Goal: Information Seeking & Learning: Learn about a topic

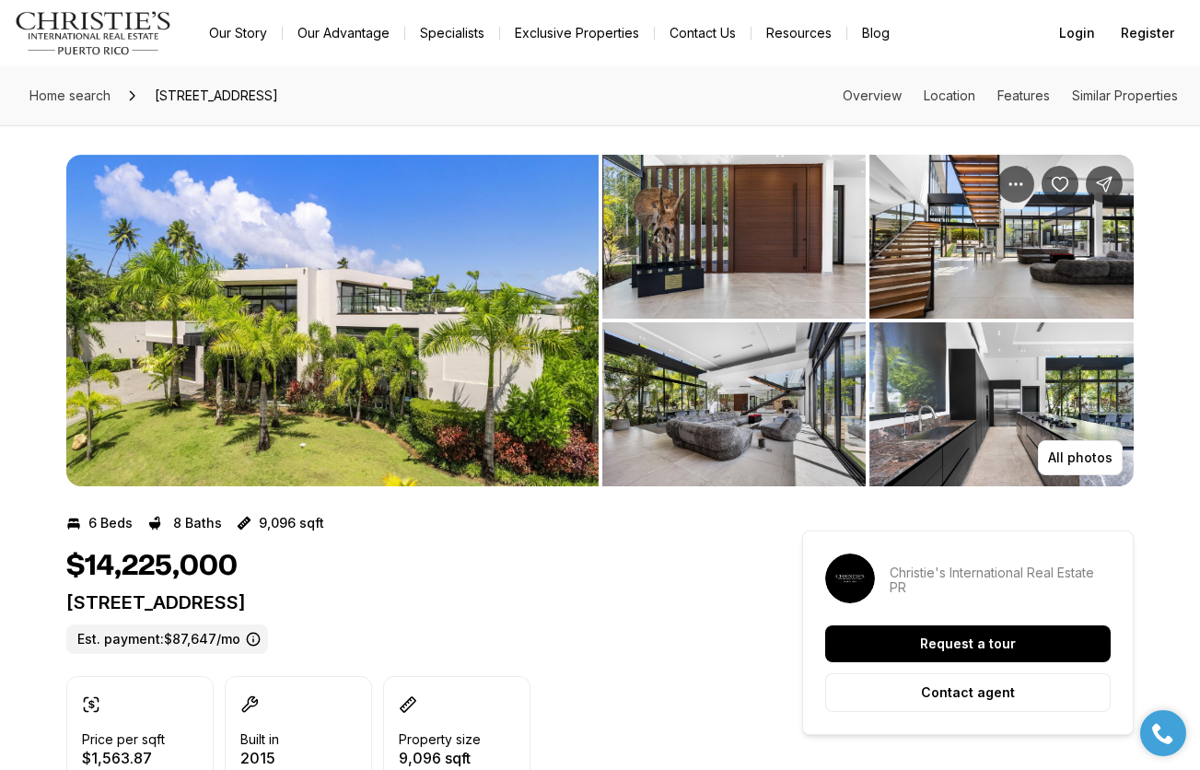
click at [477, 342] on img "View image gallery" at bounding box center [332, 320] width 532 height 331
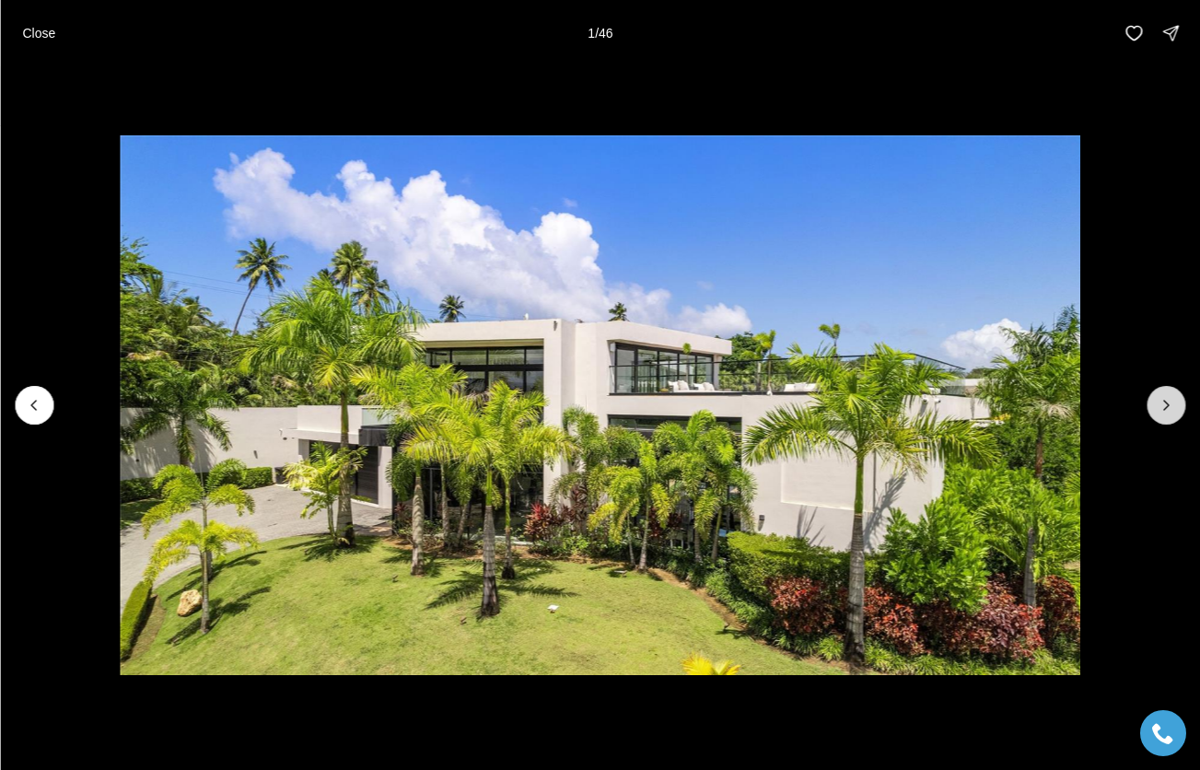
click at [1160, 404] on icon "Next slide" at bounding box center [1165, 405] width 18 height 18
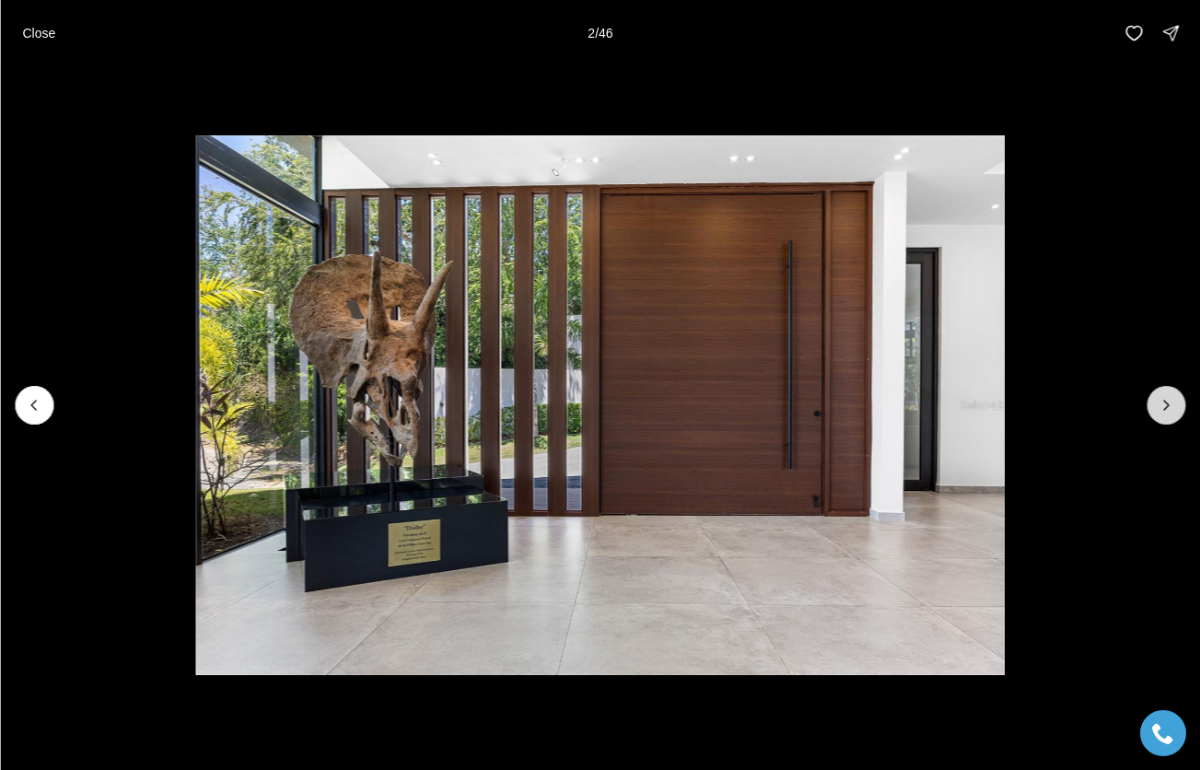
click at [1164, 403] on icon "Next slide" at bounding box center [1165, 405] width 18 height 18
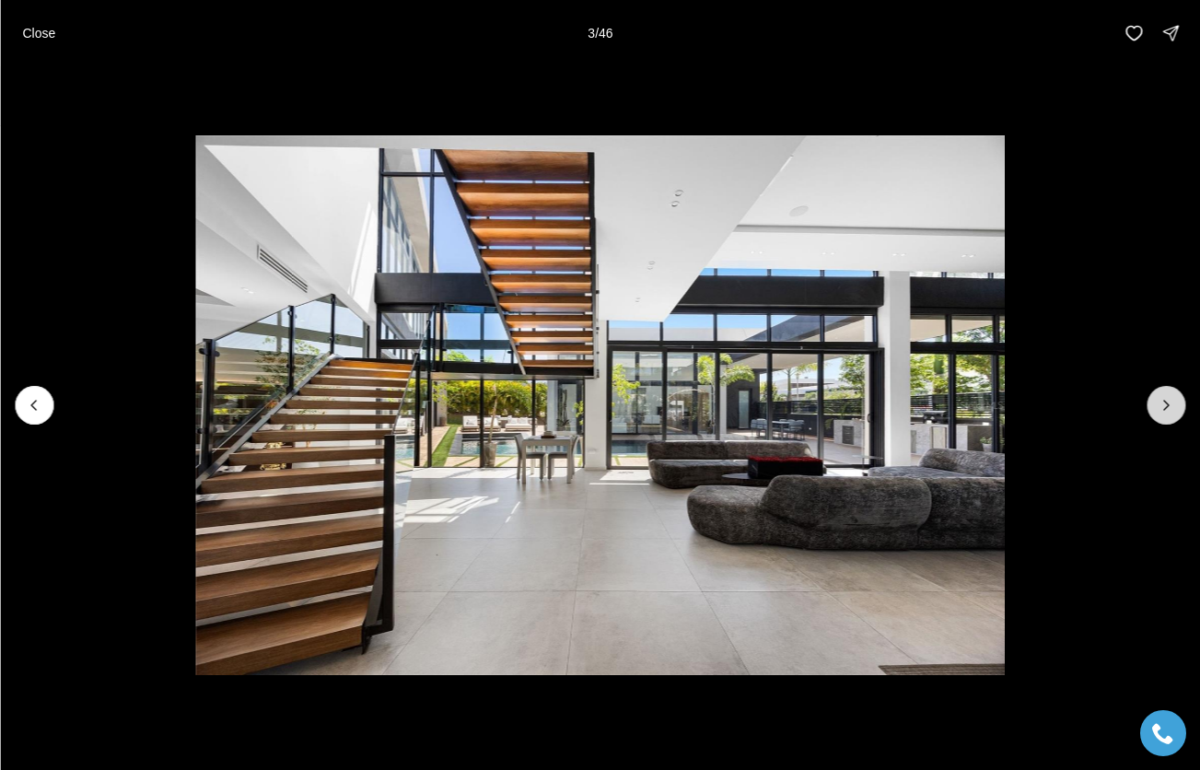
click at [1165, 403] on icon "Next slide" at bounding box center [1166, 404] width 5 height 9
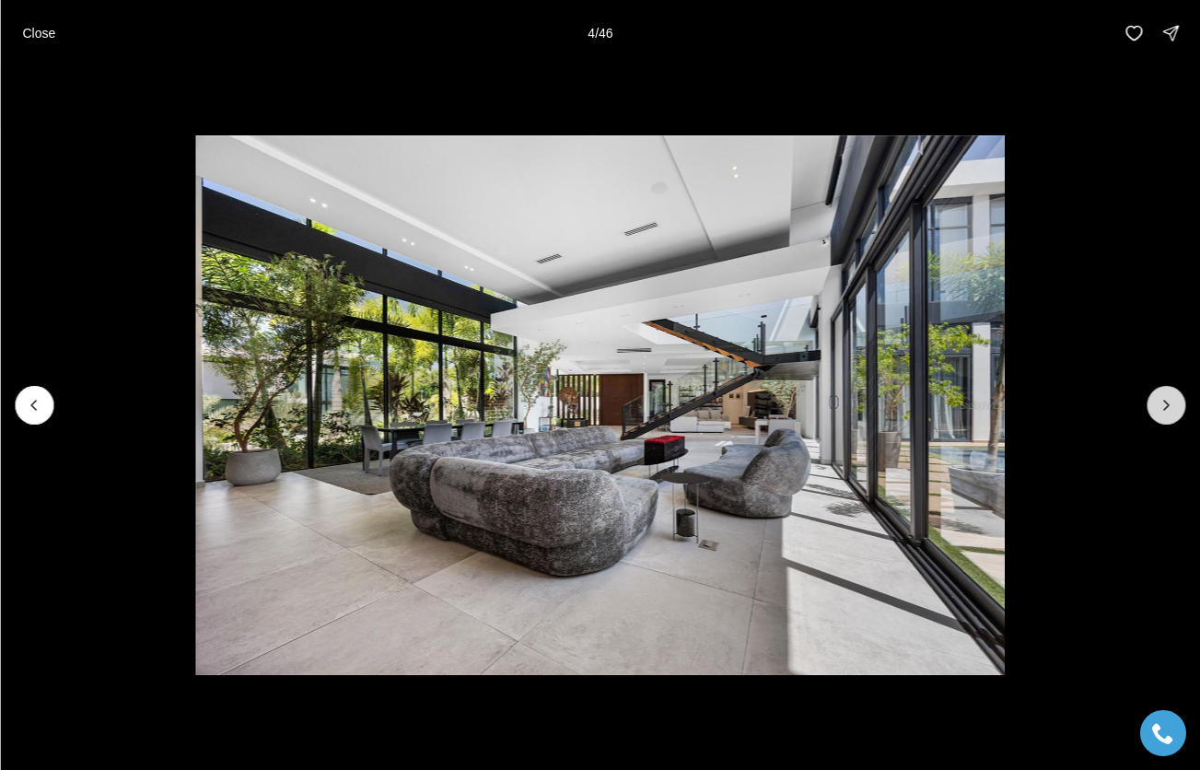
click at [1165, 403] on icon "Next slide" at bounding box center [1166, 404] width 5 height 9
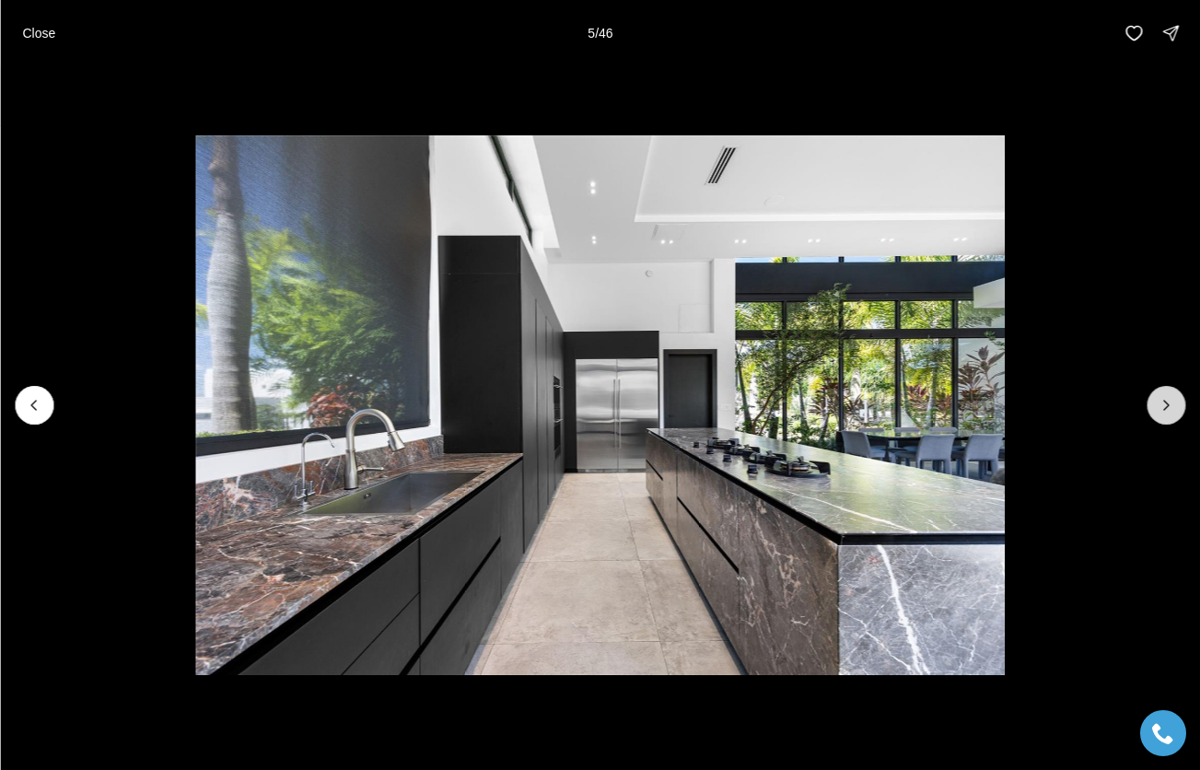
click at [1168, 403] on icon "Next slide" at bounding box center [1165, 405] width 18 height 18
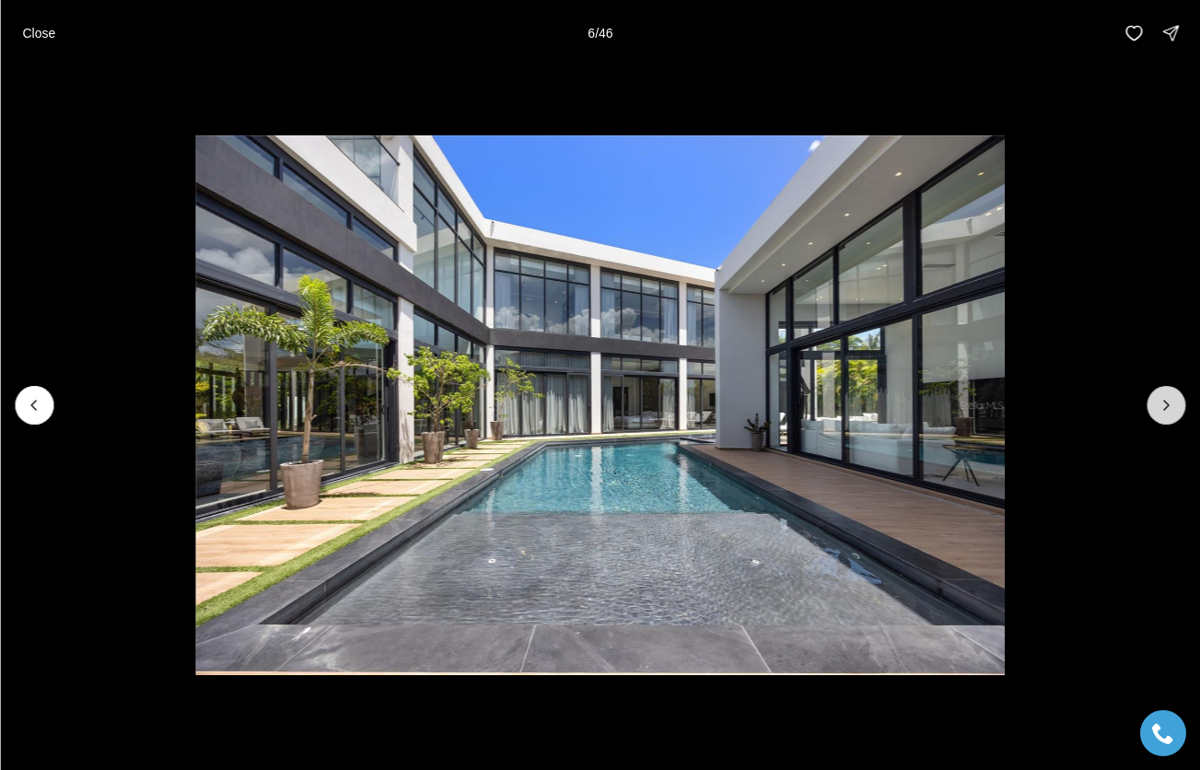
click at [1169, 403] on icon "Next slide" at bounding box center [1165, 405] width 18 height 18
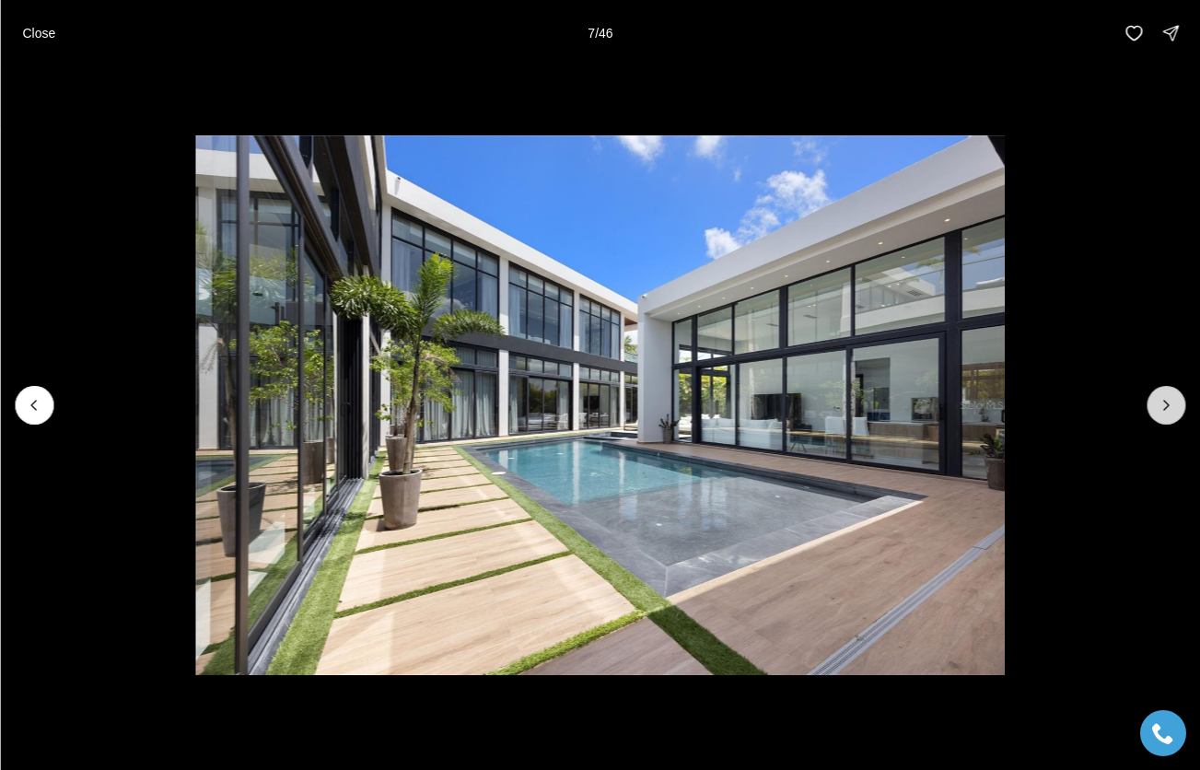
click at [1170, 403] on icon "Next slide" at bounding box center [1165, 405] width 18 height 18
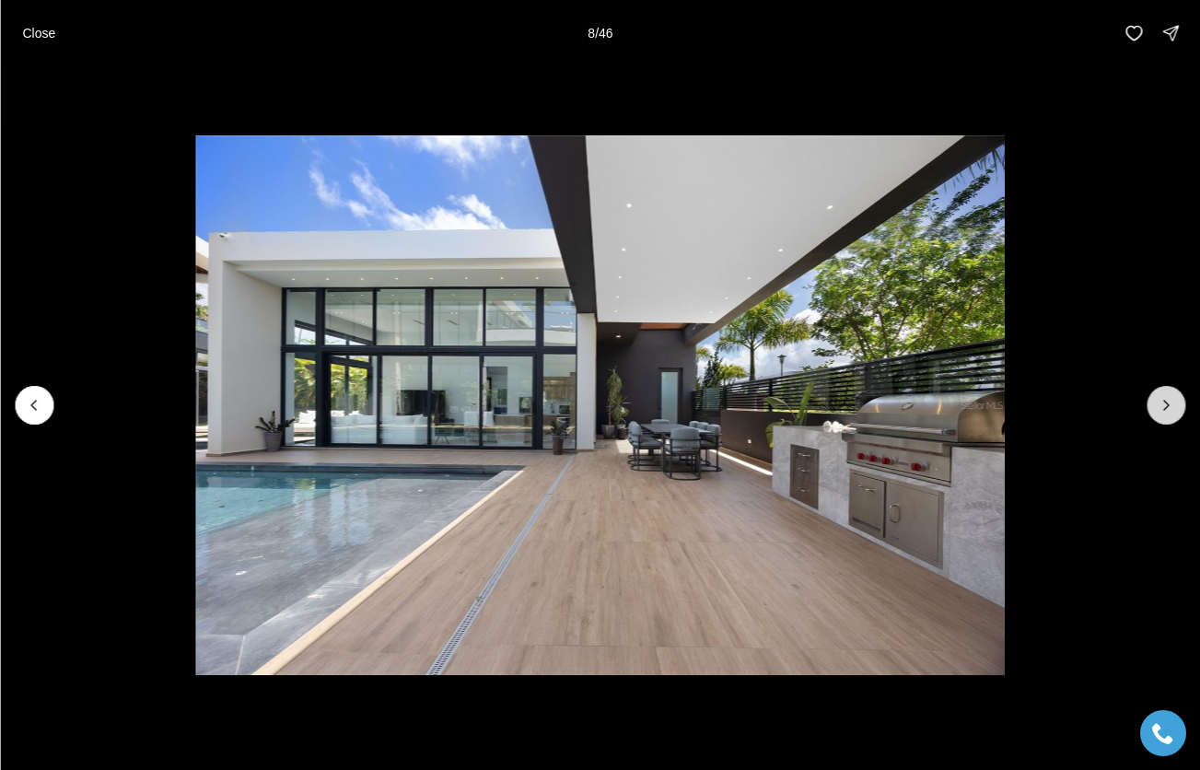
click at [1171, 404] on icon "Next slide" at bounding box center [1165, 405] width 18 height 18
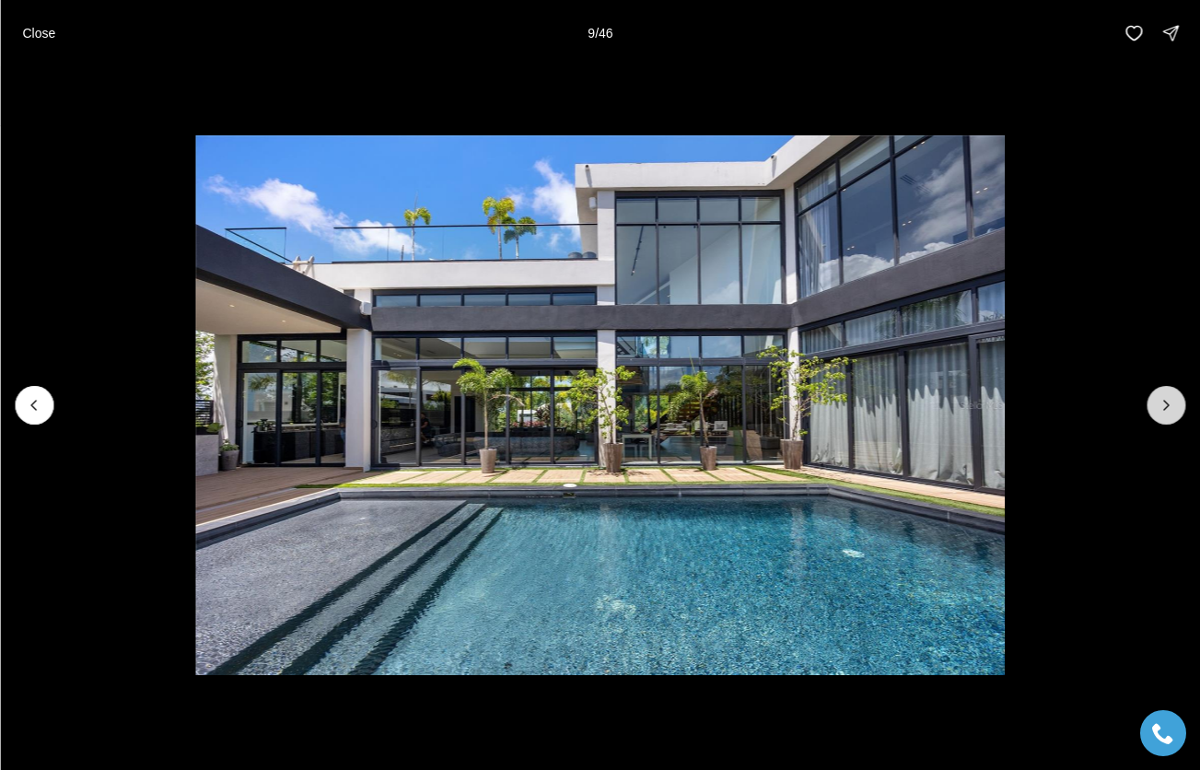
click at [1172, 404] on icon "Next slide" at bounding box center [1165, 405] width 18 height 18
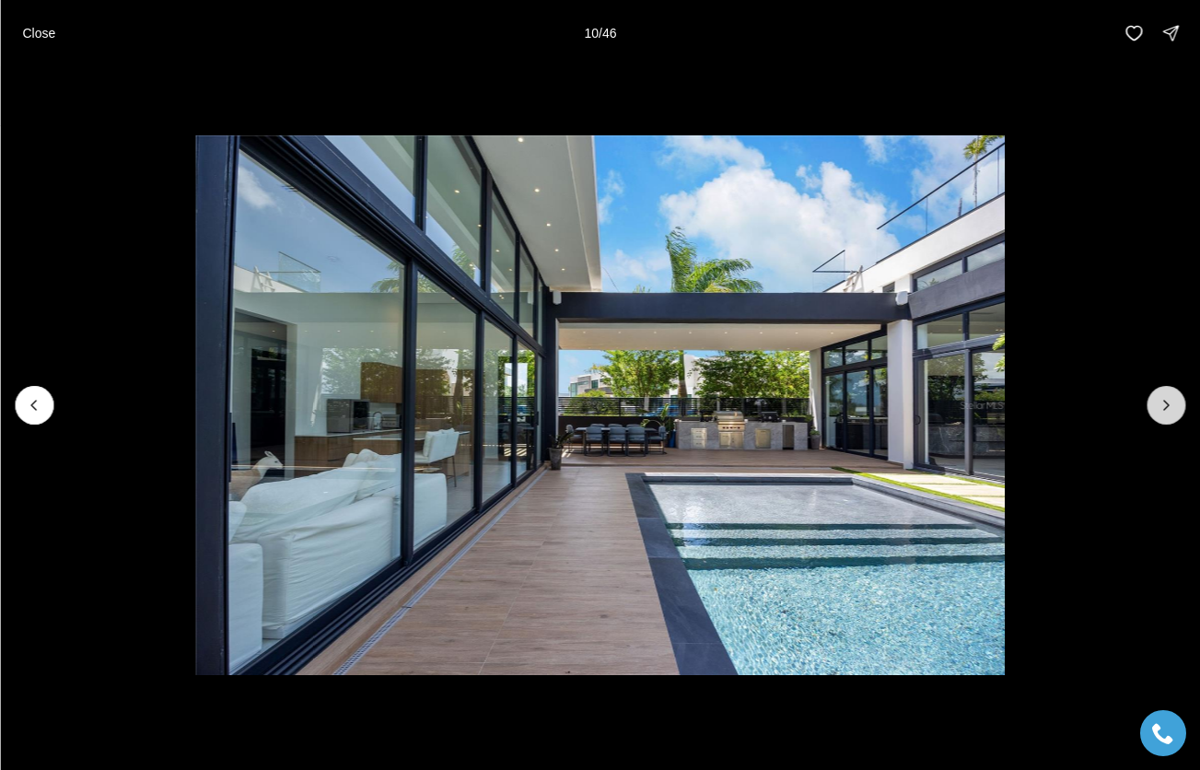
click at [1172, 404] on icon "Next slide" at bounding box center [1165, 405] width 18 height 18
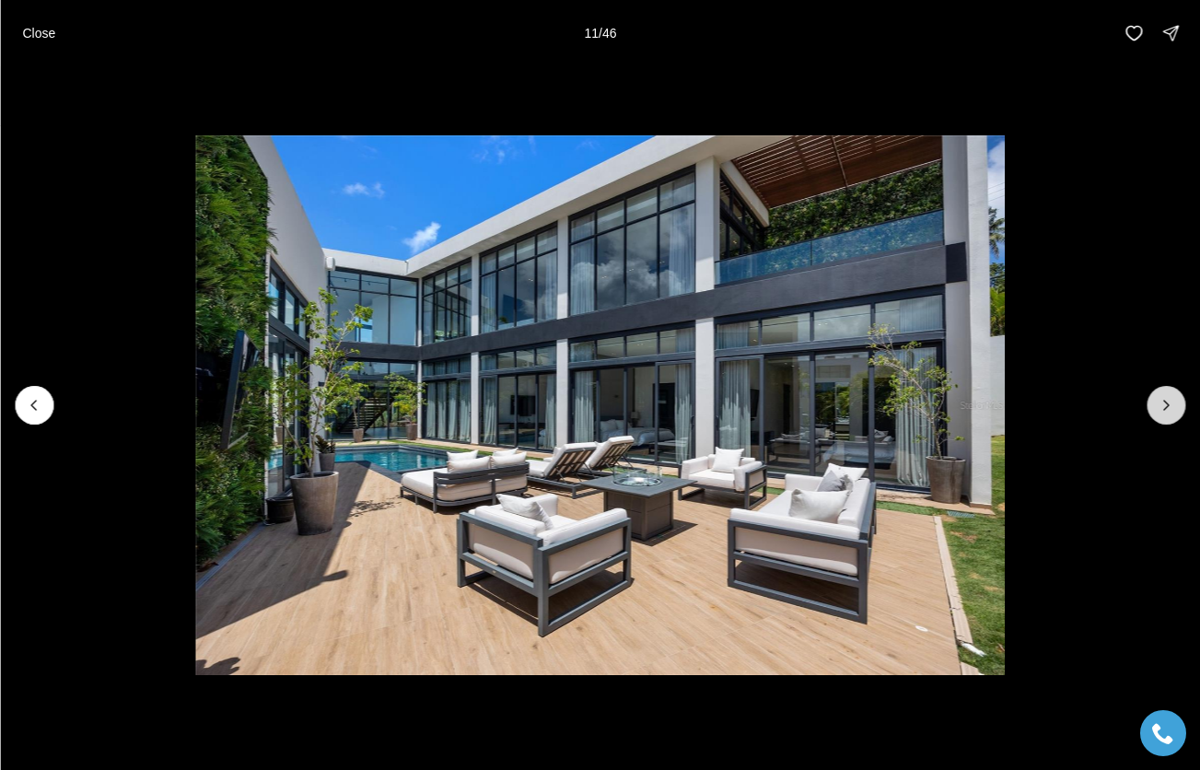
click at [1174, 404] on icon "Next slide" at bounding box center [1165, 405] width 18 height 18
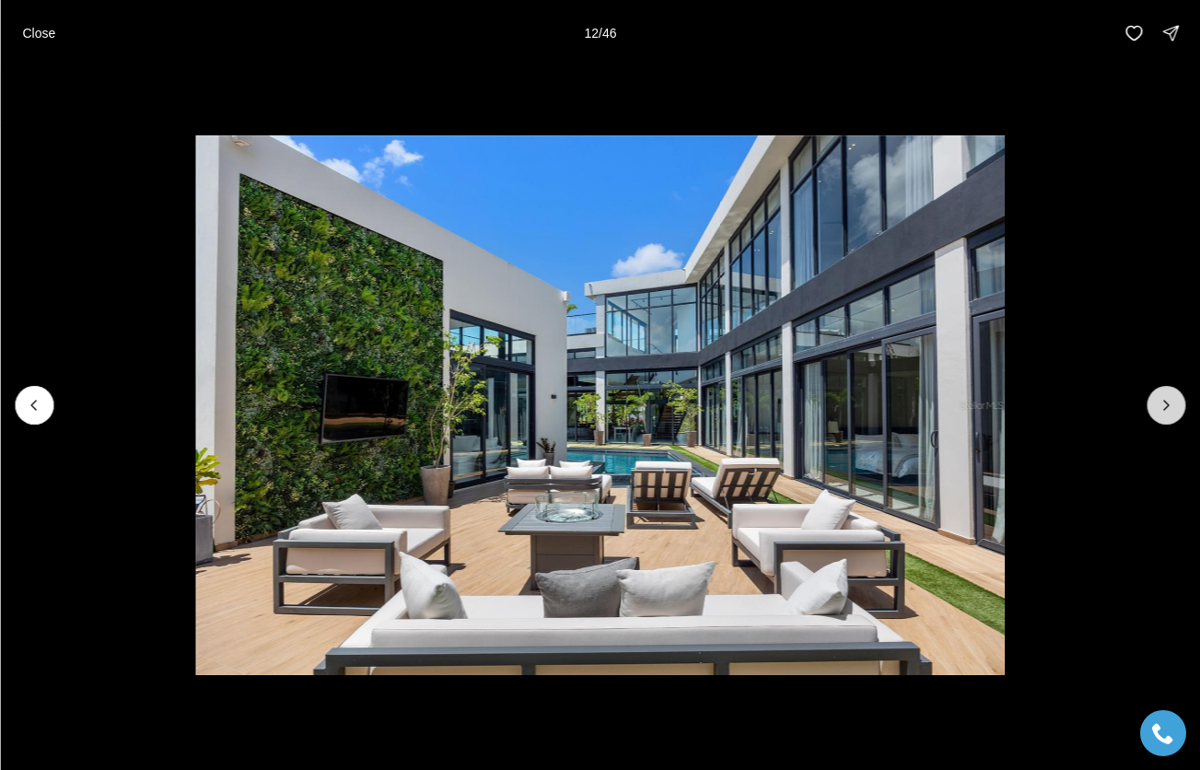
click at [1174, 404] on icon "Next slide" at bounding box center [1165, 405] width 18 height 18
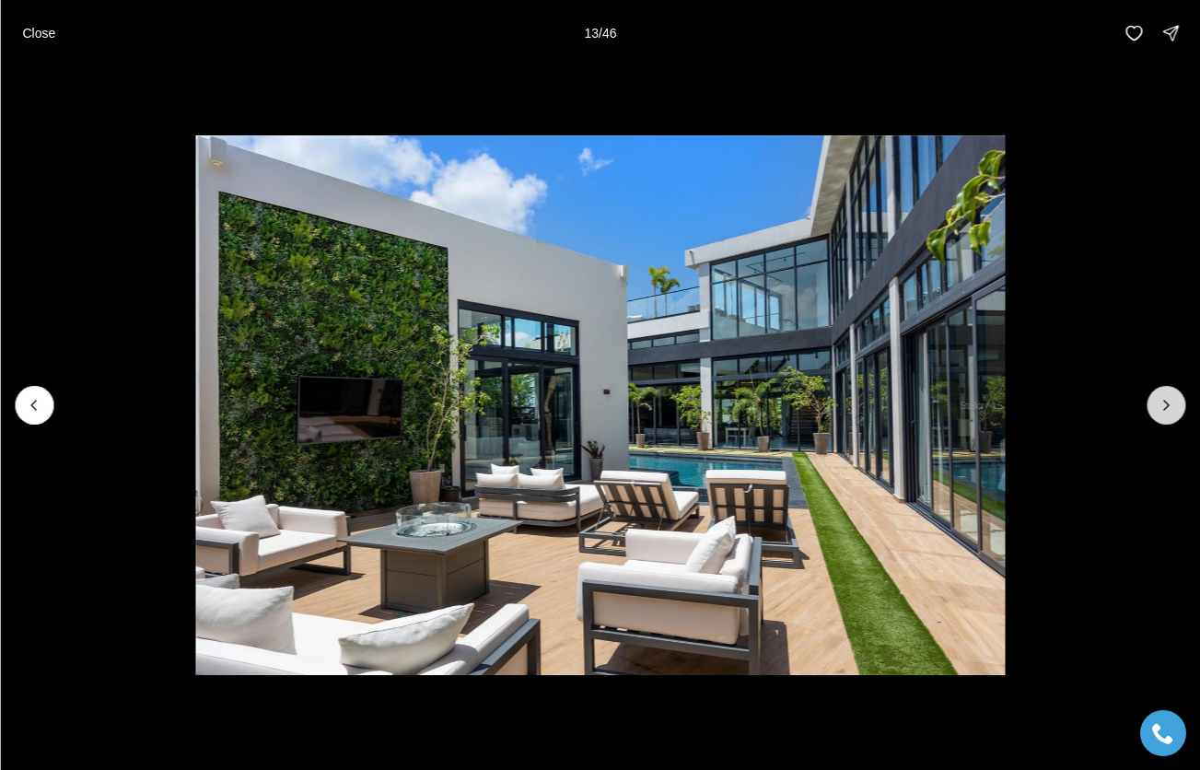
click at [1174, 404] on icon "Next slide" at bounding box center [1165, 405] width 18 height 18
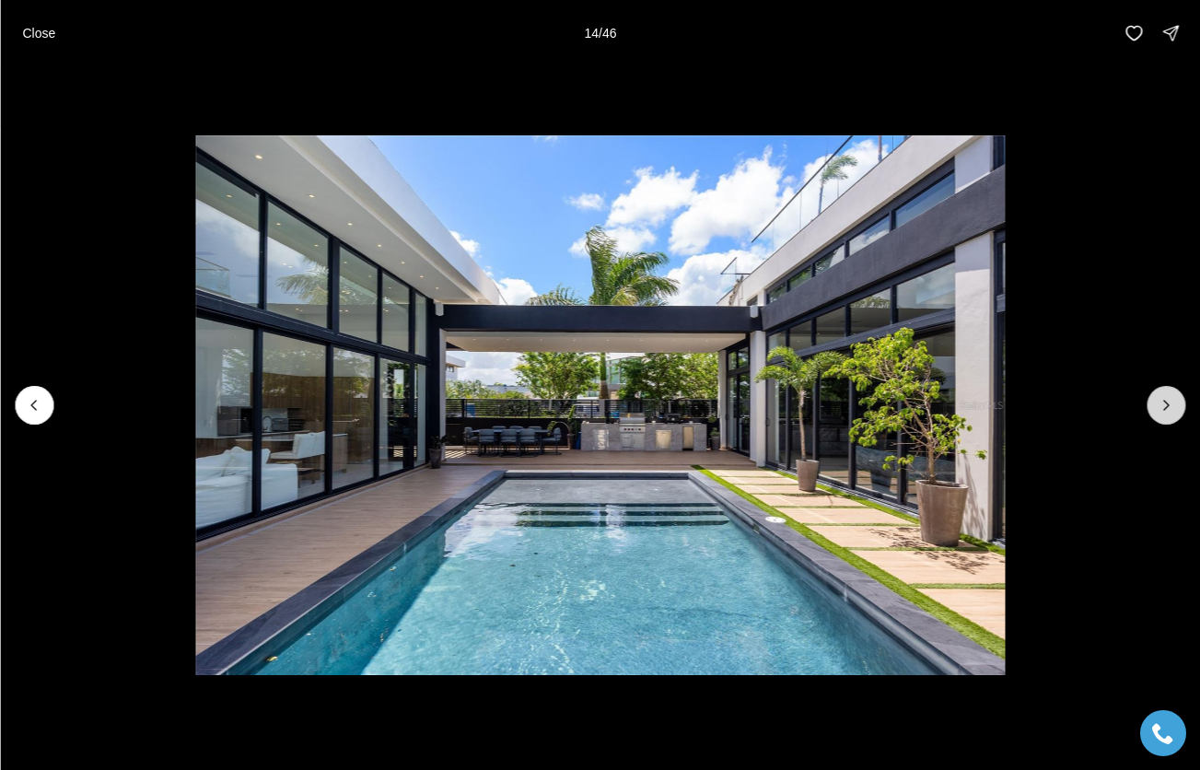
click at [1174, 404] on icon "Next slide" at bounding box center [1165, 405] width 18 height 18
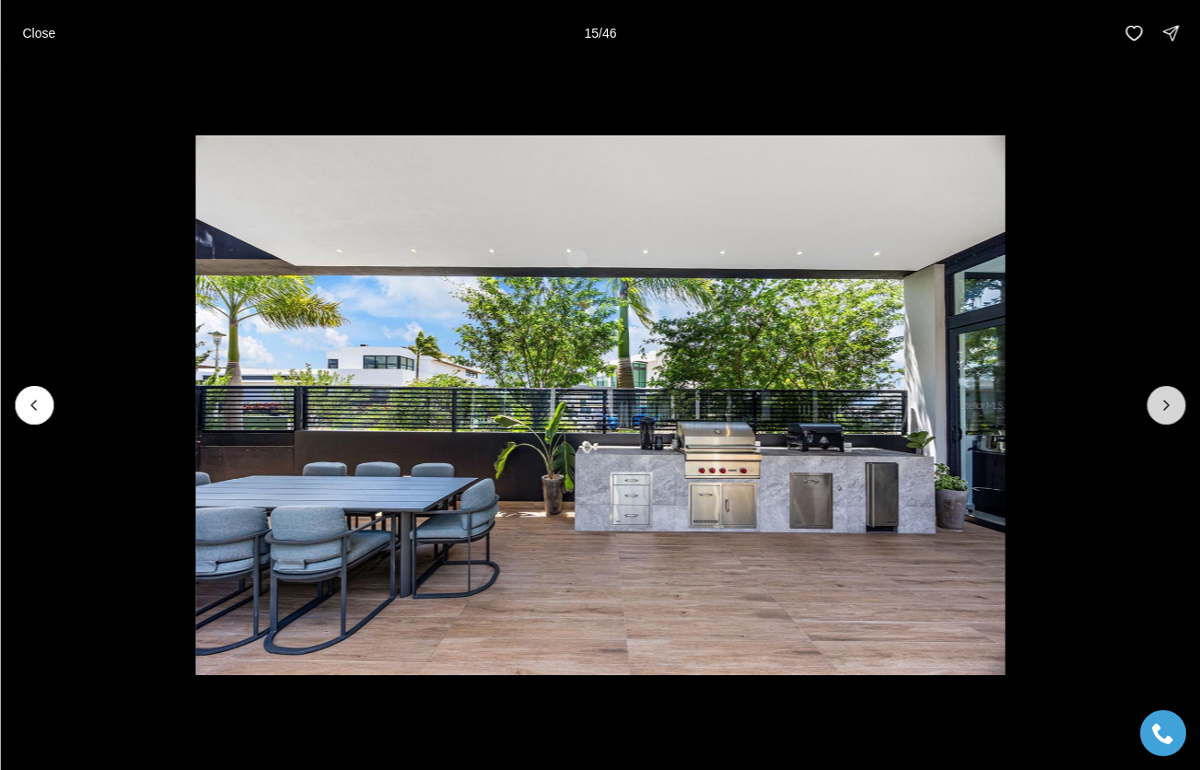
click at [1176, 404] on button "Next slide" at bounding box center [1165, 405] width 39 height 39
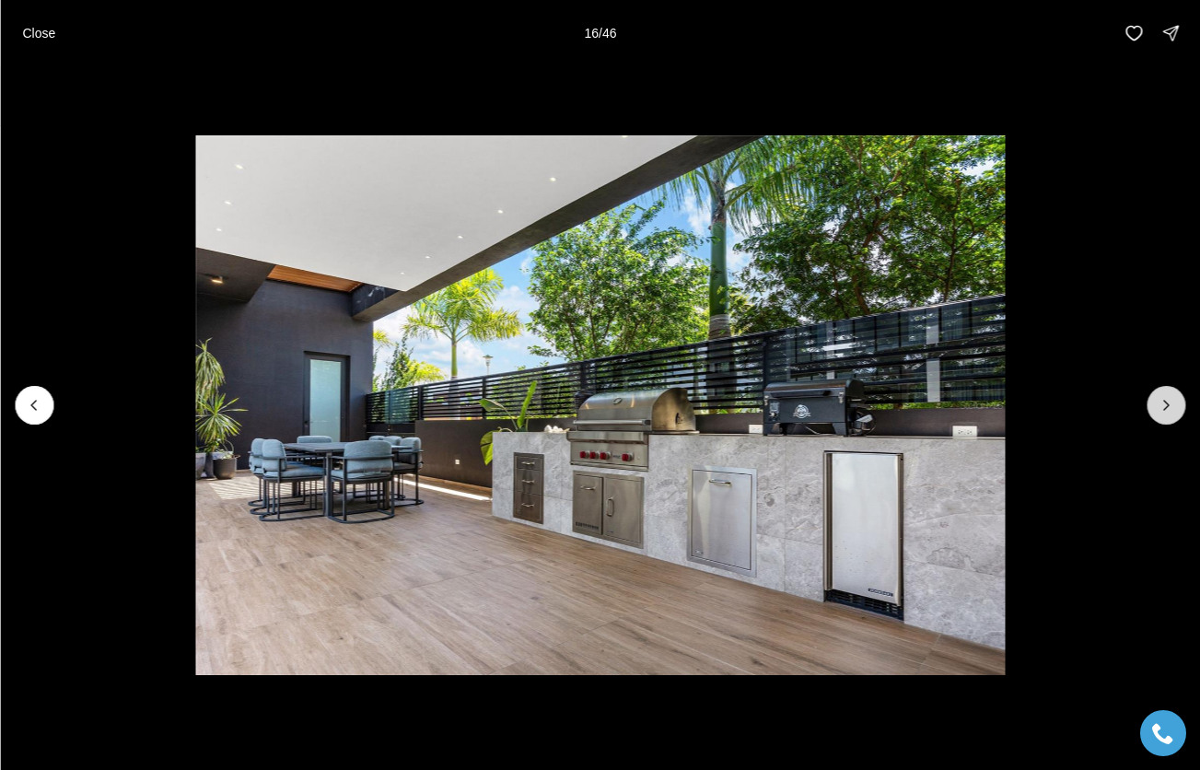
click at [1176, 404] on button "Next slide" at bounding box center [1165, 405] width 39 height 39
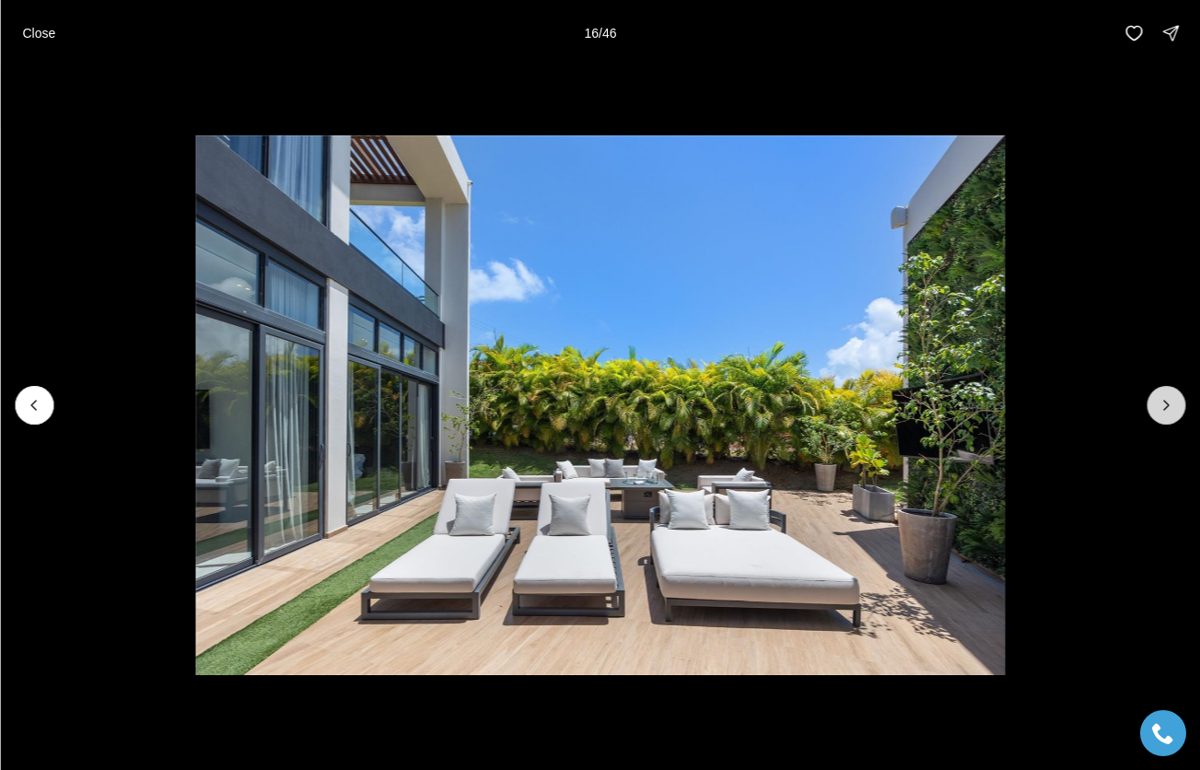
click at [1176, 404] on button "Next slide" at bounding box center [1165, 405] width 39 height 39
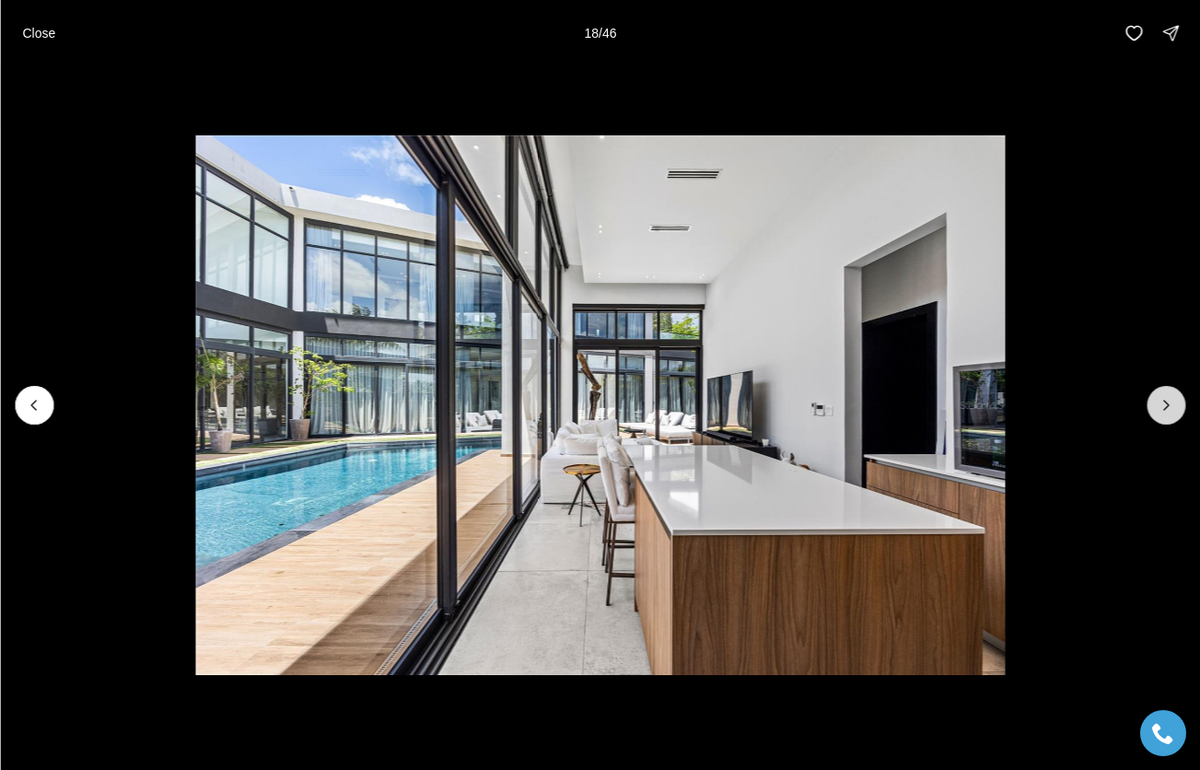
click at [1176, 404] on button "Next slide" at bounding box center [1165, 405] width 39 height 39
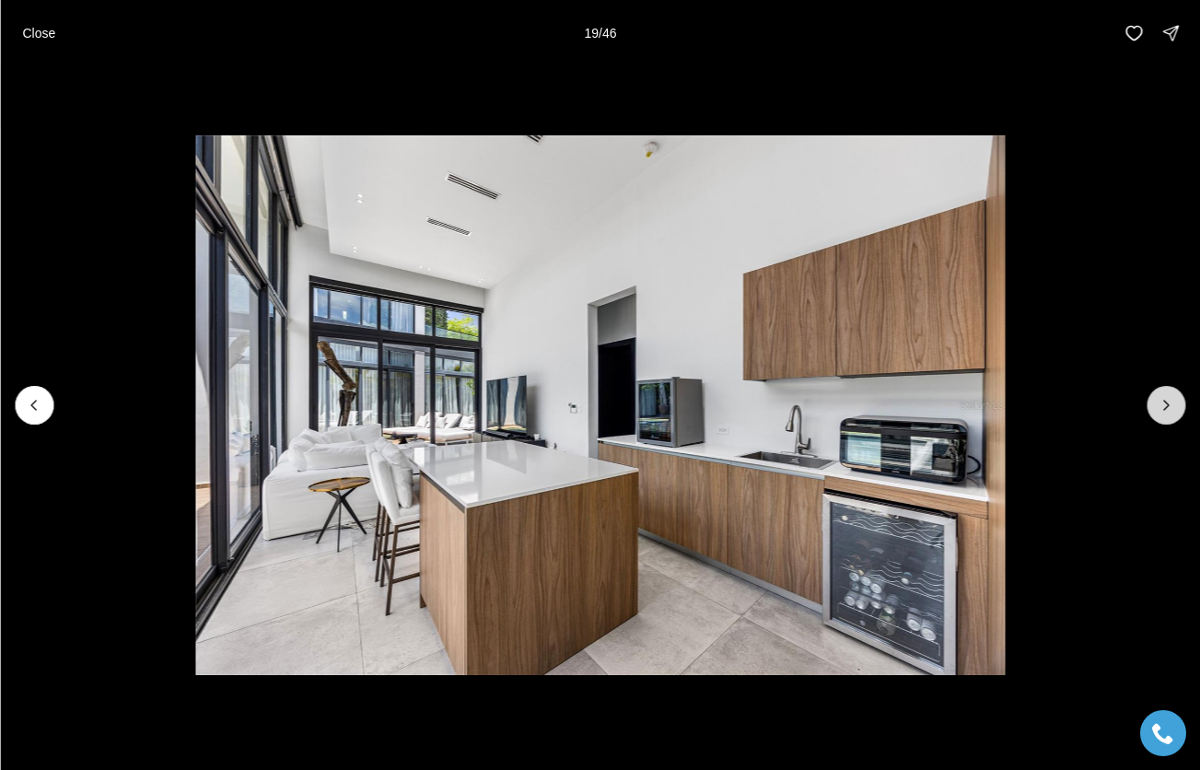
click at [1176, 404] on button "Next slide" at bounding box center [1165, 405] width 39 height 39
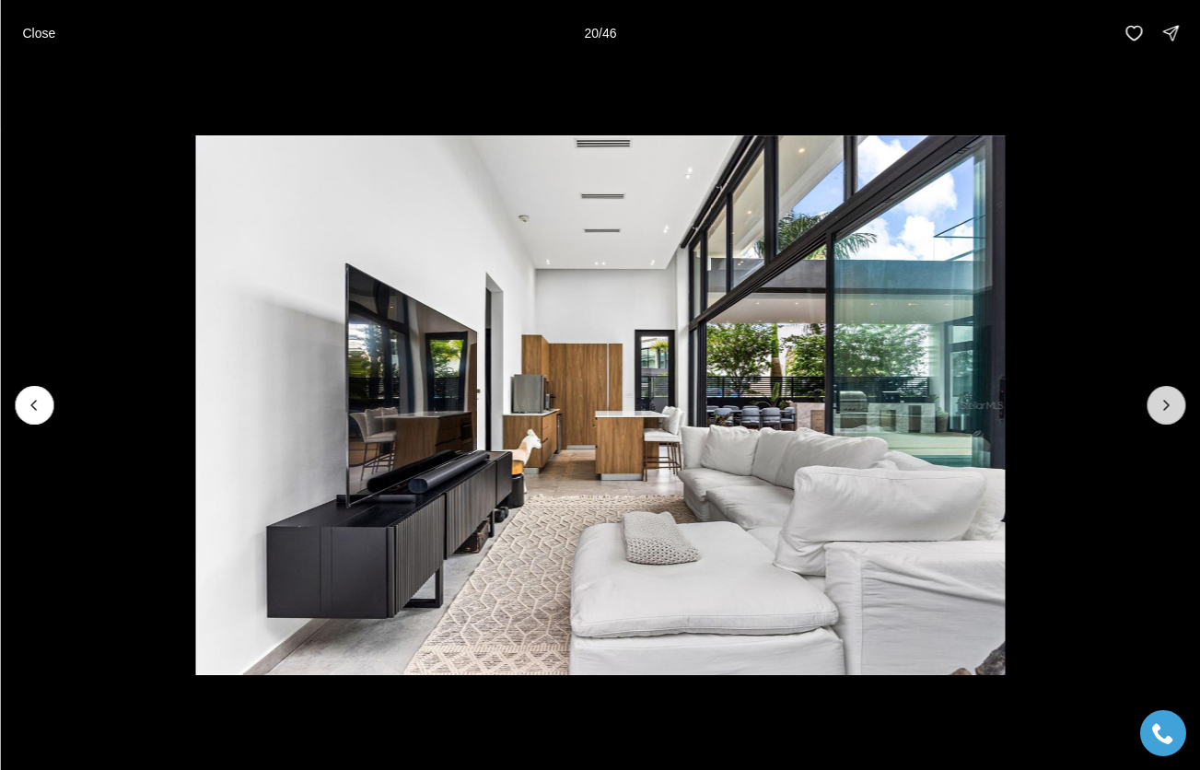
click at [1176, 404] on button "Next slide" at bounding box center [1165, 405] width 39 height 39
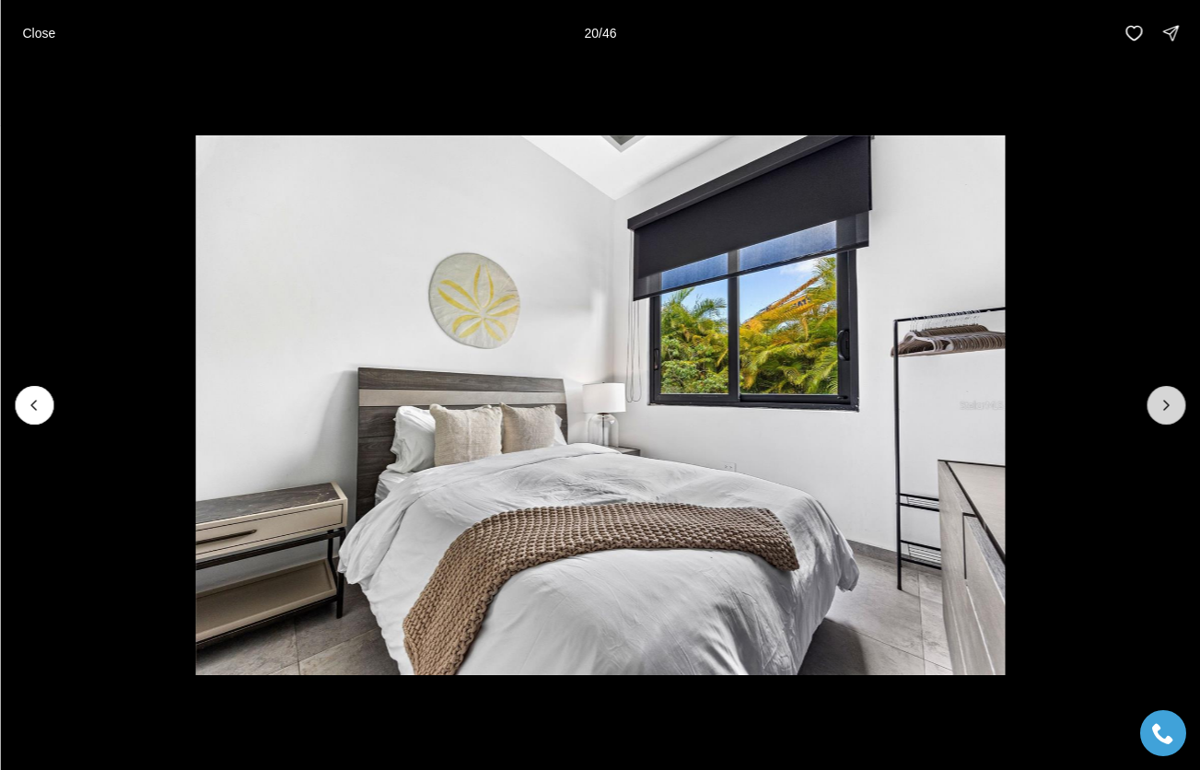
click at [1176, 404] on button "Next slide" at bounding box center [1165, 405] width 39 height 39
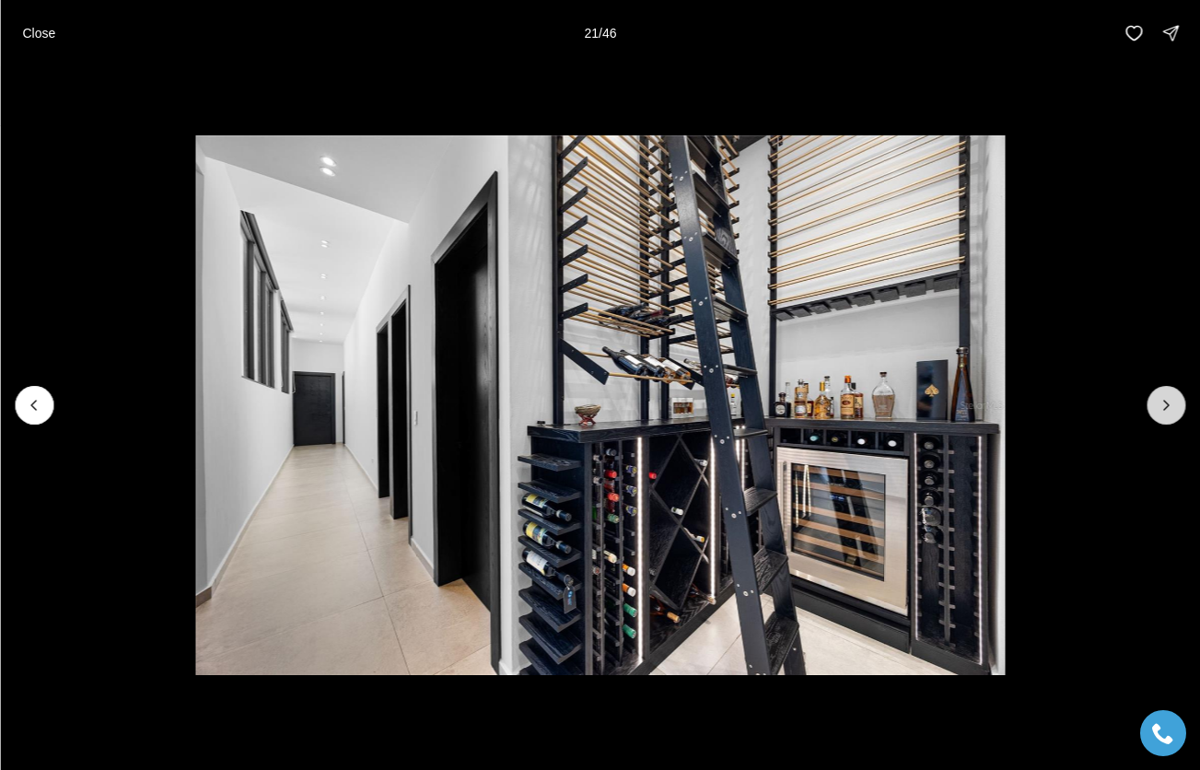
click at [1176, 404] on button "Next slide" at bounding box center [1165, 405] width 39 height 39
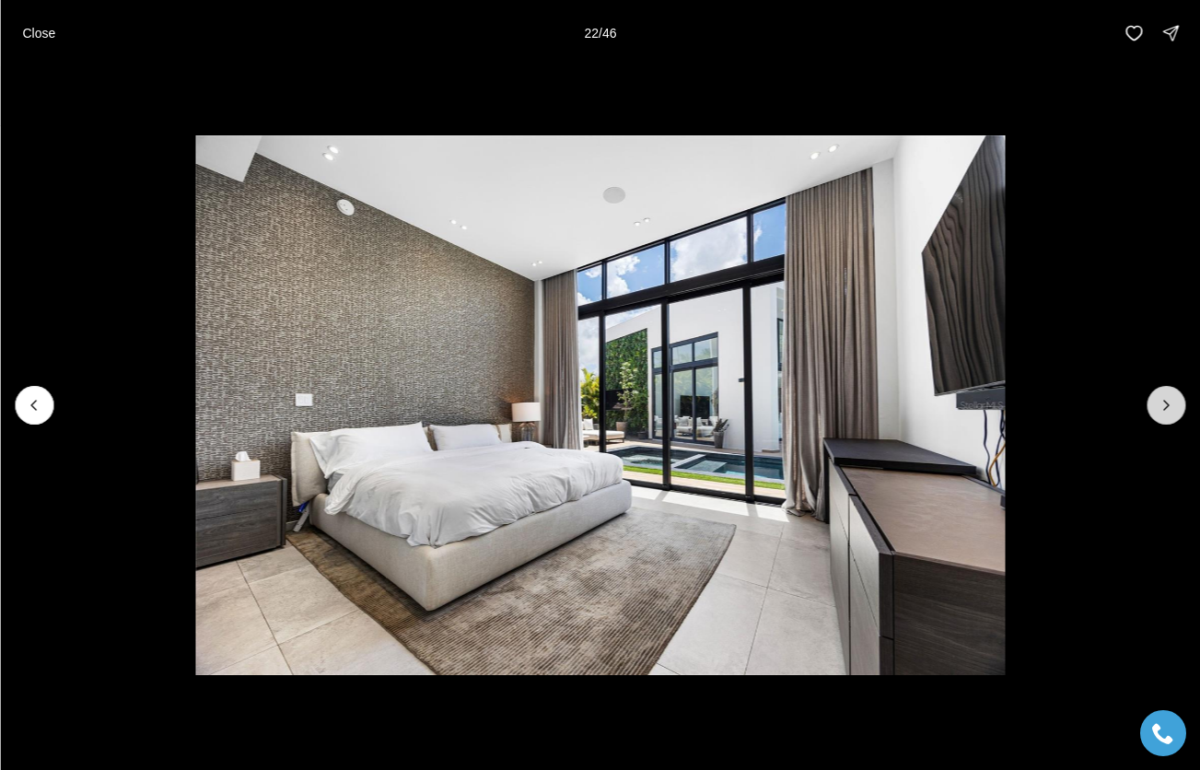
click at [1176, 404] on button "Next slide" at bounding box center [1165, 405] width 39 height 39
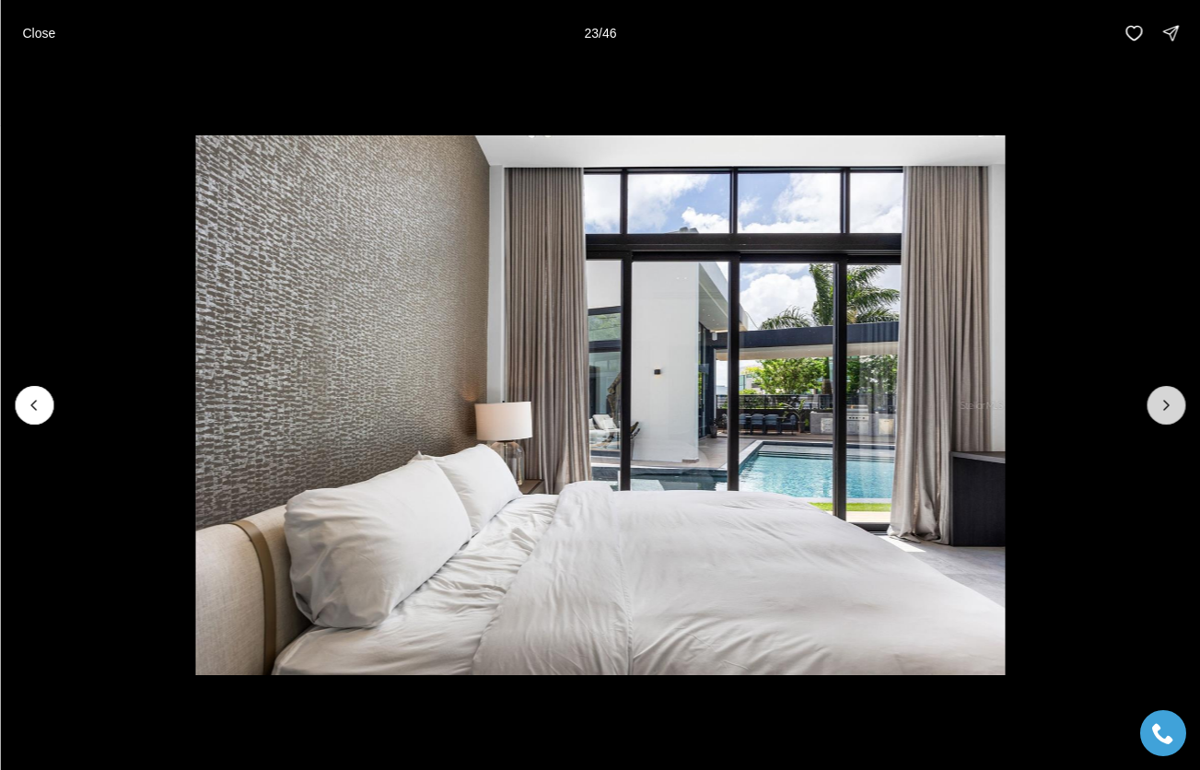
click at [1176, 404] on button "Next slide" at bounding box center [1165, 405] width 39 height 39
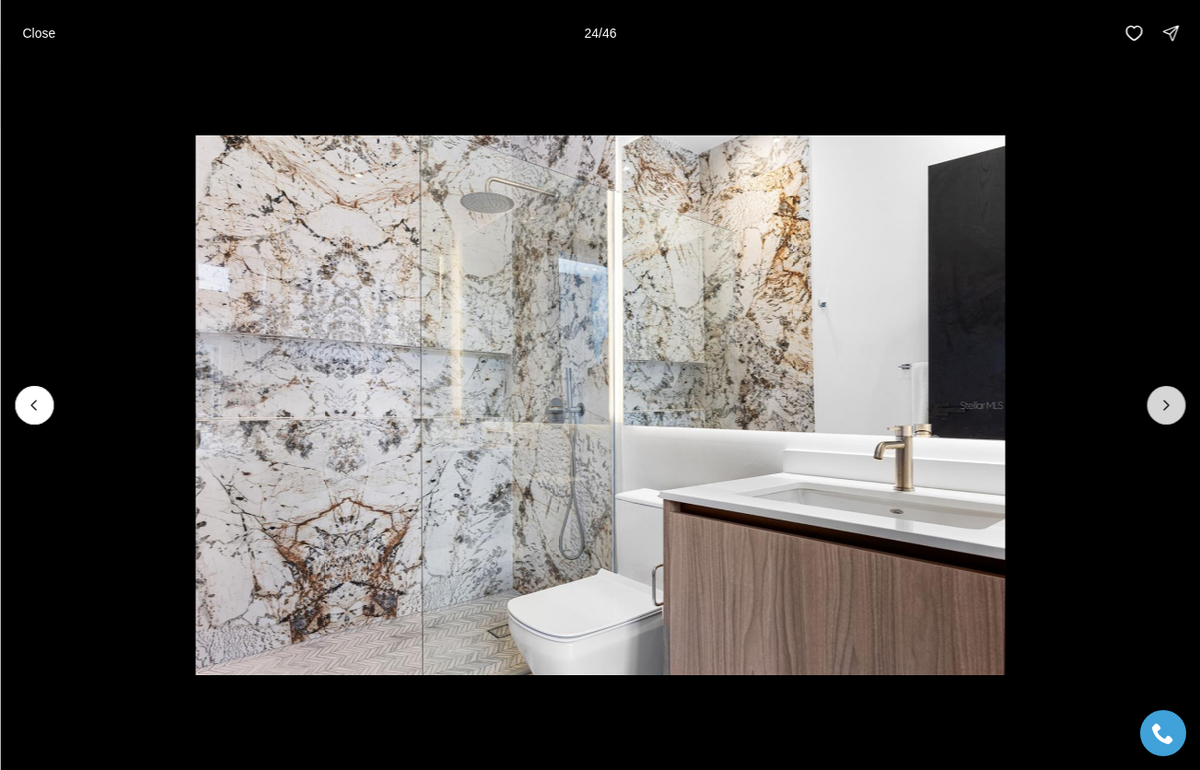
click at [1176, 404] on button "Next slide" at bounding box center [1165, 405] width 39 height 39
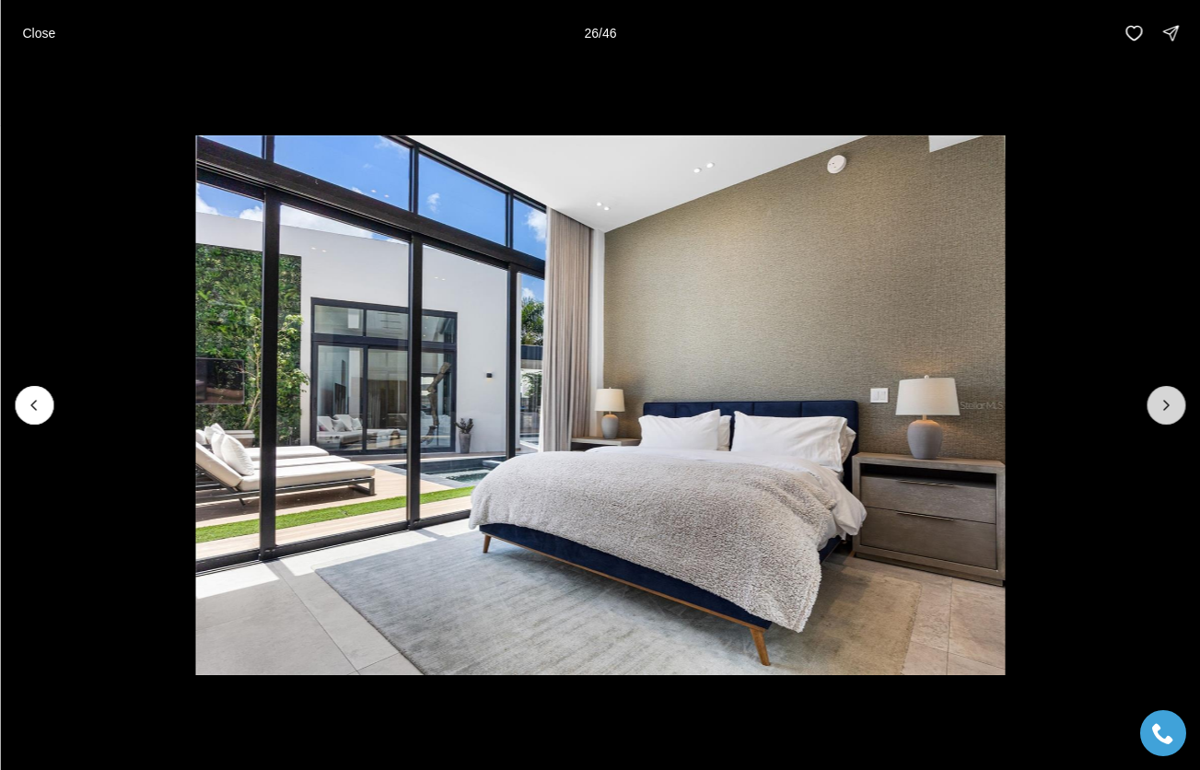
click at [1176, 404] on button "Next slide" at bounding box center [1165, 405] width 39 height 39
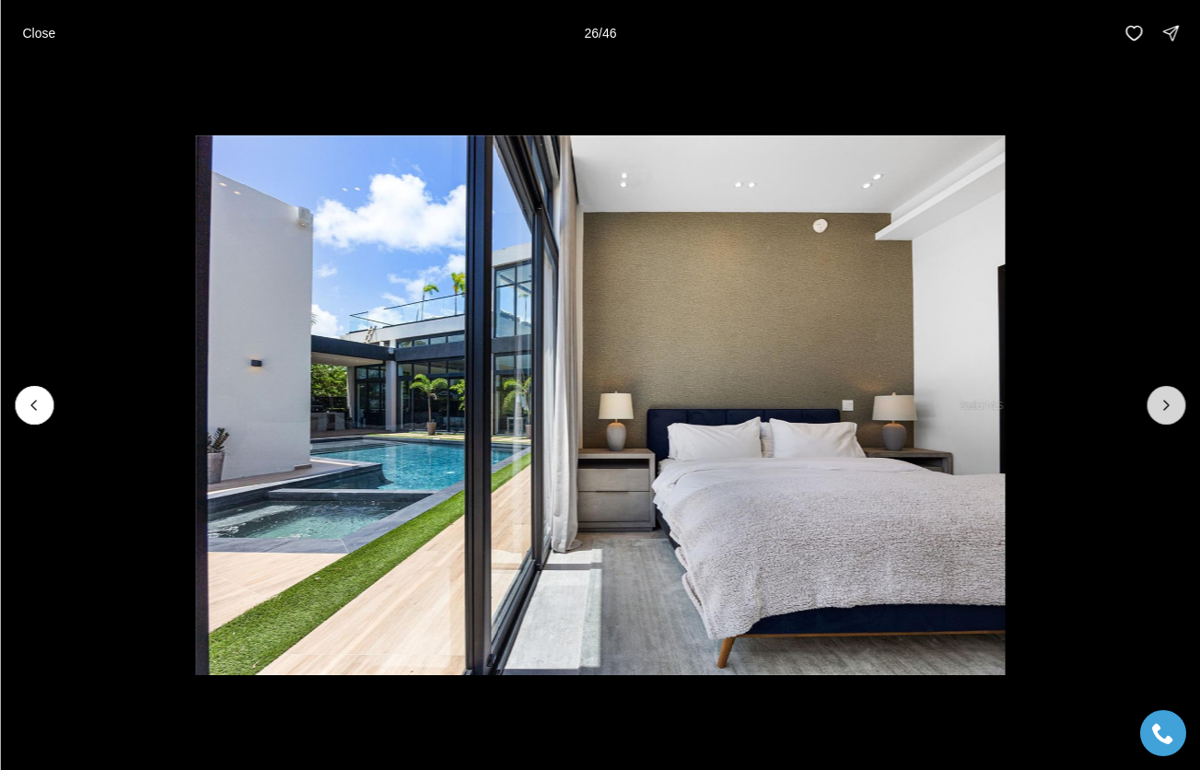
click at [1176, 404] on button "Next slide" at bounding box center [1165, 405] width 39 height 39
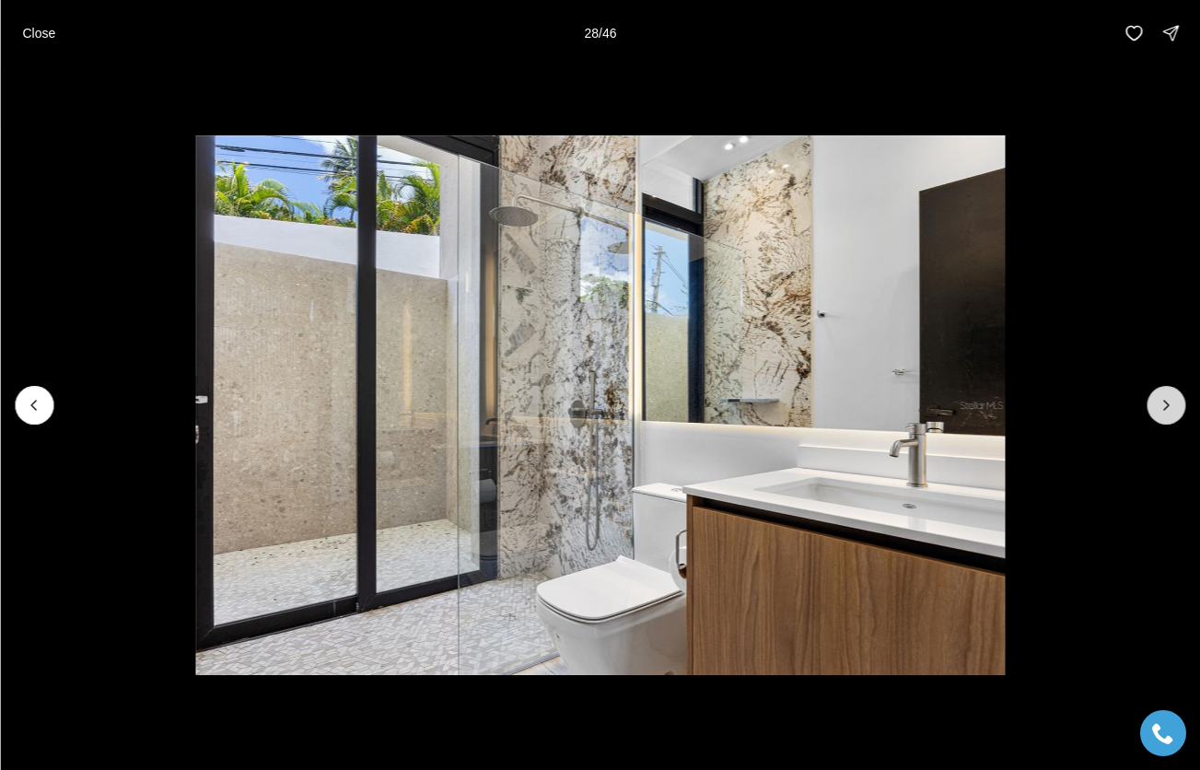
click at [1176, 404] on button "Next slide" at bounding box center [1165, 405] width 39 height 39
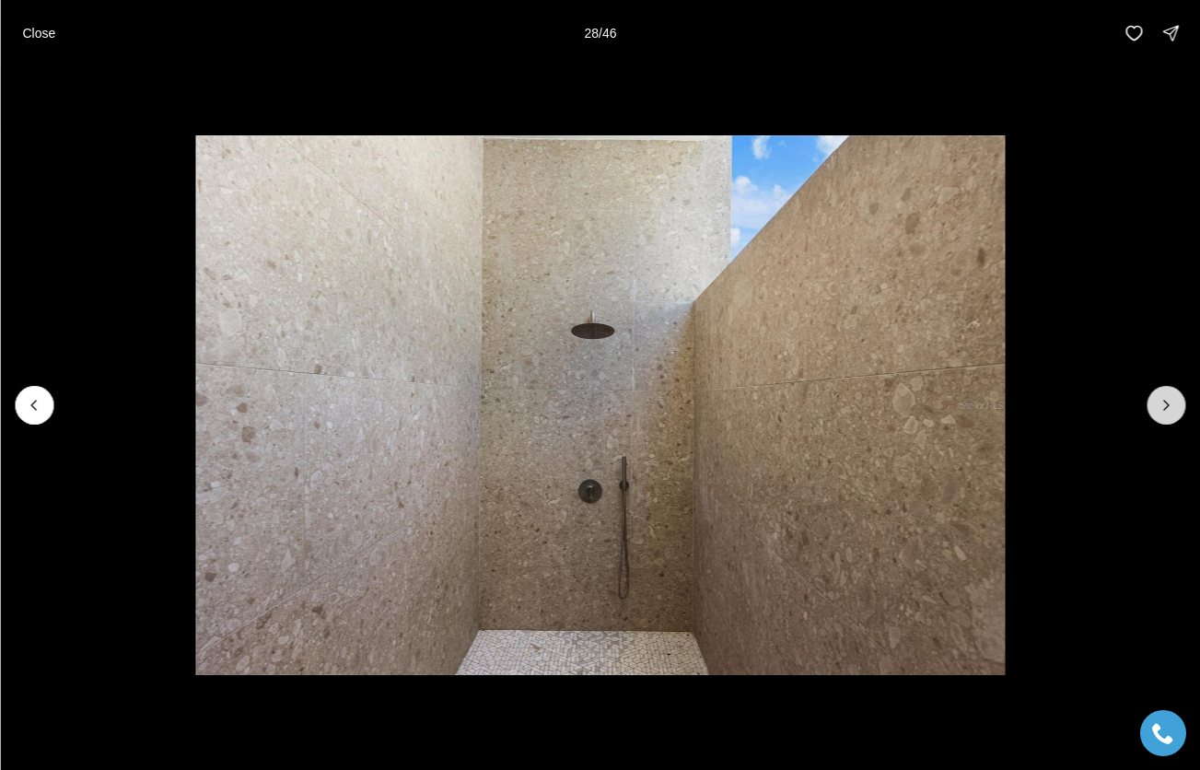
click at [1176, 404] on button "Next slide" at bounding box center [1165, 405] width 39 height 39
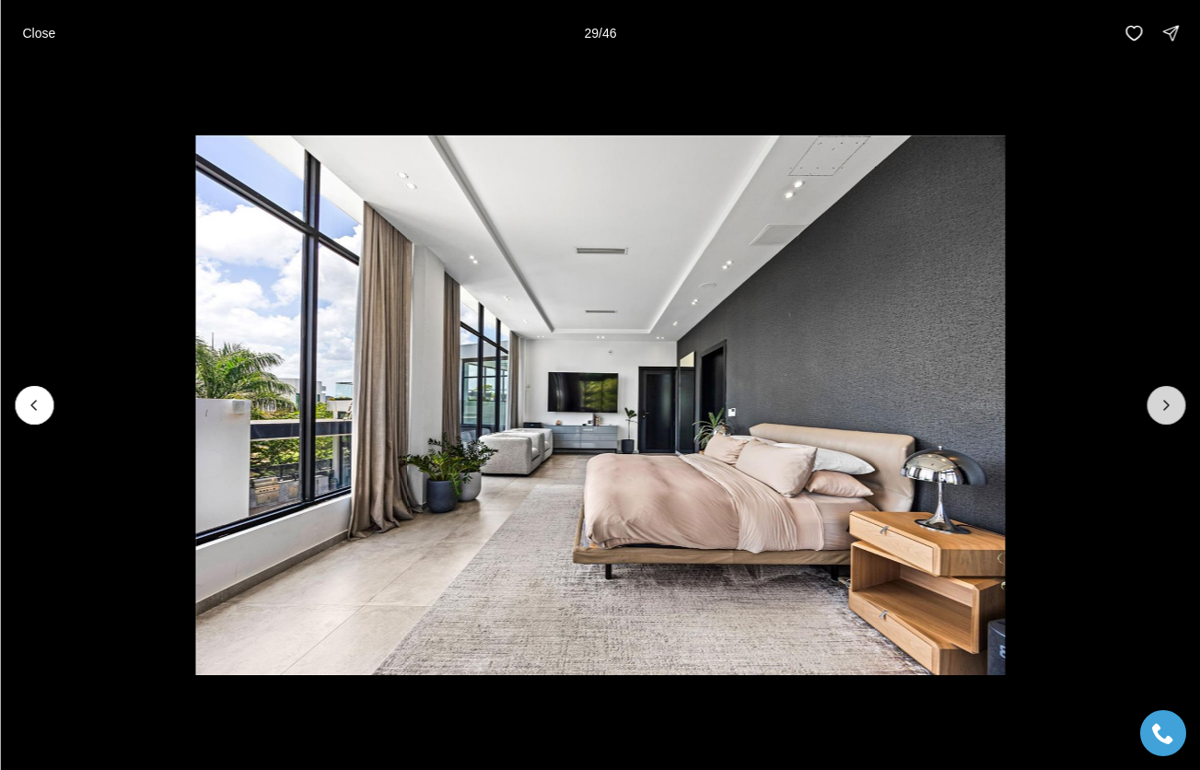
click at [1176, 404] on button "Next slide" at bounding box center [1165, 405] width 39 height 39
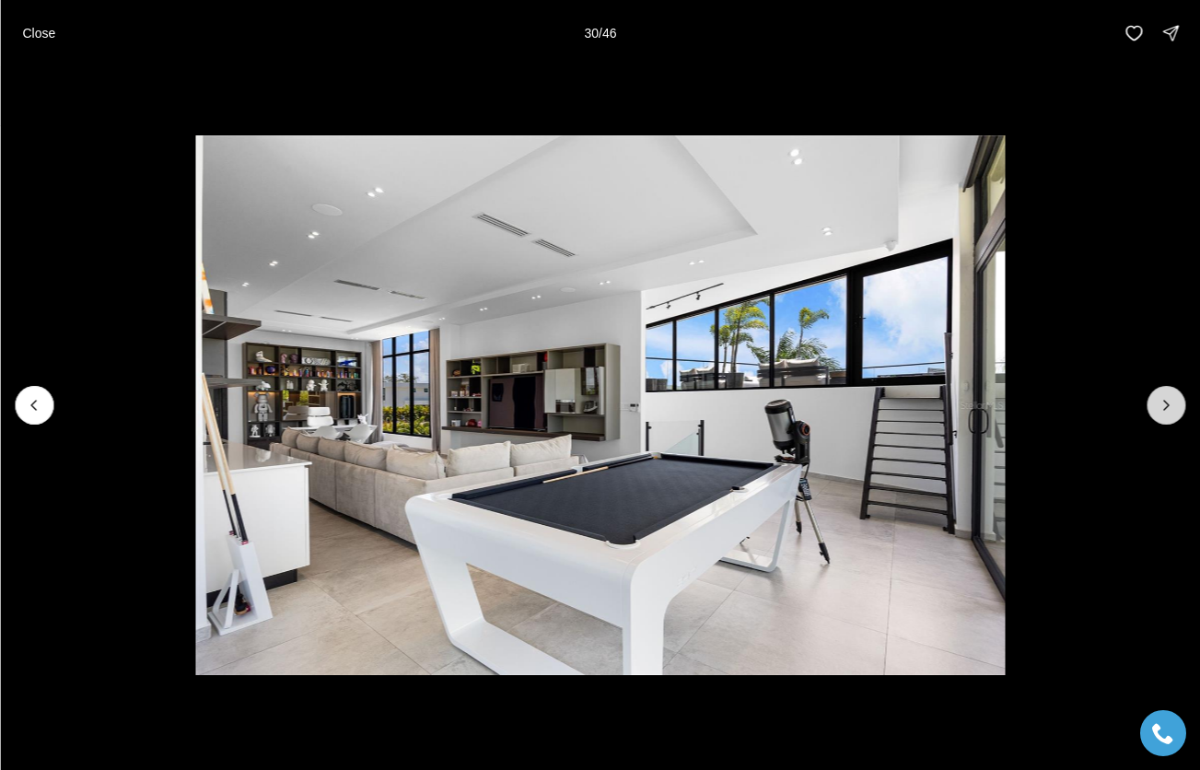
click at [1176, 404] on button "Next slide" at bounding box center [1165, 405] width 39 height 39
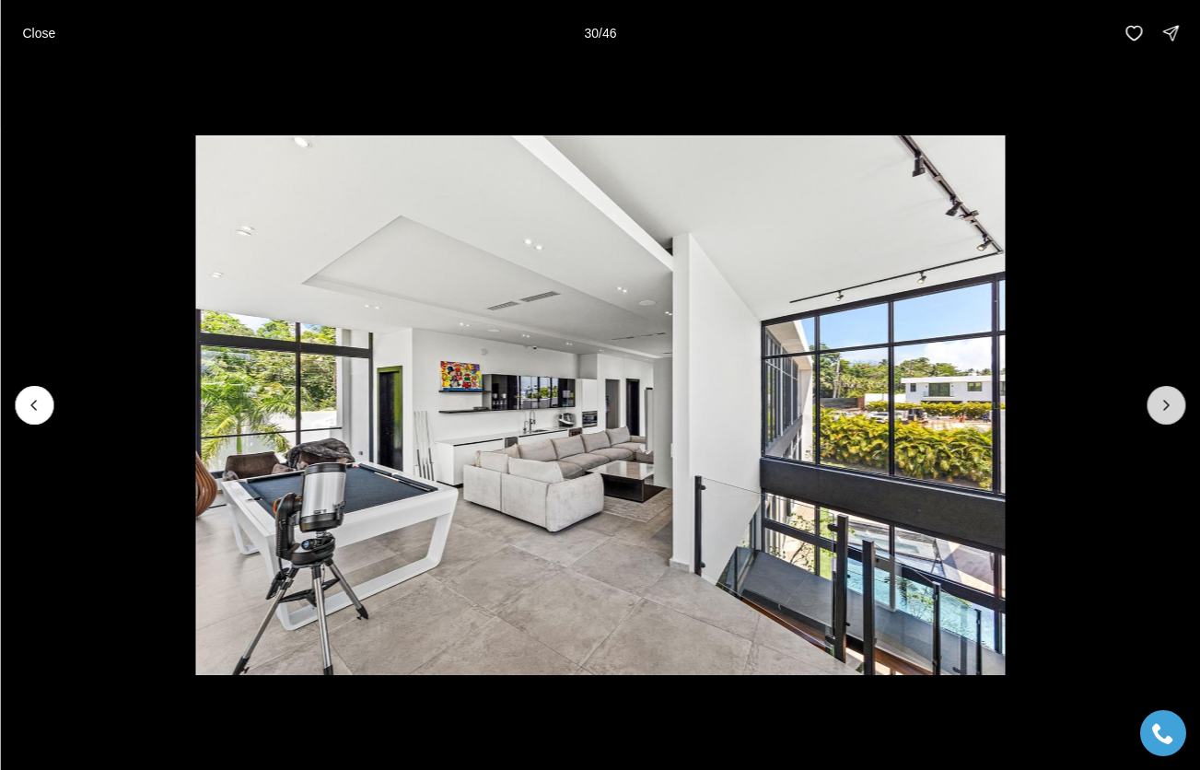
click at [1176, 404] on button "Next slide" at bounding box center [1165, 405] width 39 height 39
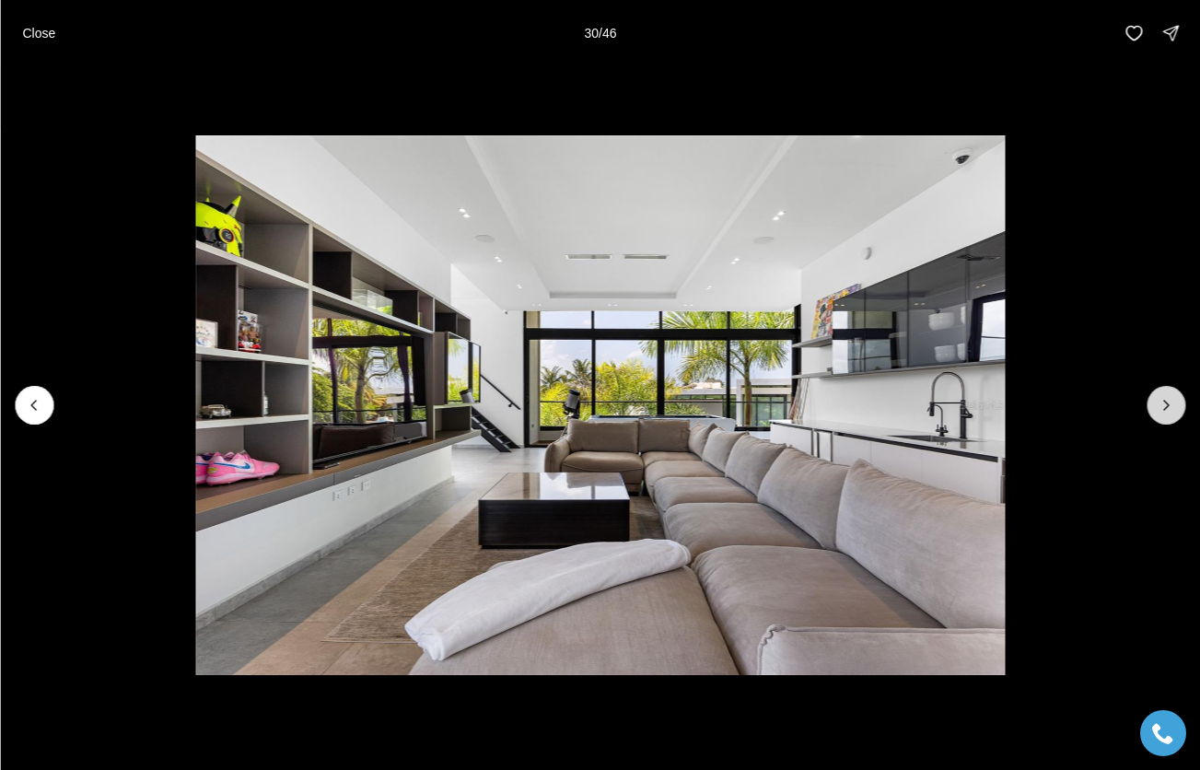
click at [1176, 404] on button "Next slide" at bounding box center [1165, 405] width 39 height 39
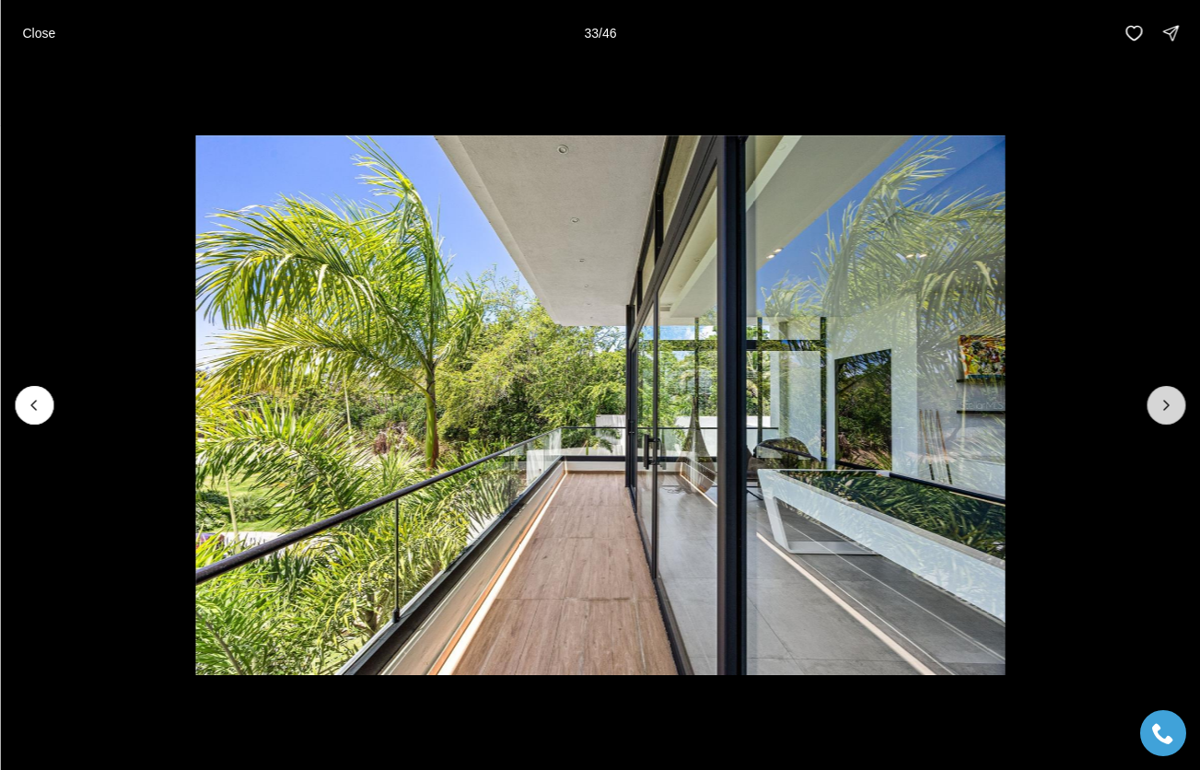
click at [1176, 404] on button "Next slide" at bounding box center [1165, 405] width 39 height 39
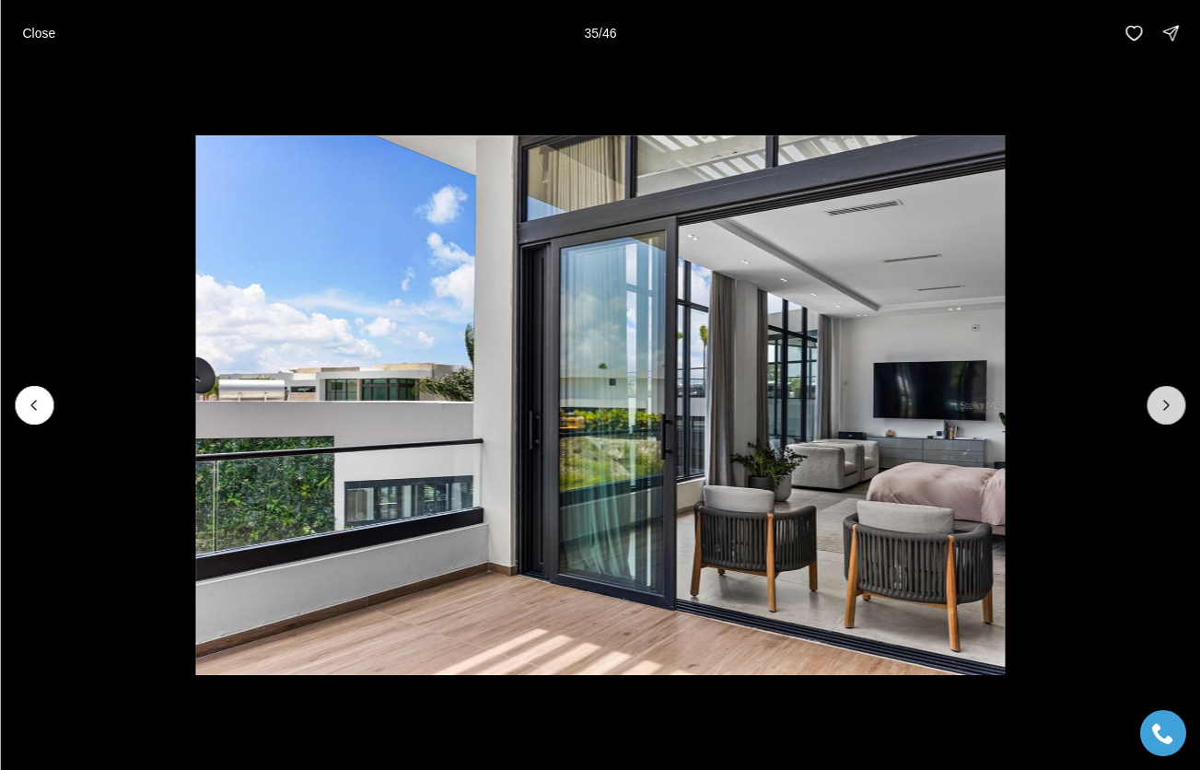
click at [1176, 404] on button "Next slide" at bounding box center [1165, 405] width 39 height 39
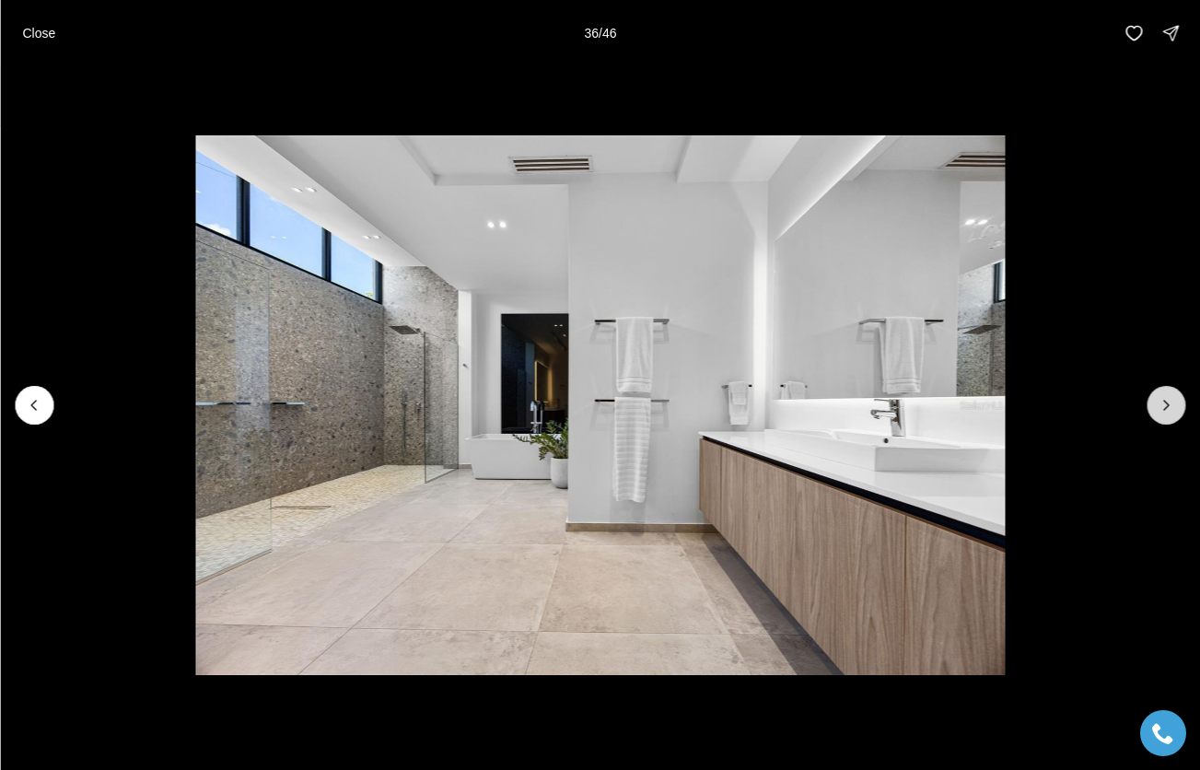
click at [1176, 404] on button "Next slide" at bounding box center [1165, 405] width 39 height 39
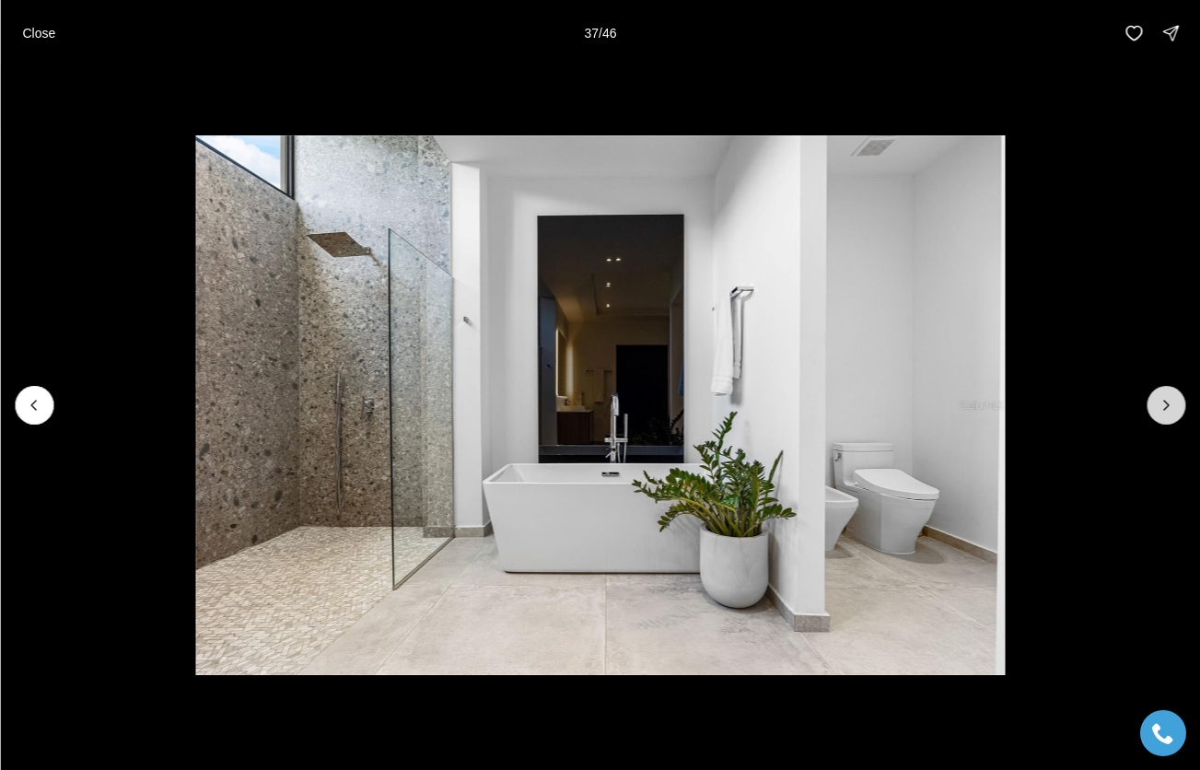
click at [1176, 404] on button "Next slide" at bounding box center [1165, 405] width 39 height 39
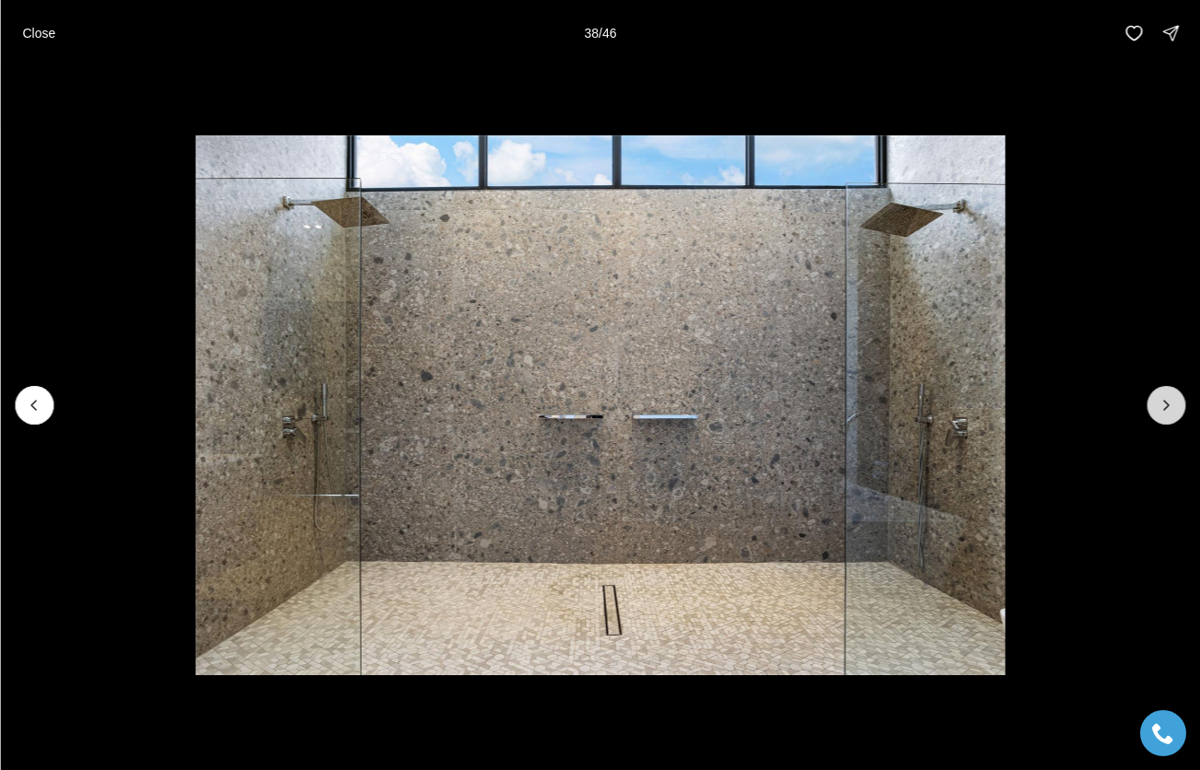
click at [1177, 404] on button "Next slide" at bounding box center [1165, 405] width 39 height 39
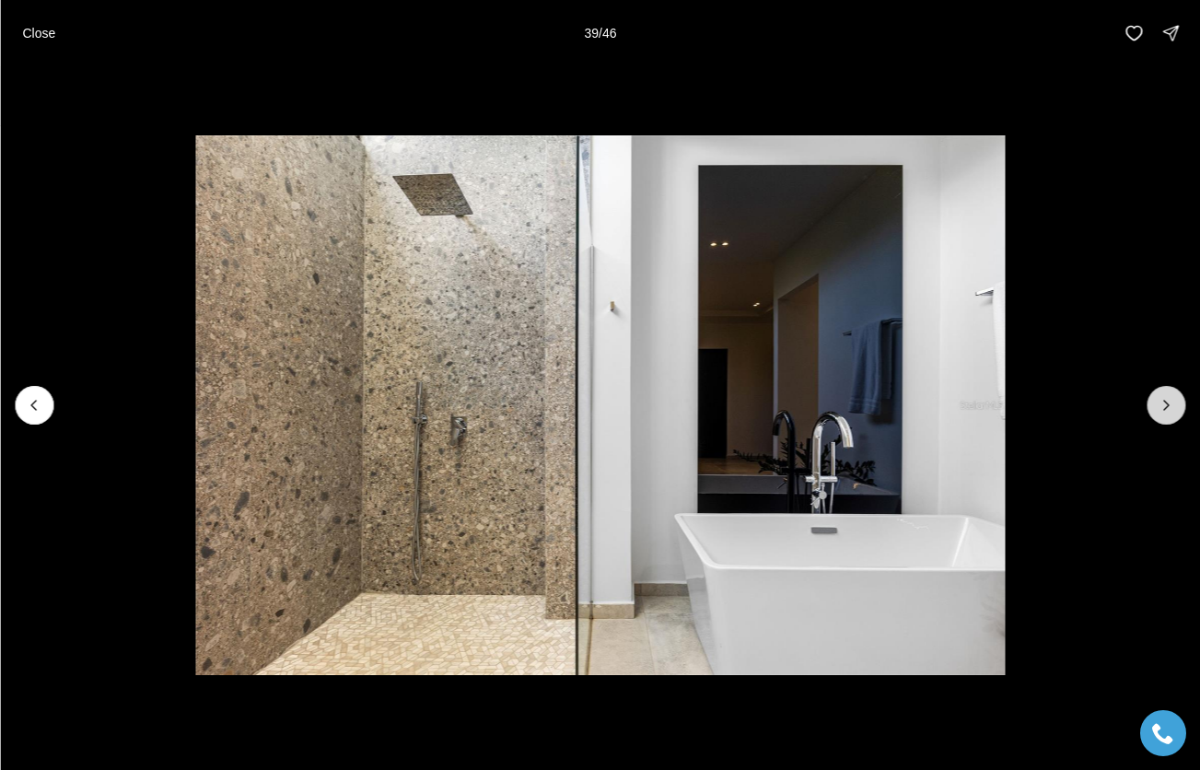
click at [1177, 404] on button "Next slide" at bounding box center [1165, 405] width 39 height 39
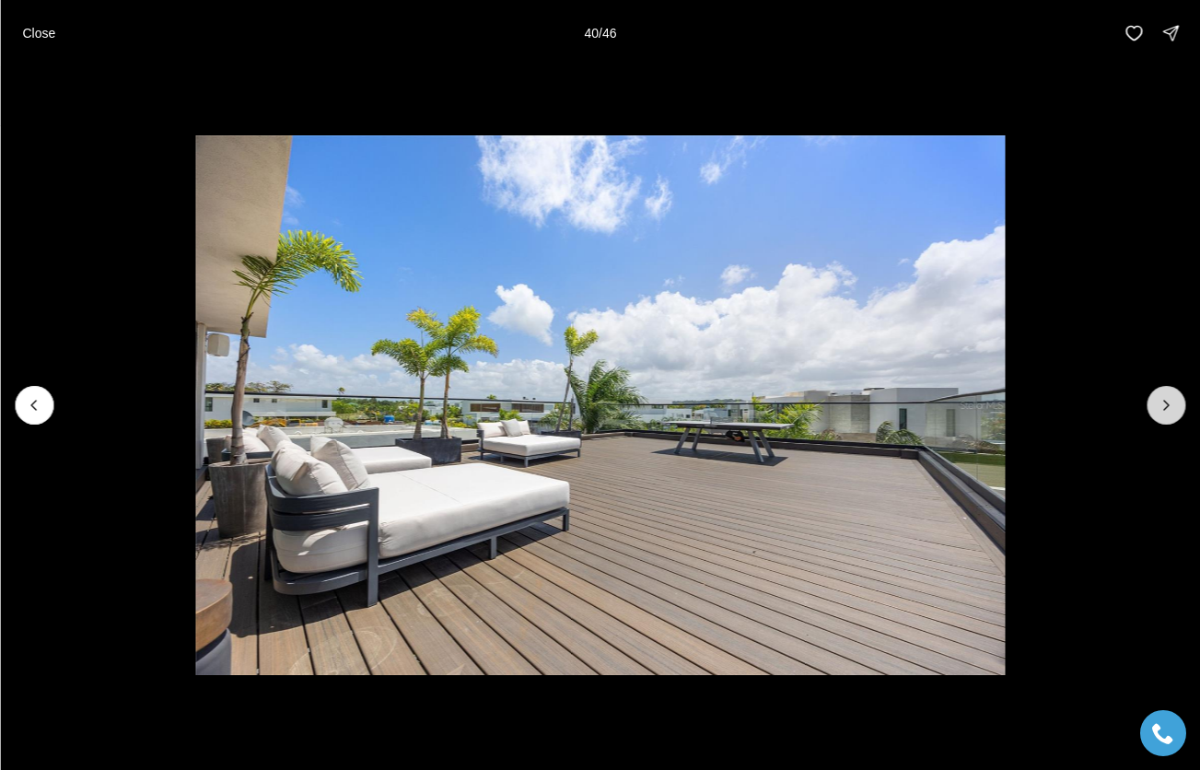
click at [1177, 404] on button "Next slide" at bounding box center [1165, 405] width 39 height 39
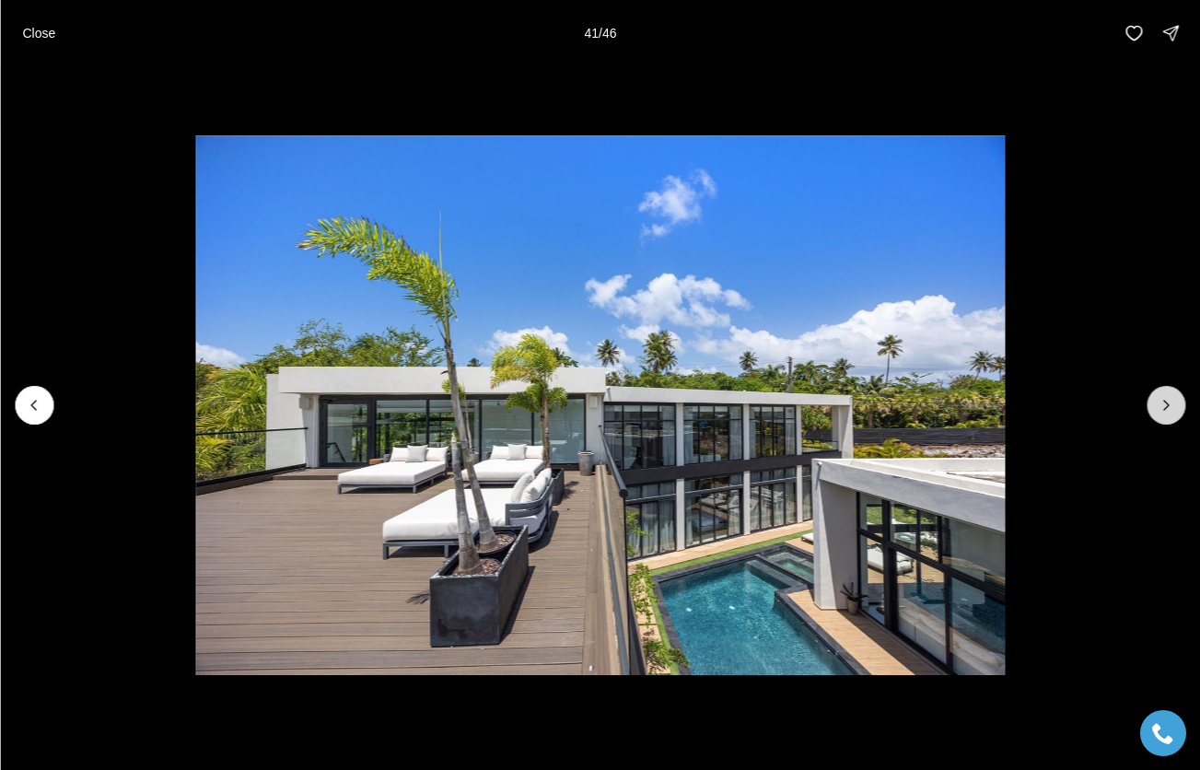
click at [1177, 404] on button "Next slide" at bounding box center [1165, 405] width 39 height 39
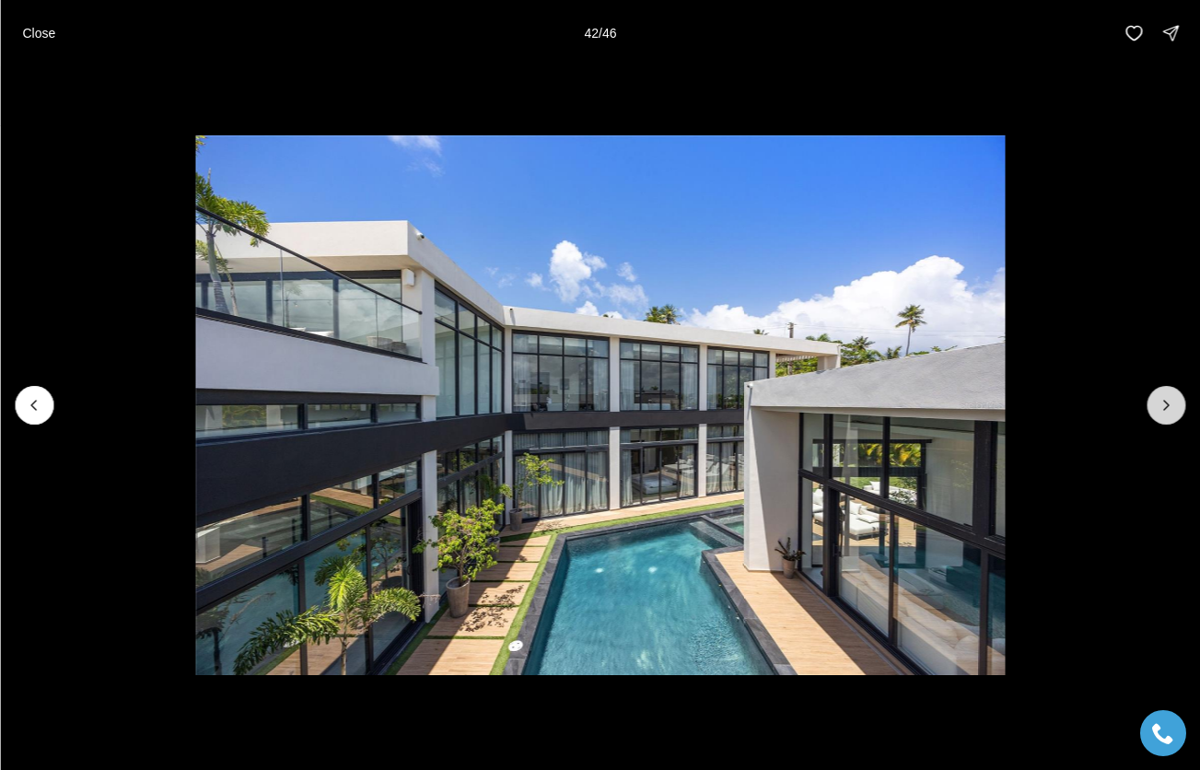
click at [1177, 404] on button "Next slide" at bounding box center [1165, 405] width 39 height 39
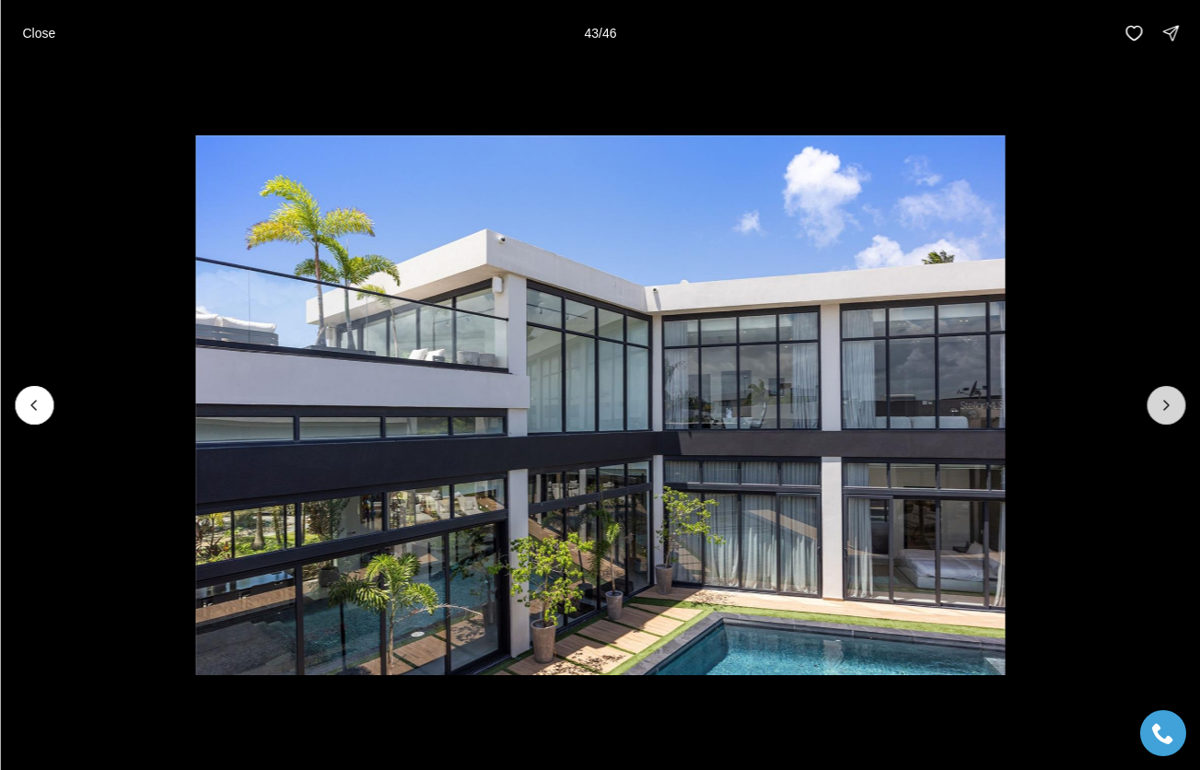
click at [1177, 404] on button "Next slide" at bounding box center [1165, 405] width 39 height 39
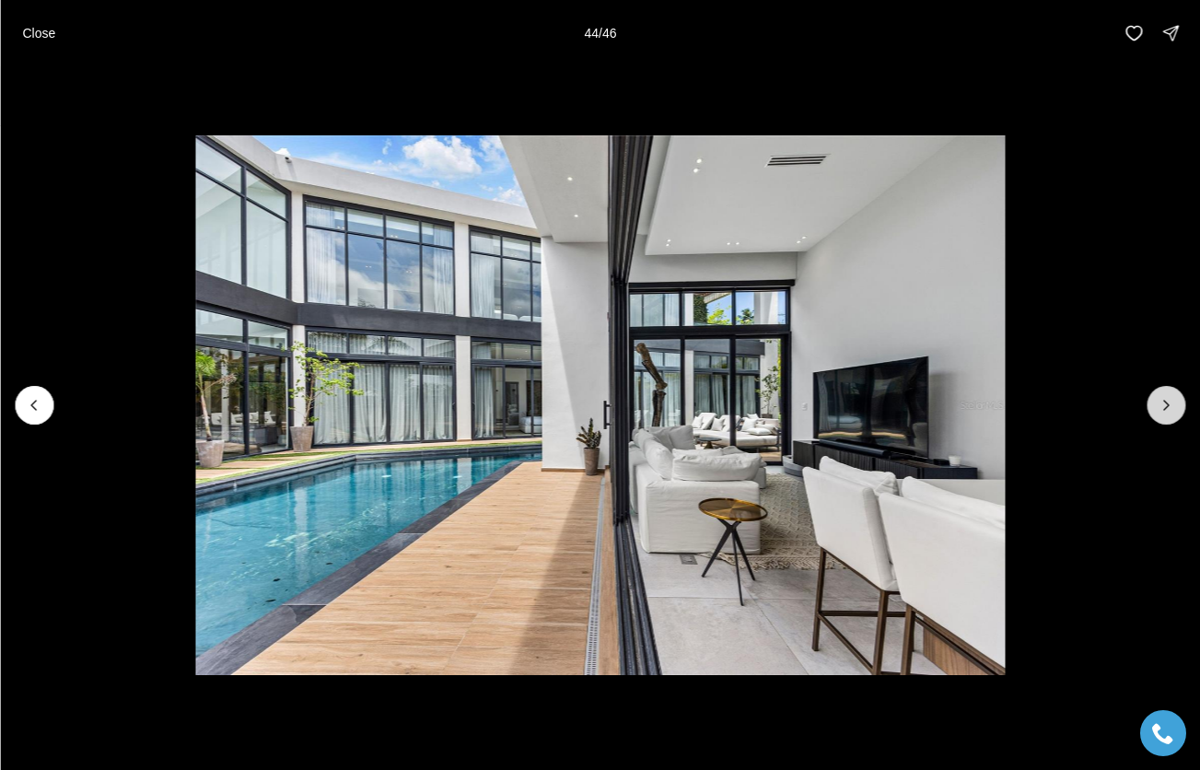
click at [1177, 404] on button "Next slide" at bounding box center [1165, 405] width 39 height 39
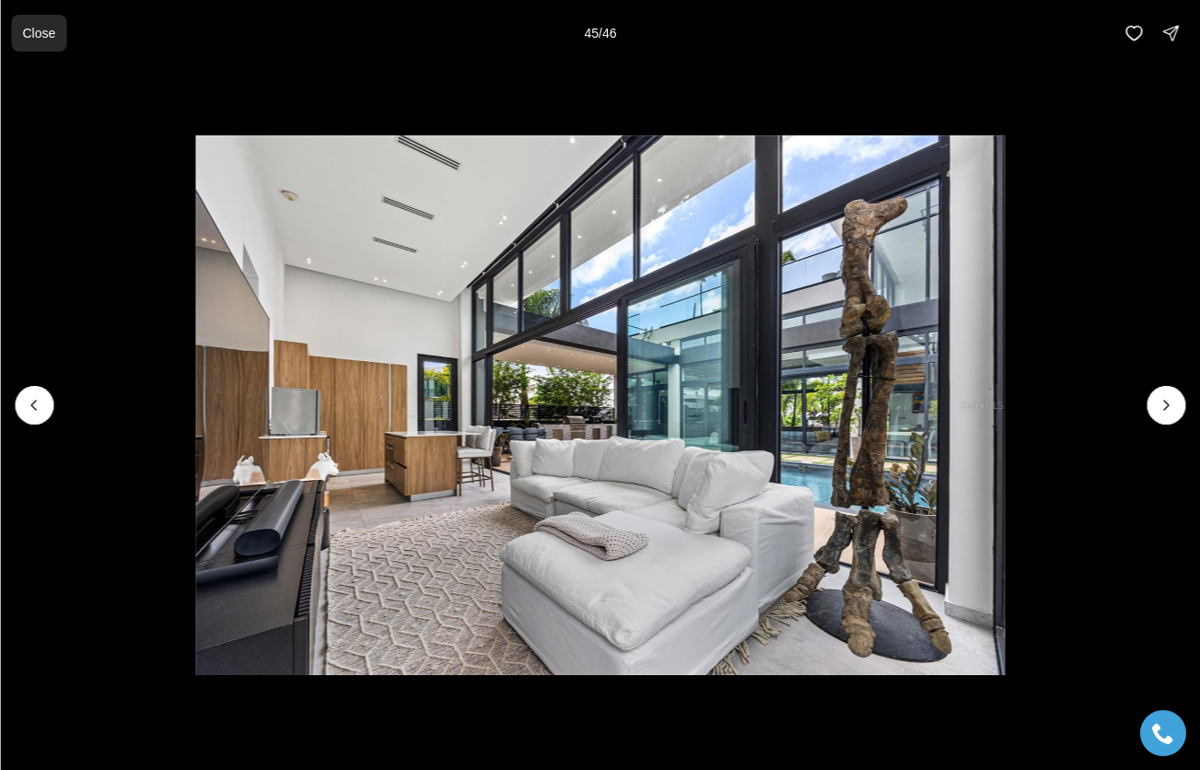
click at [56, 38] on button "Close" at bounding box center [38, 33] width 55 height 37
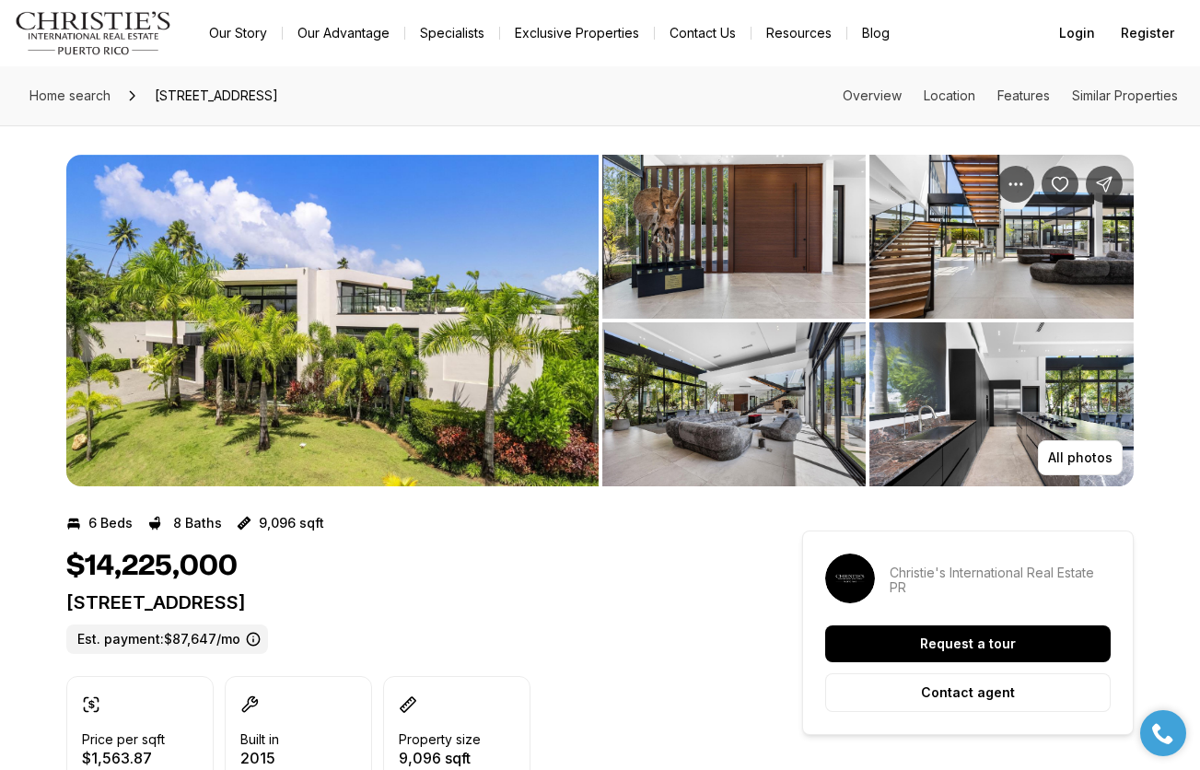
click at [552, 31] on link "Exclusive Properties" at bounding box center [577, 33] width 154 height 26
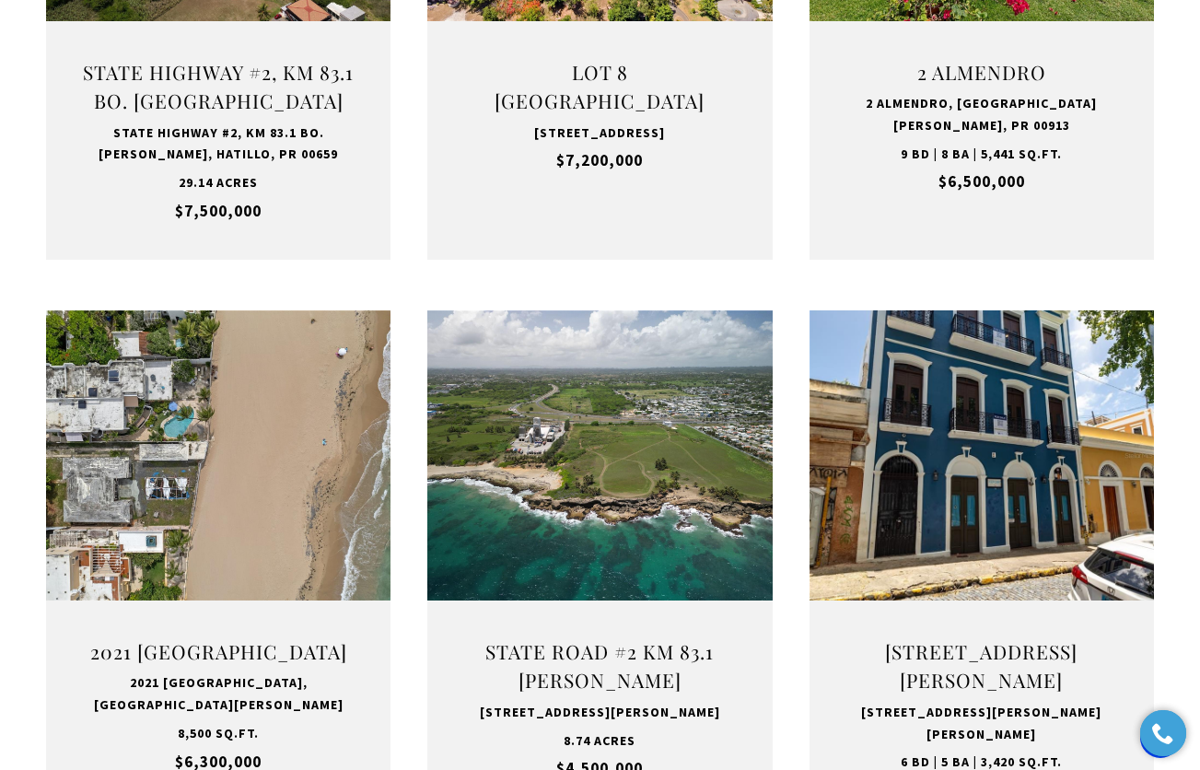
scroll to position [1034, 0]
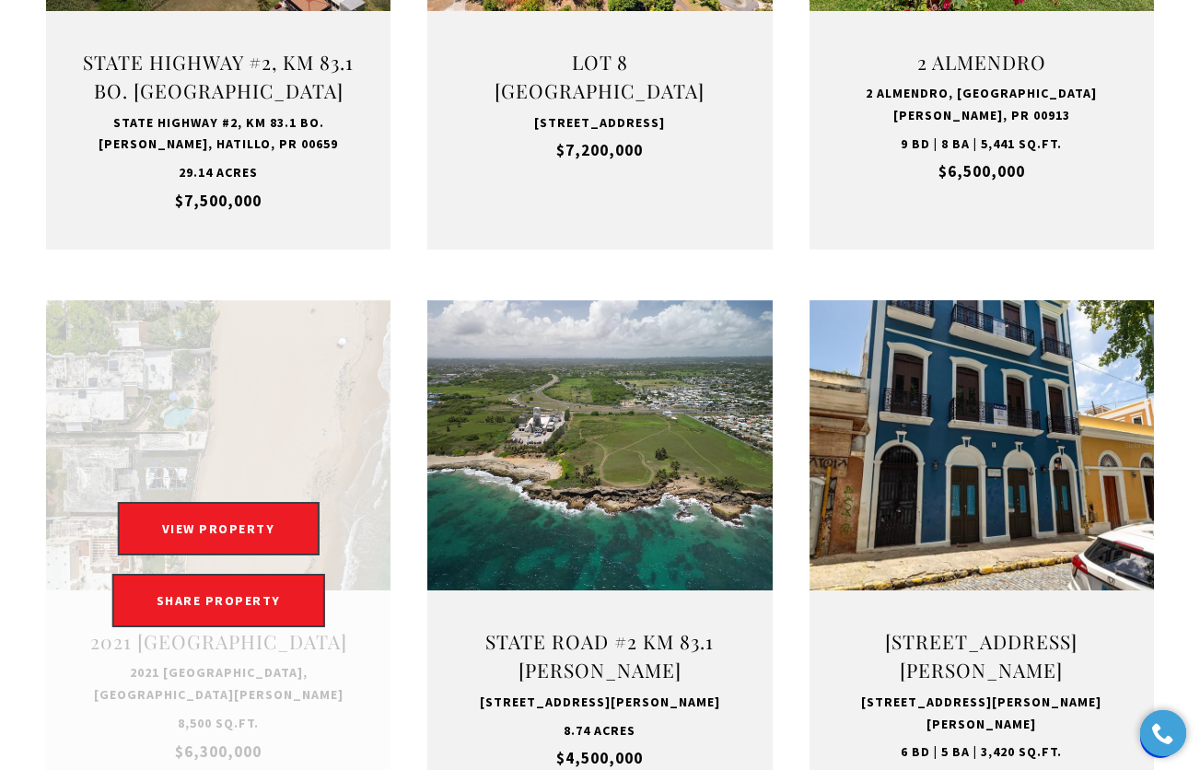
click at [233, 437] on link "Open this option" at bounding box center [218, 564] width 344 height 528
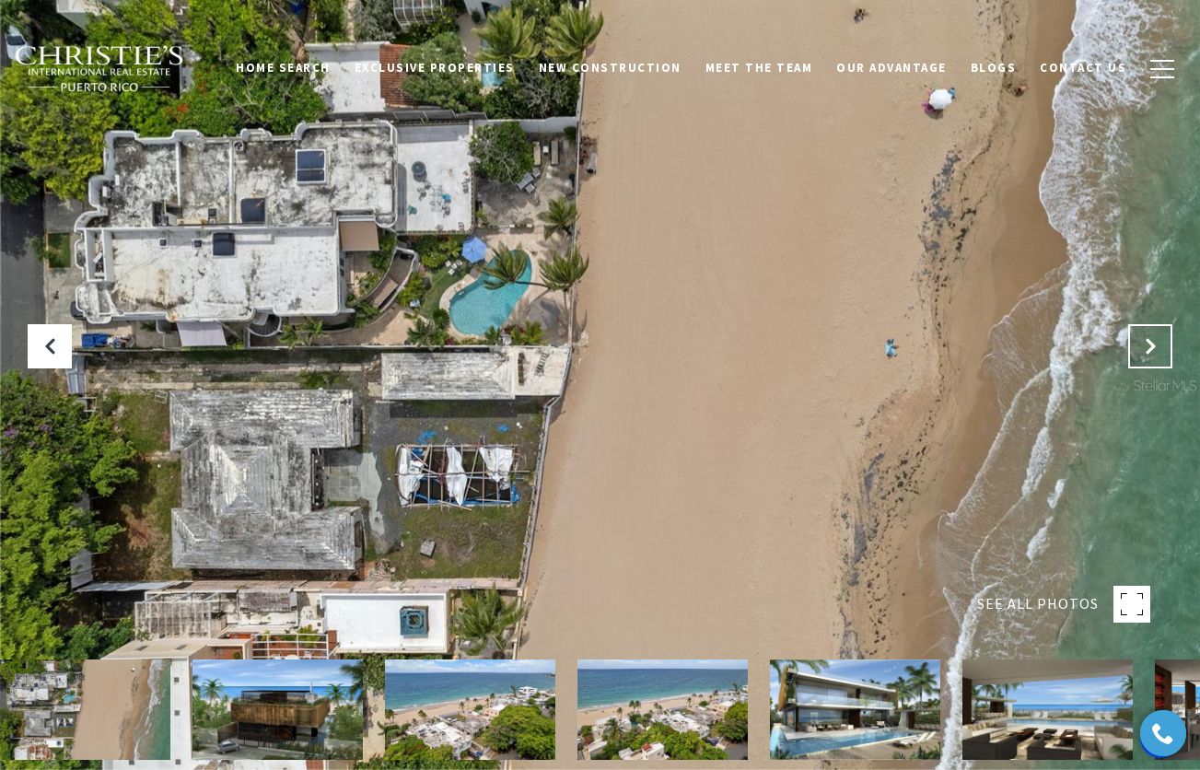
click at [1158, 345] on icon "Next Slide" at bounding box center [1150, 346] width 18 height 18
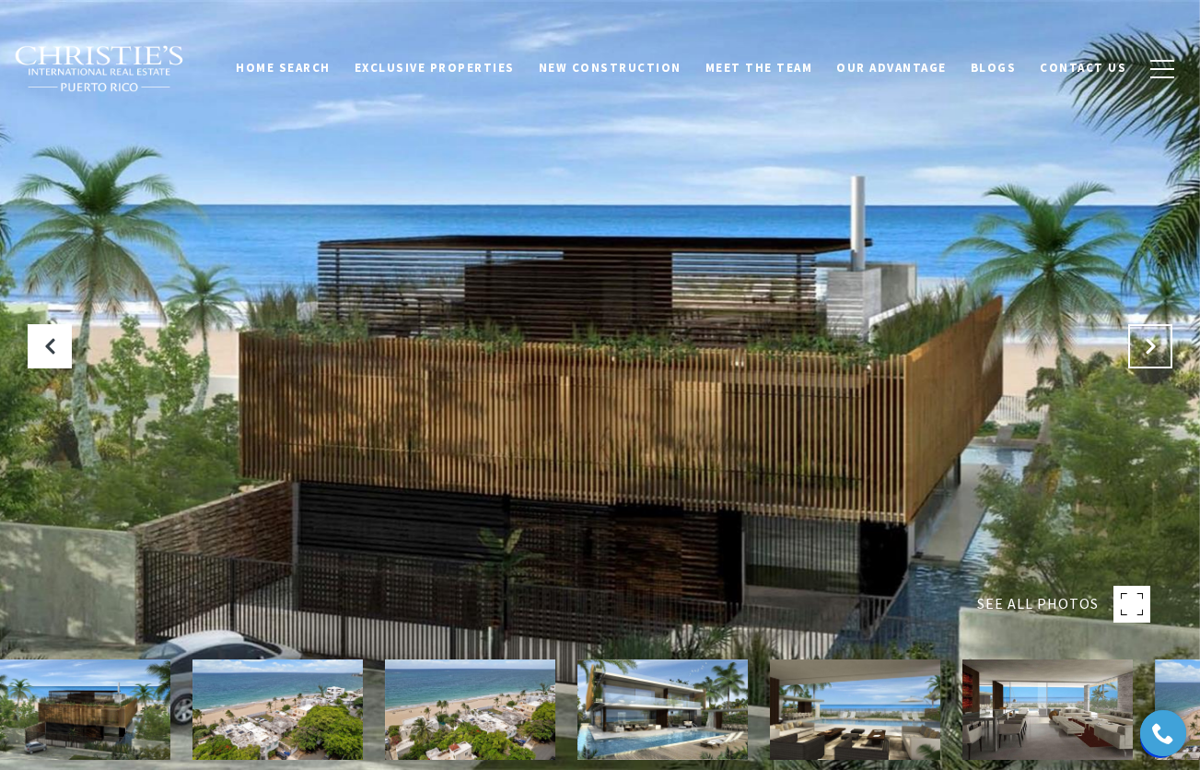
click at [1158, 345] on icon "Next Slide" at bounding box center [1150, 346] width 18 height 18
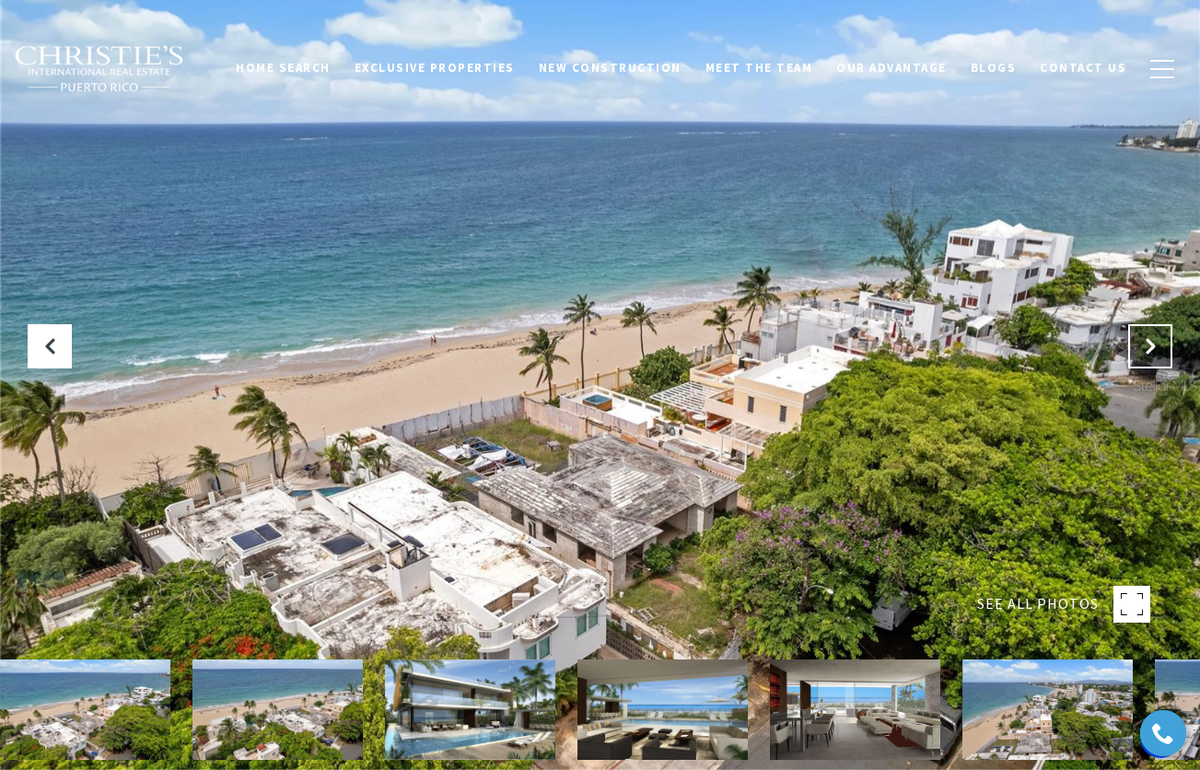
click at [1158, 345] on icon "Next Slide" at bounding box center [1150, 346] width 18 height 18
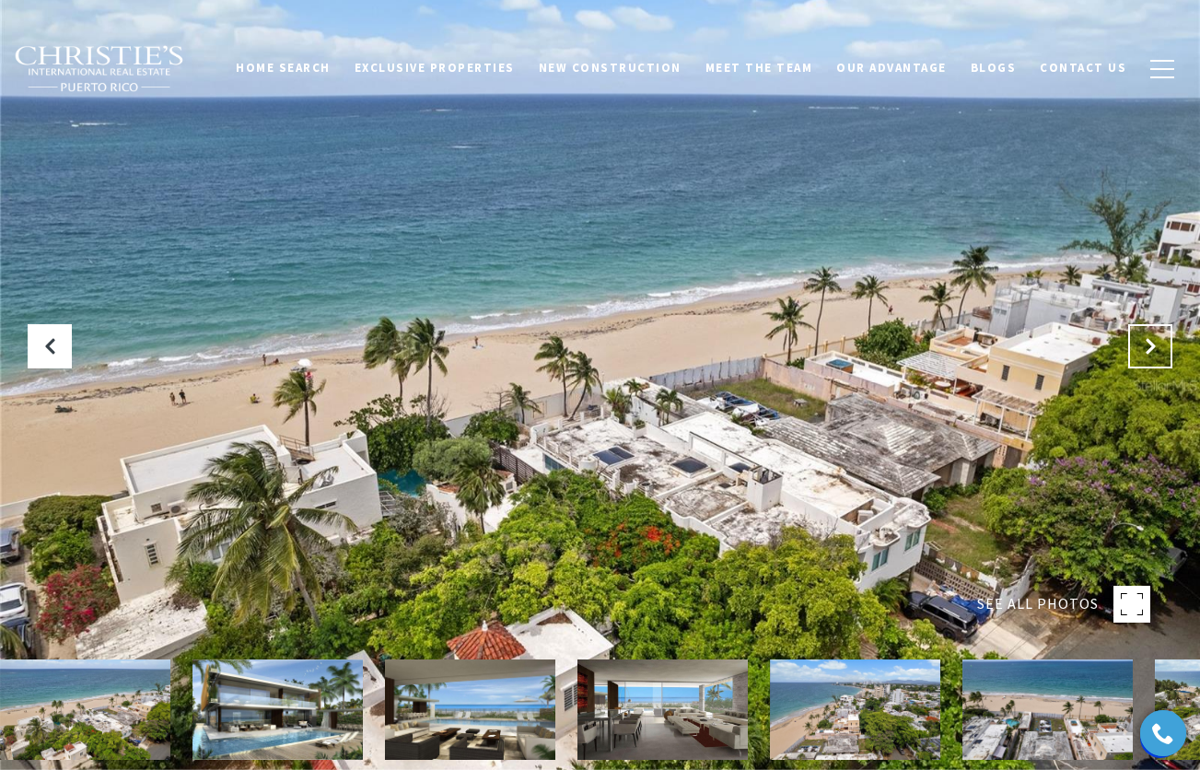
click at [1158, 345] on icon "Next Slide" at bounding box center [1150, 346] width 18 height 18
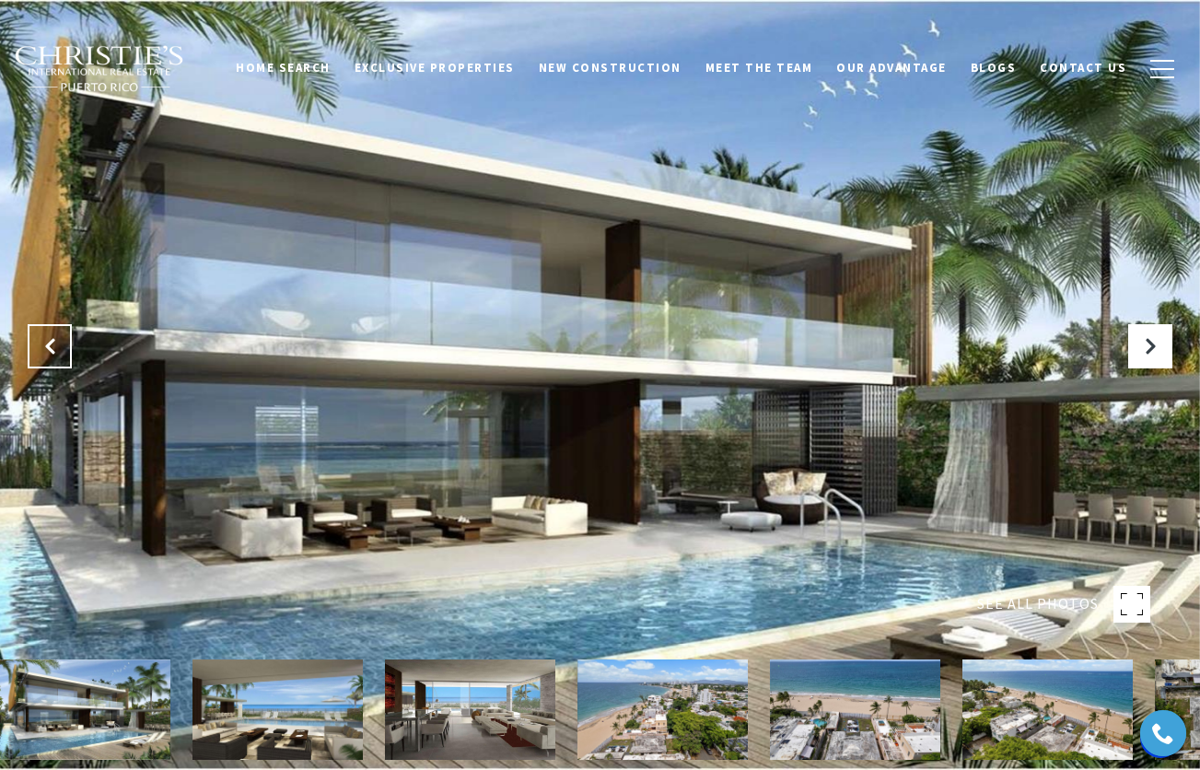
click at [52, 351] on icon "Previous Slide" at bounding box center [50, 346] width 18 height 18
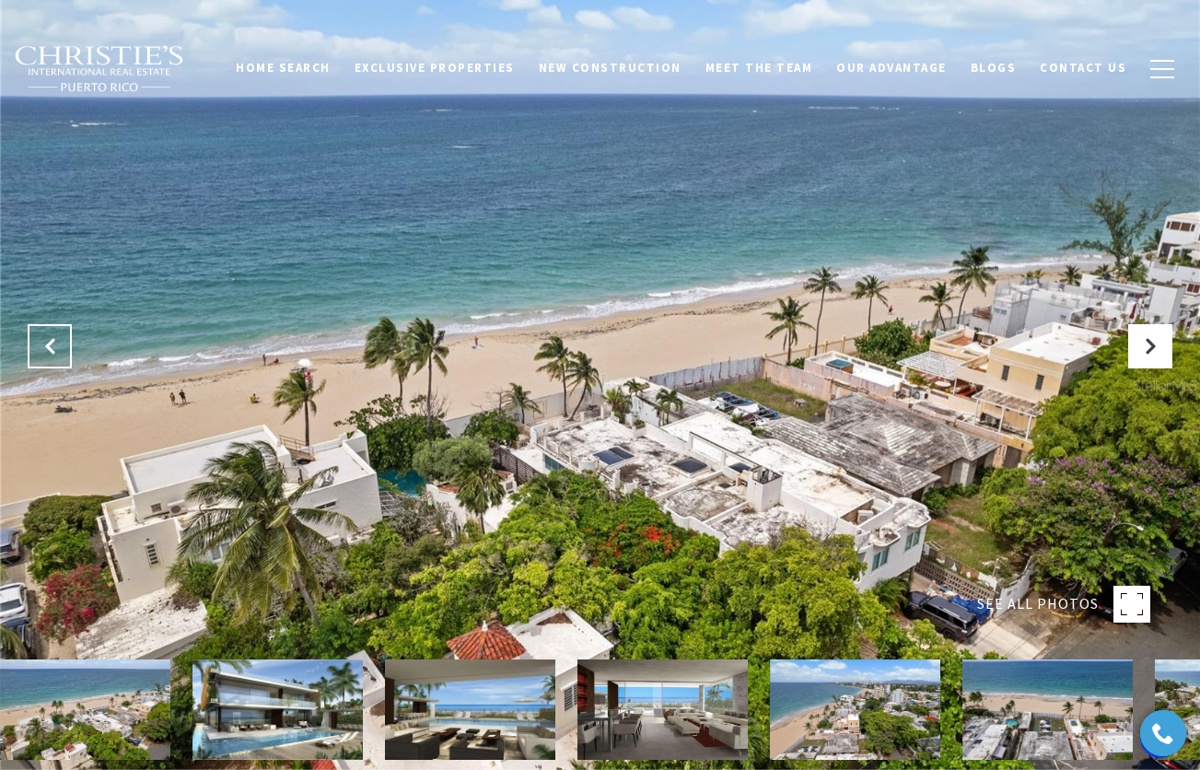
click at [52, 351] on icon "Previous Slide" at bounding box center [50, 346] width 18 height 18
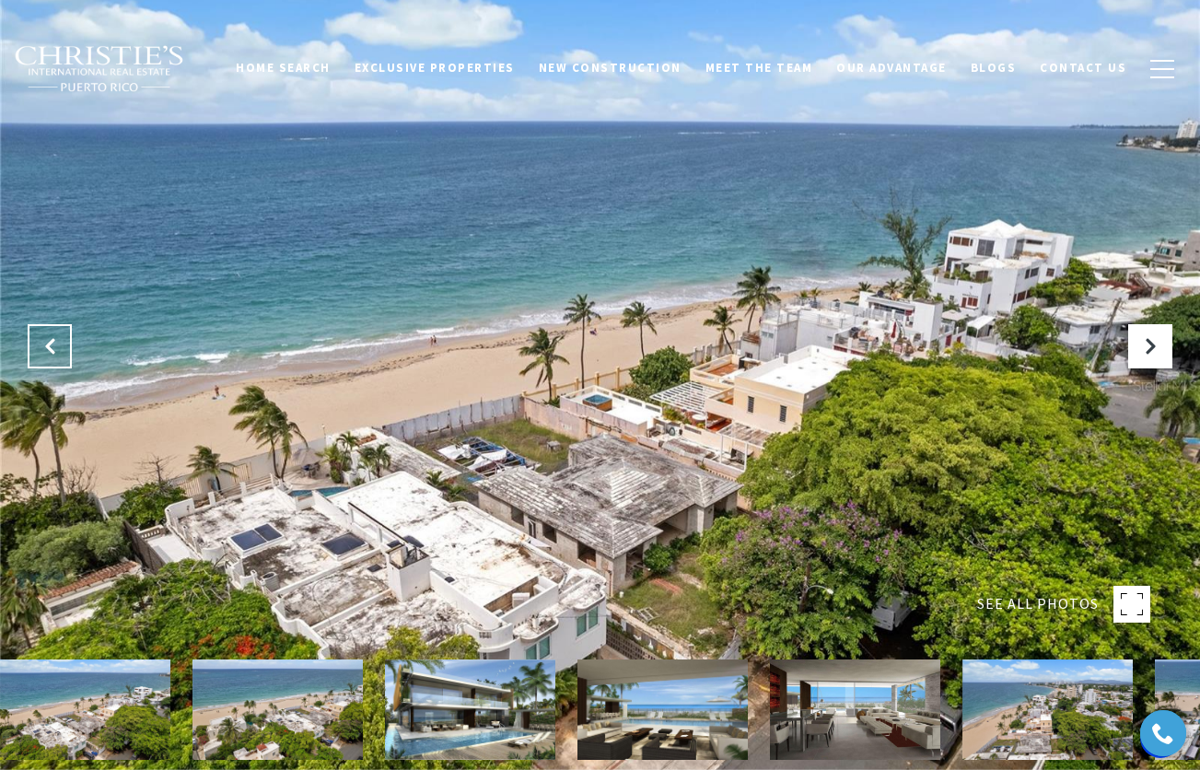
click at [52, 351] on icon "Previous Slide" at bounding box center [50, 346] width 18 height 18
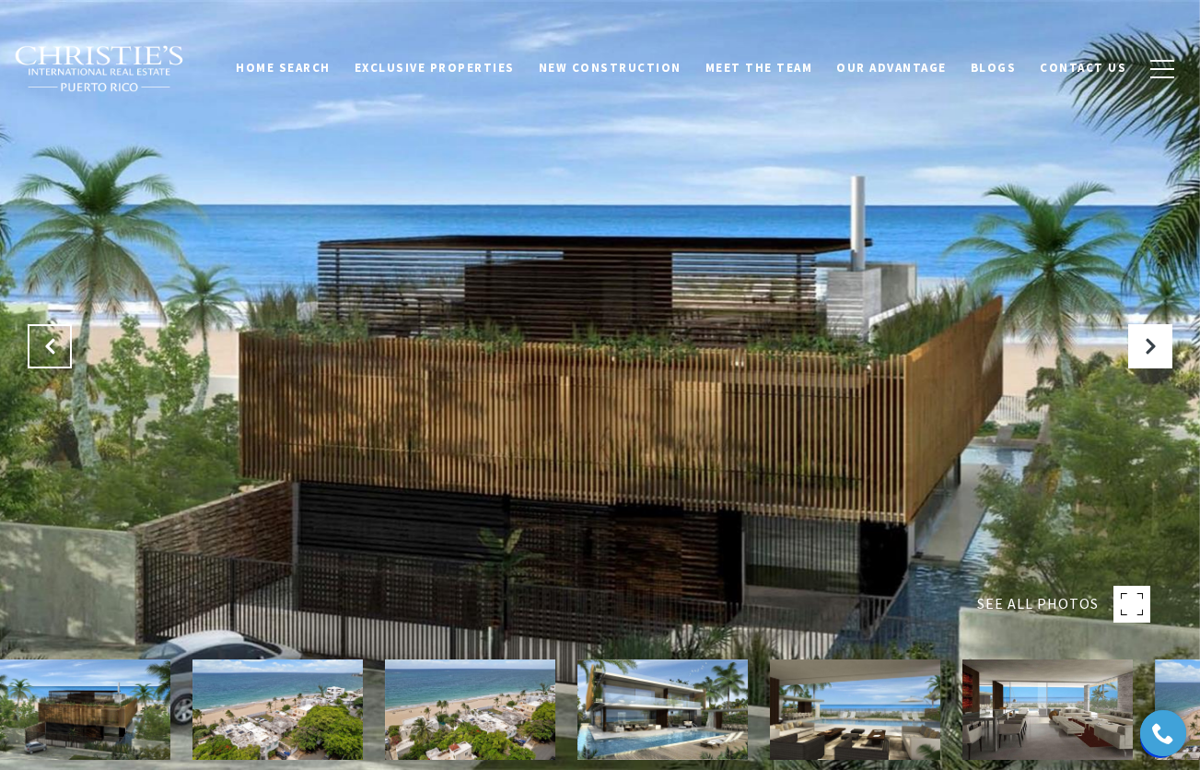
click at [52, 351] on icon "Previous Slide" at bounding box center [50, 346] width 18 height 18
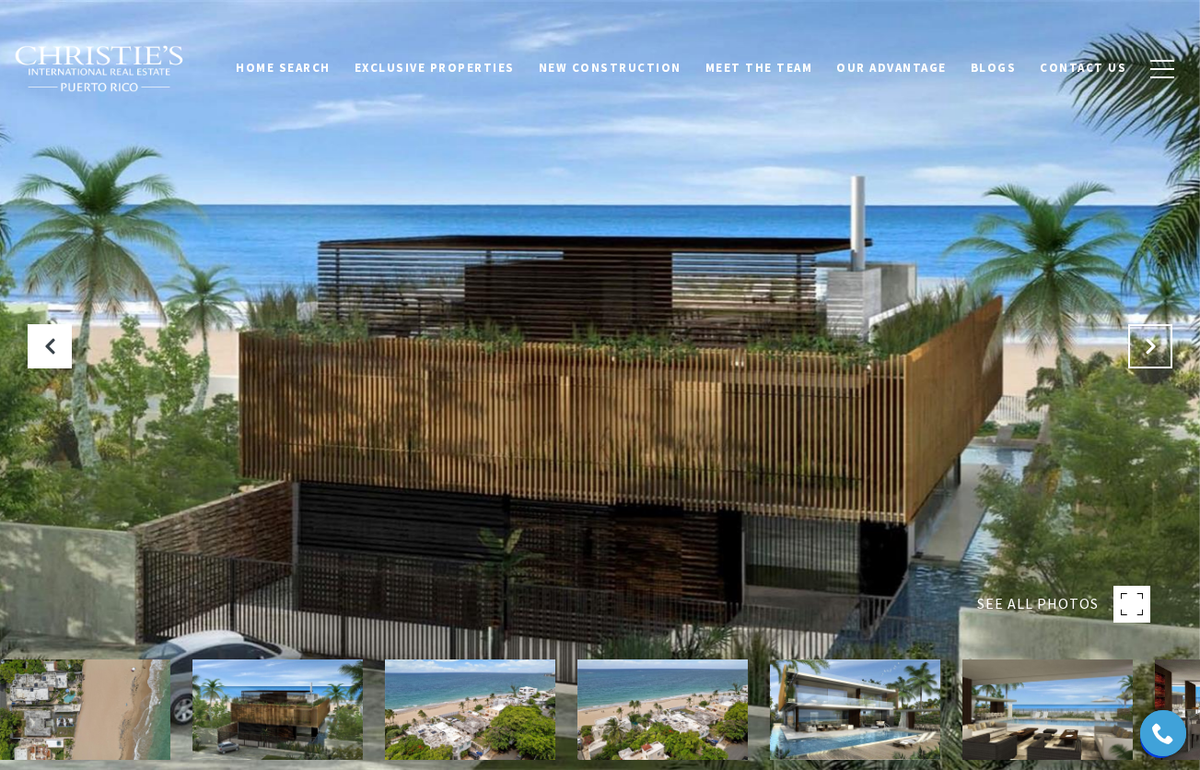
click at [1152, 348] on icon "Next Slide" at bounding box center [1150, 346] width 18 height 18
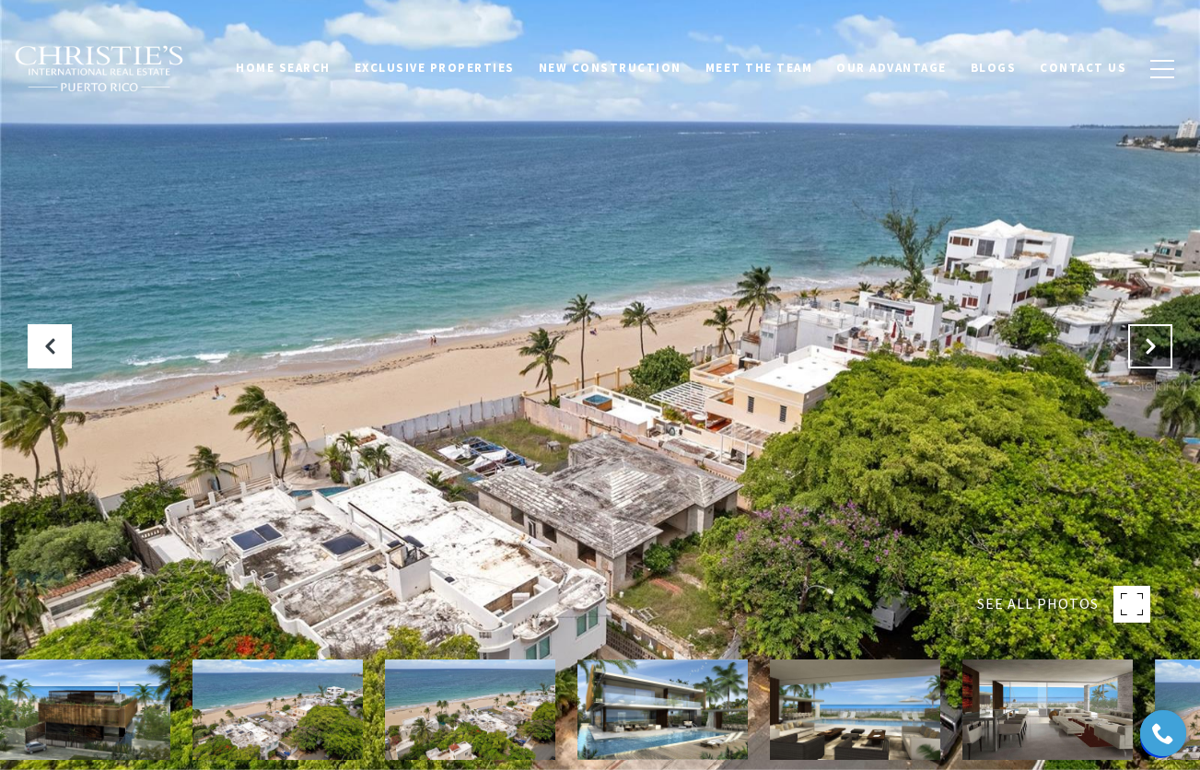
click at [1152, 348] on icon "Next Slide" at bounding box center [1150, 346] width 18 height 18
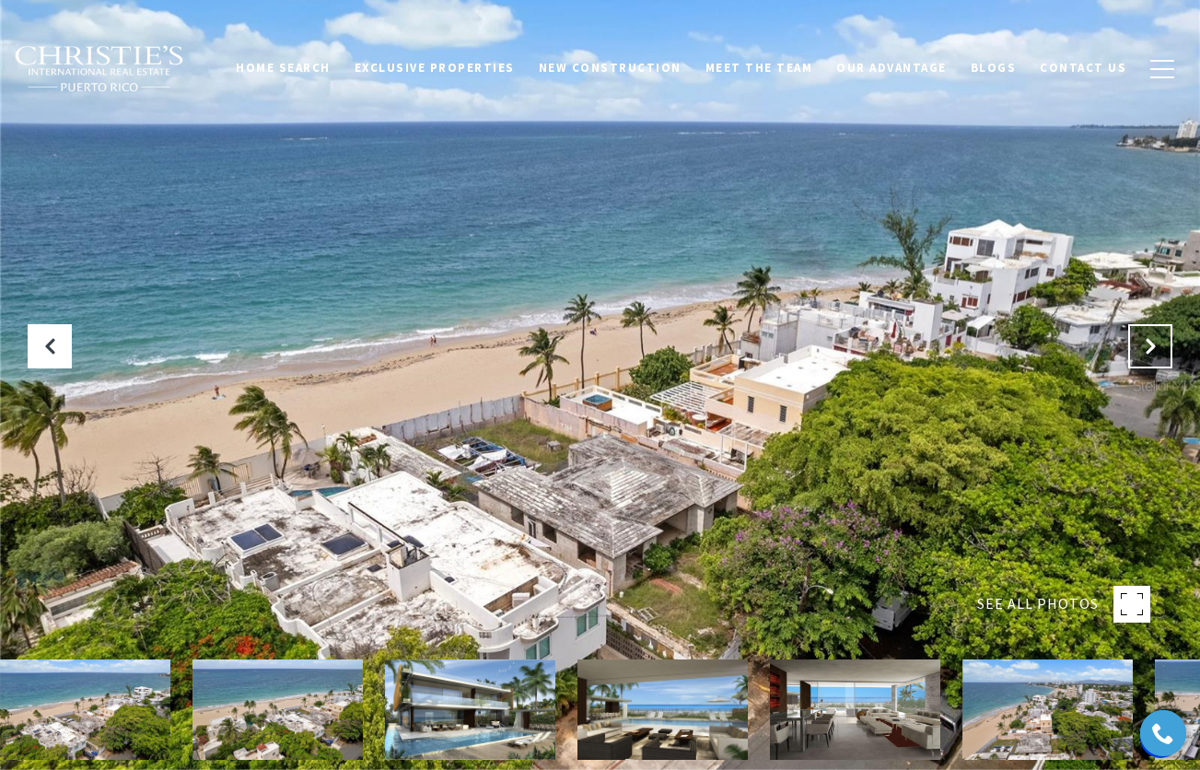
click at [1152, 348] on icon "Next Slide" at bounding box center [1150, 346] width 18 height 18
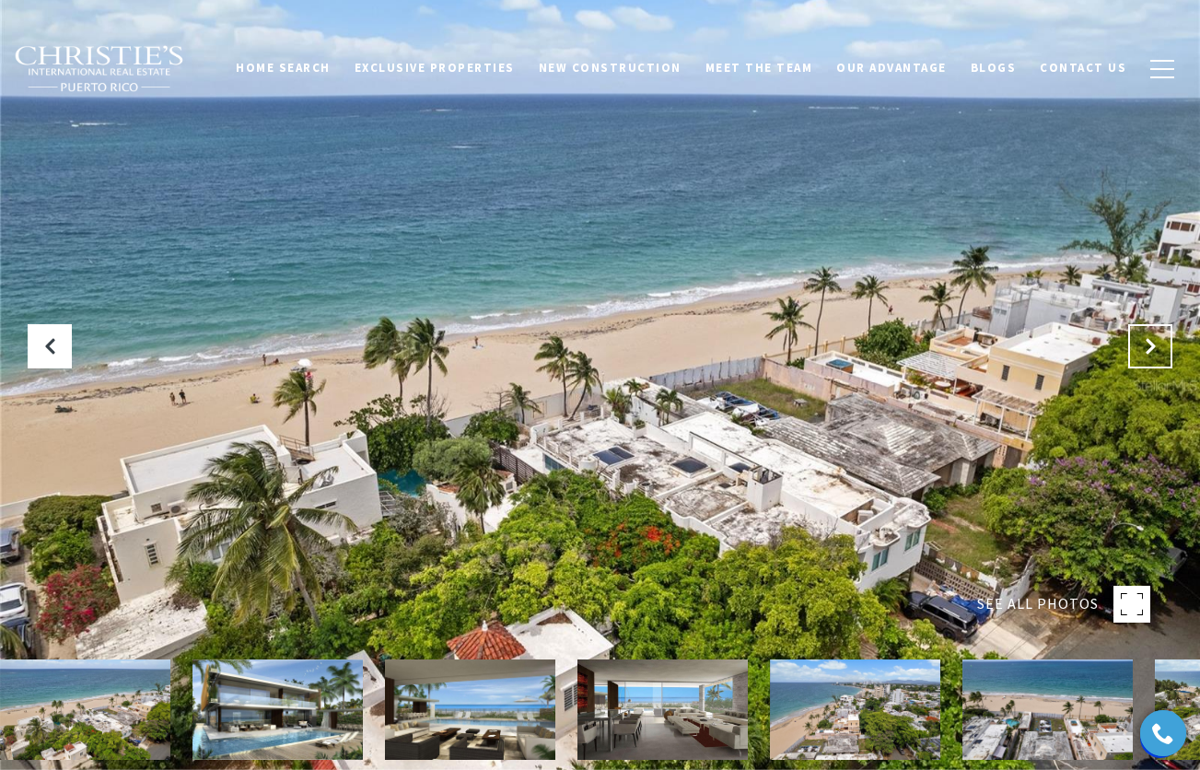
click at [1153, 349] on icon "Next Slide" at bounding box center [1150, 346] width 18 height 18
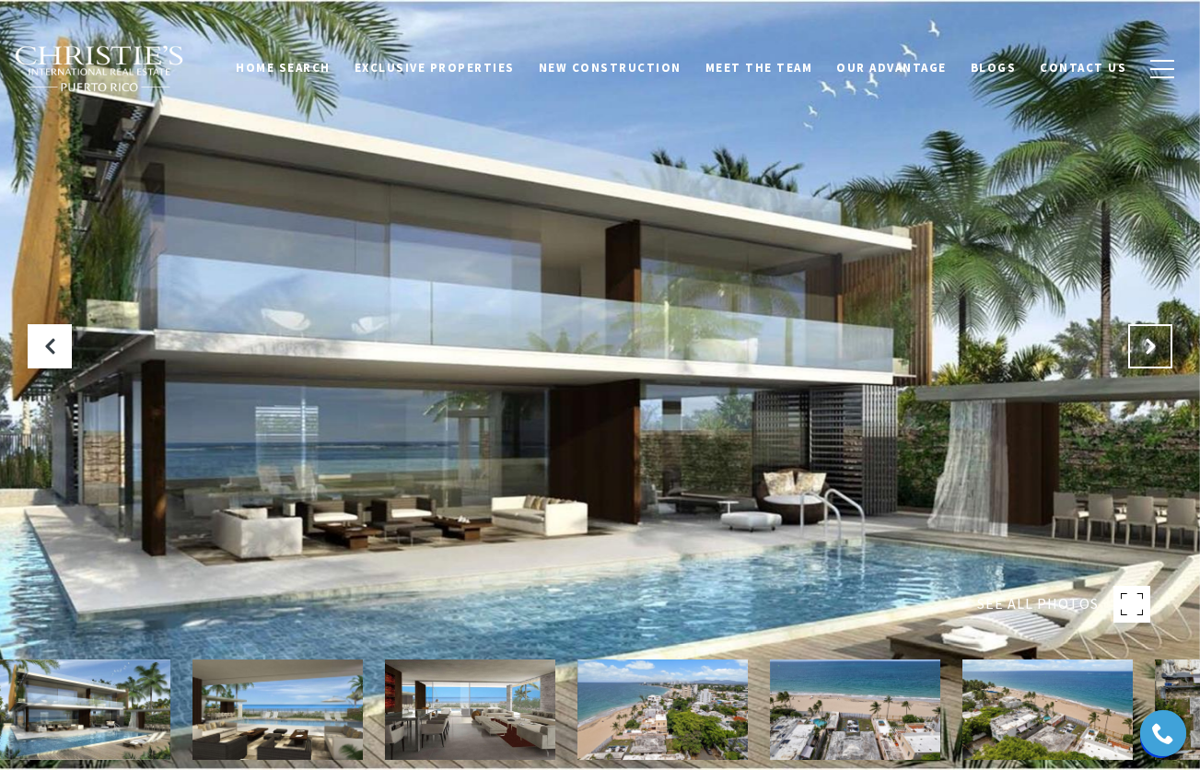
click at [1153, 349] on icon "Next Slide" at bounding box center [1150, 346] width 18 height 18
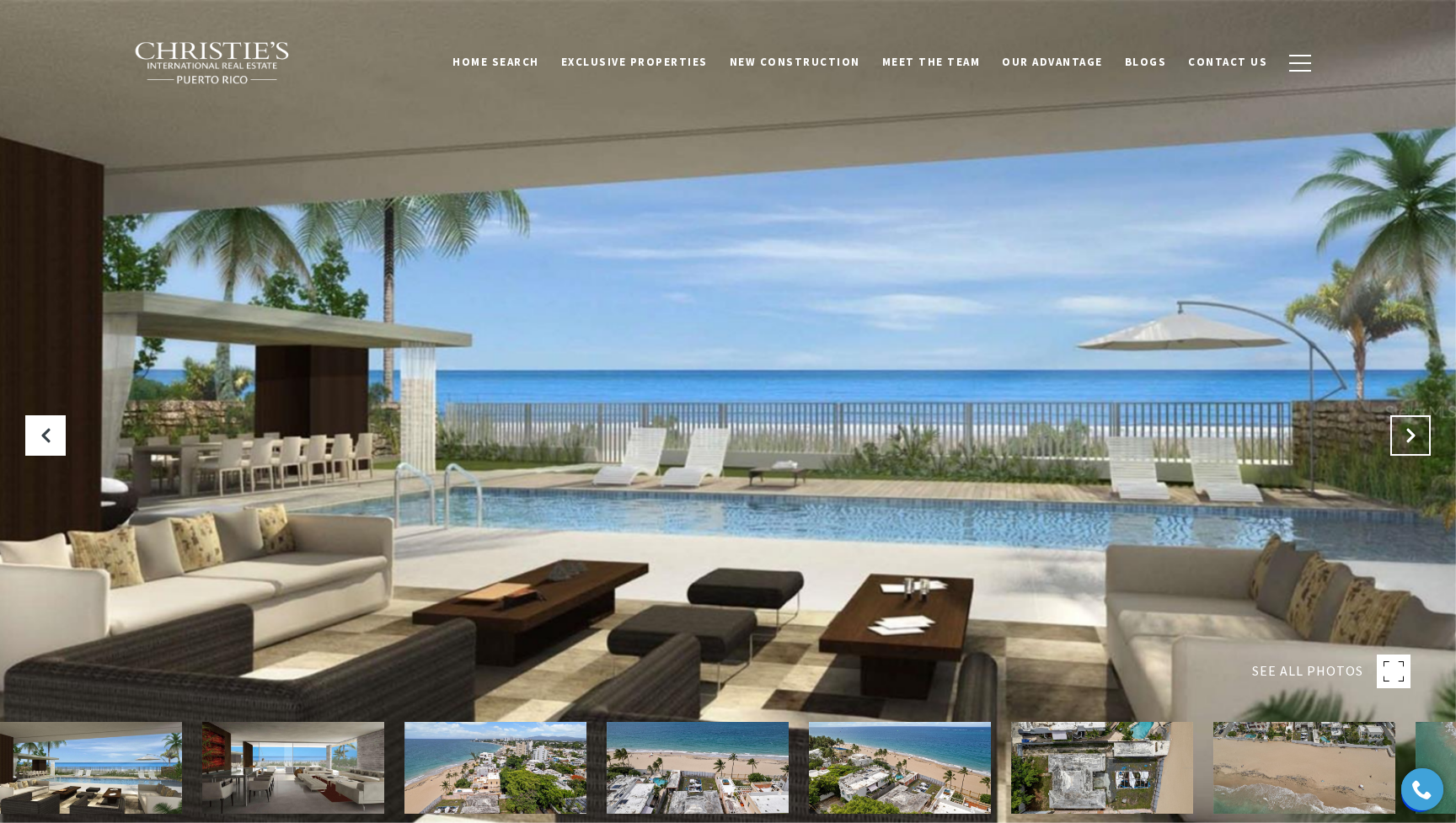
click at [1097, 429] on icon "Next Slide" at bounding box center [1410, 436] width 16 height 16
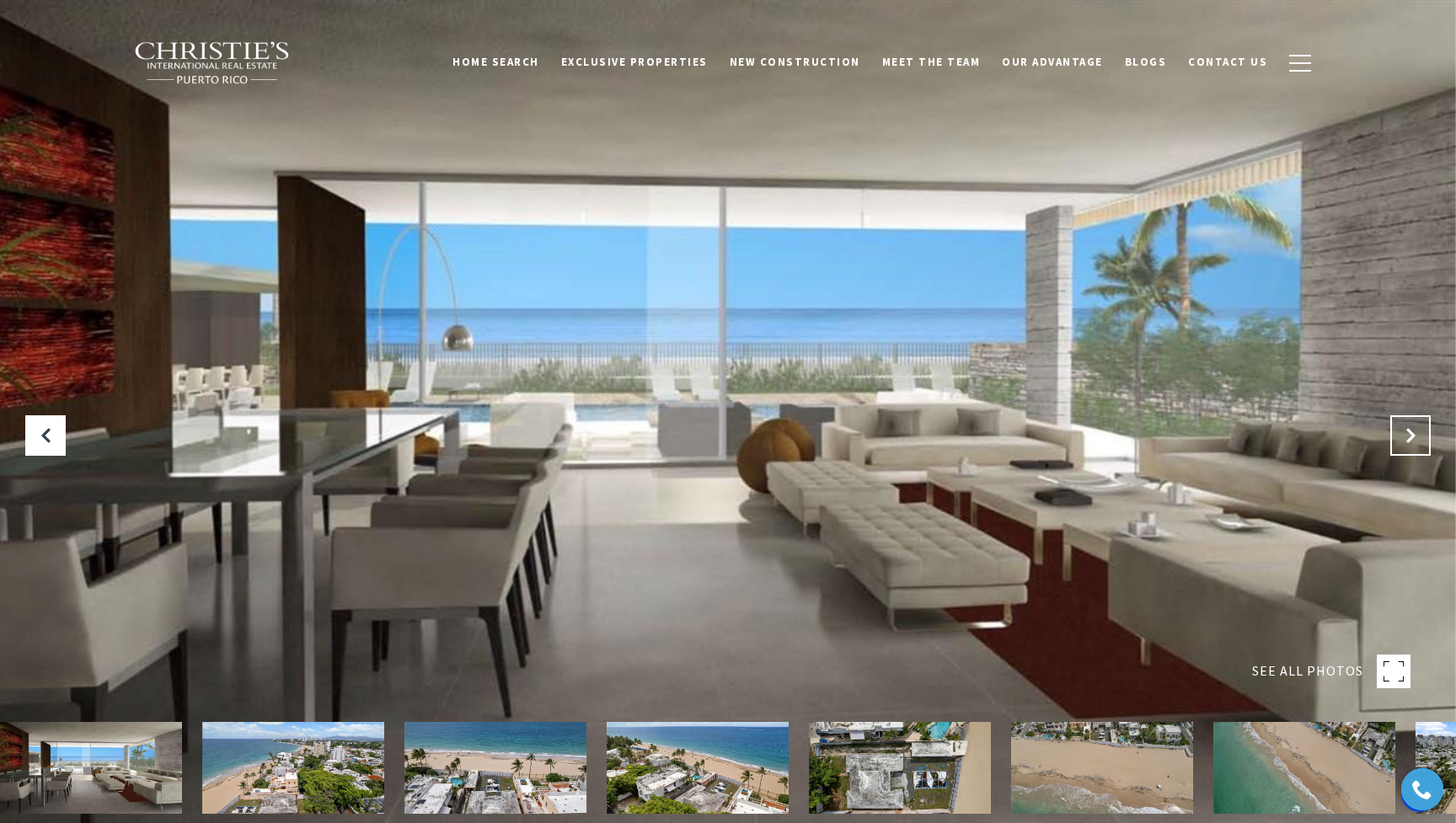
click at [1097, 429] on icon "Next Slide" at bounding box center [1410, 436] width 16 height 16
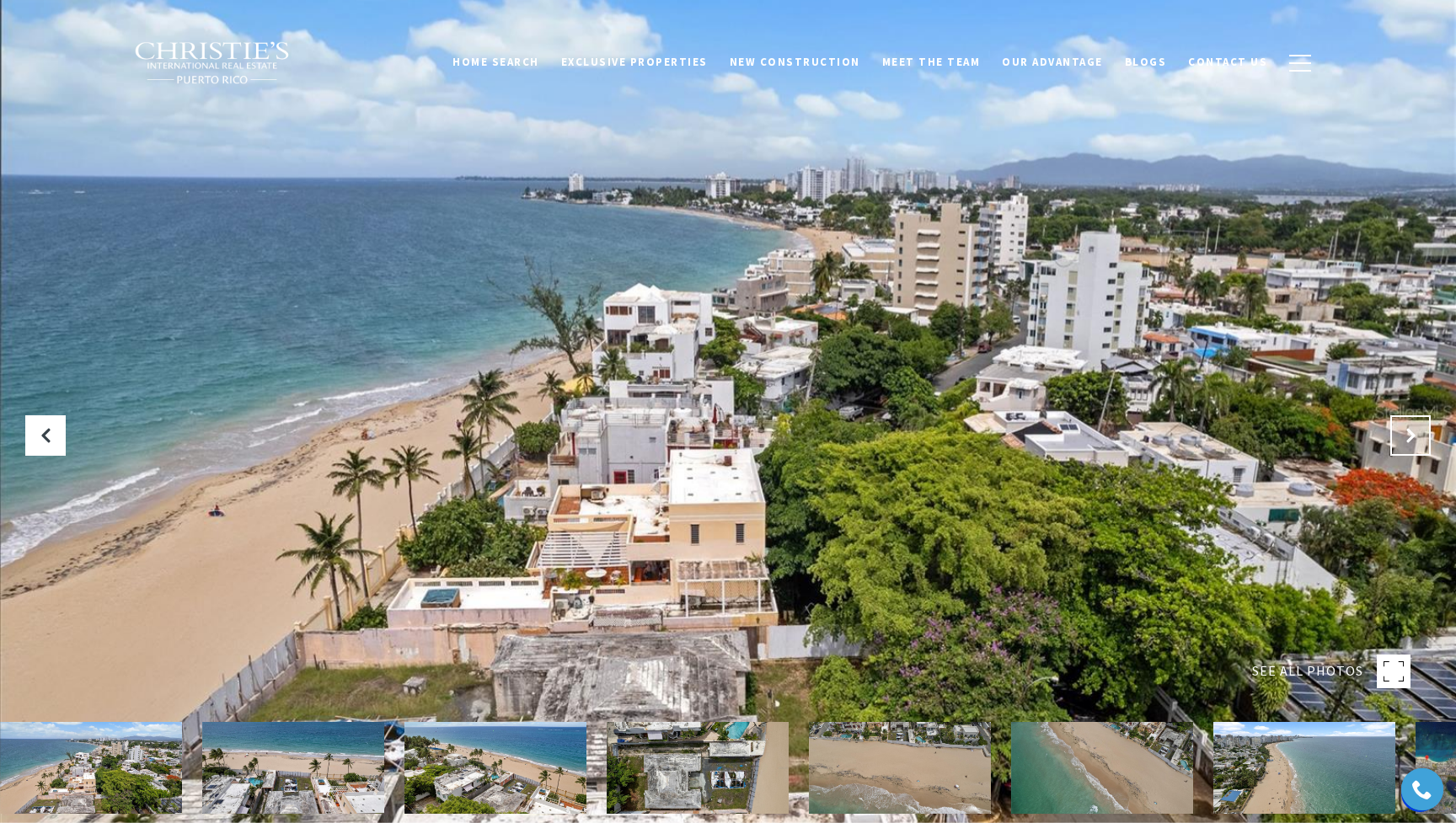
click at [1097, 430] on icon "Next Slide" at bounding box center [1410, 436] width 16 height 16
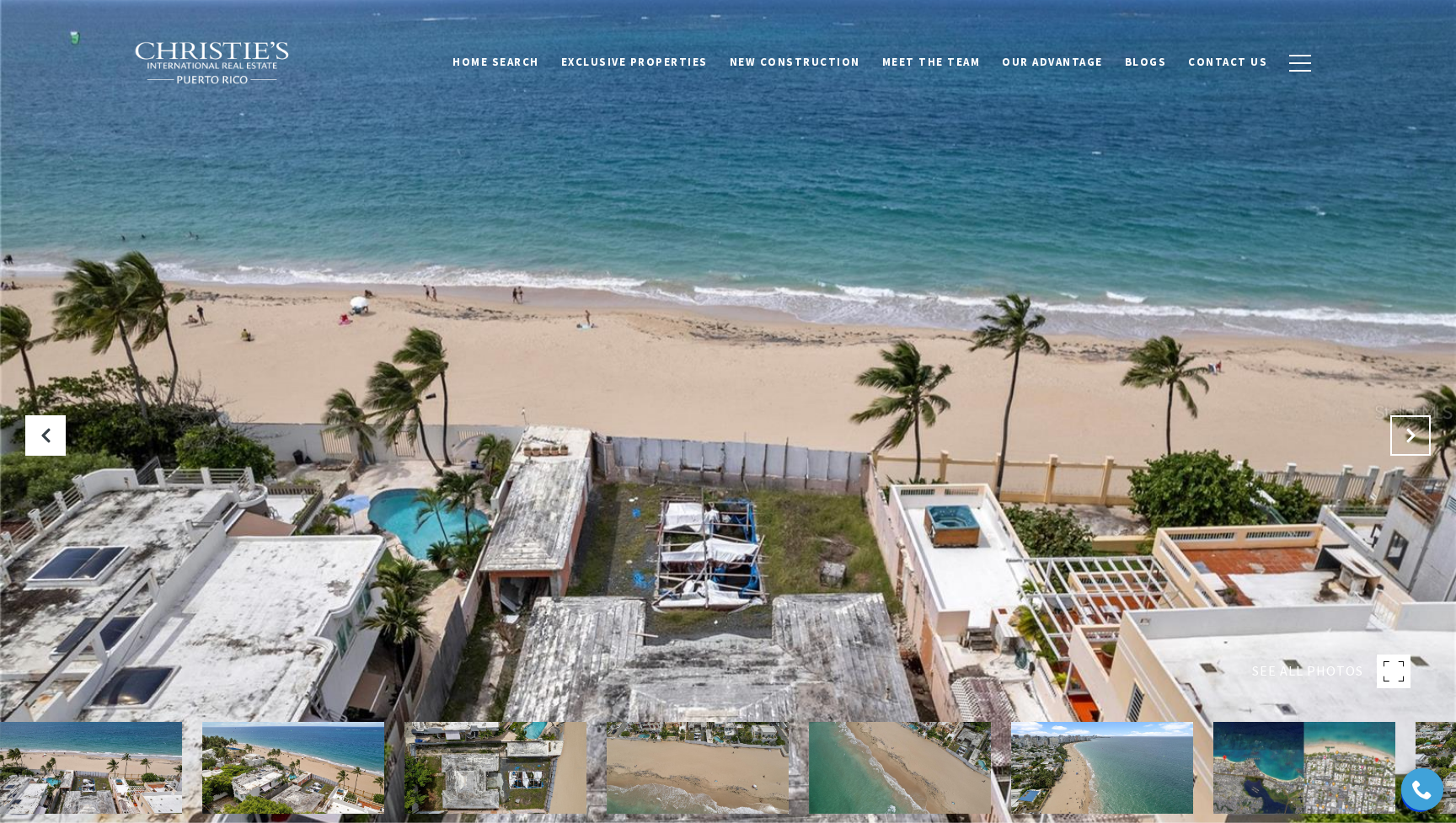
click at [1097, 430] on icon "Next Slide" at bounding box center [1410, 436] width 16 height 16
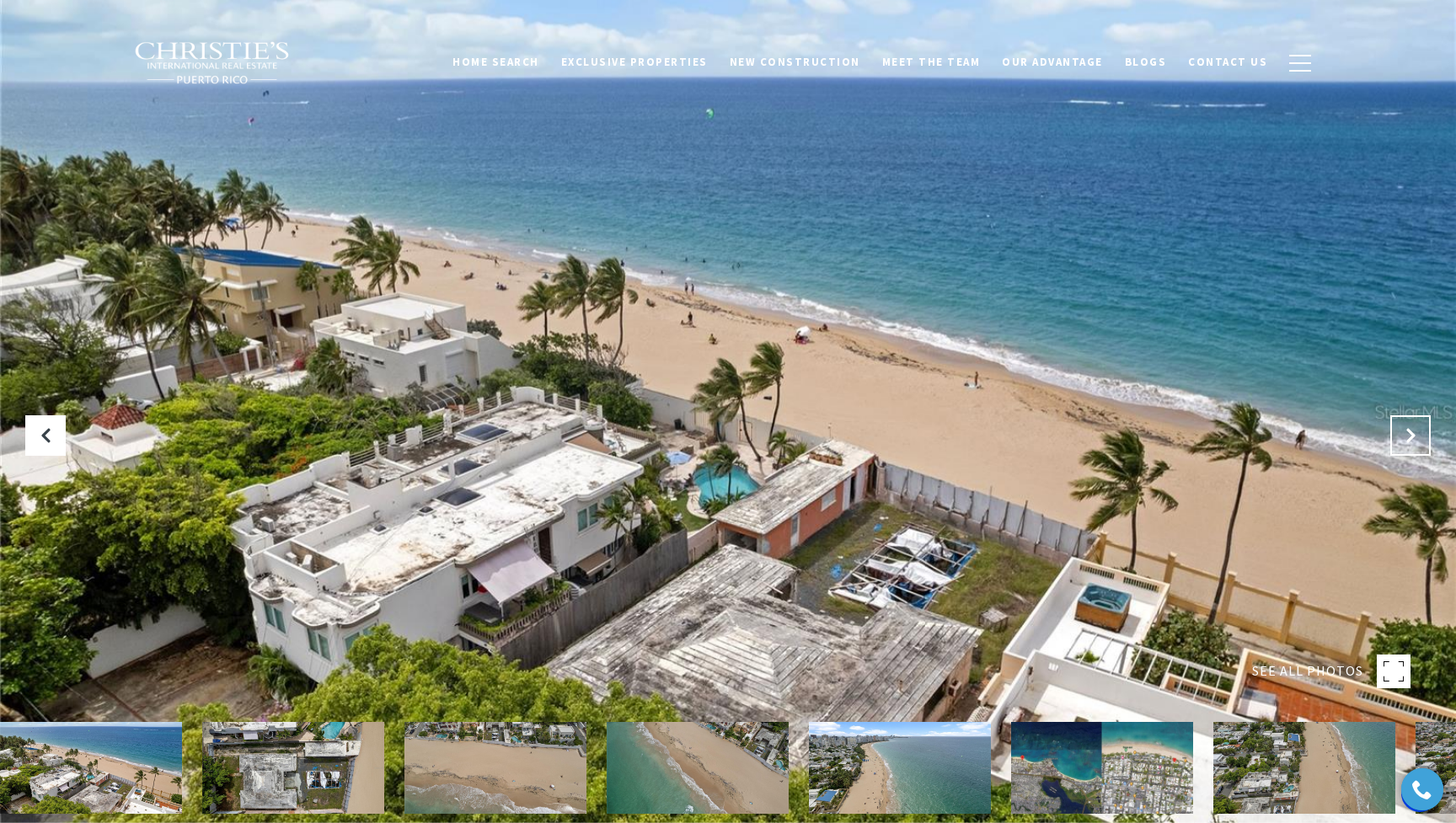
click at [1097, 431] on icon "Next Slide" at bounding box center [1410, 436] width 16 height 16
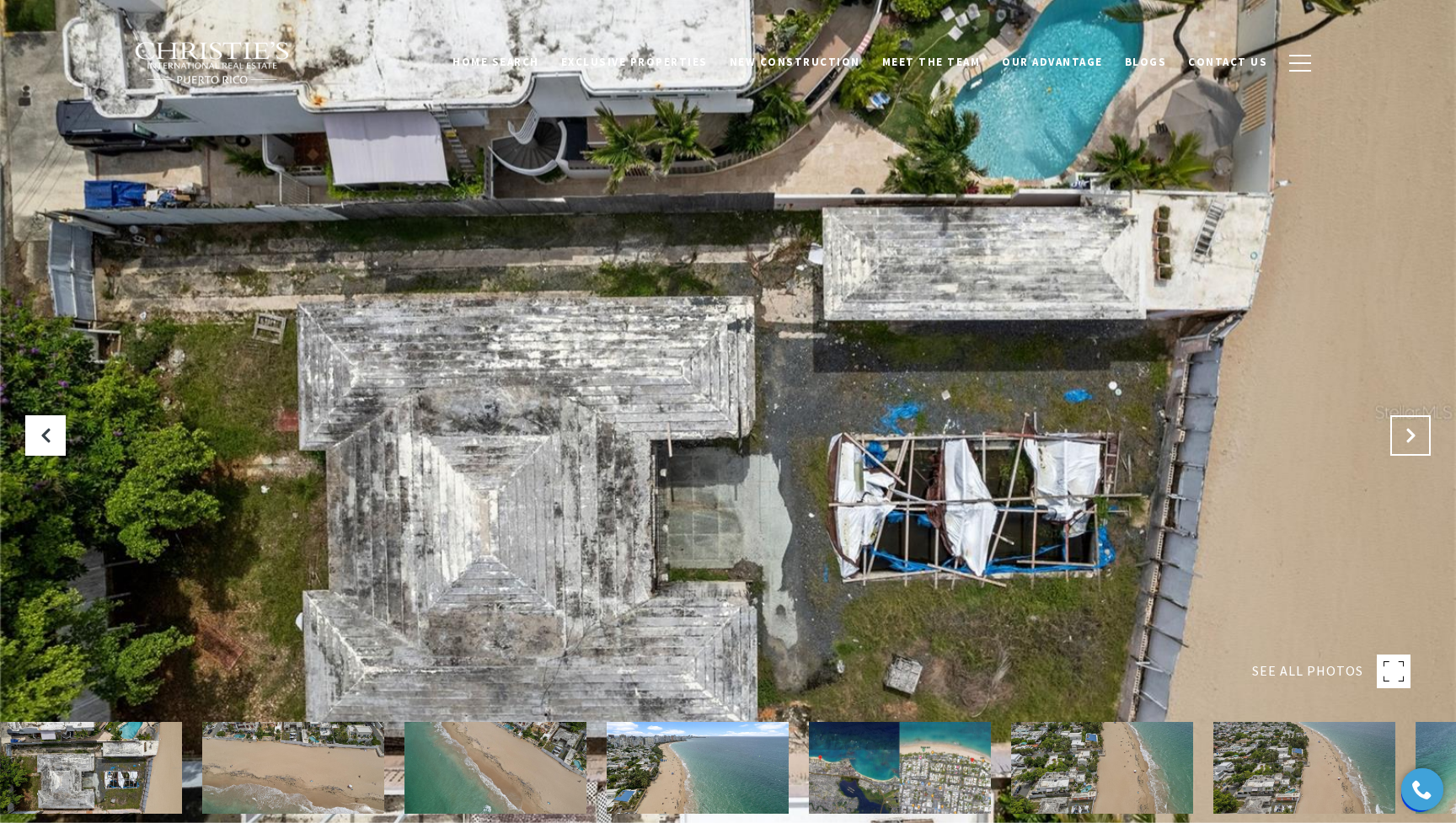
click at [1097, 431] on icon "Next Slide" at bounding box center [1410, 436] width 16 height 16
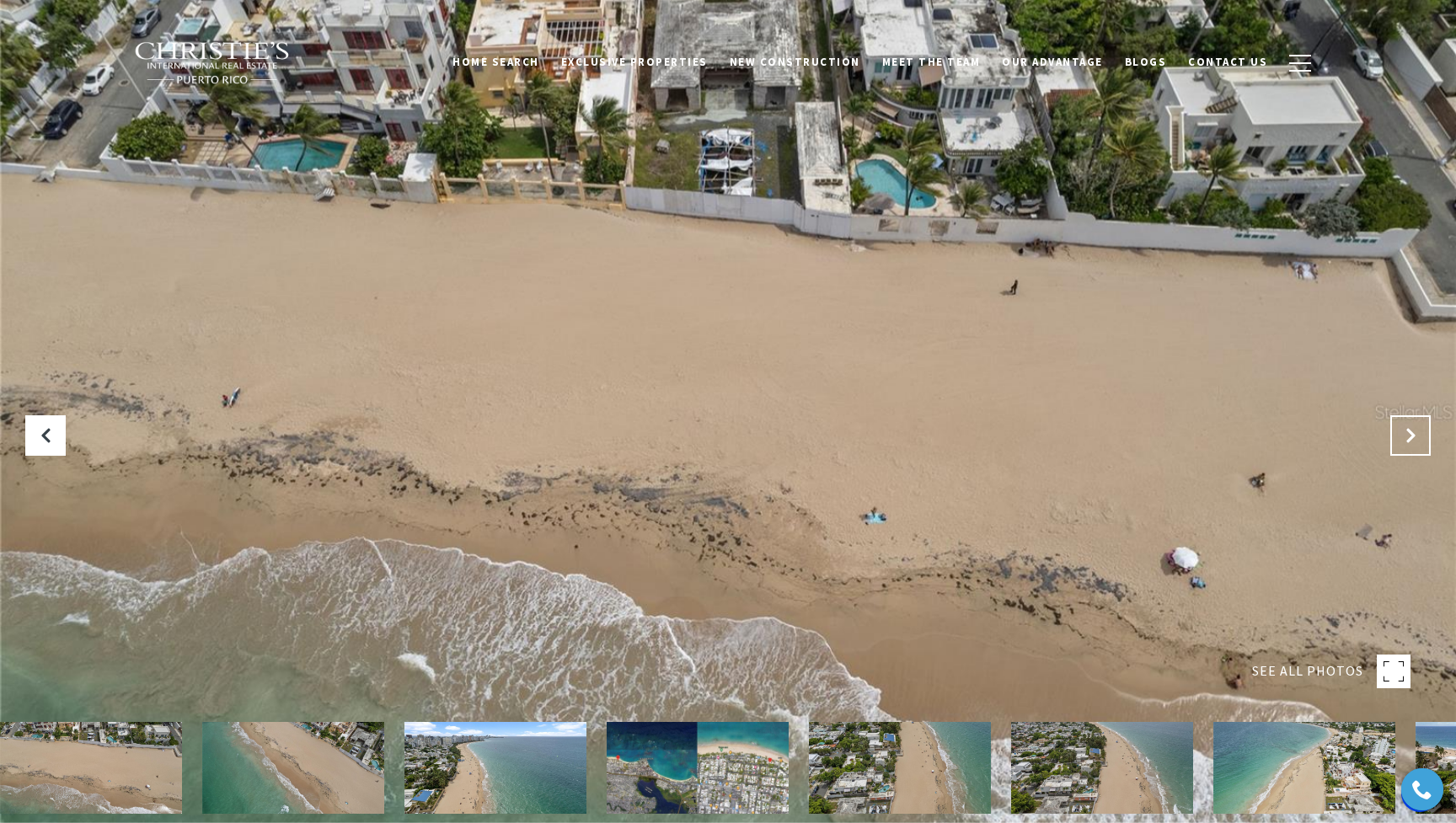
click at [1097, 431] on icon "Next Slide" at bounding box center [1410, 436] width 16 height 16
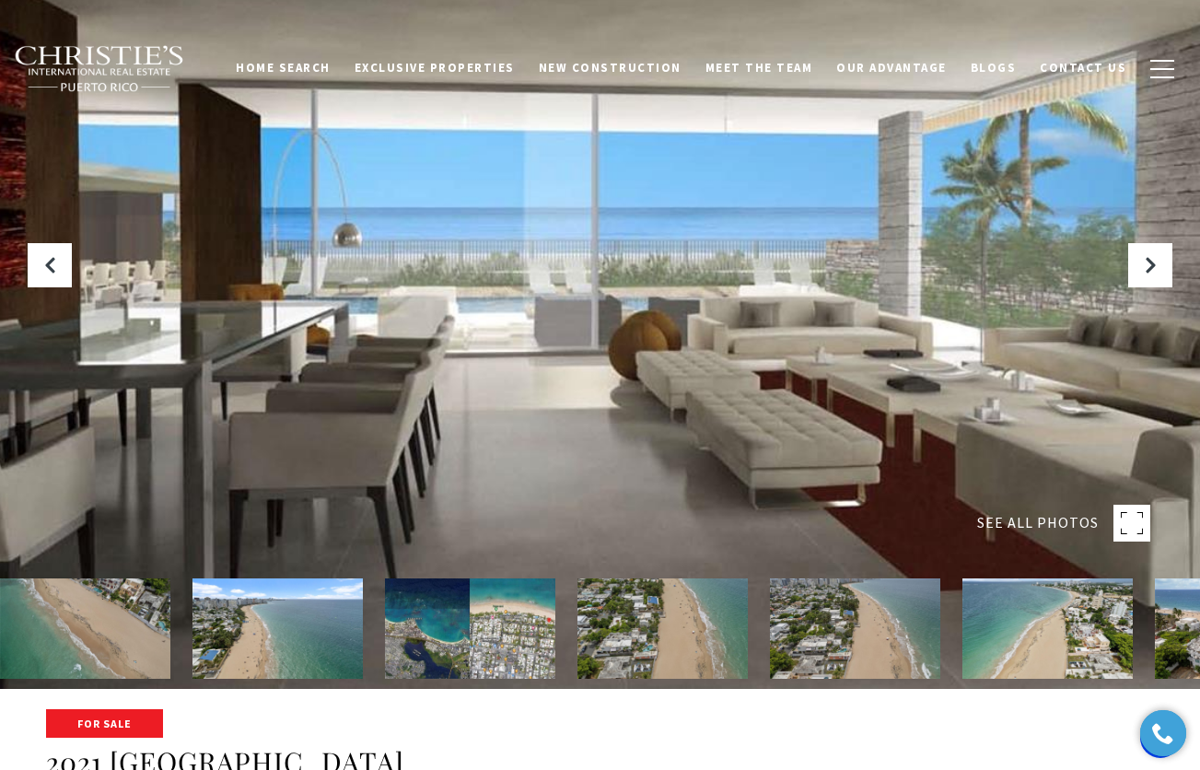
scroll to position [86, 0]
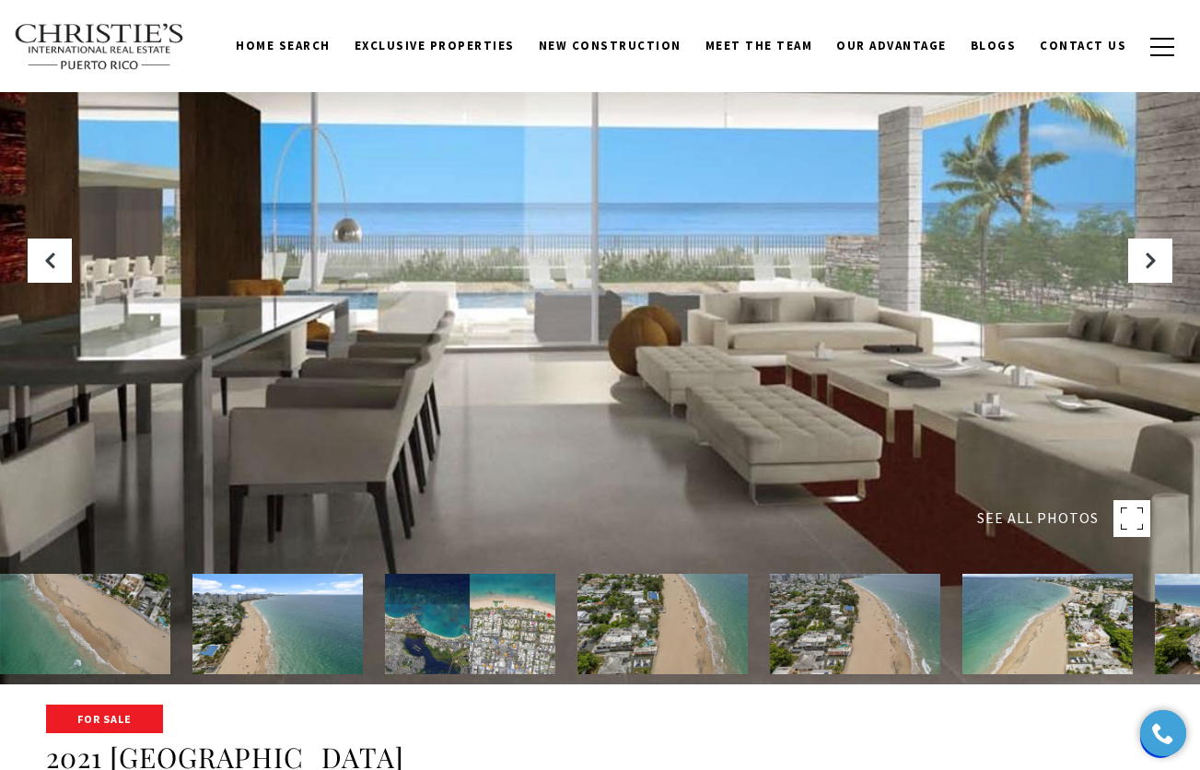
click at [510, 643] on img at bounding box center [470, 624] width 170 height 100
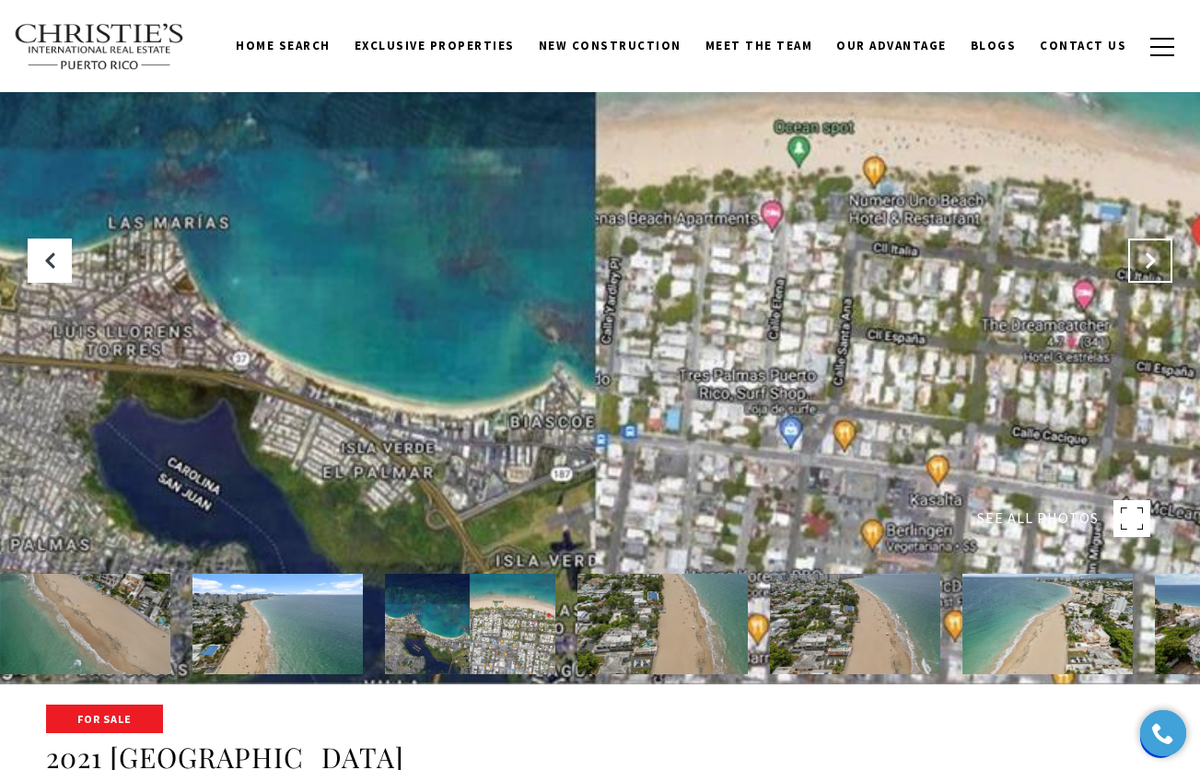
click at [1151, 252] on icon "Next Slide" at bounding box center [1150, 260] width 18 height 18
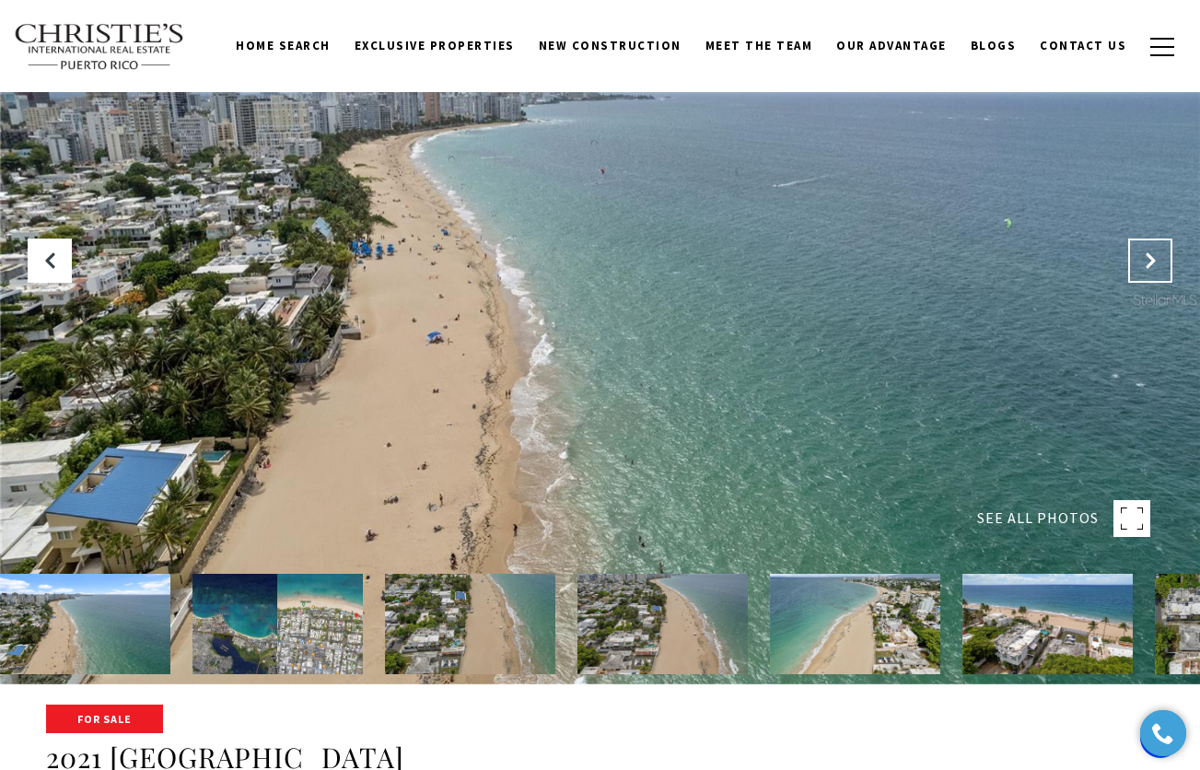
click at [1152, 252] on icon "Next Slide" at bounding box center [1150, 260] width 18 height 18
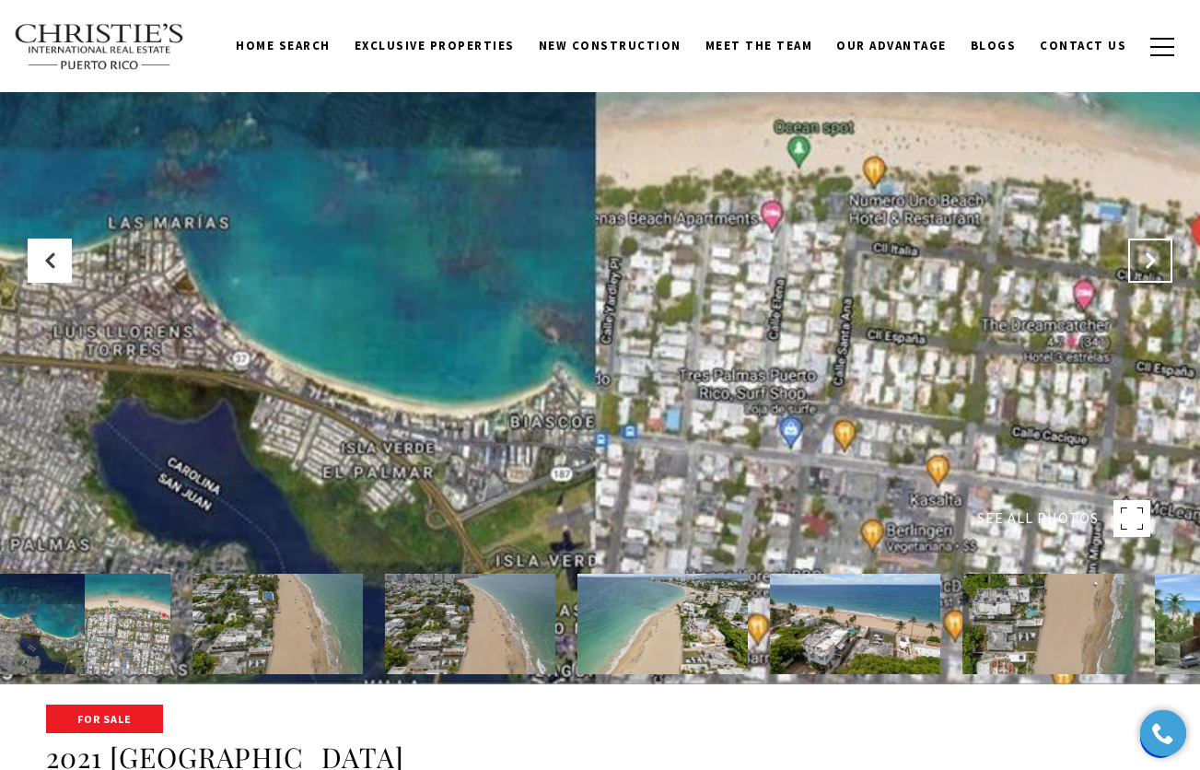
click at [1152, 252] on icon "Next Slide" at bounding box center [1150, 260] width 18 height 18
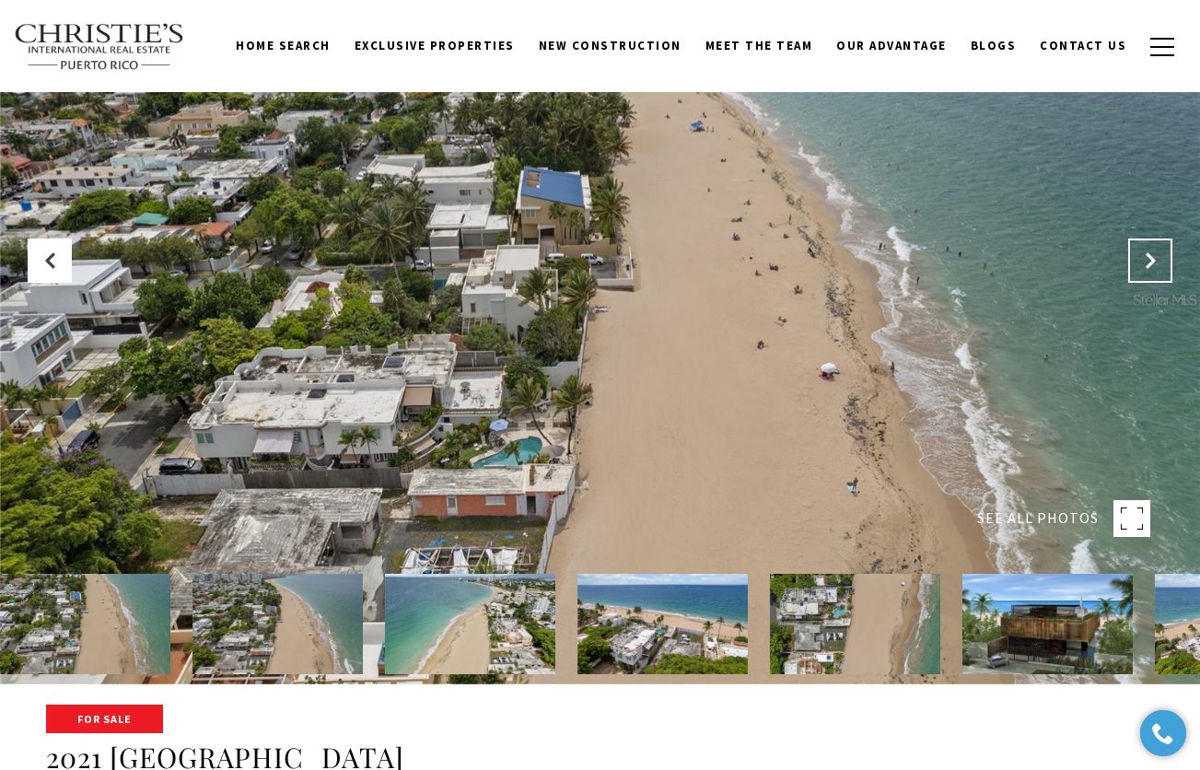
click at [1153, 252] on icon "Next Slide" at bounding box center [1150, 260] width 18 height 18
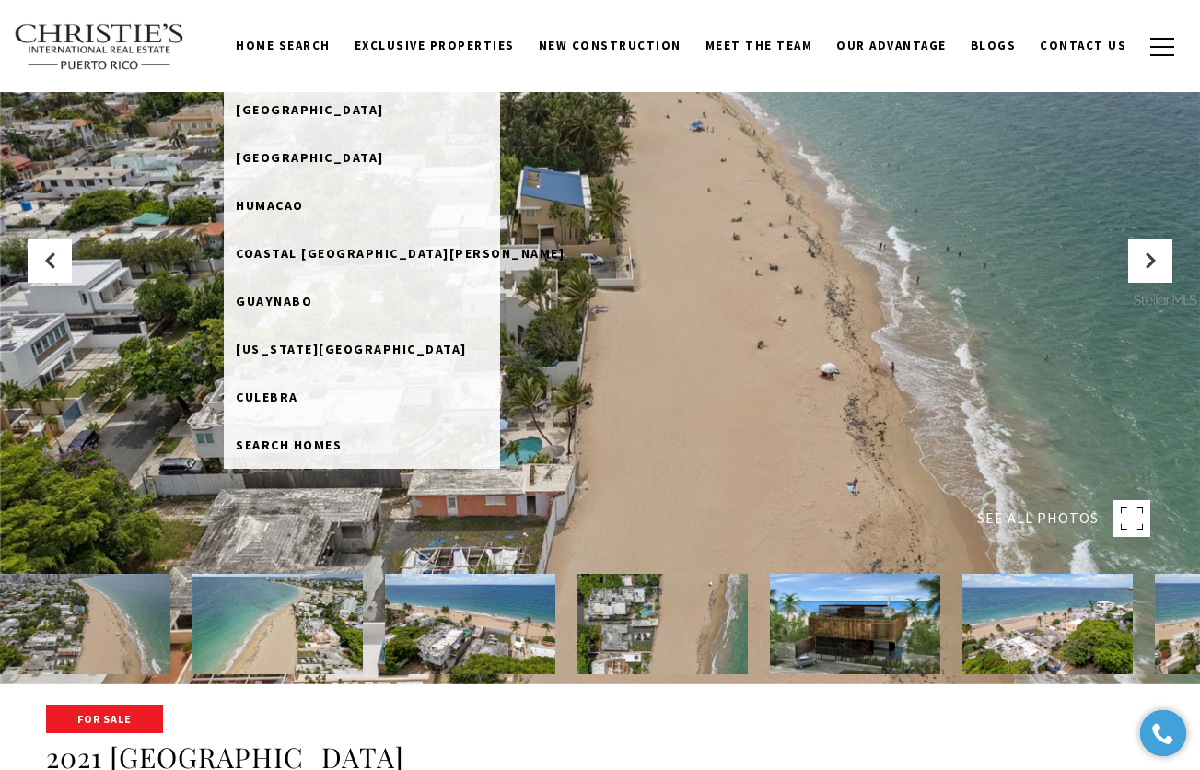
click at [337, 49] on link "Home Search" at bounding box center [283, 46] width 119 height 35
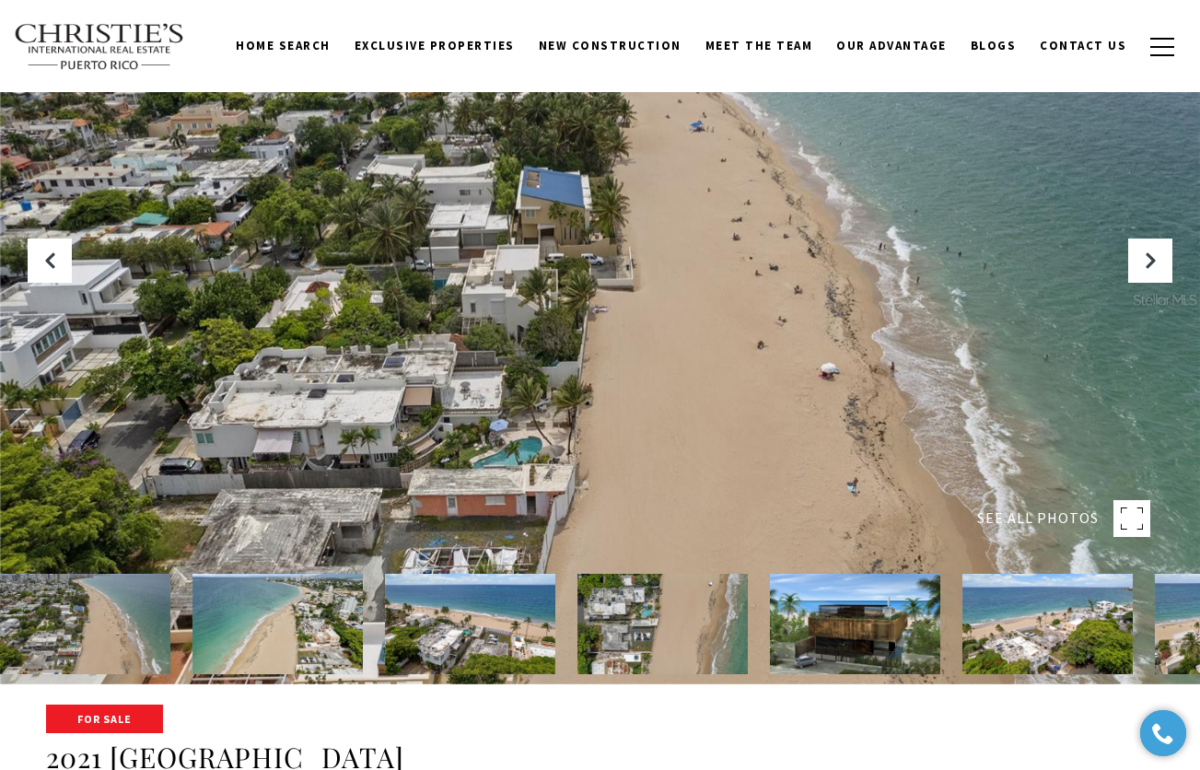
click at [331, 38] on link "Home Search" at bounding box center [283, 46] width 119 height 35
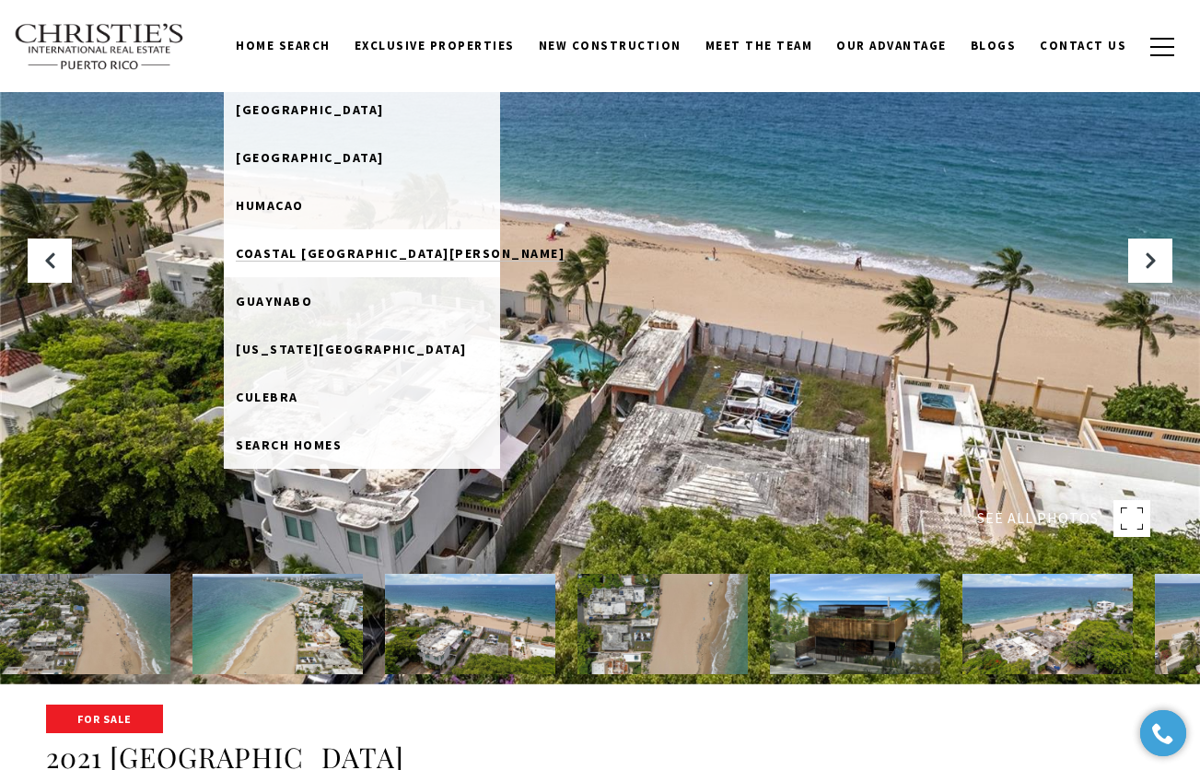
click at [338, 248] on span "Coastal [GEOGRAPHIC_DATA][PERSON_NAME]" at bounding box center [400, 253] width 329 height 17
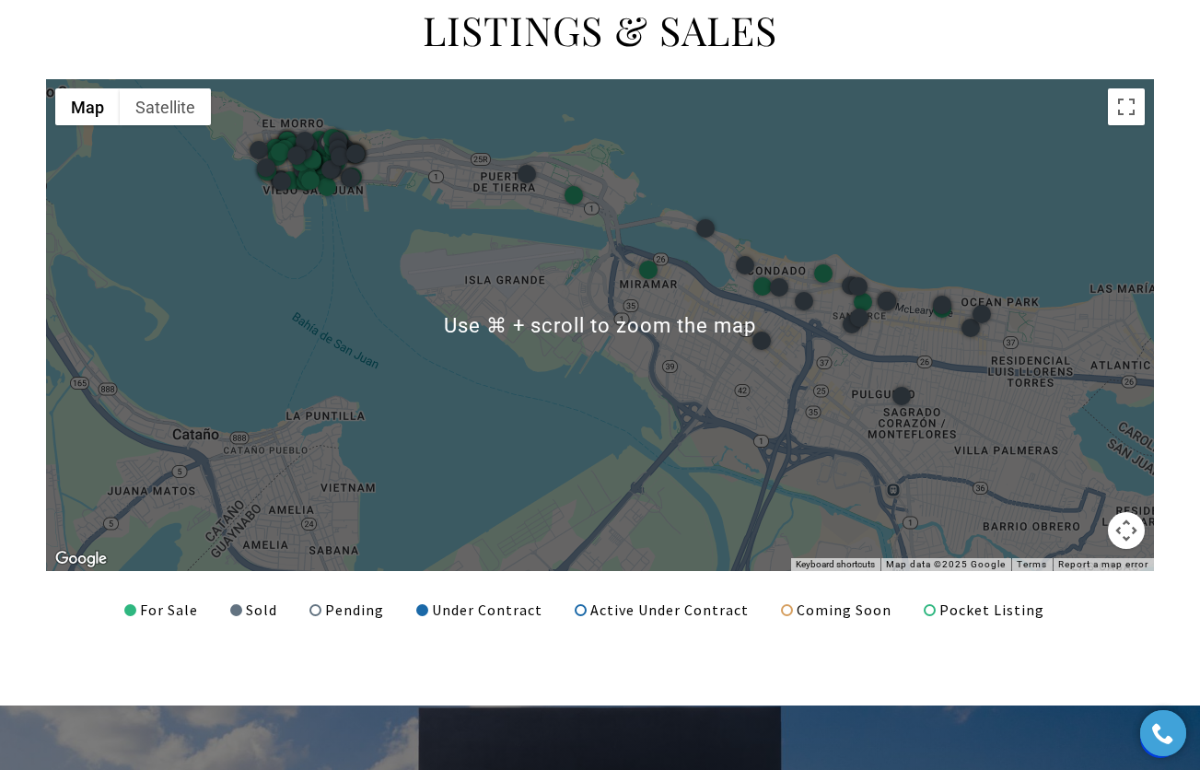
scroll to position [2254, 0]
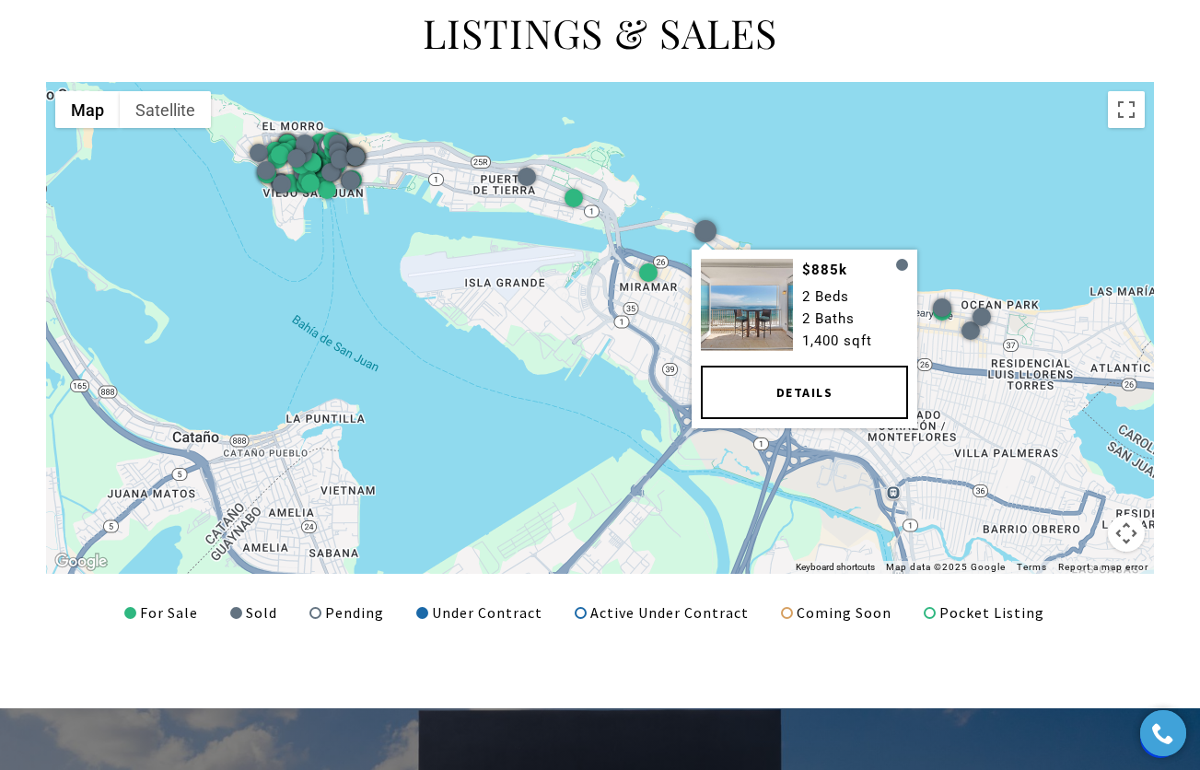
click at [704, 227] on div at bounding box center [704, 231] width 22 height 22
click at [770, 407] on link "Details" at bounding box center [803, 391] width 207 height 53
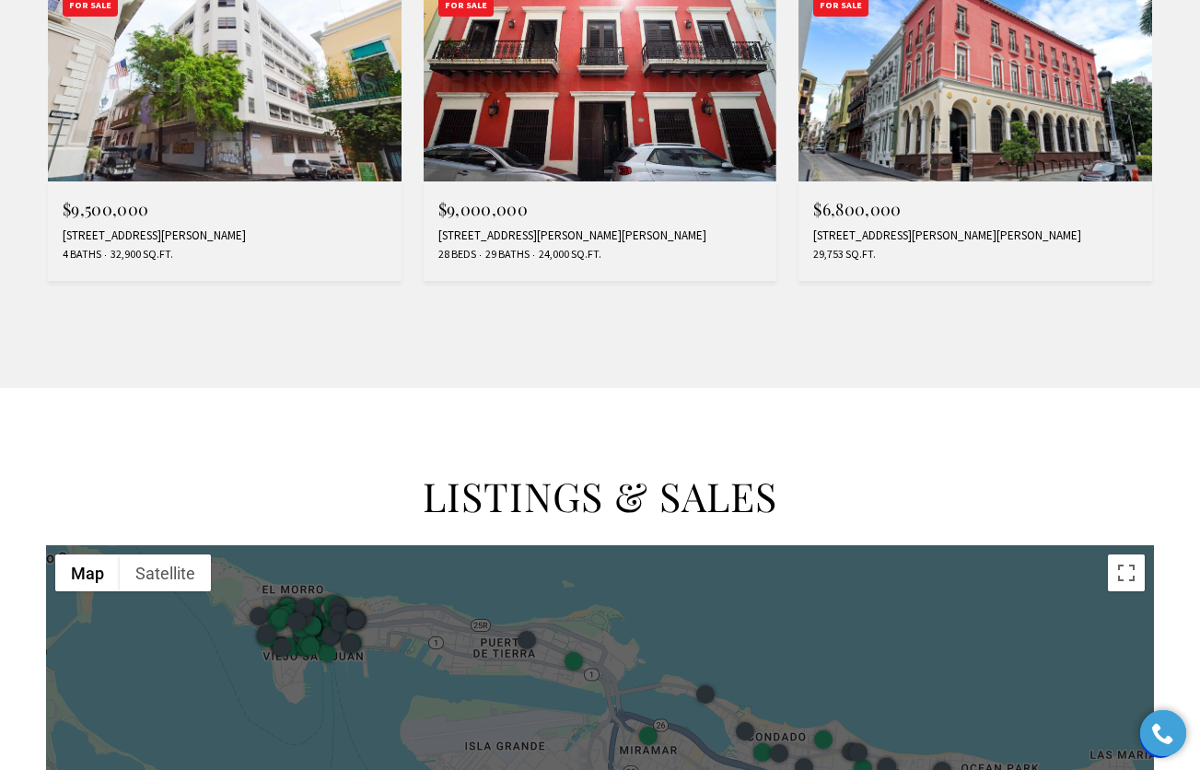
scroll to position [1469, 0]
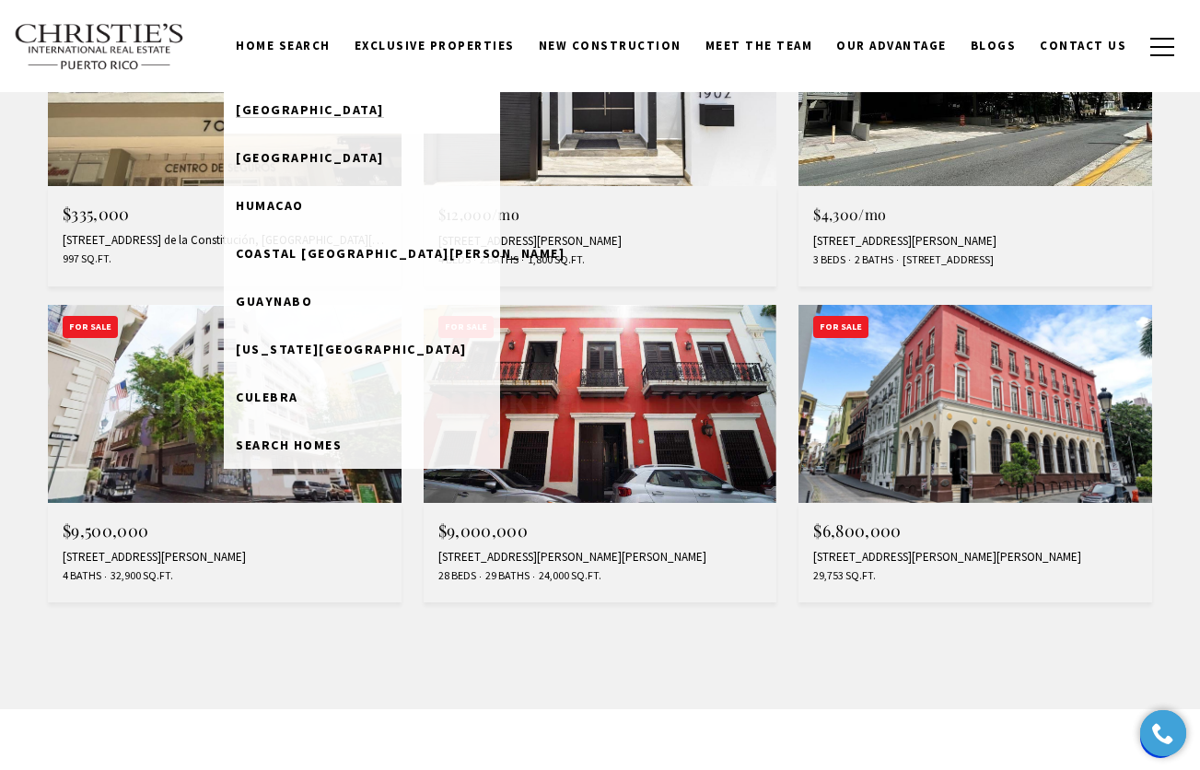
click at [332, 103] on span "[GEOGRAPHIC_DATA]" at bounding box center [310, 109] width 148 height 17
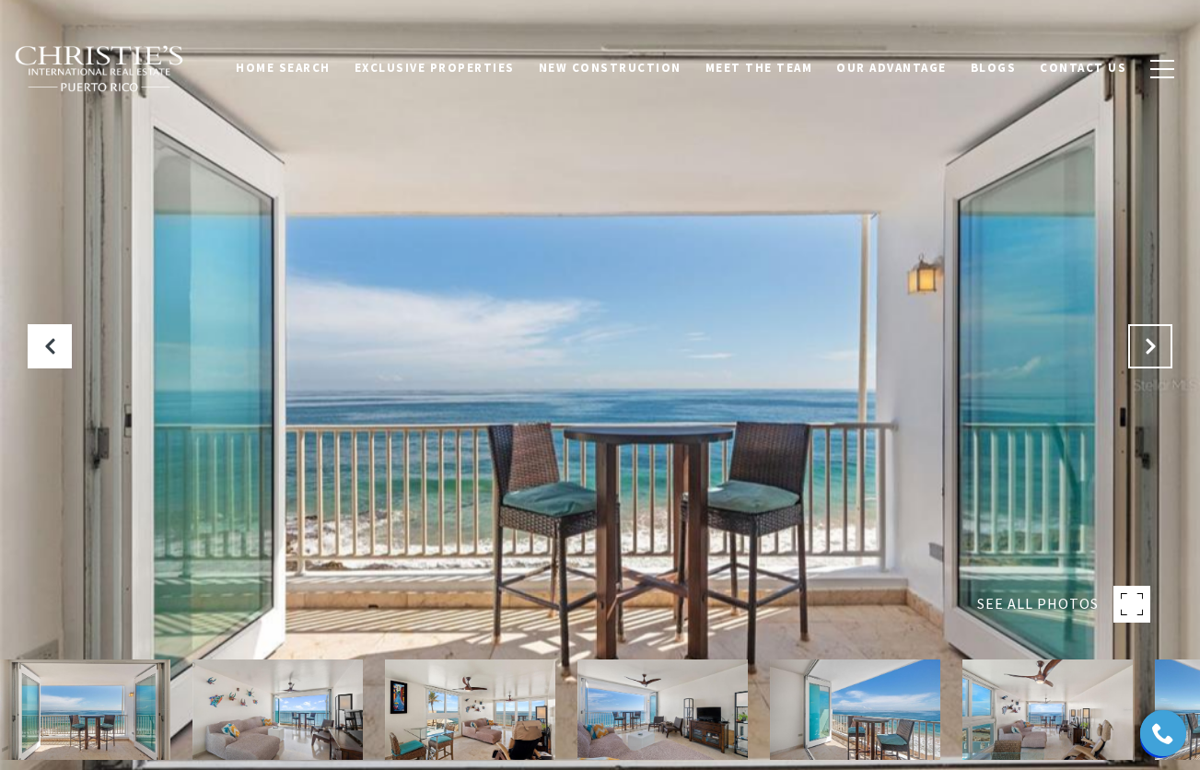
click at [1143, 335] on button "Next Slide" at bounding box center [1150, 346] width 44 height 44
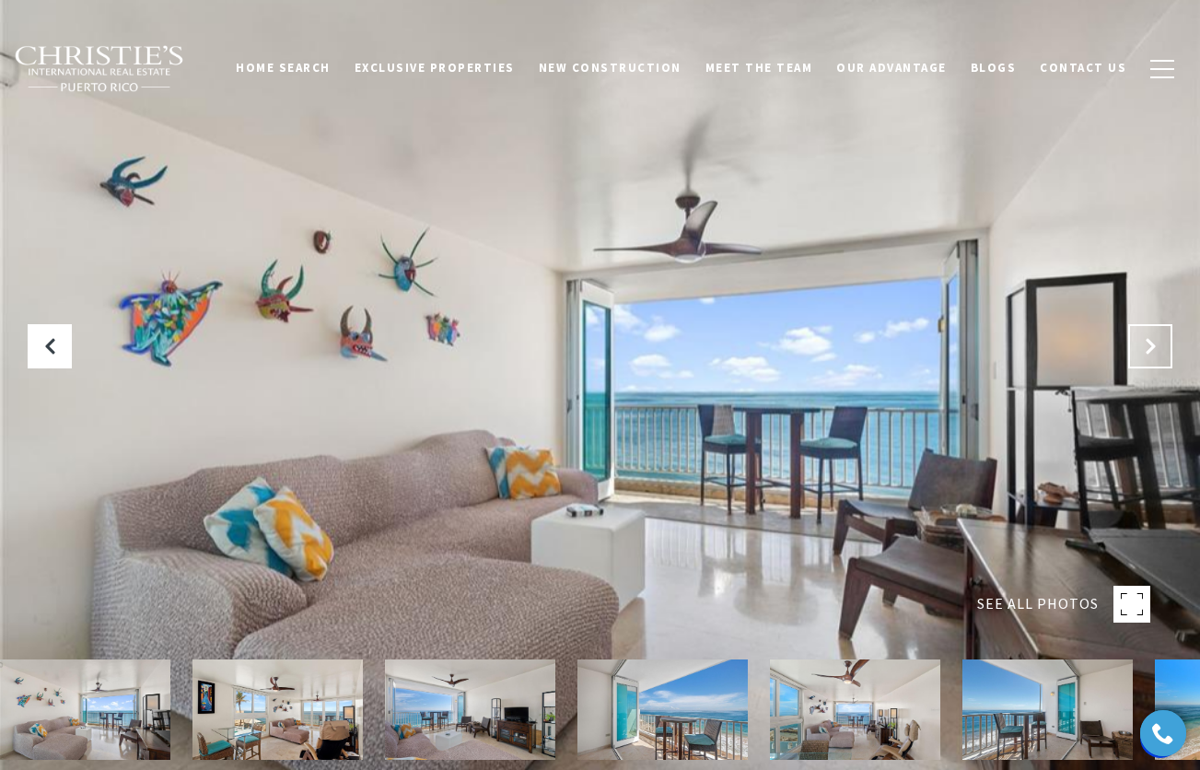
click at [1143, 335] on button "Next Slide" at bounding box center [1150, 346] width 44 height 44
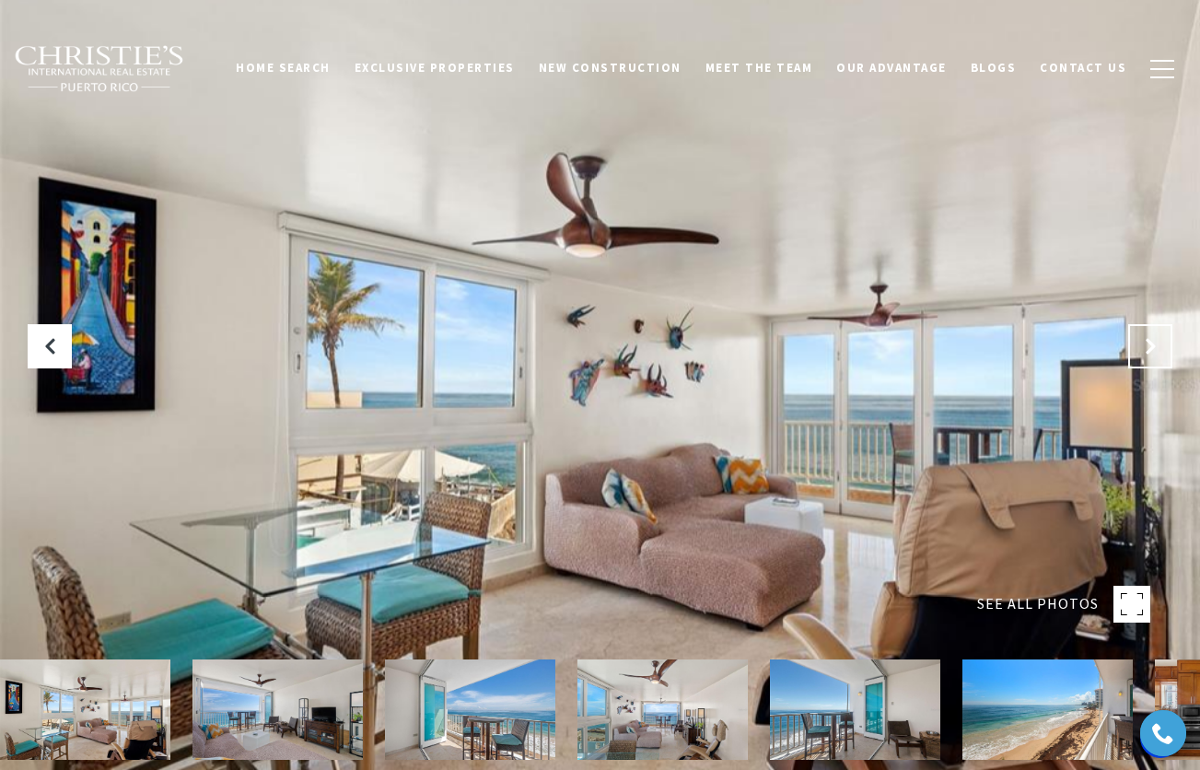
click at [1143, 335] on button "Next Slide" at bounding box center [1150, 346] width 44 height 44
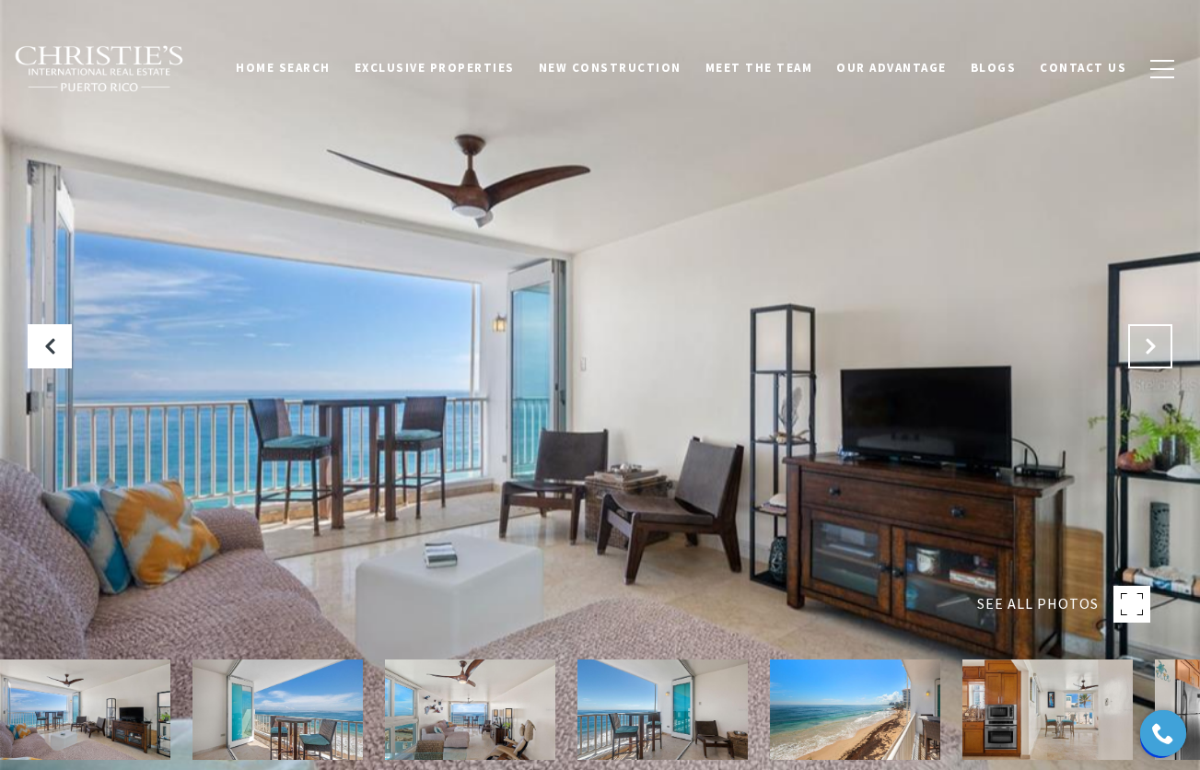
click at [1143, 335] on button "Next Slide" at bounding box center [1150, 346] width 44 height 44
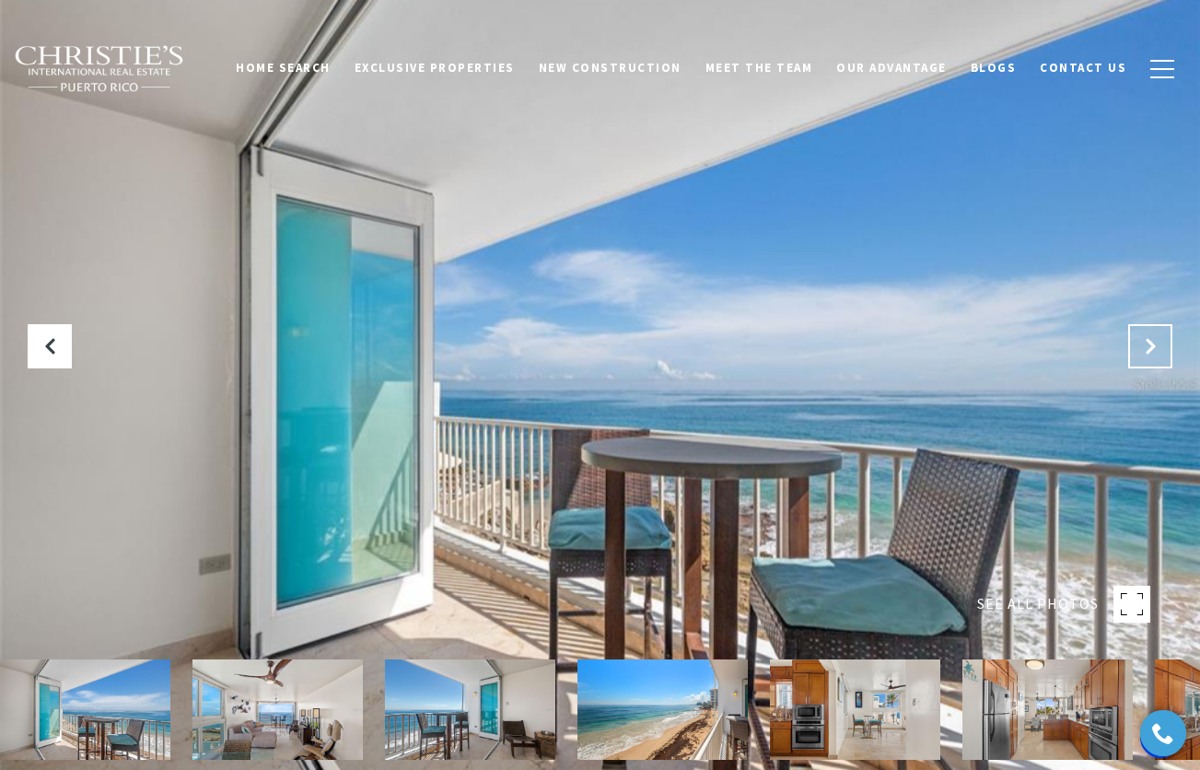
click at [1143, 335] on button "Next Slide" at bounding box center [1150, 346] width 44 height 44
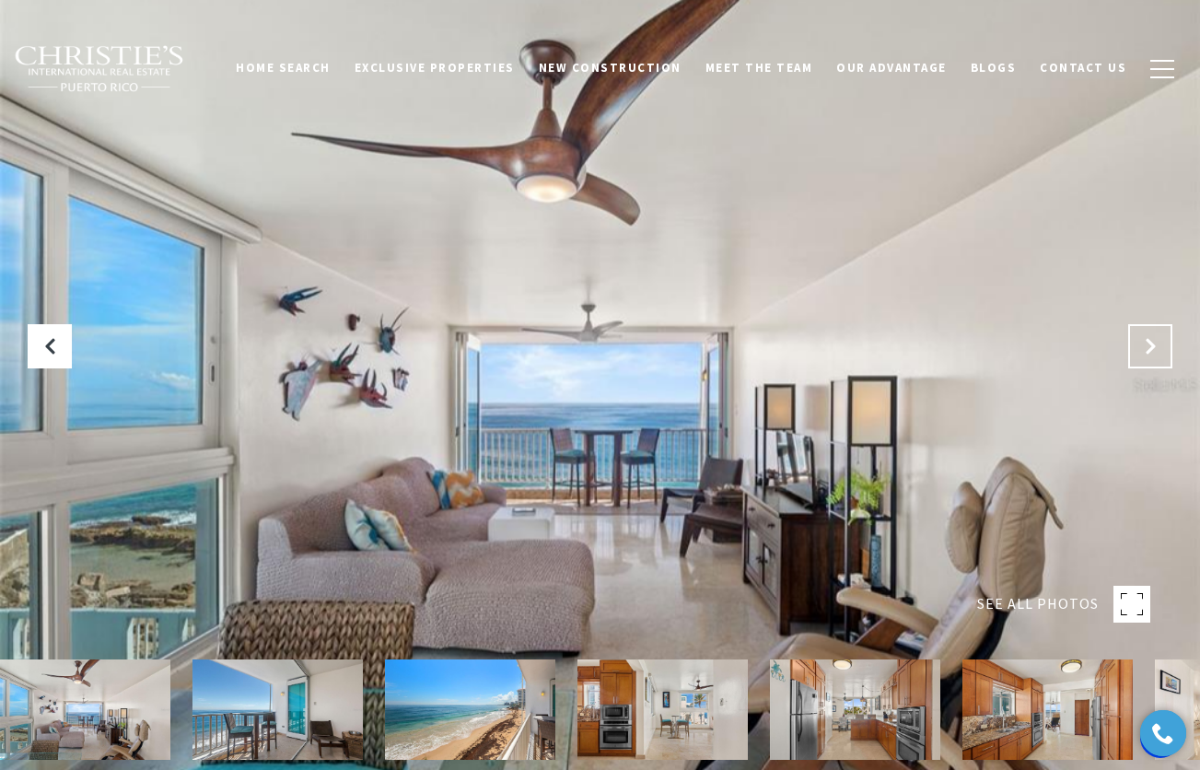
click at [1144, 335] on button "Next Slide" at bounding box center [1150, 346] width 44 height 44
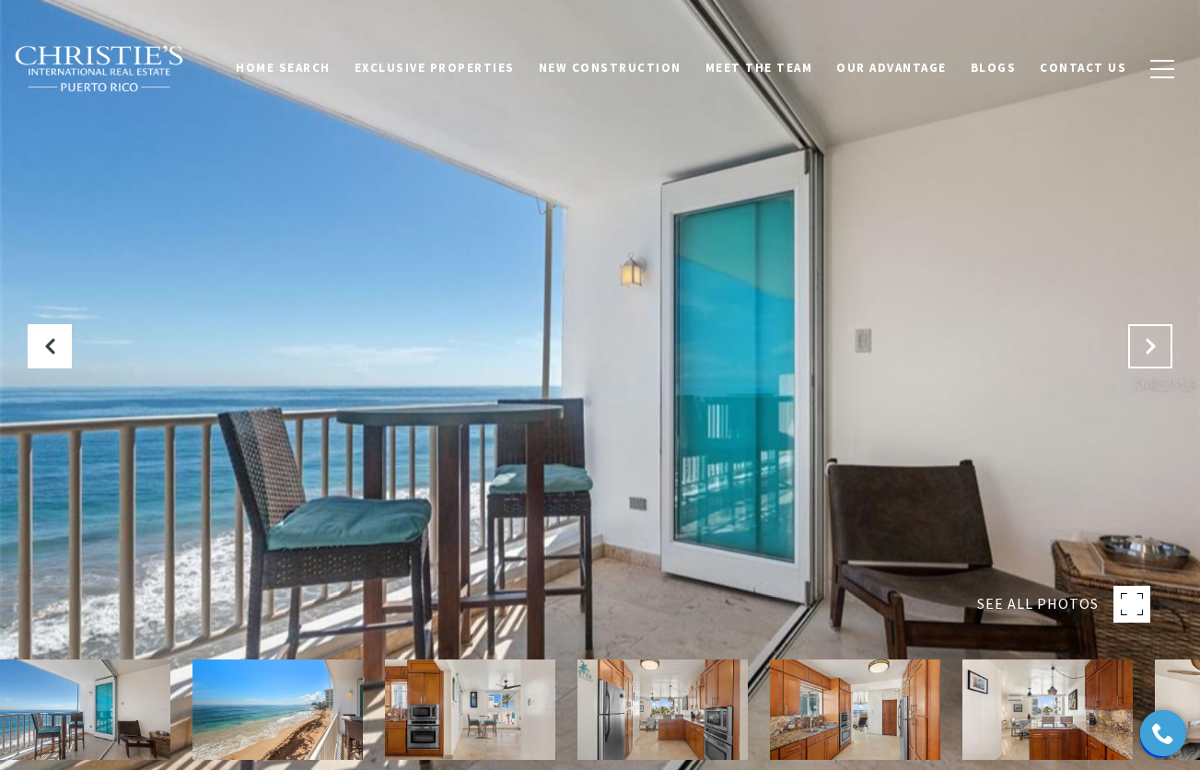
click at [1142, 341] on icon "Next Slide" at bounding box center [1150, 346] width 18 height 18
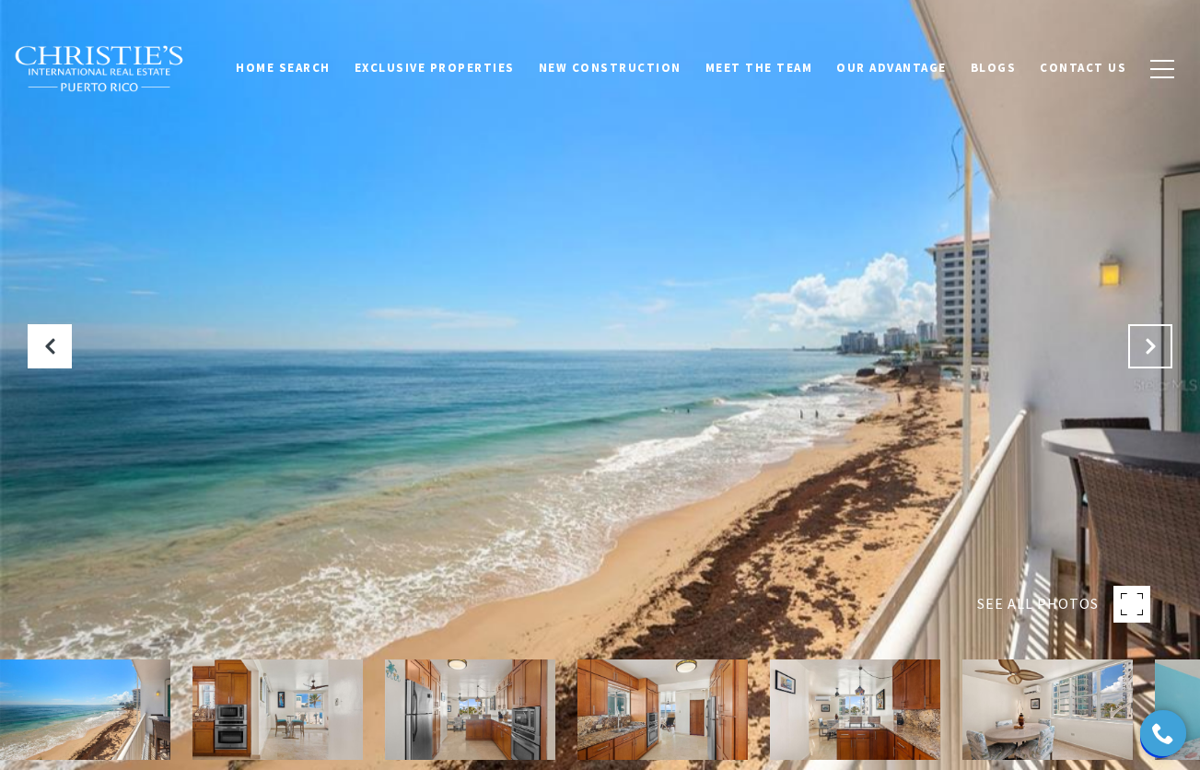
click at [1144, 342] on icon "Next Slide" at bounding box center [1150, 346] width 18 height 18
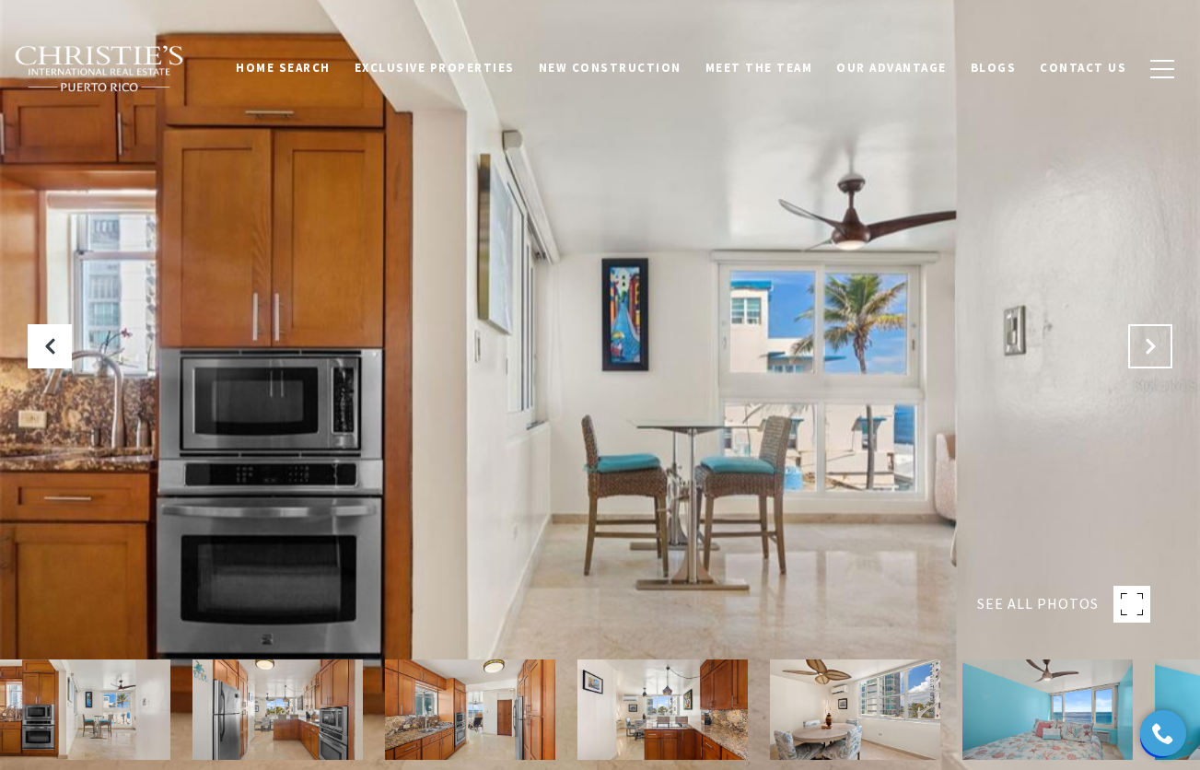
click at [1144, 342] on icon "Next Slide" at bounding box center [1150, 346] width 18 height 18
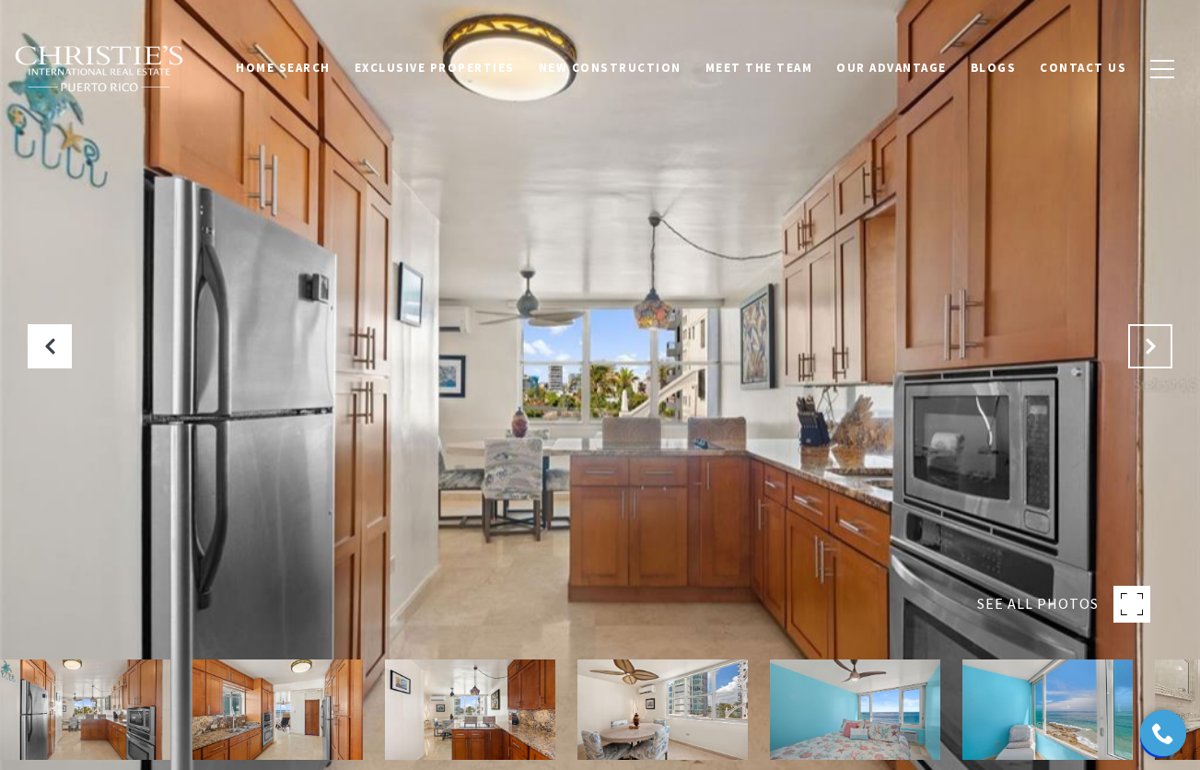
click at [1145, 342] on icon "Next Slide" at bounding box center [1150, 346] width 18 height 18
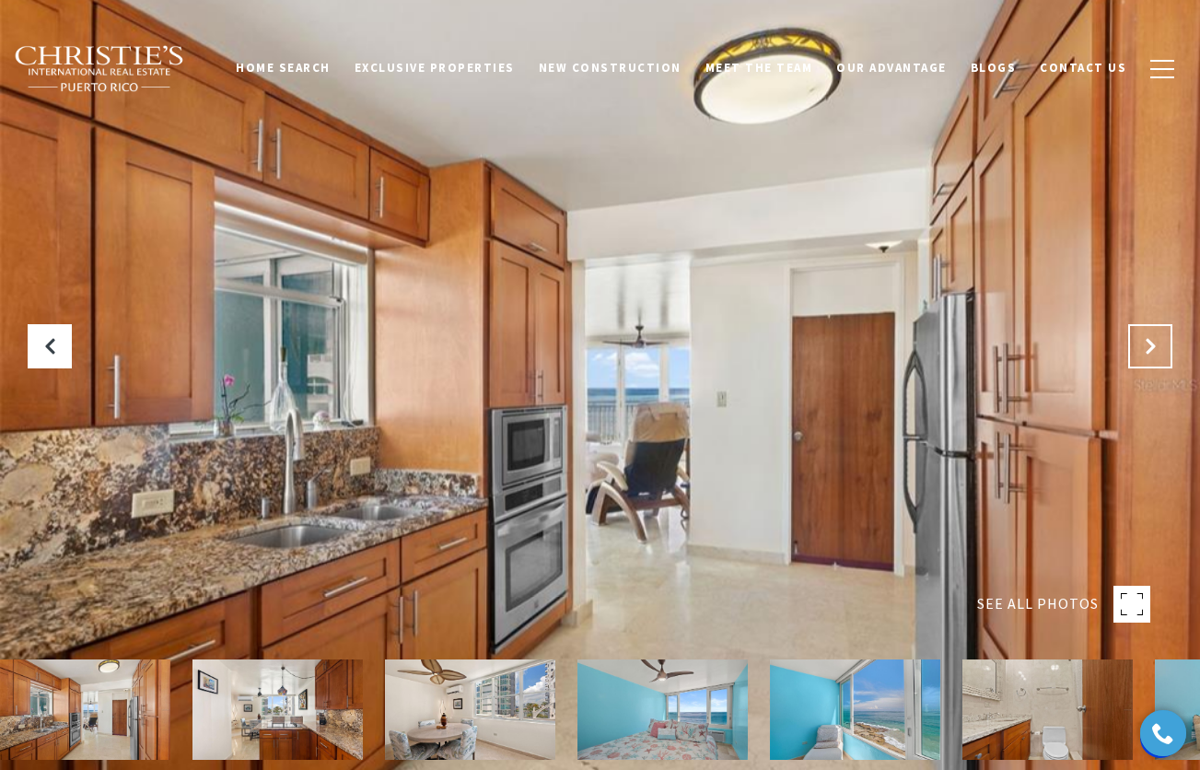
click at [1145, 342] on icon "Next Slide" at bounding box center [1150, 346] width 18 height 18
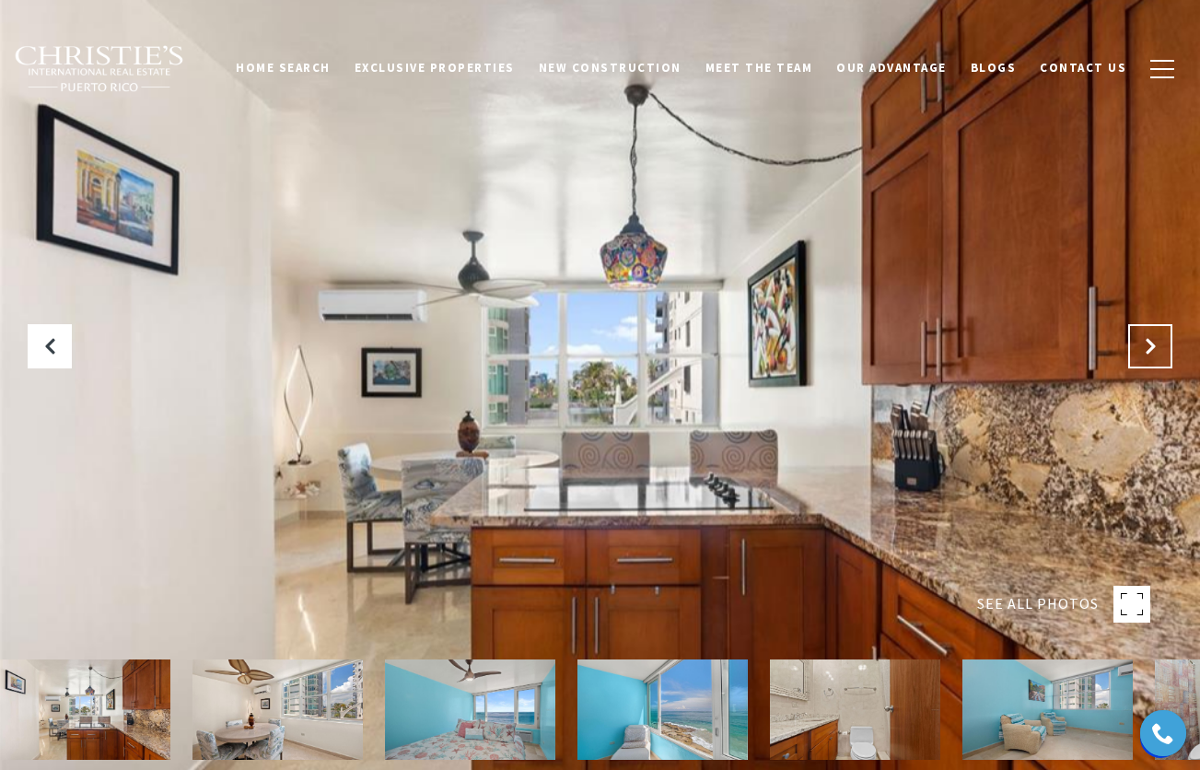
click at [1147, 344] on icon "Next Slide" at bounding box center [1150, 346] width 18 height 18
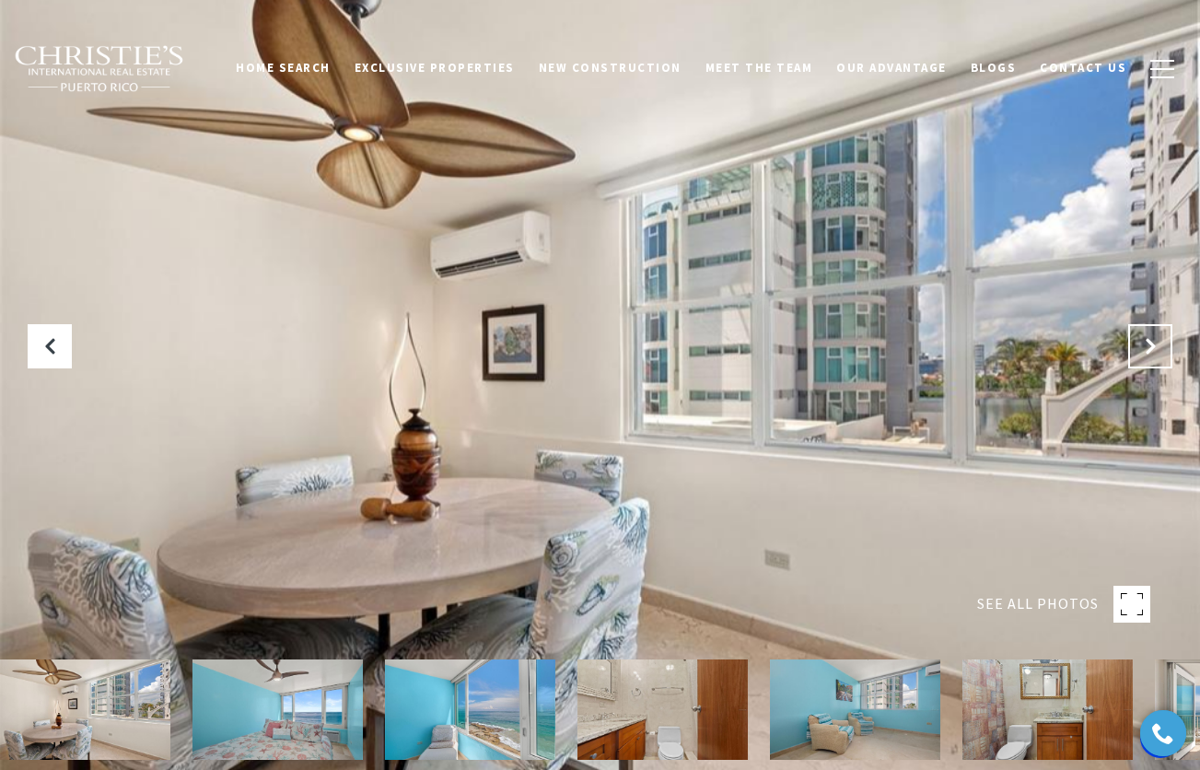
click at [1147, 344] on icon "Next Slide" at bounding box center [1150, 346] width 18 height 18
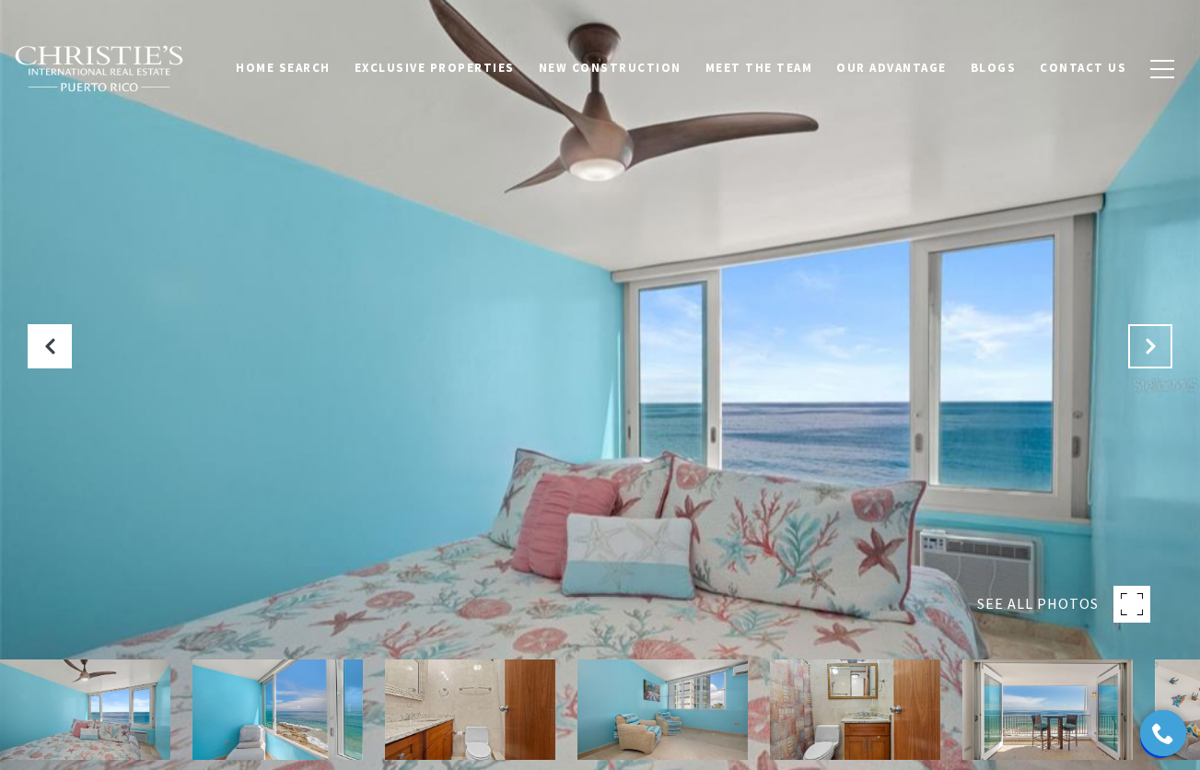
click at [1148, 344] on icon "Next Slide" at bounding box center [1150, 346] width 18 height 18
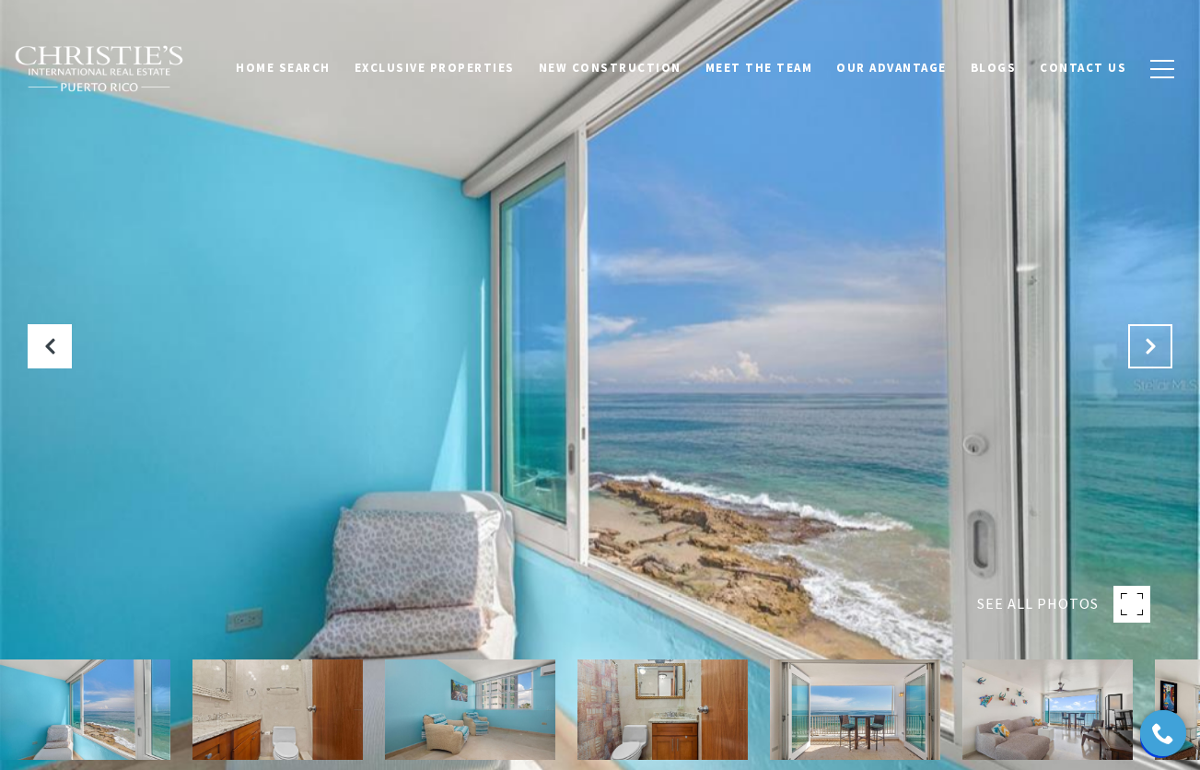
click at [1148, 344] on icon "Next Slide" at bounding box center [1150, 346] width 18 height 18
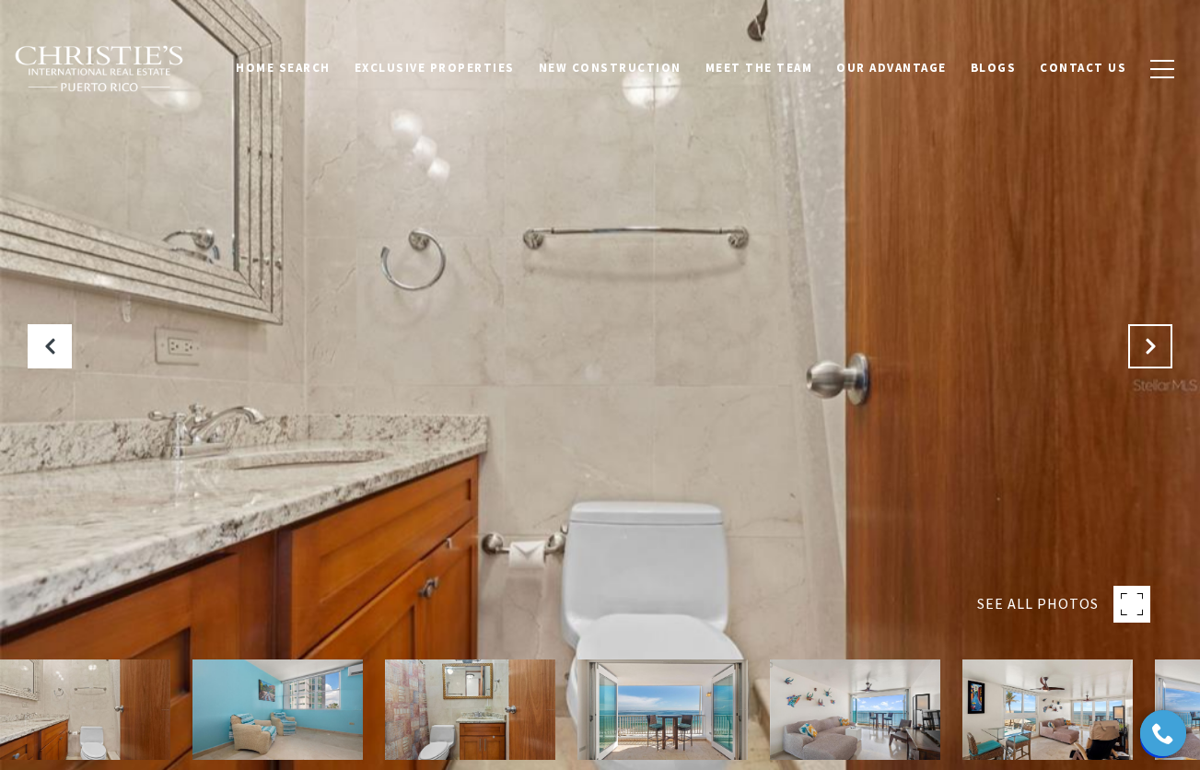
click at [1148, 344] on icon "Next Slide" at bounding box center [1150, 346] width 18 height 18
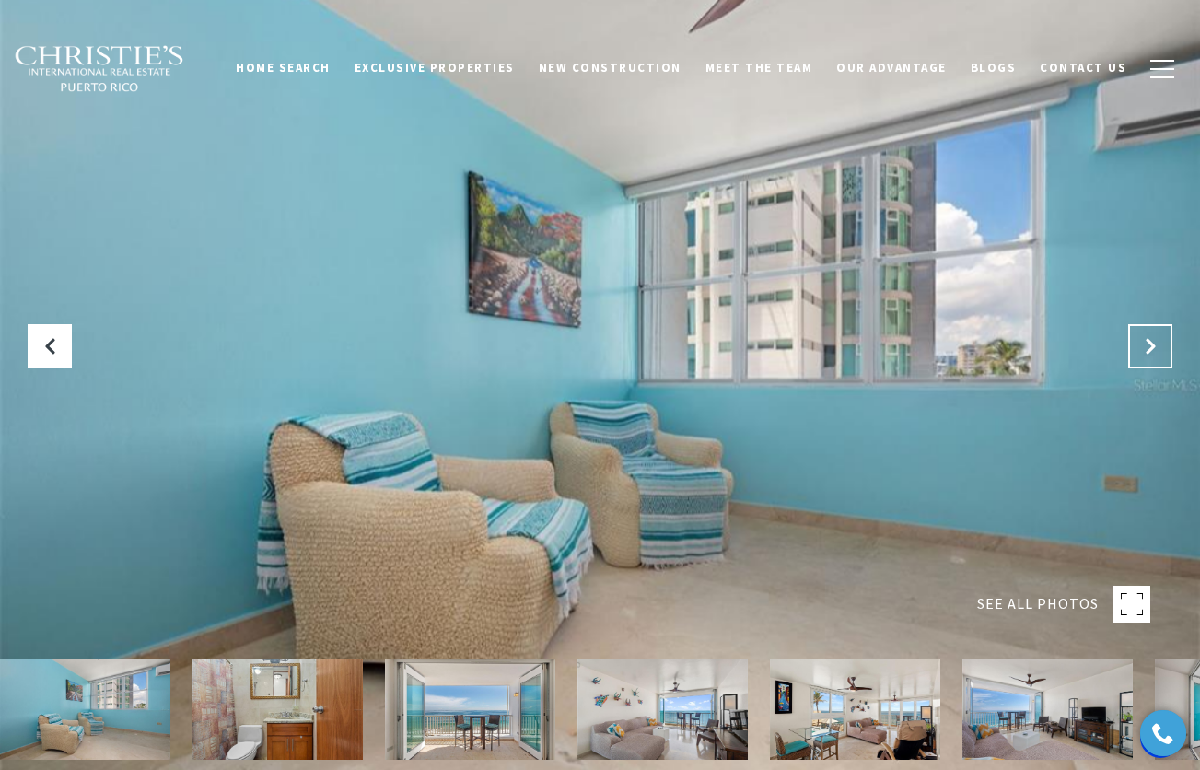
click at [1148, 344] on icon "Next Slide" at bounding box center [1150, 346] width 18 height 18
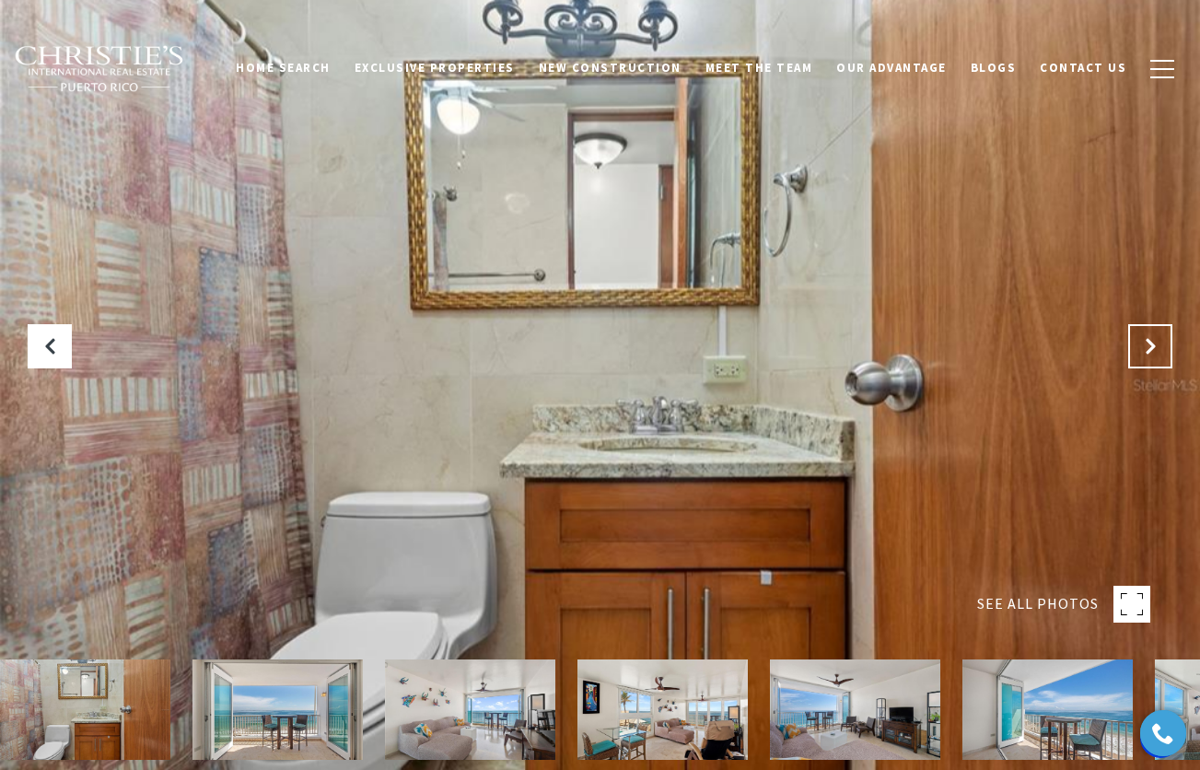
click at [1148, 344] on icon "Next Slide" at bounding box center [1150, 346] width 18 height 18
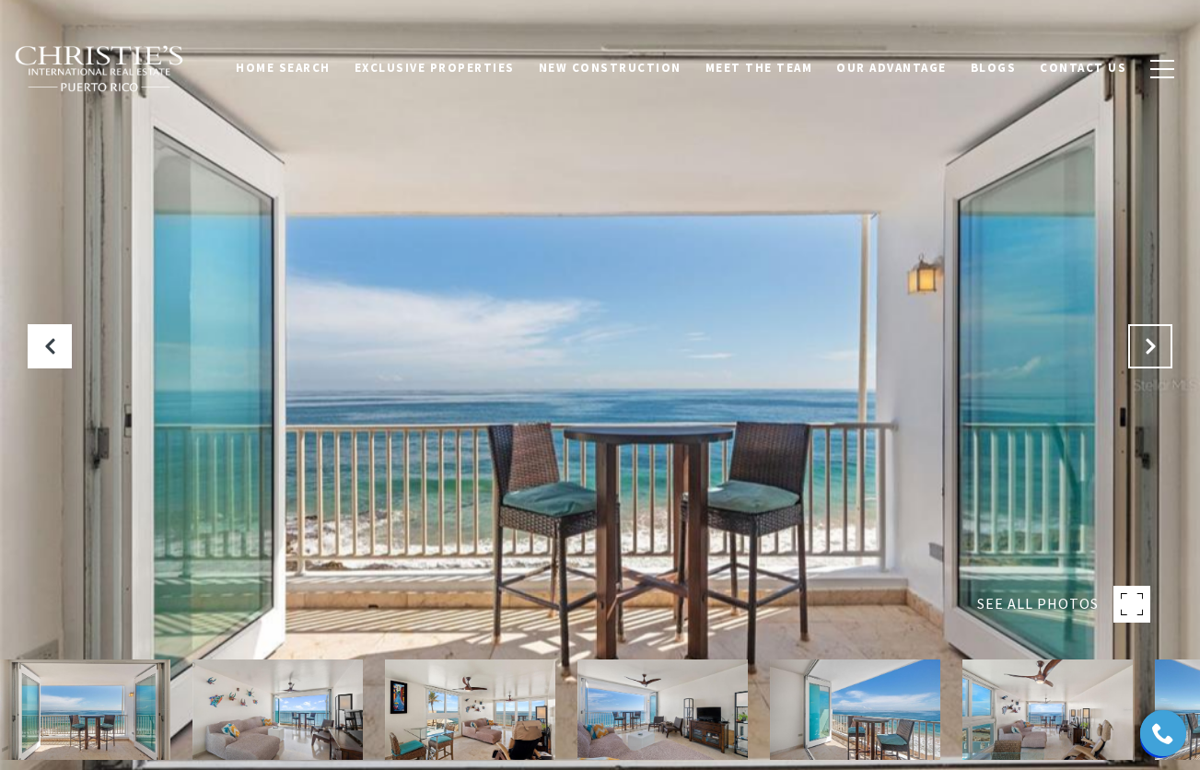
click at [1148, 344] on icon "Next Slide" at bounding box center [1150, 346] width 18 height 18
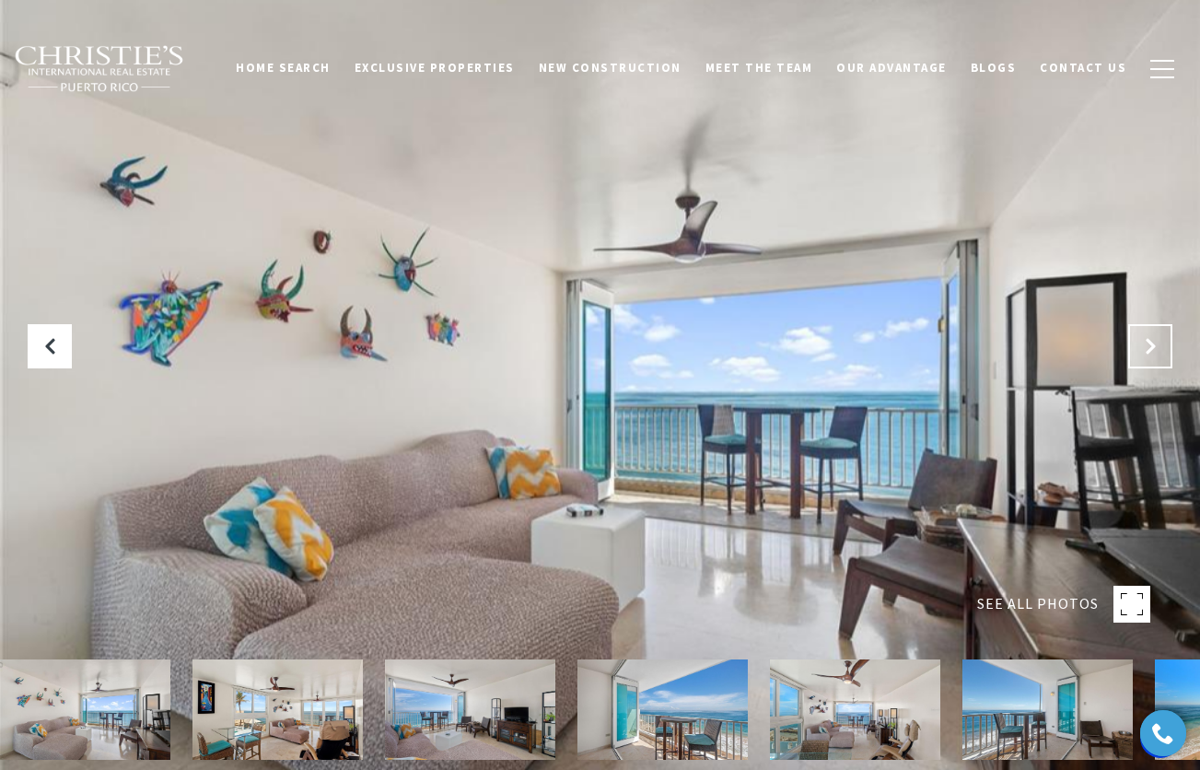
click at [1148, 344] on icon "Next Slide" at bounding box center [1150, 346] width 18 height 18
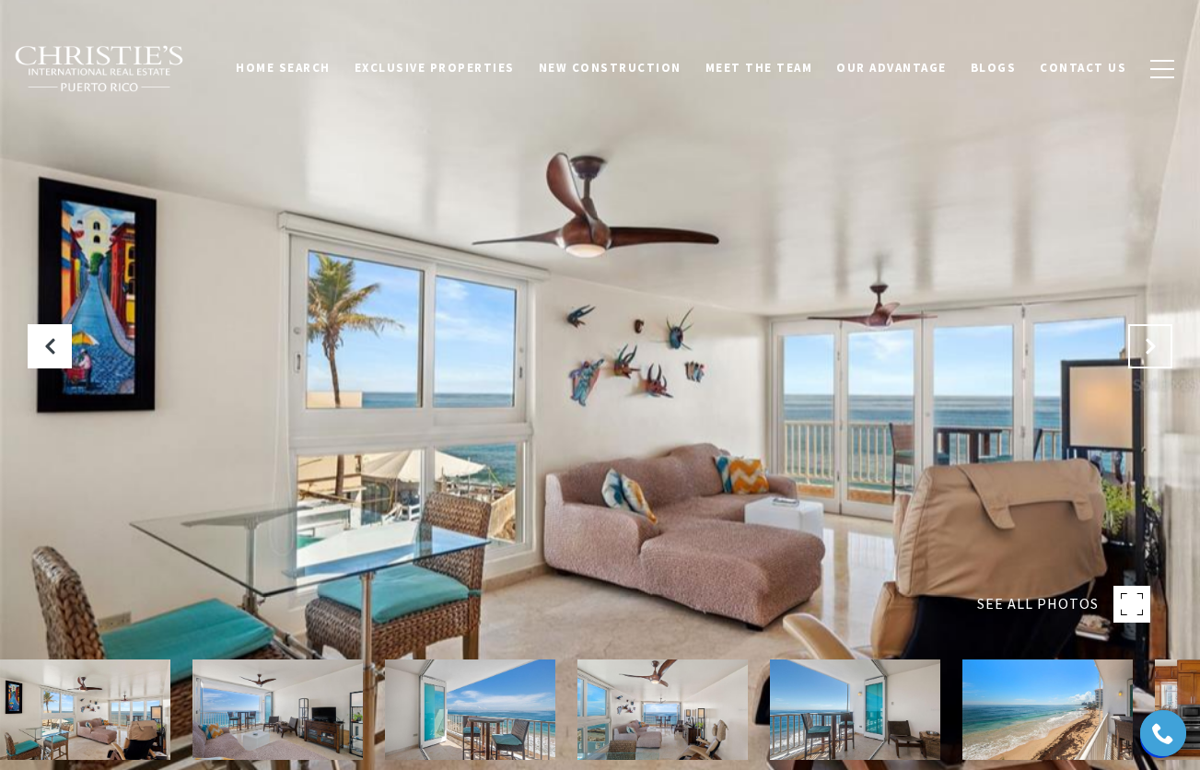
click at [1148, 344] on icon "Next Slide" at bounding box center [1150, 346] width 18 height 18
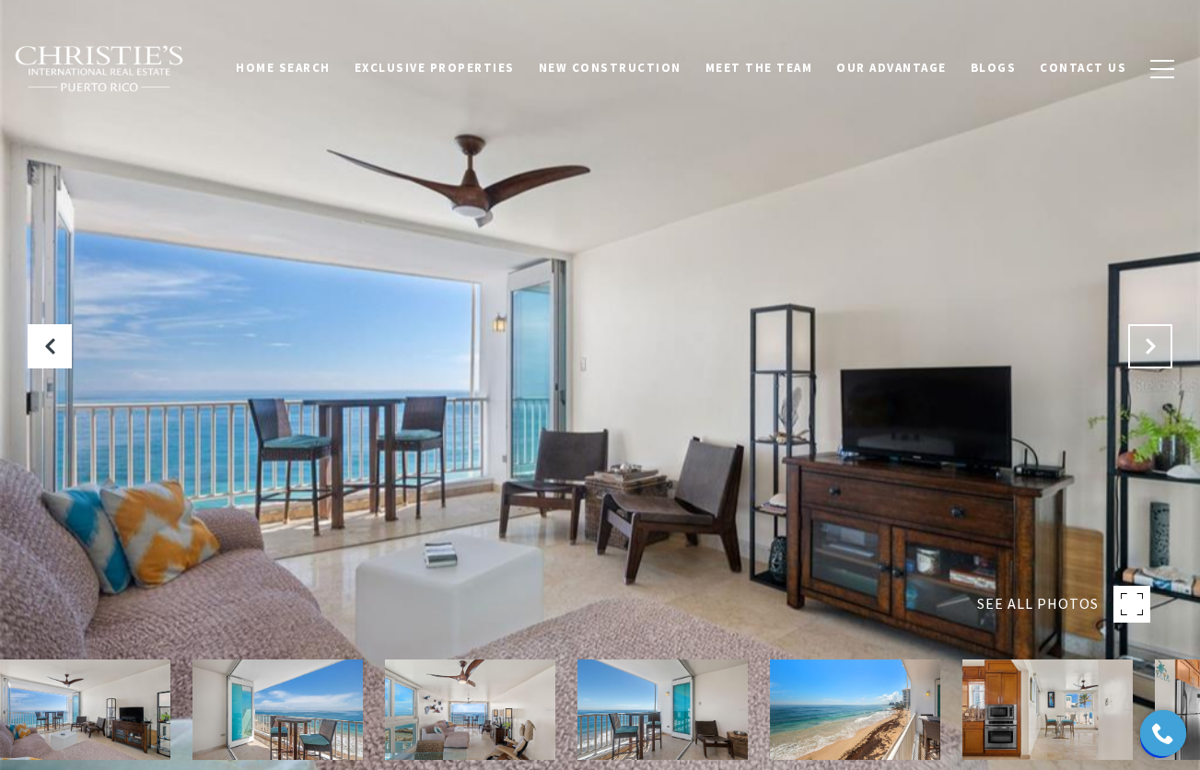
click at [1148, 344] on icon "Next Slide" at bounding box center [1150, 346] width 18 height 18
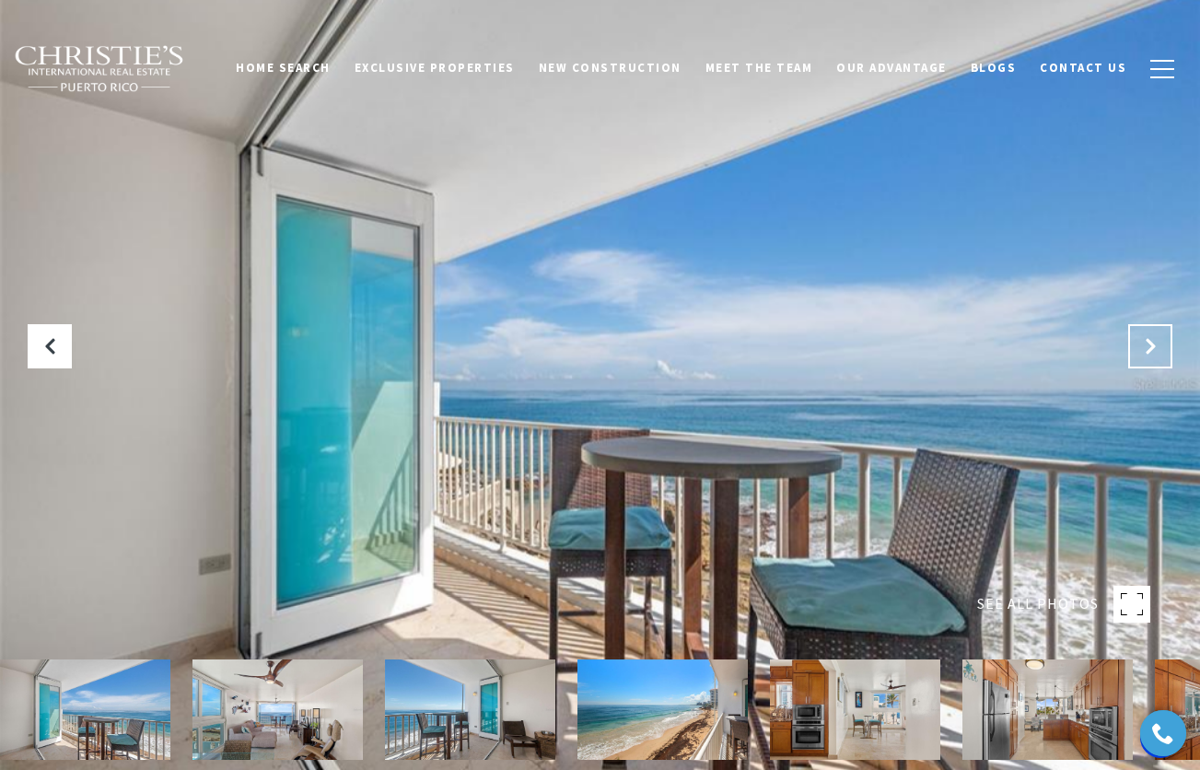
click at [1148, 344] on icon "Next Slide" at bounding box center [1150, 346] width 18 height 18
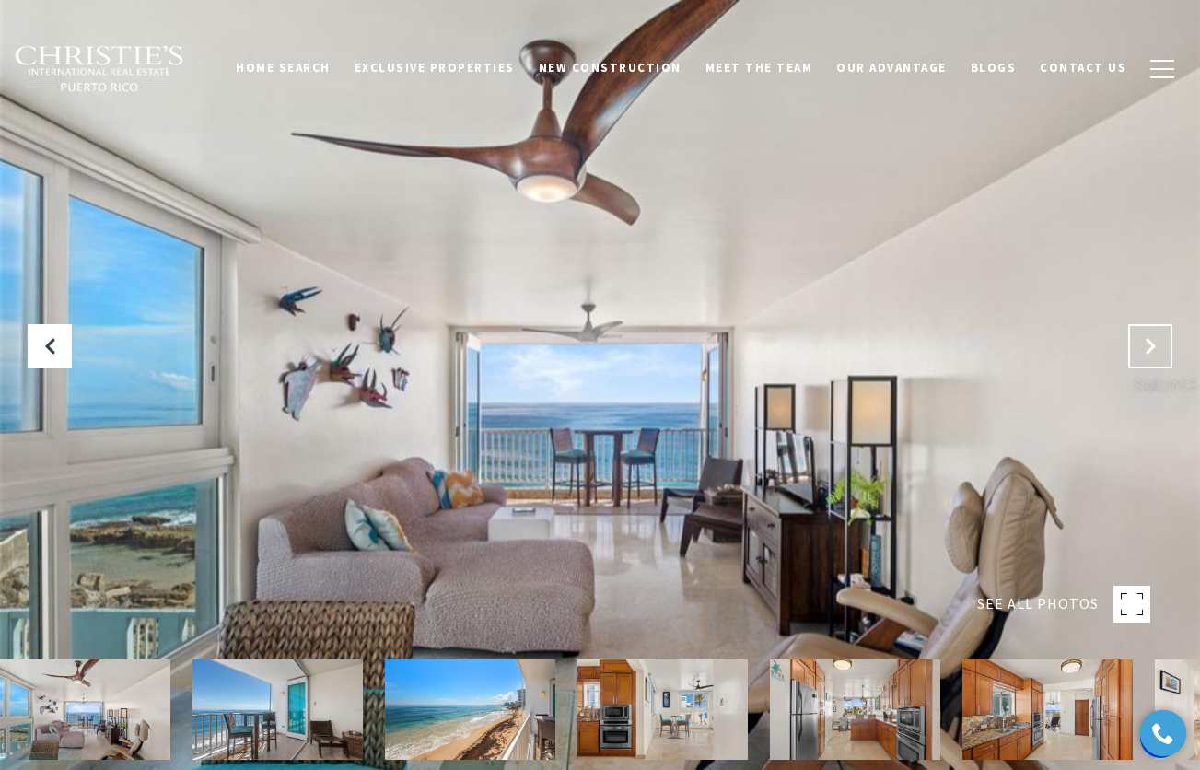
click at [1148, 344] on icon "Next Slide" at bounding box center [1150, 346] width 18 height 18
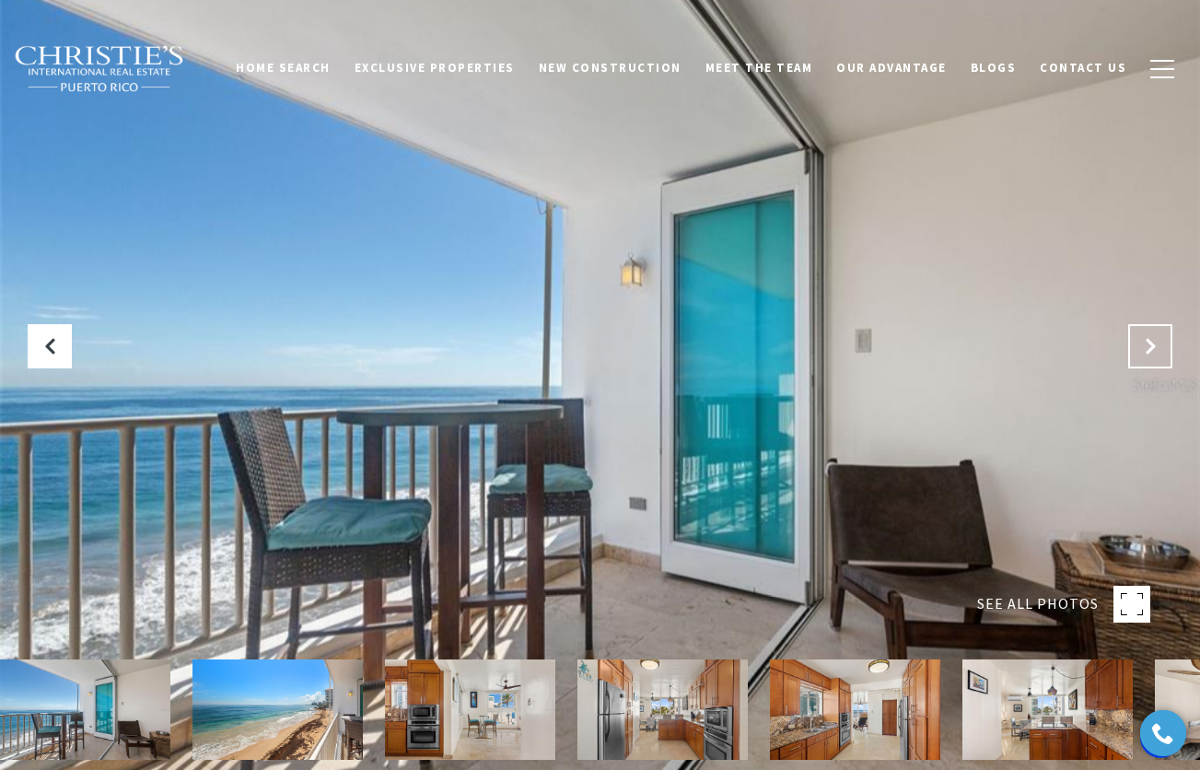
click at [1148, 344] on icon "Next Slide" at bounding box center [1150, 346] width 18 height 18
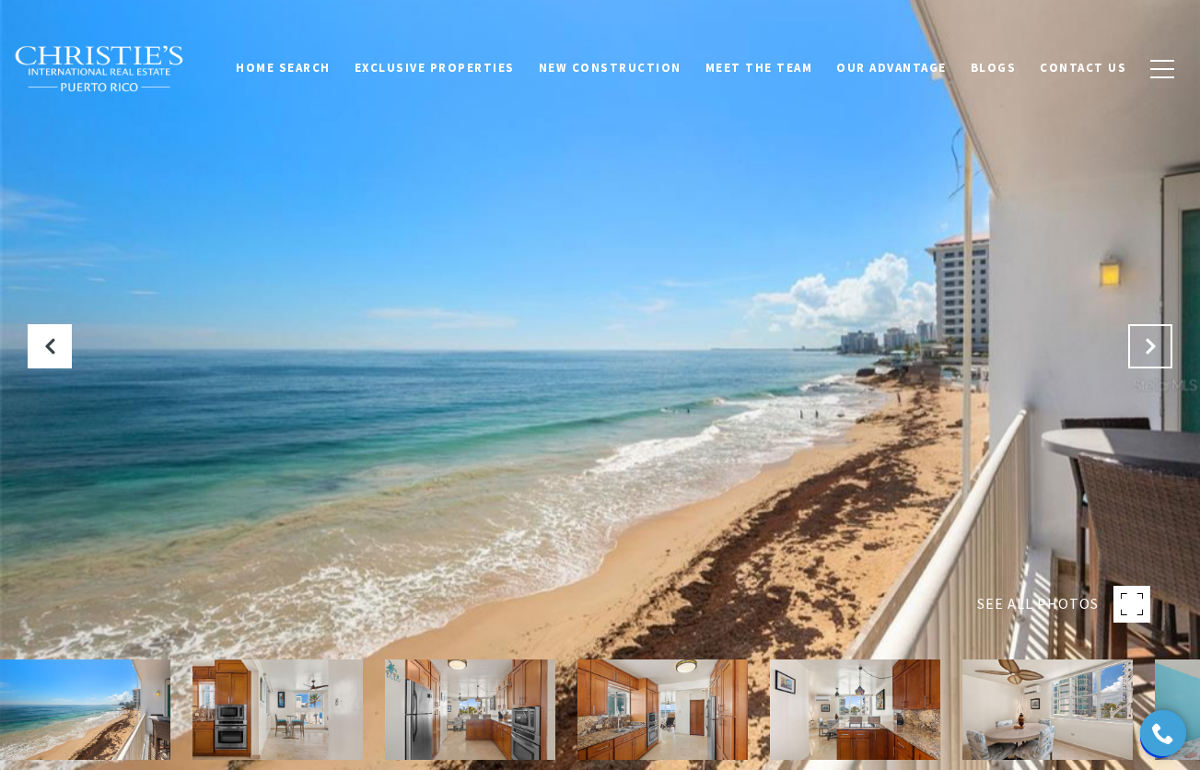
click at [1148, 344] on icon "Next Slide" at bounding box center [1150, 346] width 18 height 18
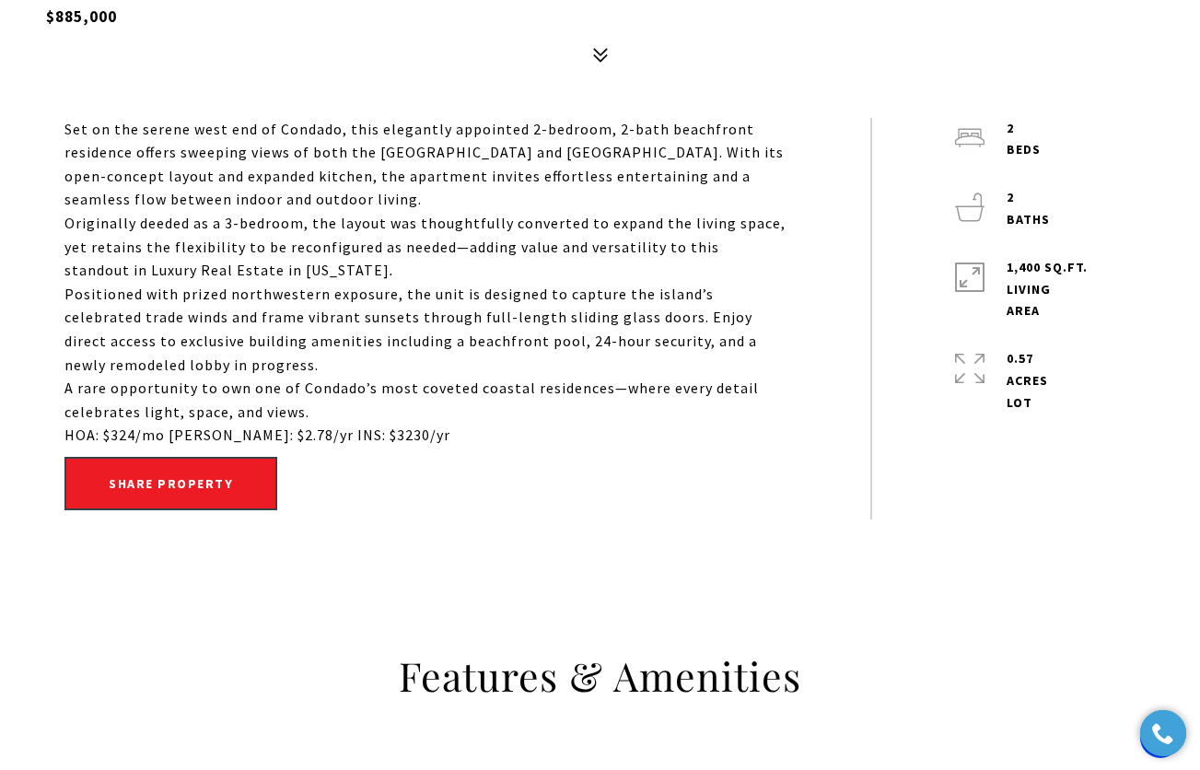
scroll to position [290, 0]
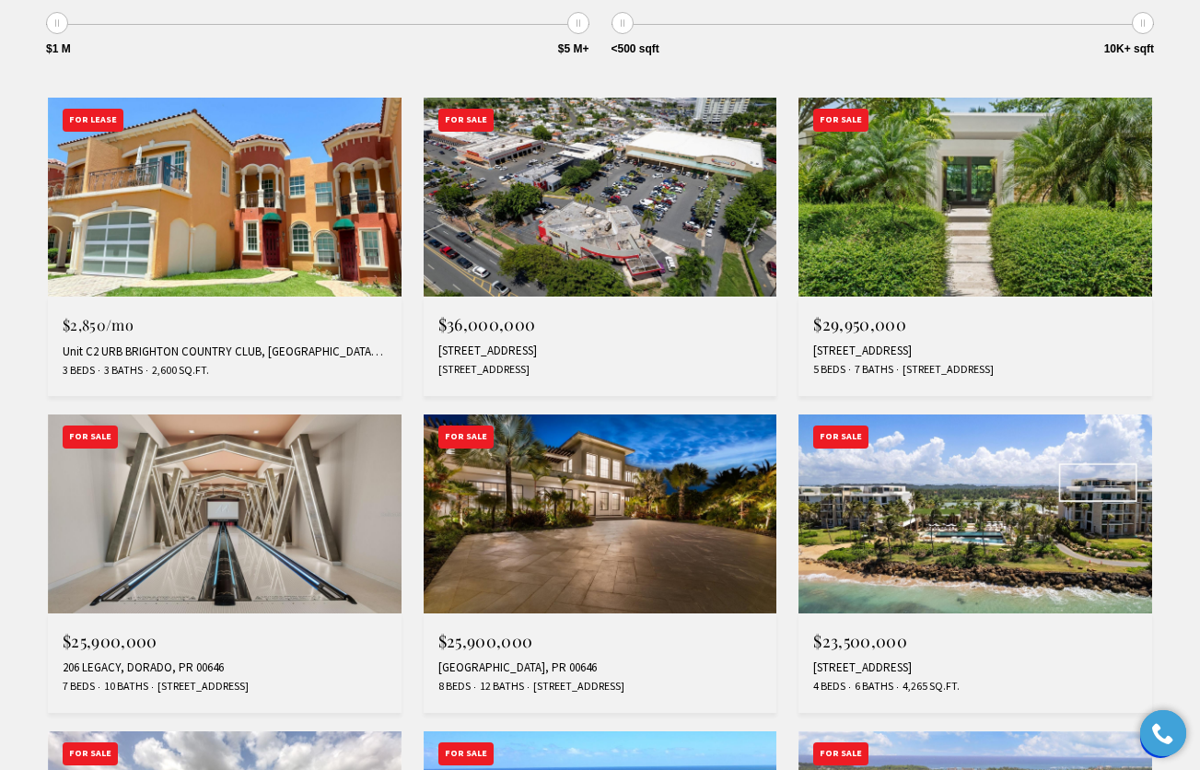
scroll to position [728, 0]
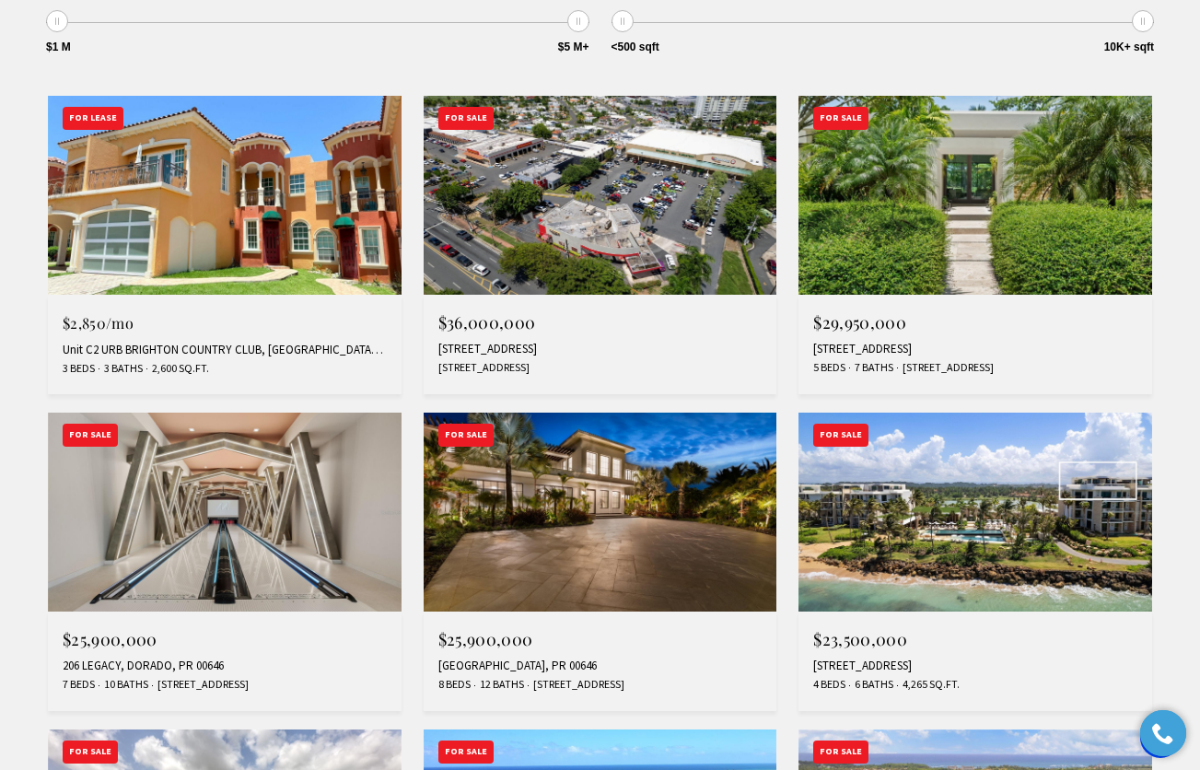
click at [168, 494] on img at bounding box center [225, 511] width 354 height 199
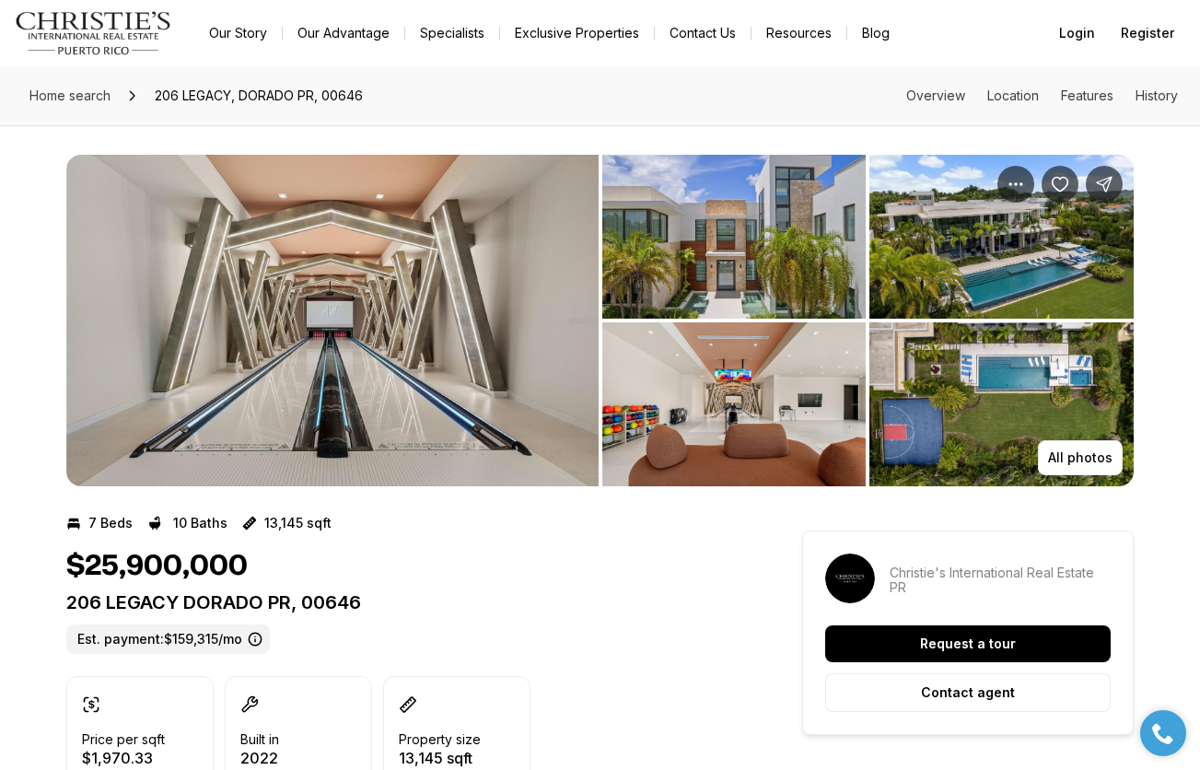
click at [212, 261] on img "View image gallery" at bounding box center [332, 320] width 532 height 331
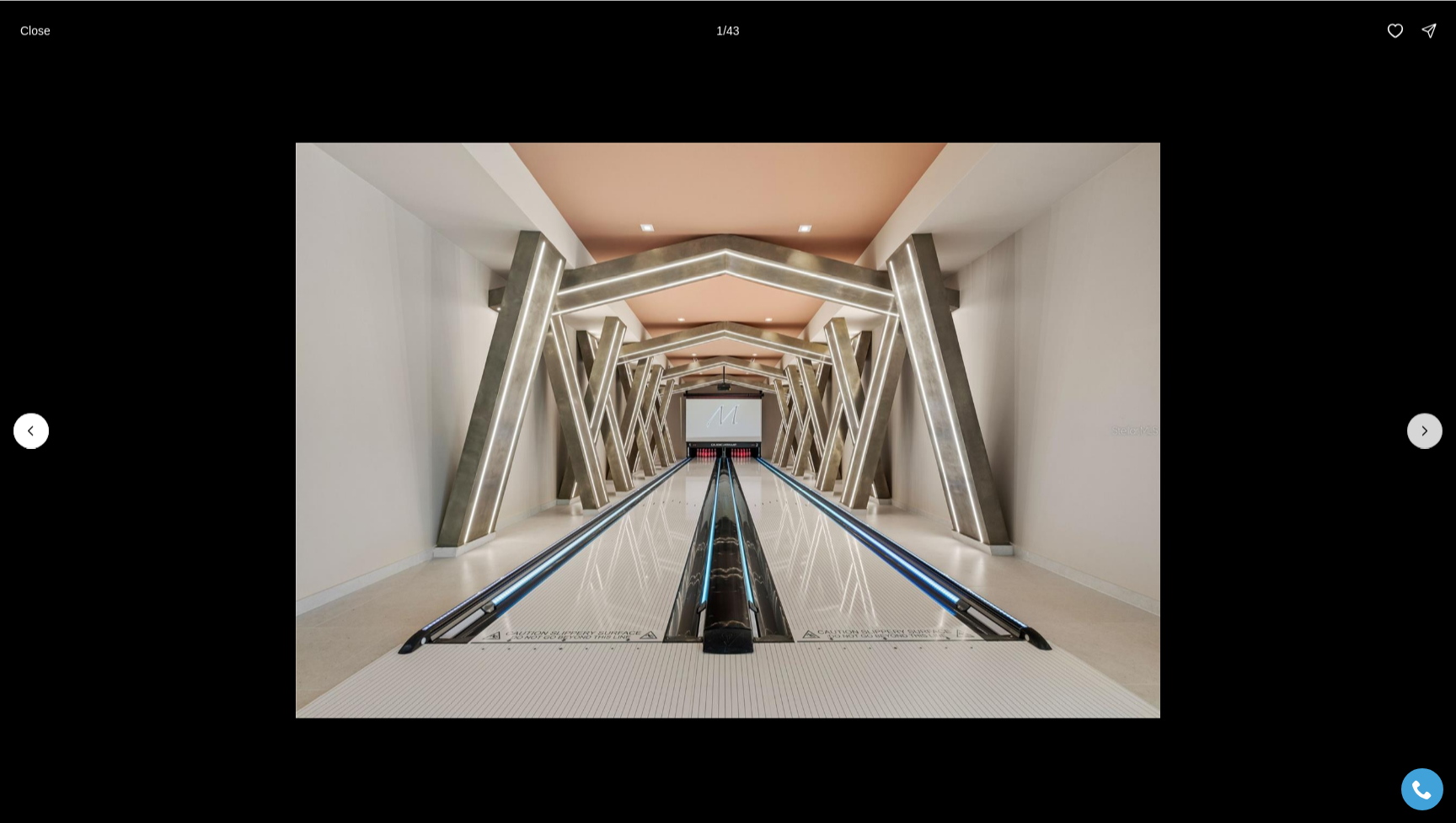
click at [1097, 426] on icon "Next slide" at bounding box center [1424, 430] width 16 height 16
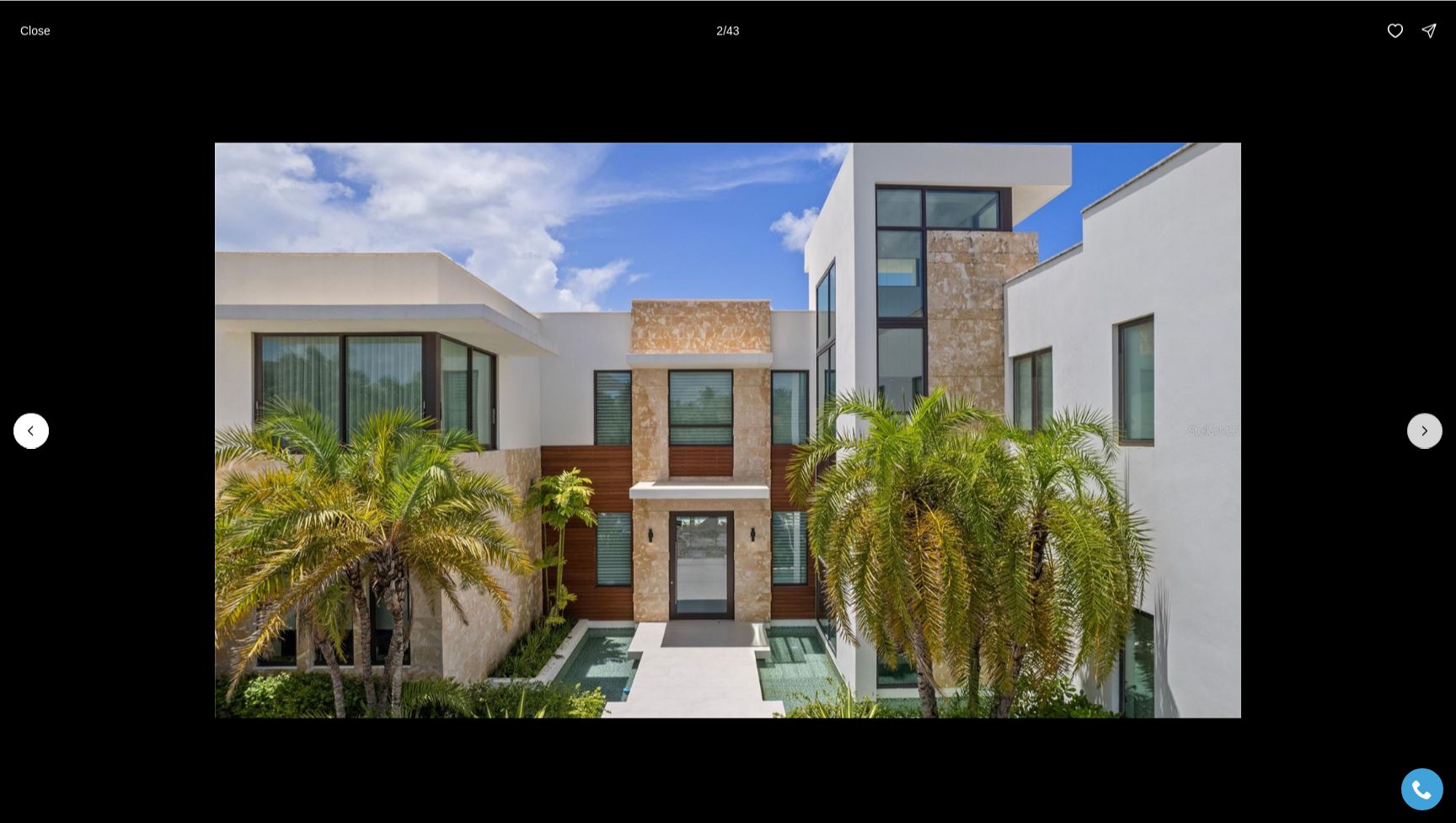
click at [1097, 434] on icon "Next slide" at bounding box center [1424, 430] width 16 height 16
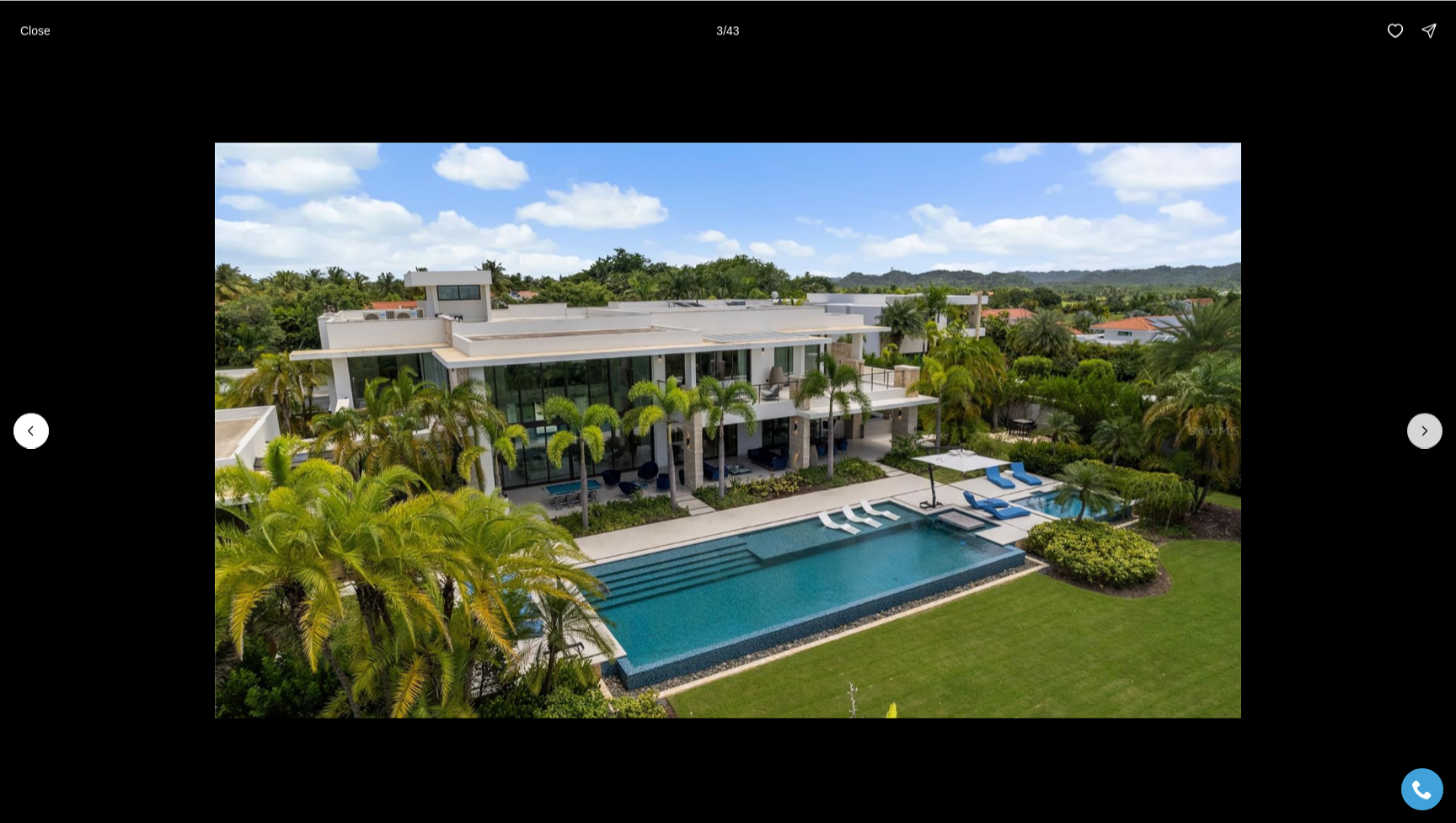
click at [1097, 434] on icon "Next slide" at bounding box center [1424, 430] width 16 height 16
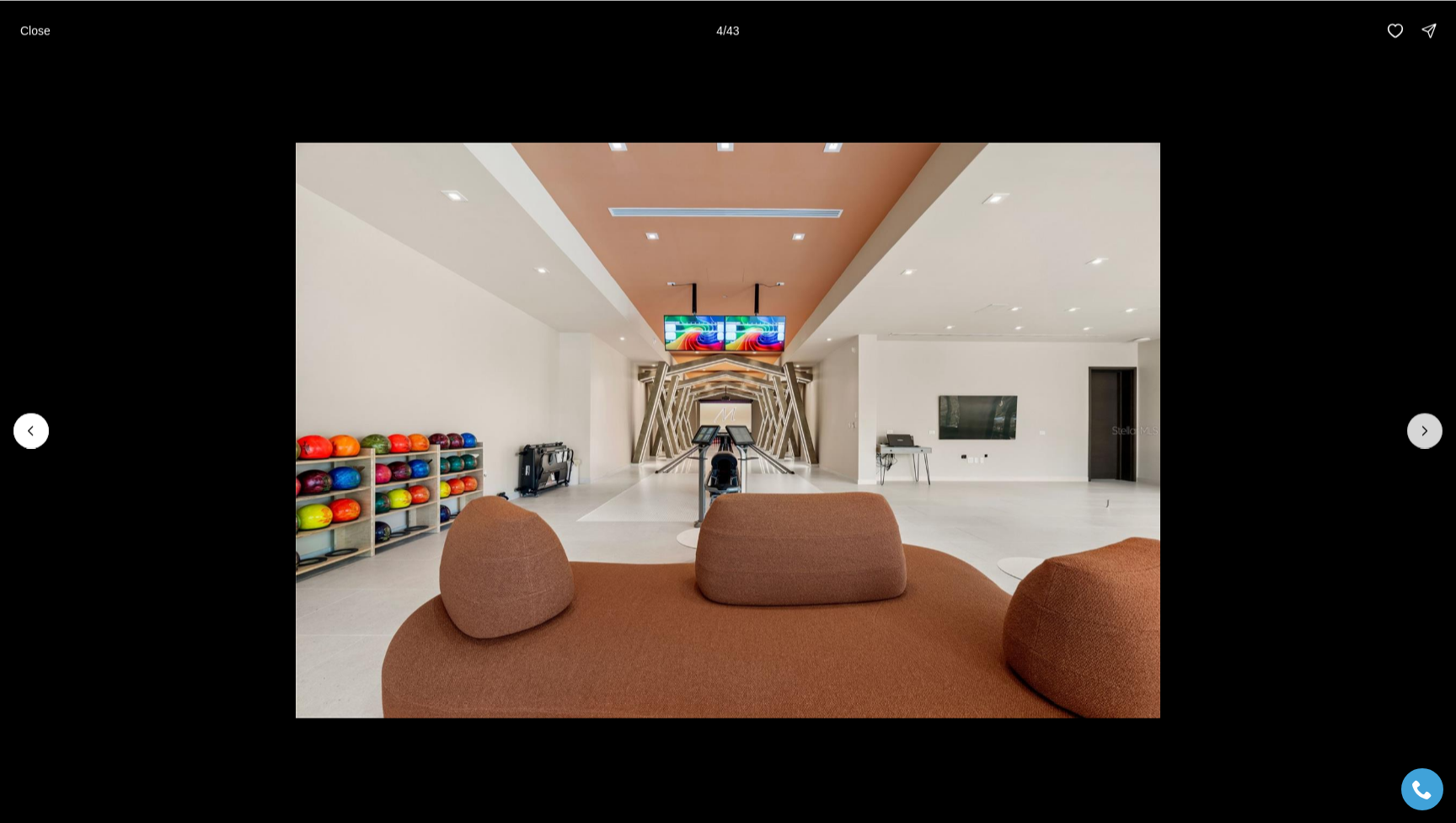
click at [1097, 434] on icon "Next slide" at bounding box center [1424, 430] width 16 height 16
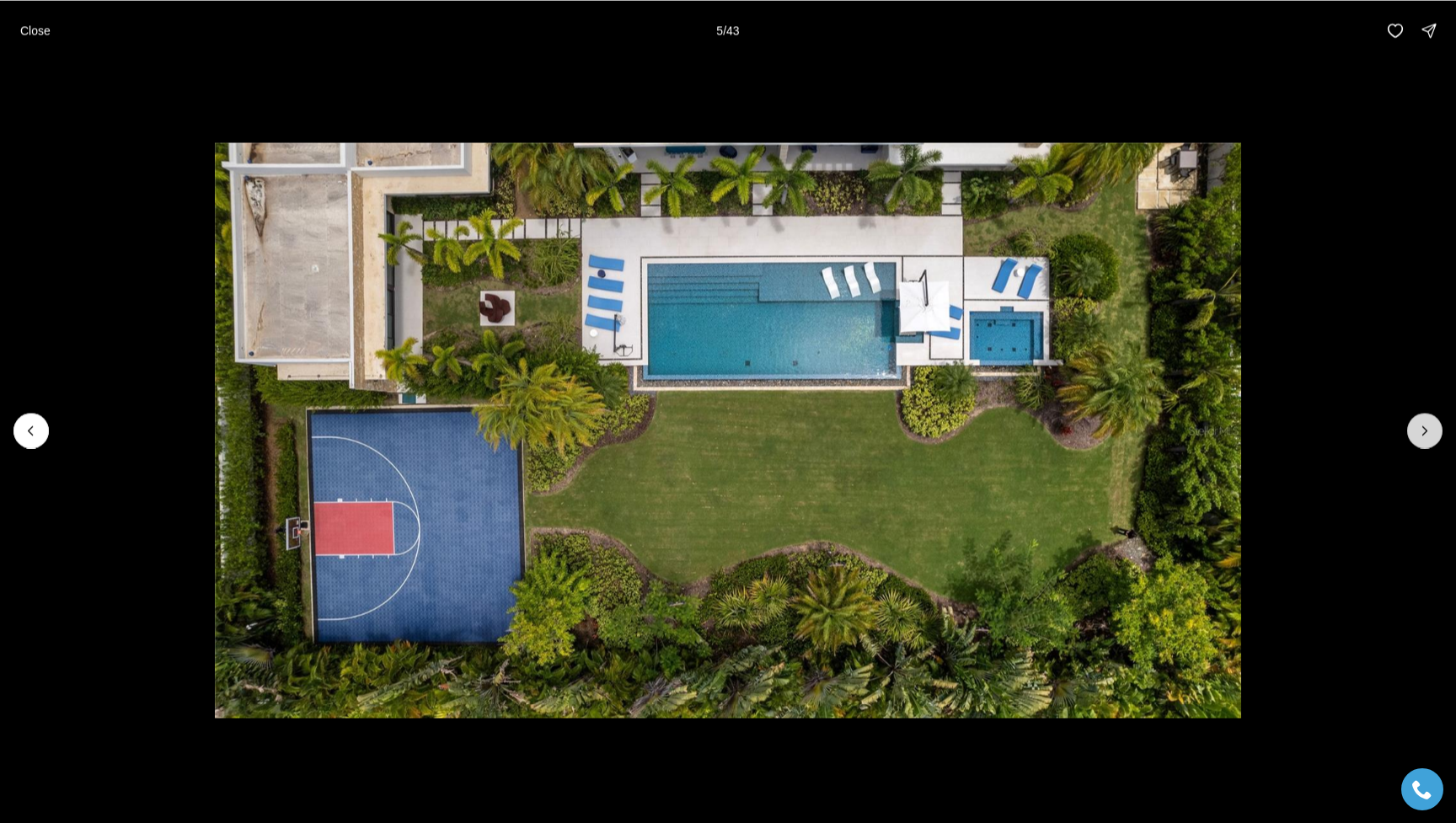
click at [1097, 434] on icon "Next slide" at bounding box center [1424, 430] width 16 height 16
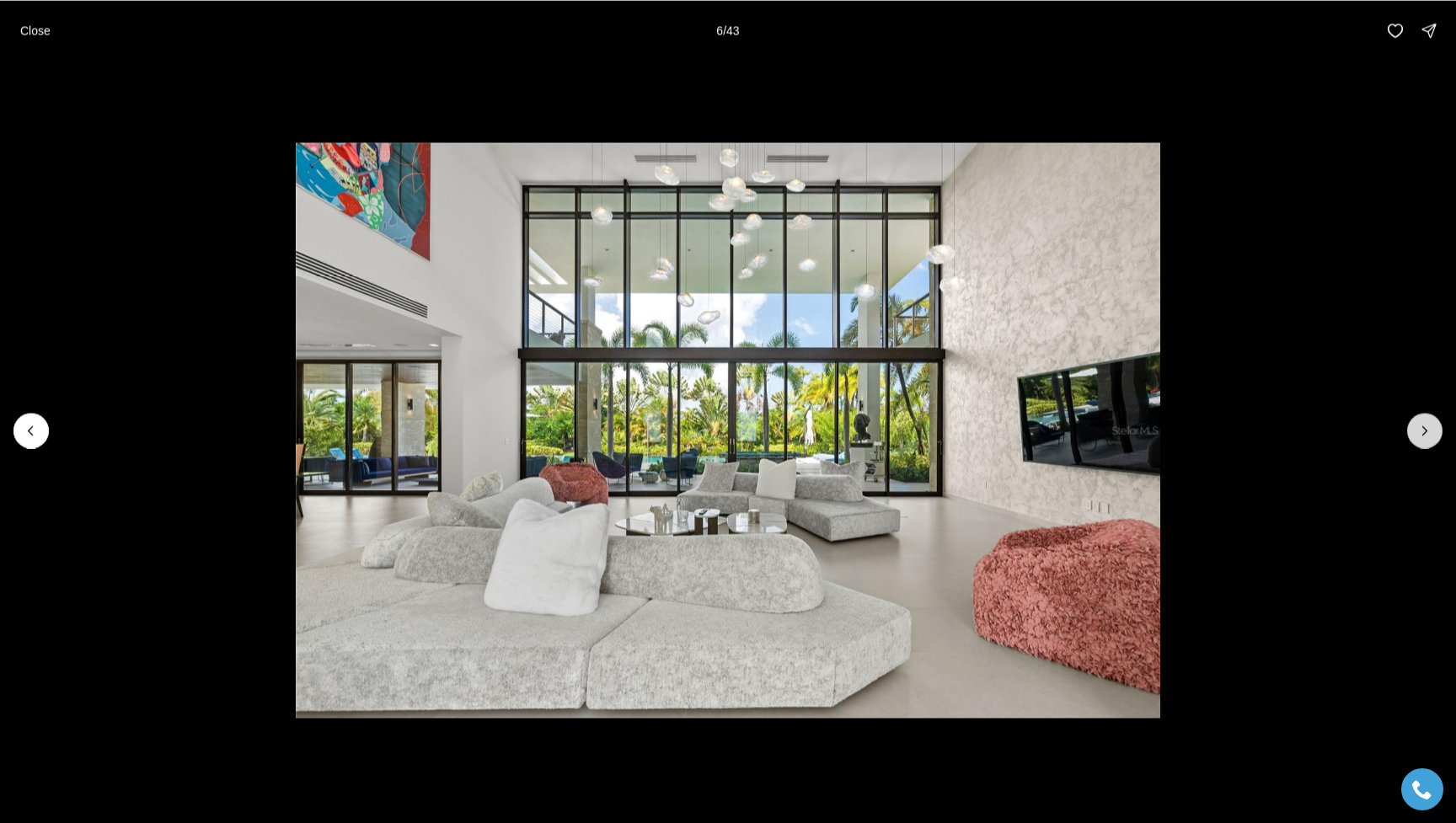
click at [1097, 434] on icon "Next slide" at bounding box center [1424, 430] width 16 height 16
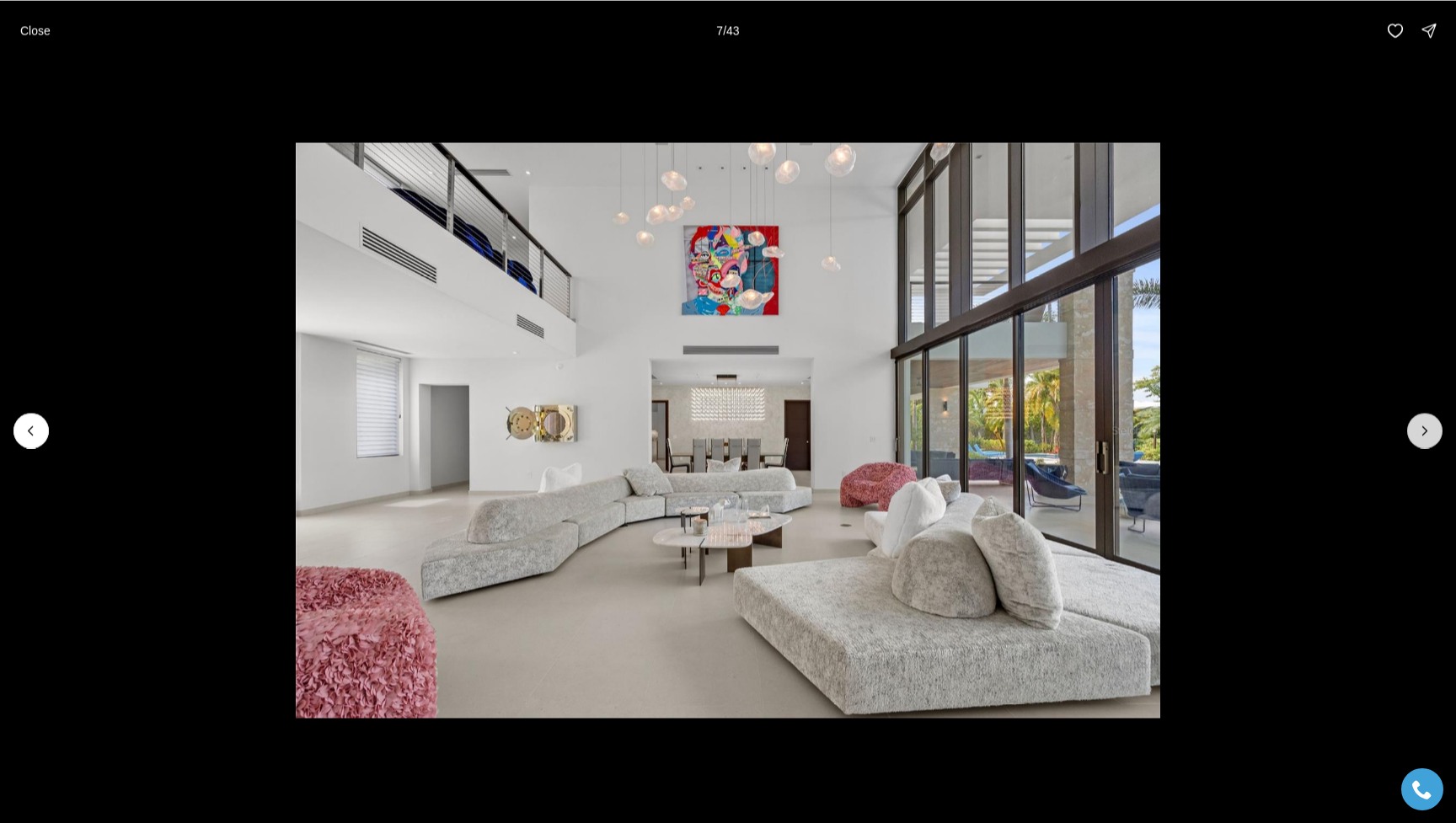
click at [1097, 435] on button "Next slide" at bounding box center [1424, 430] width 36 height 36
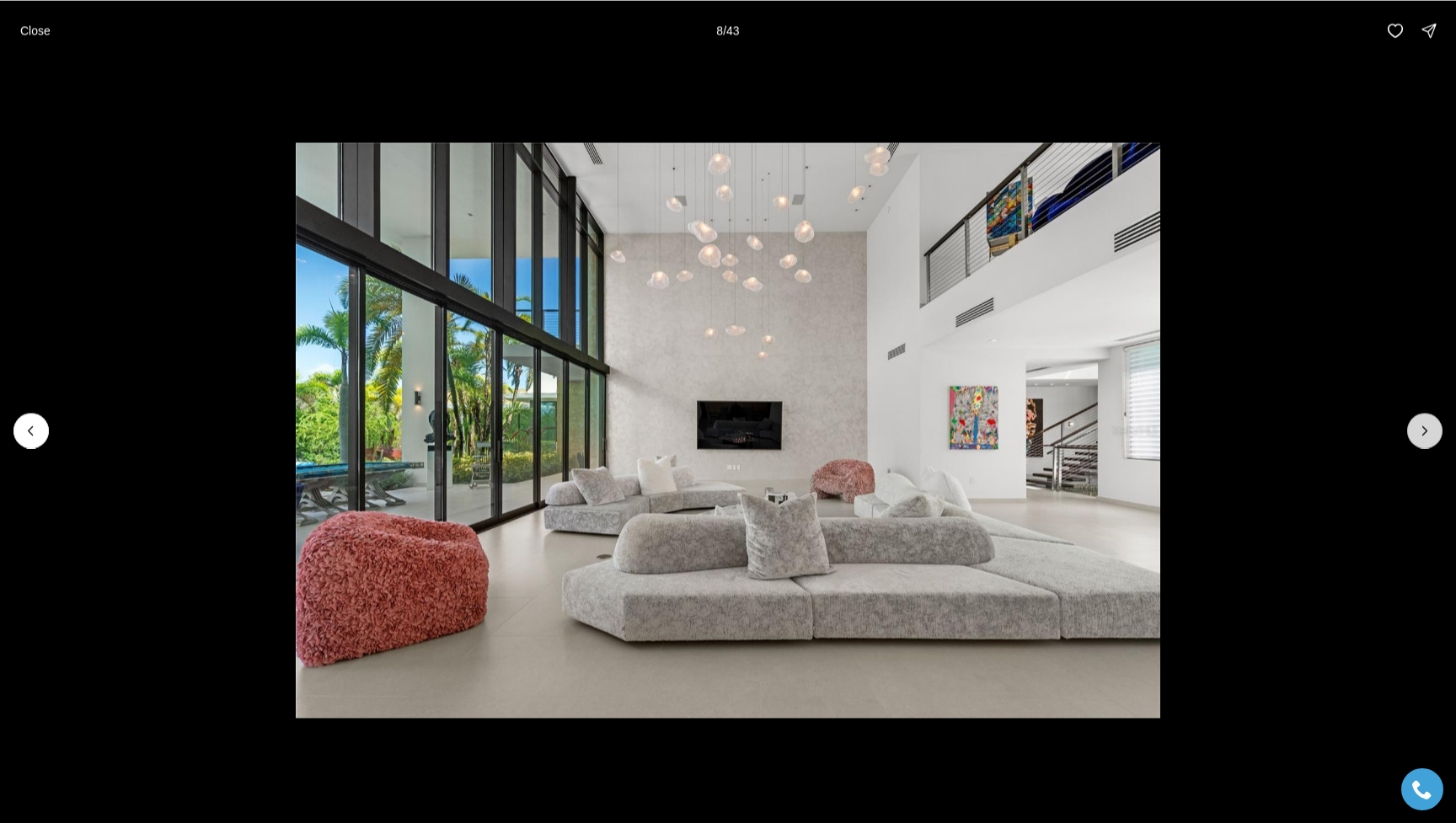
click at [1097, 435] on button "Next slide" at bounding box center [1424, 430] width 36 height 36
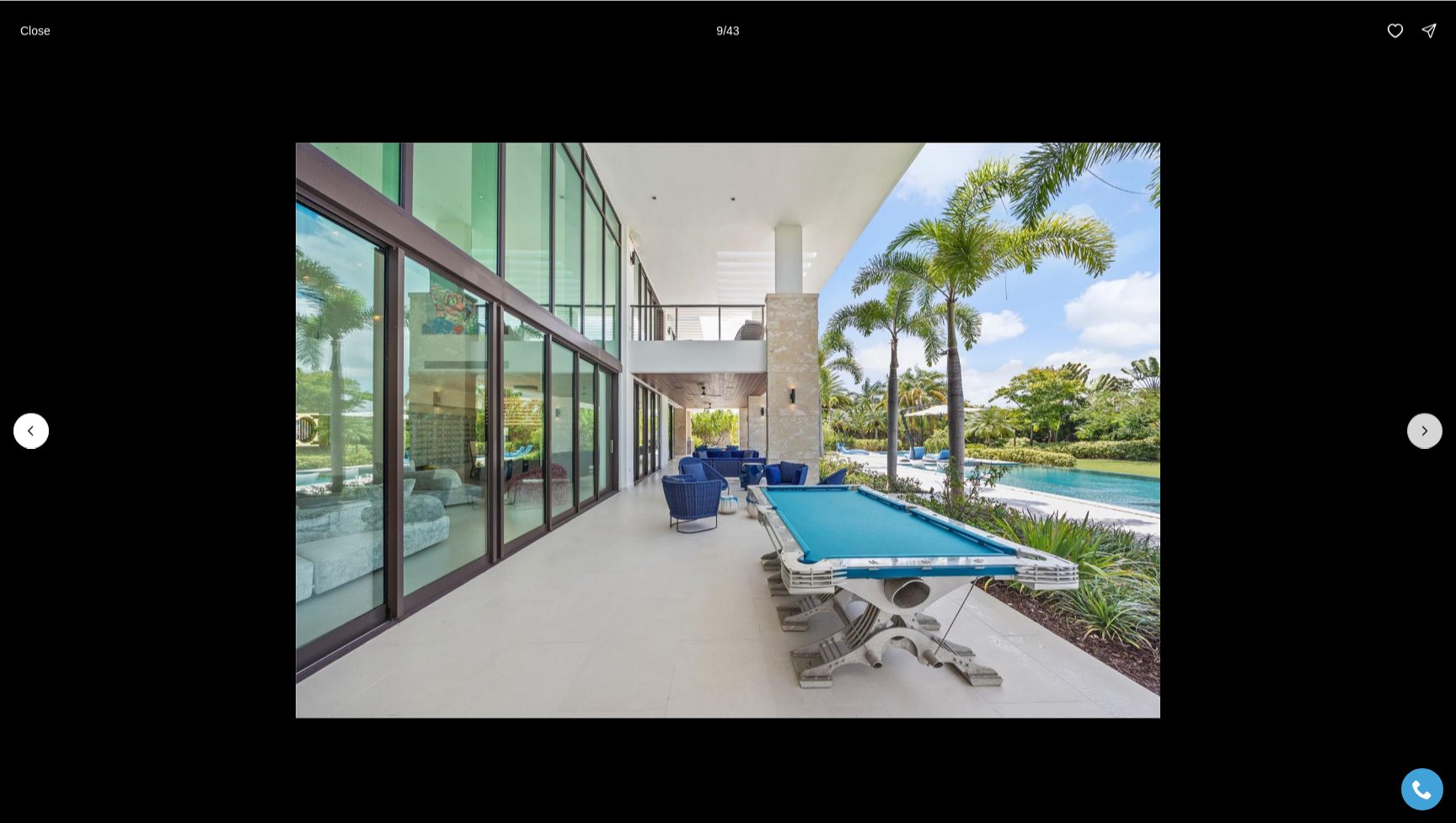
click at [1097, 435] on button "Next slide" at bounding box center [1424, 430] width 36 height 36
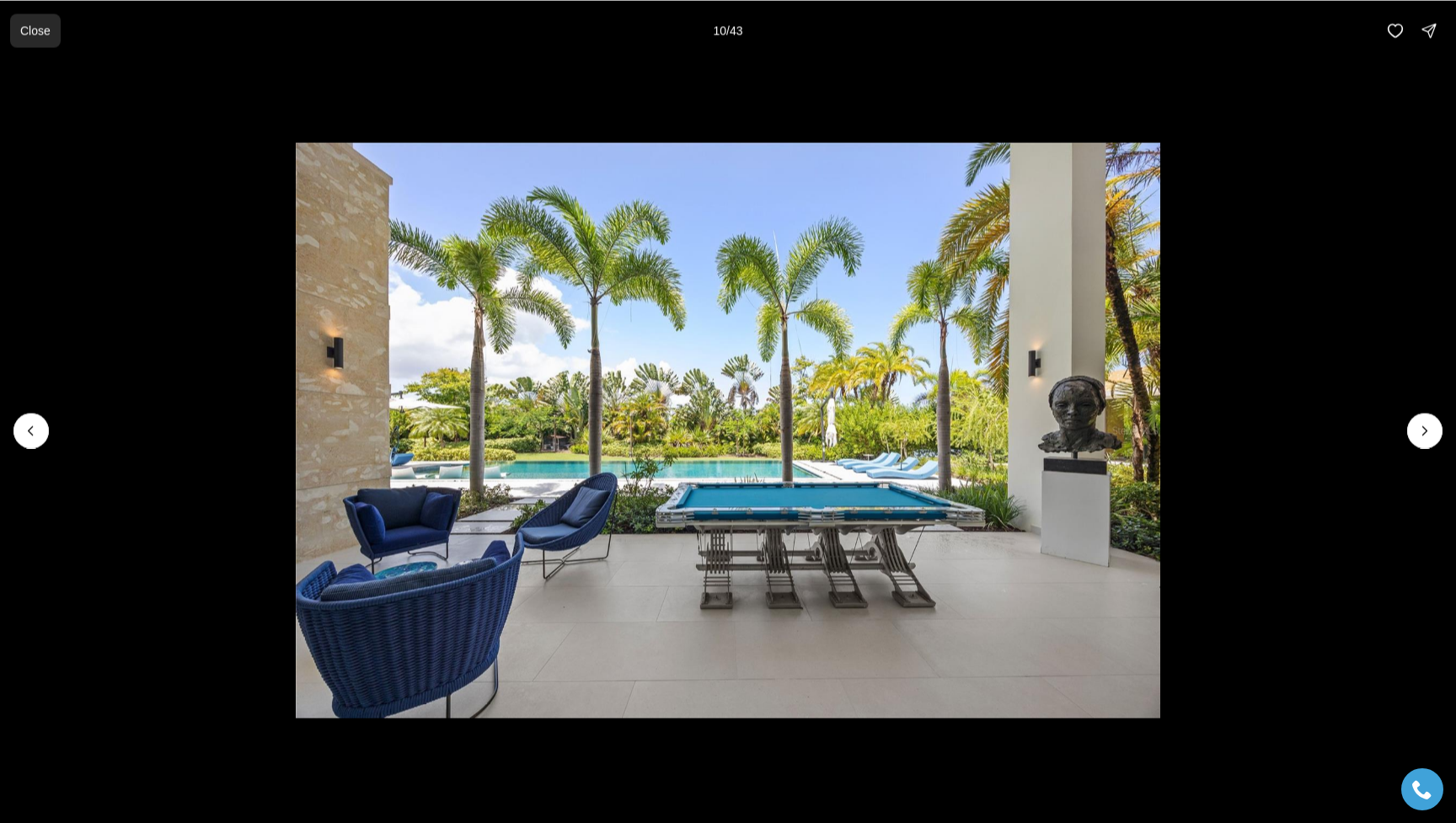
click at [38, 36] on p "Close" at bounding box center [35, 30] width 30 height 14
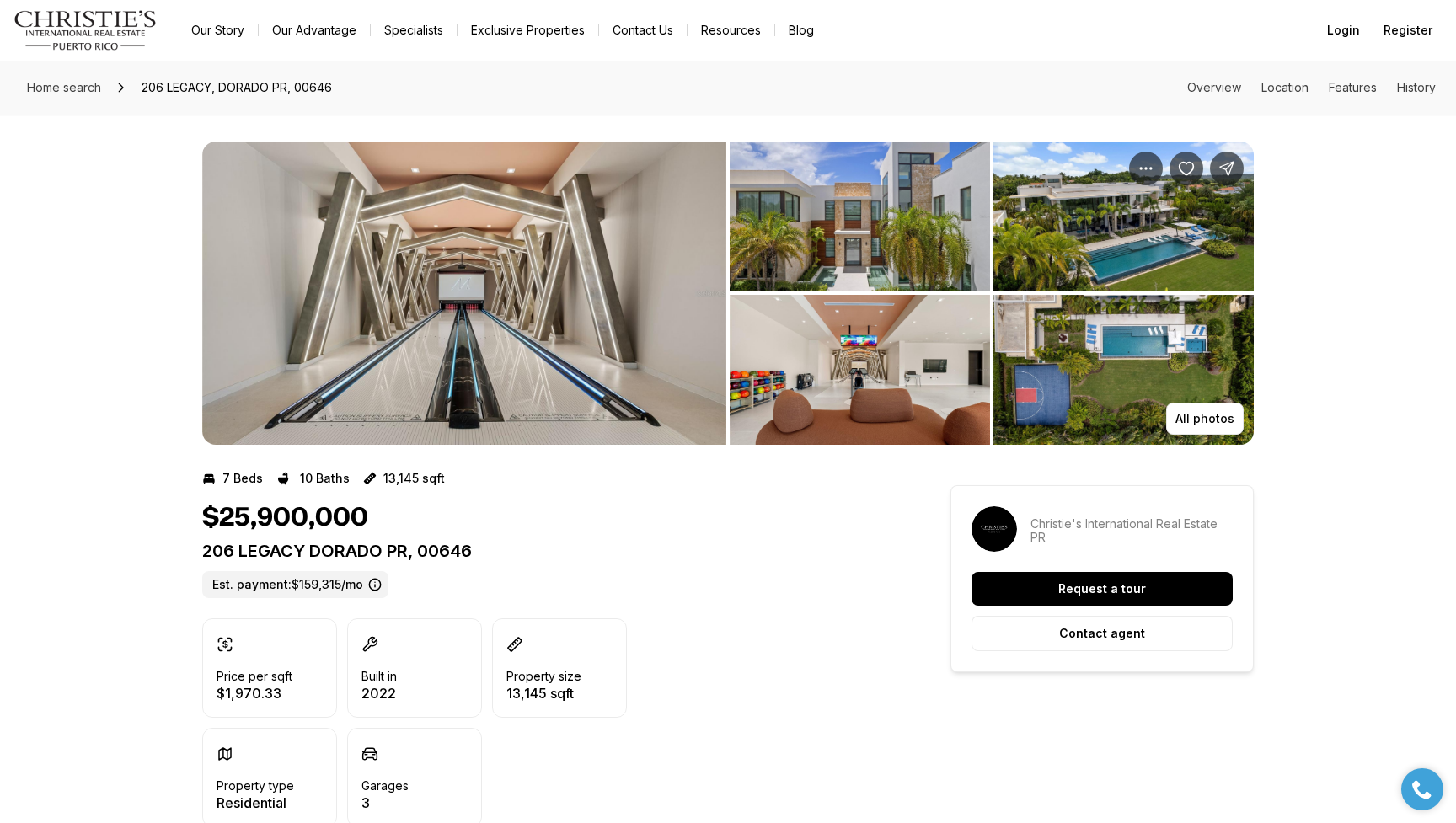
click at [1097, 402] on img "View image gallery" at bounding box center [1123, 370] width 260 height 150
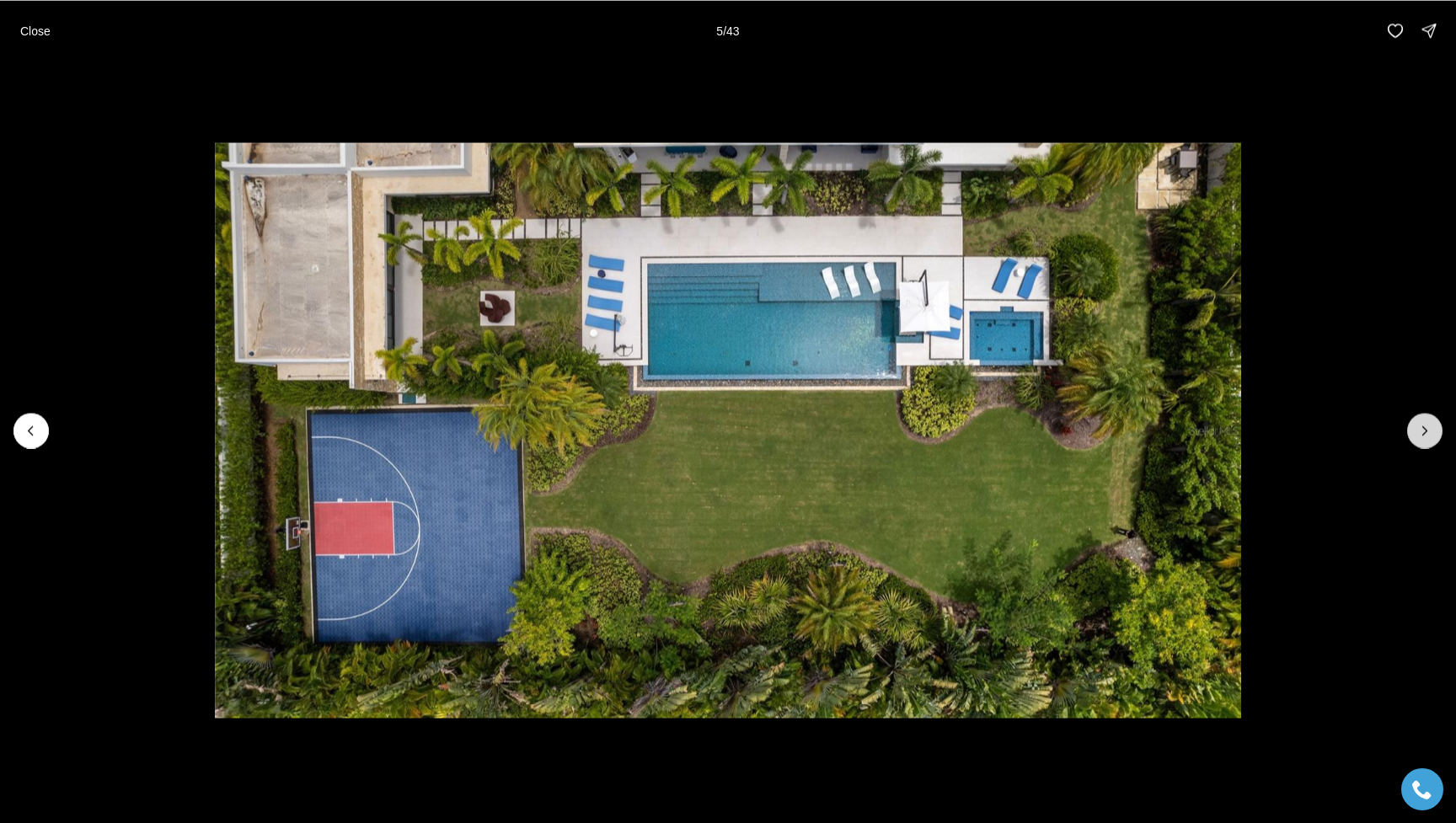
click at [1097, 420] on button "Next slide" at bounding box center [1424, 430] width 36 height 36
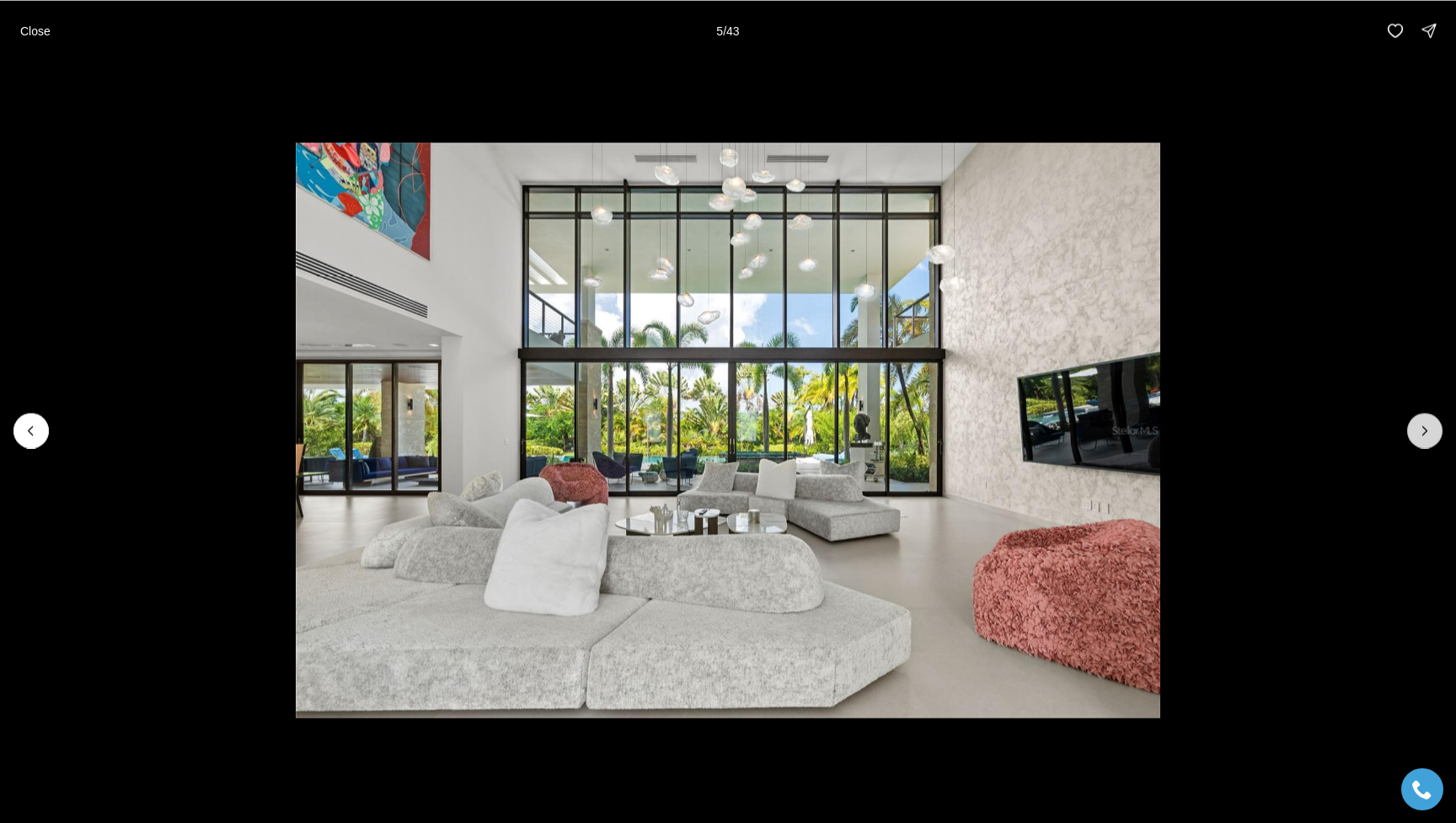
click at [1097, 420] on button "Next slide" at bounding box center [1424, 430] width 36 height 36
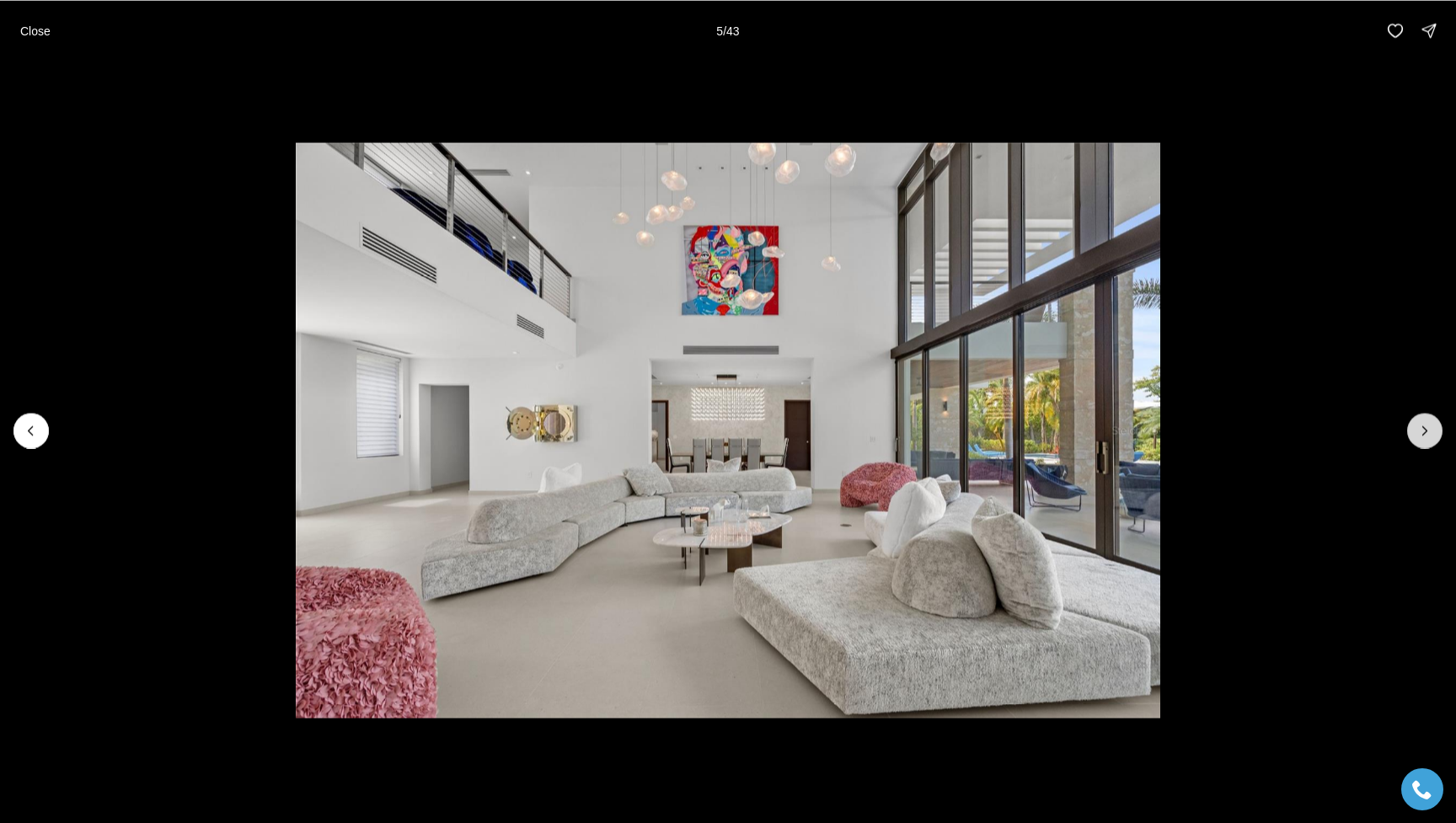
click at [1097, 420] on button "Next slide" at bounding box center [1424, 430] width 36 height 36
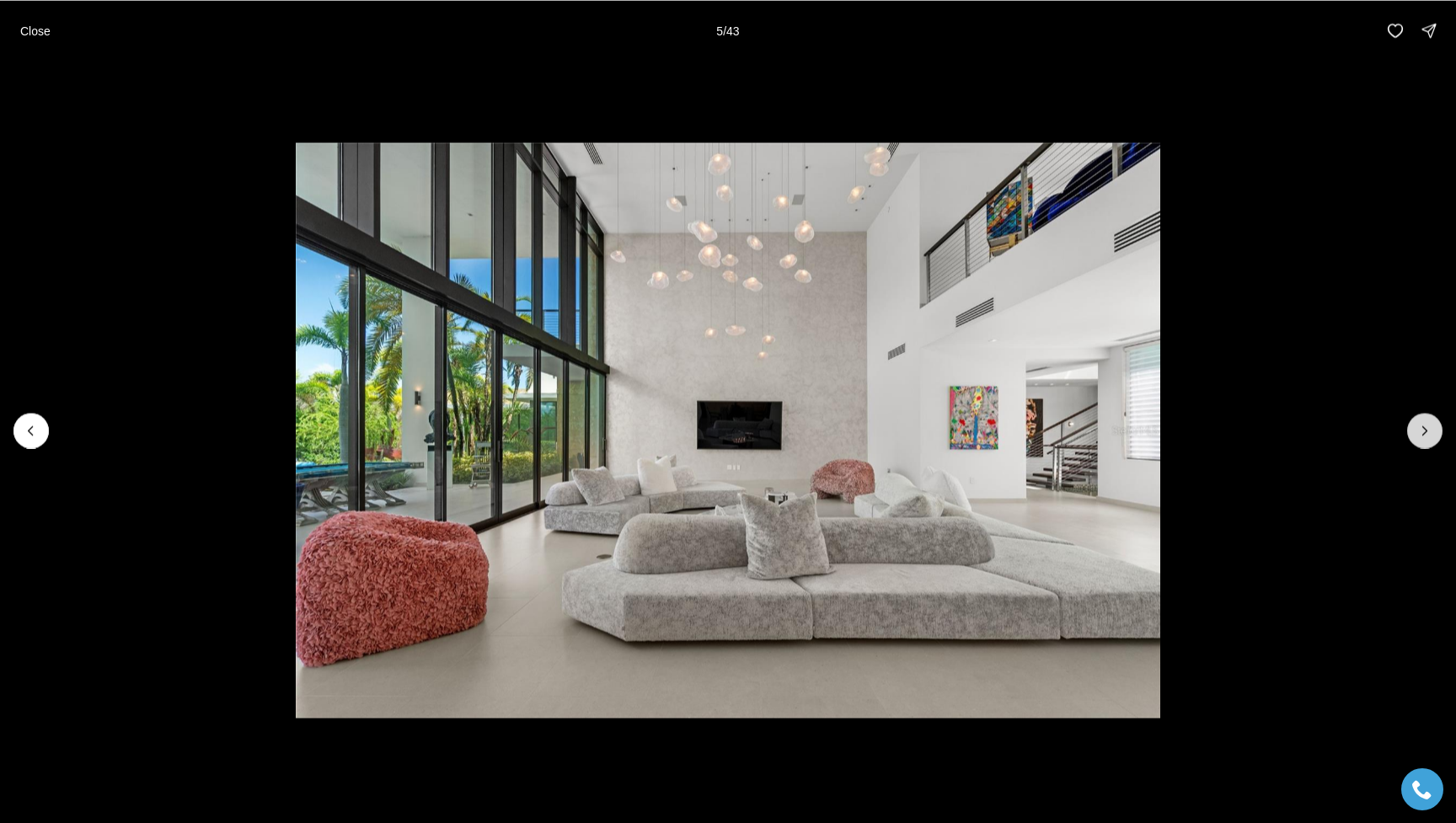
click at [1097, 420] on button "Next slide" at bounding box center [1424, 430] width 36 height 36
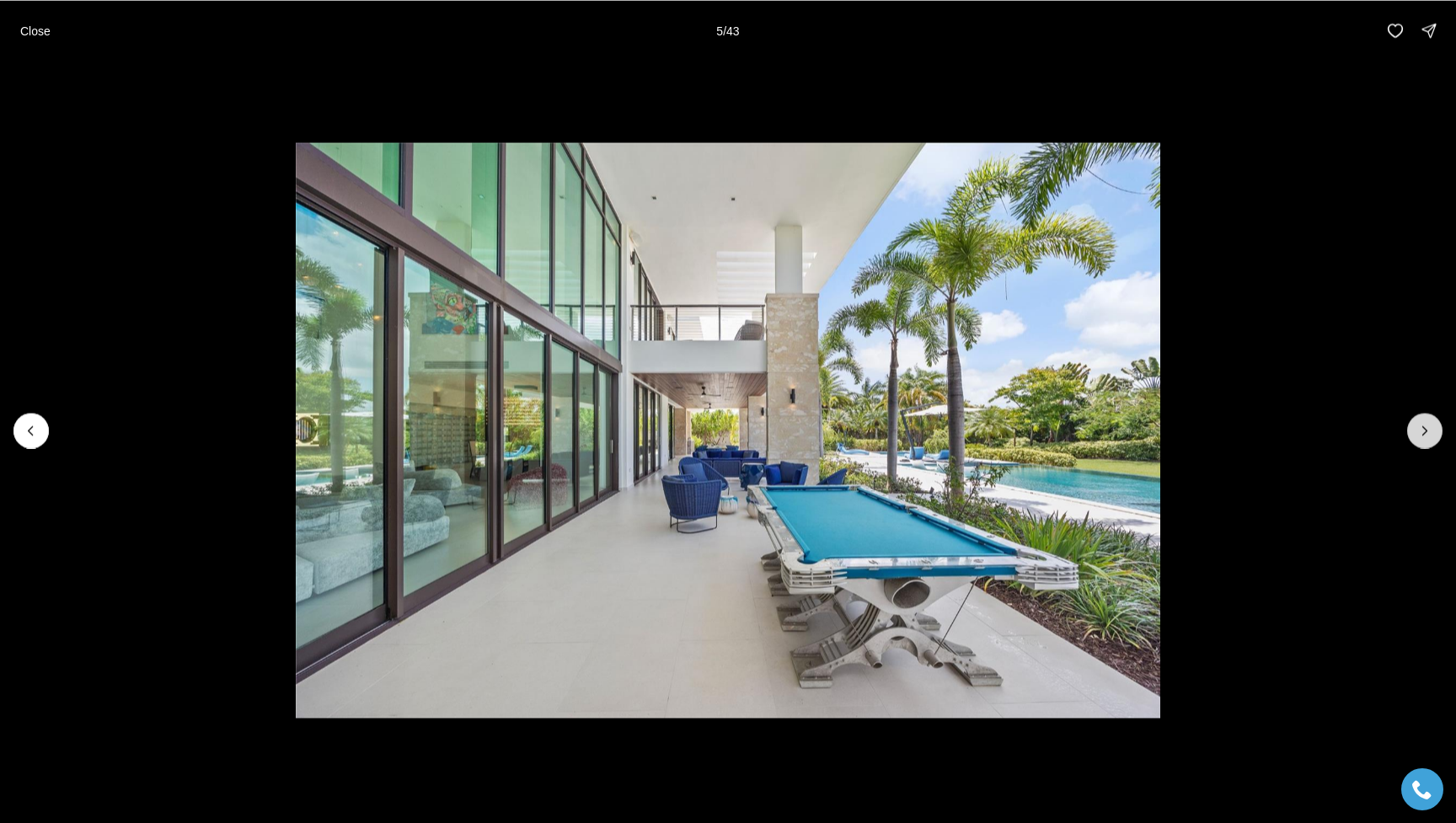
click at [1097, 420] on button "Next slide" at bounding box center [1424, 430] width 36 height 36
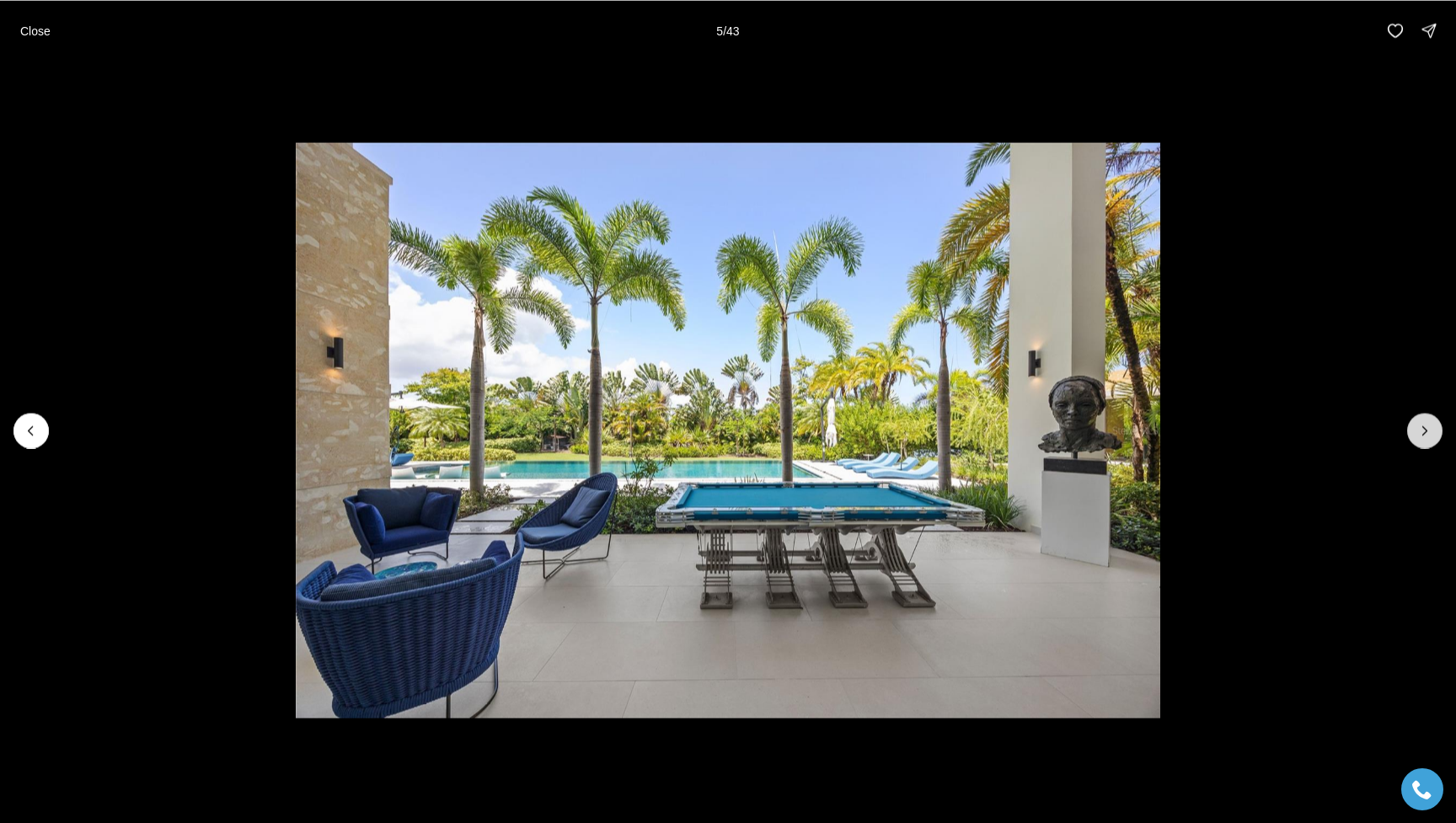
click at [1097, 420] on button "Next slide" at bounding box center [1424, 430] width 36 height 36
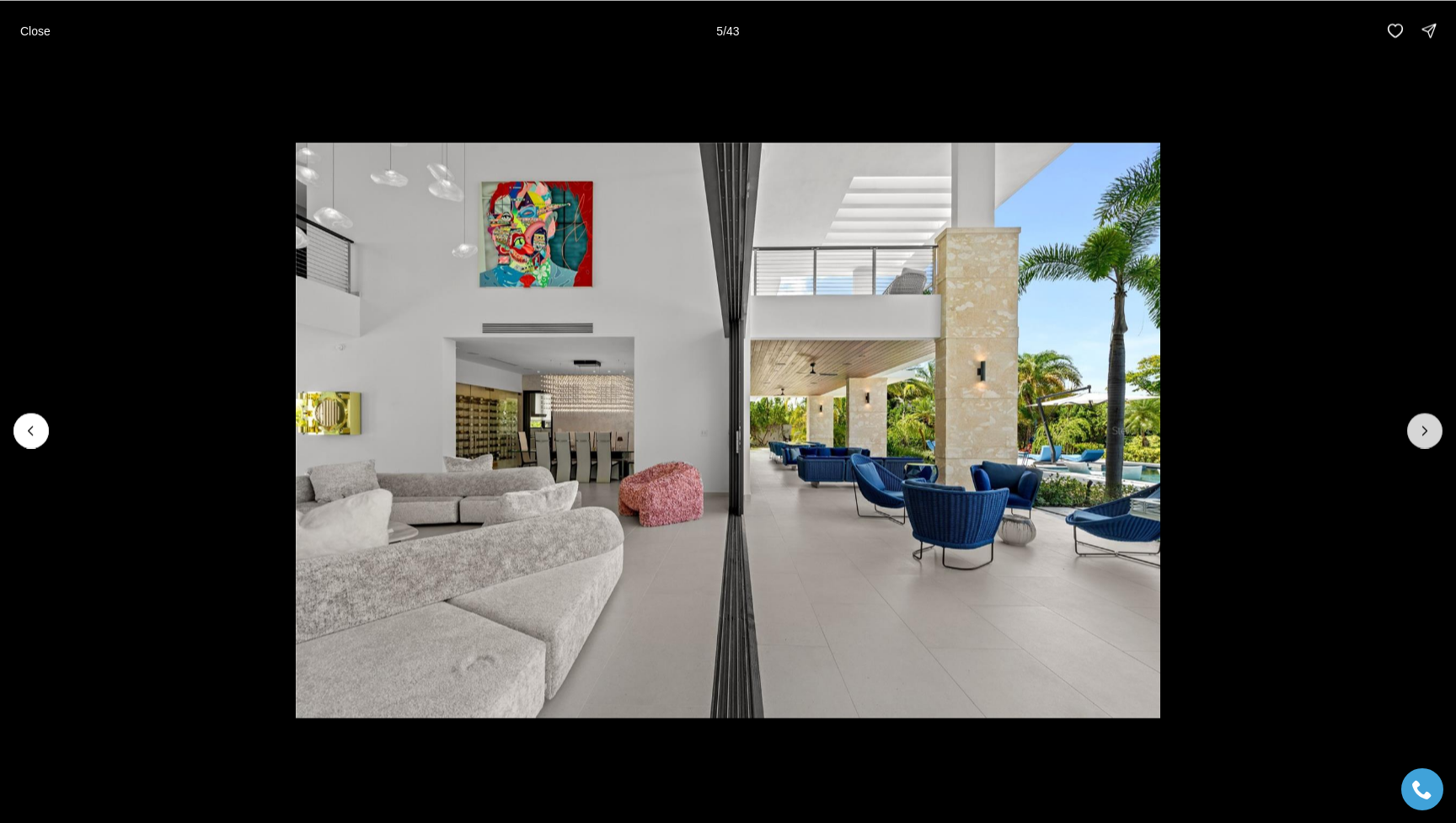
click at [1097, 420] on button "Next slide" at bounding box center [1424, 430] width 36 height 36
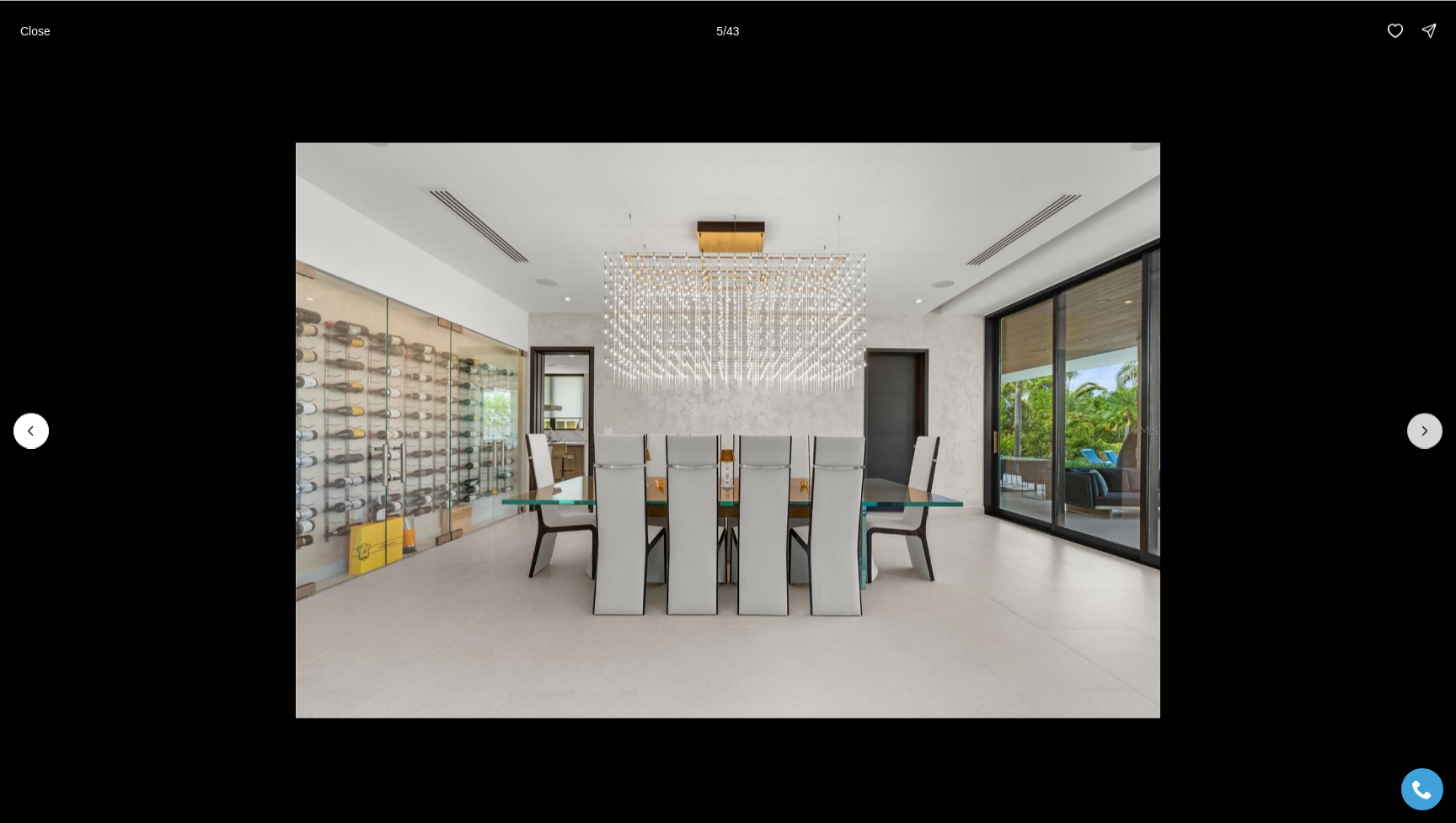
click at [1097, 420] on button "Next slide" at bounding box center [1424, 430] width 36 height 36
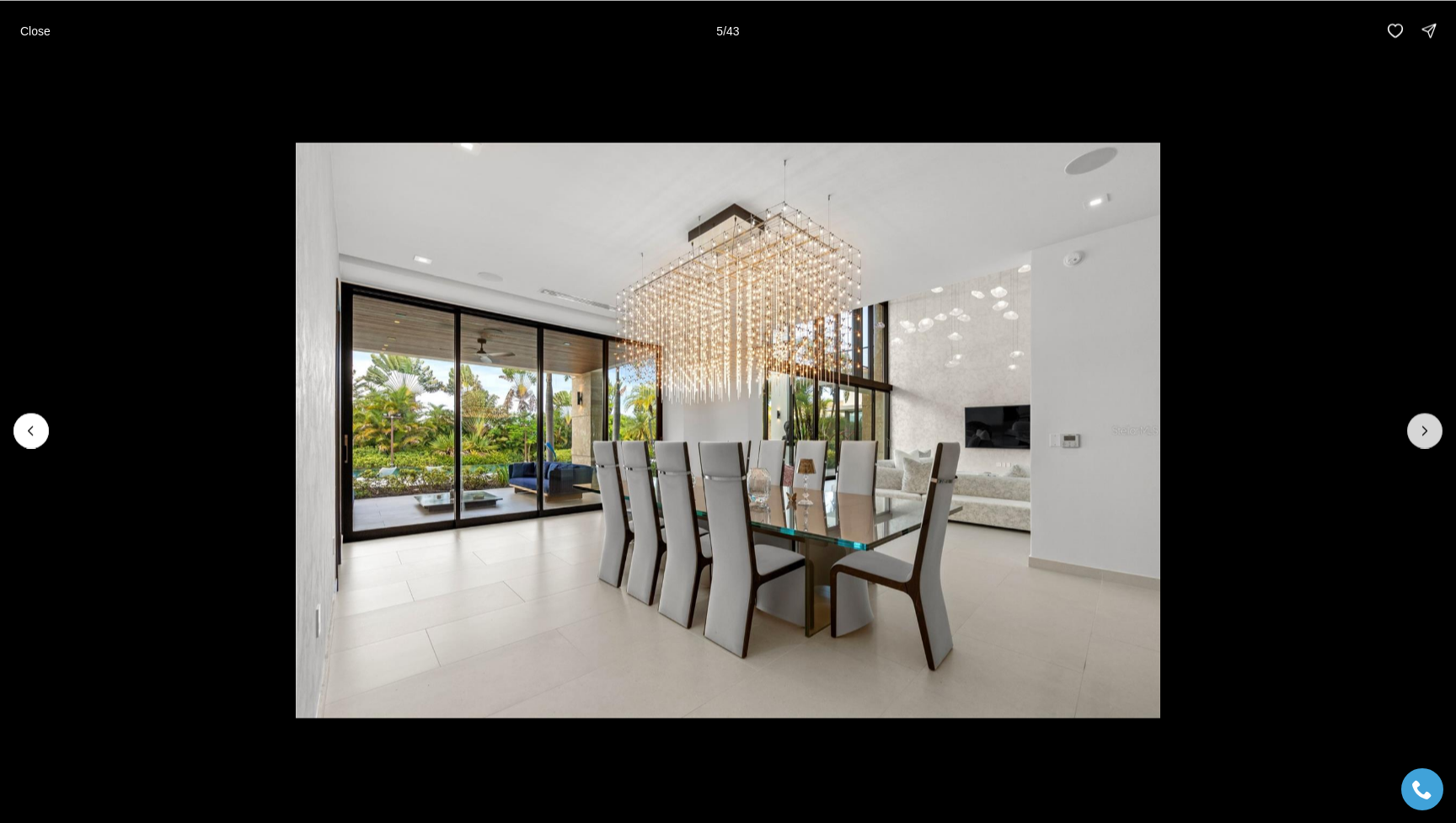
click at [1097, 420] on button "Next slide" at bounding box center [1424, 430] width 36 height 36
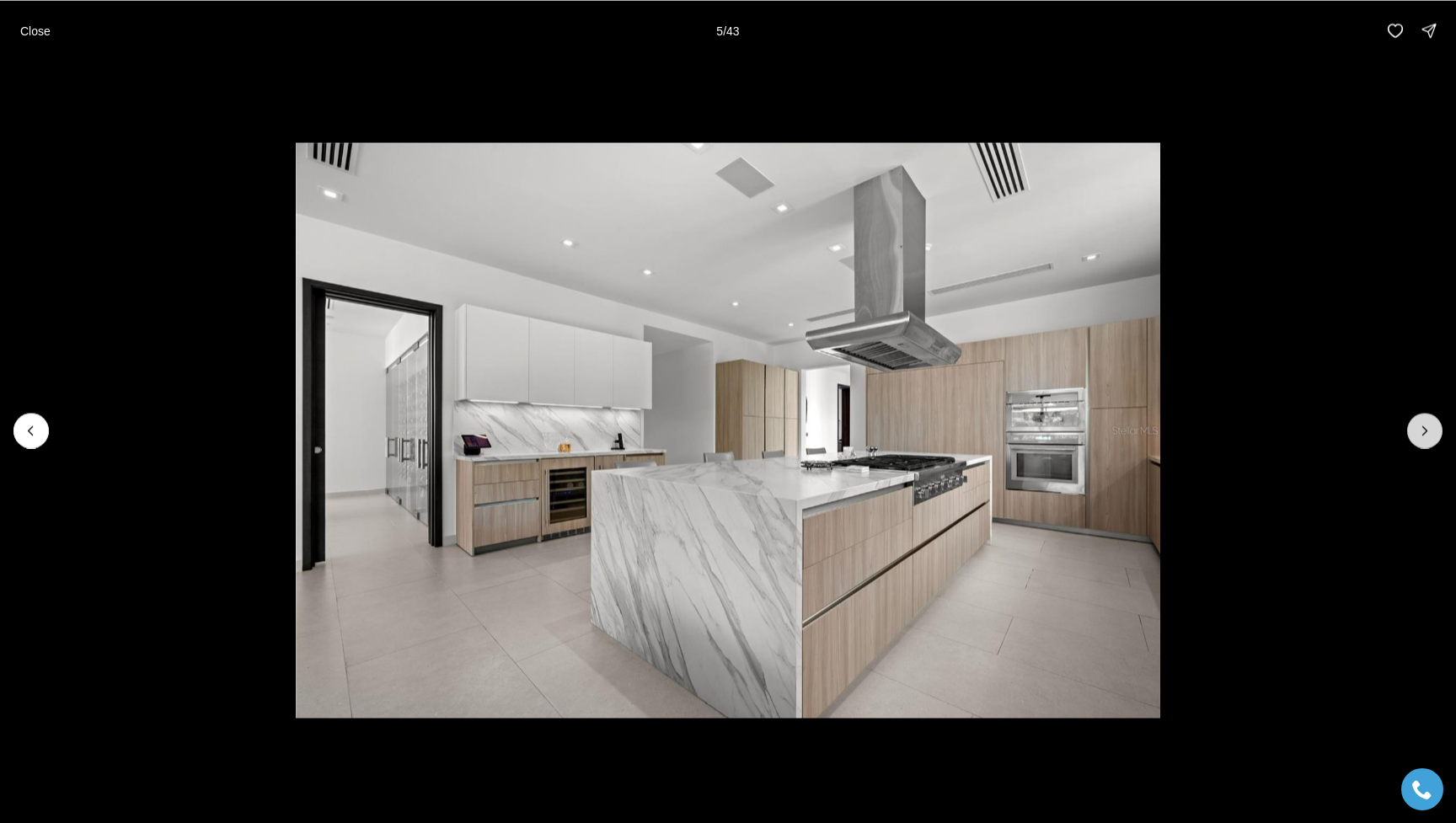
click at [1097, 420] on button "Next slide" at bounding box center [1424, 430] width 36 height 36
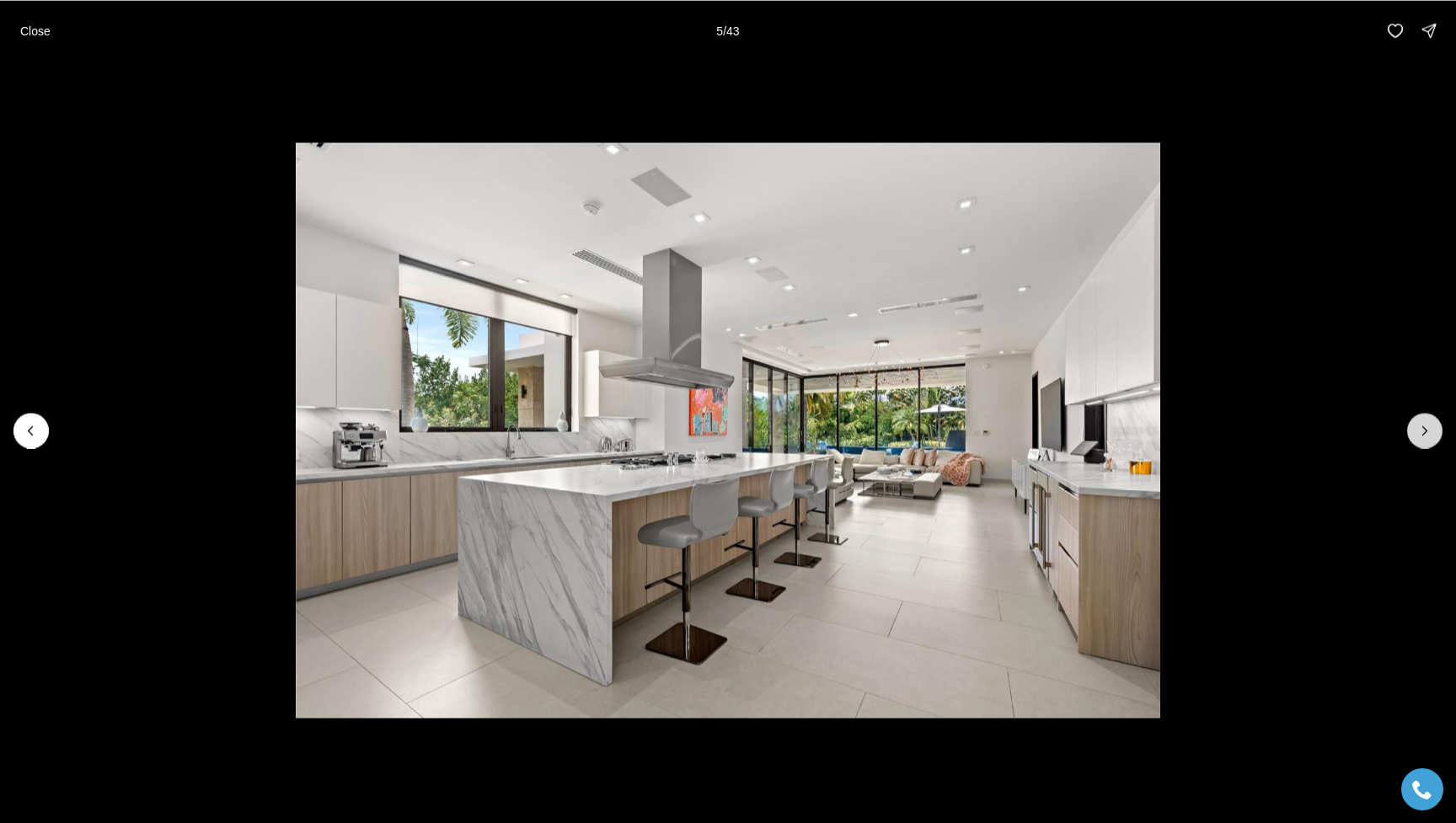
click at [1097, 420] on button "Next slide" at bounding box center [1424, 430] width 36 height 36
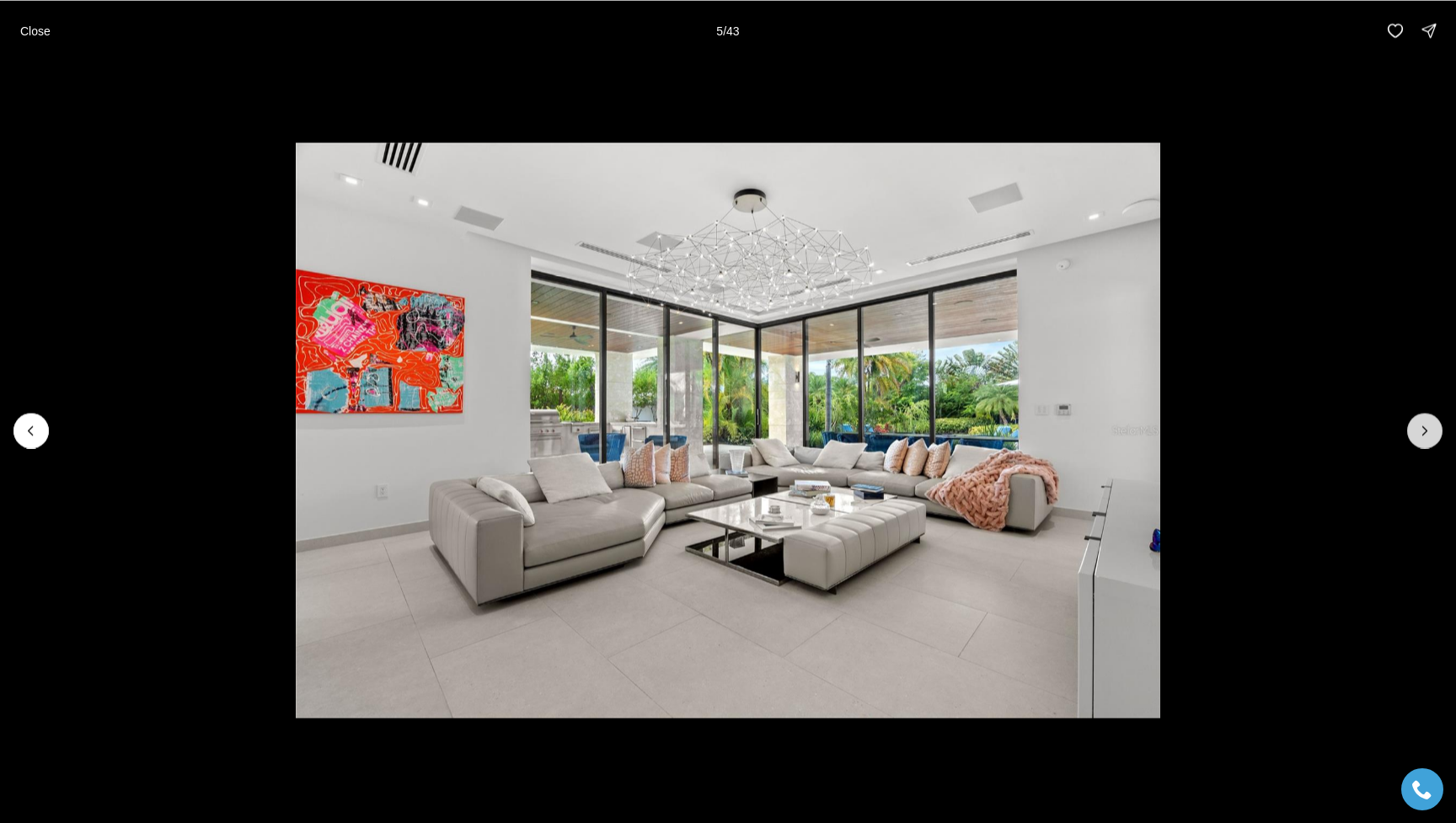
click at [1097, 420] on button "Next slide" at bounding box center [1424, 430] width 36 height 36
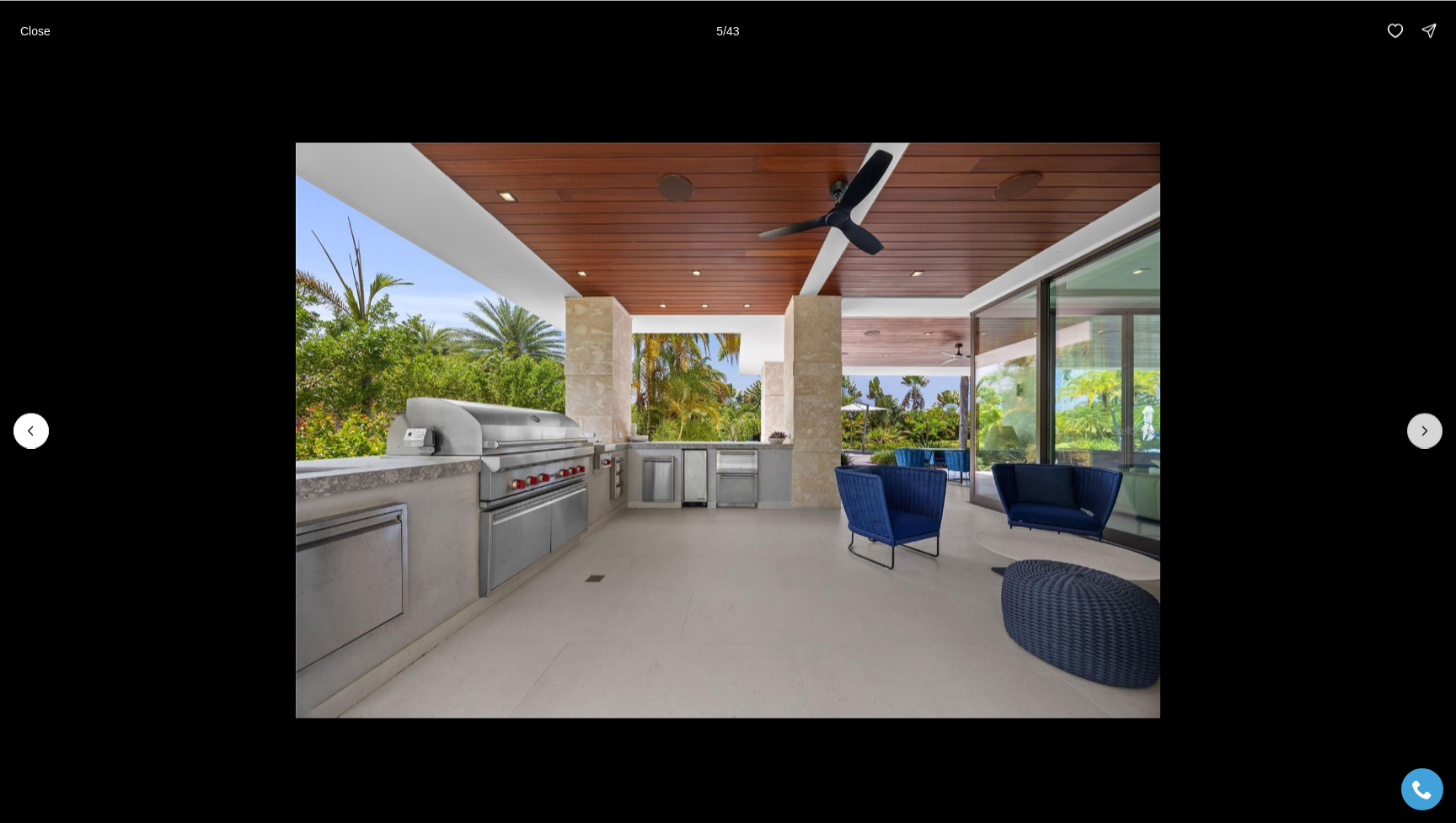
click at [1097, 420] on button "Next slide" at bounding box center [1424, 430] width 36 height 36
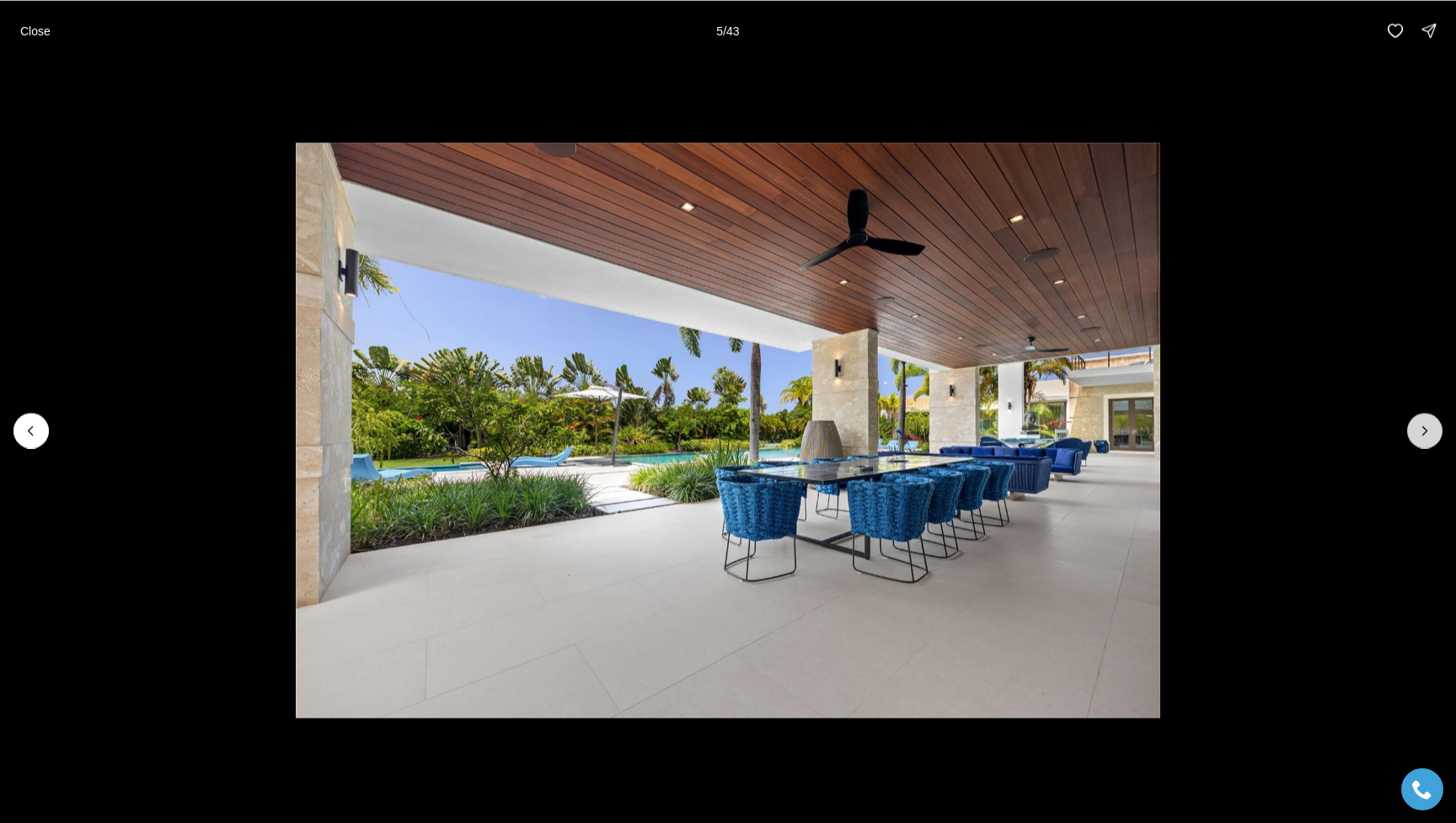
click at [1097, 420] on button "Next slide" at bounding box center [1424, 430] width 36 height 36
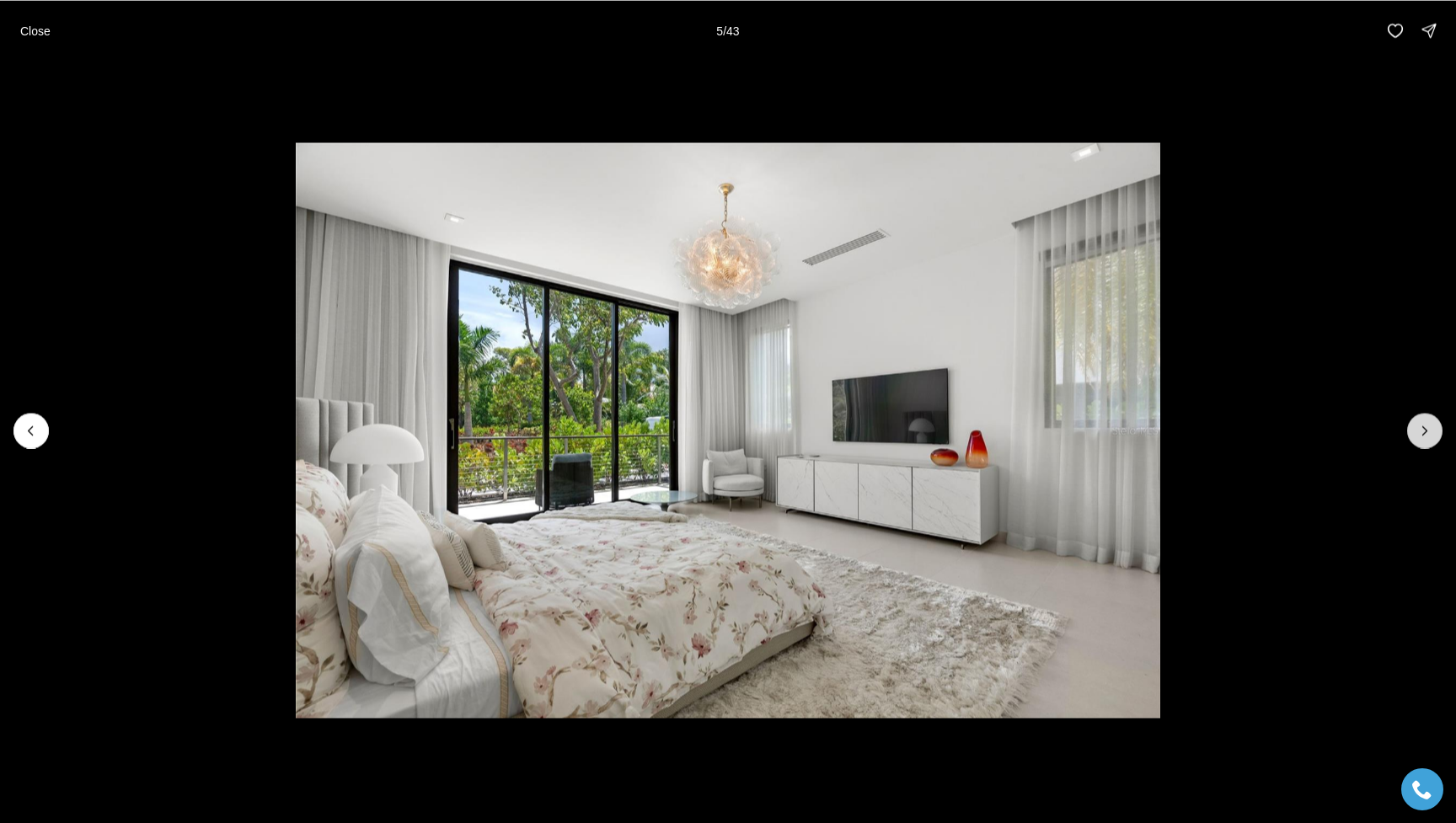
click at [1097, 420] on button "Next slide" at bounding box center [1424, 430] width 36 height 36
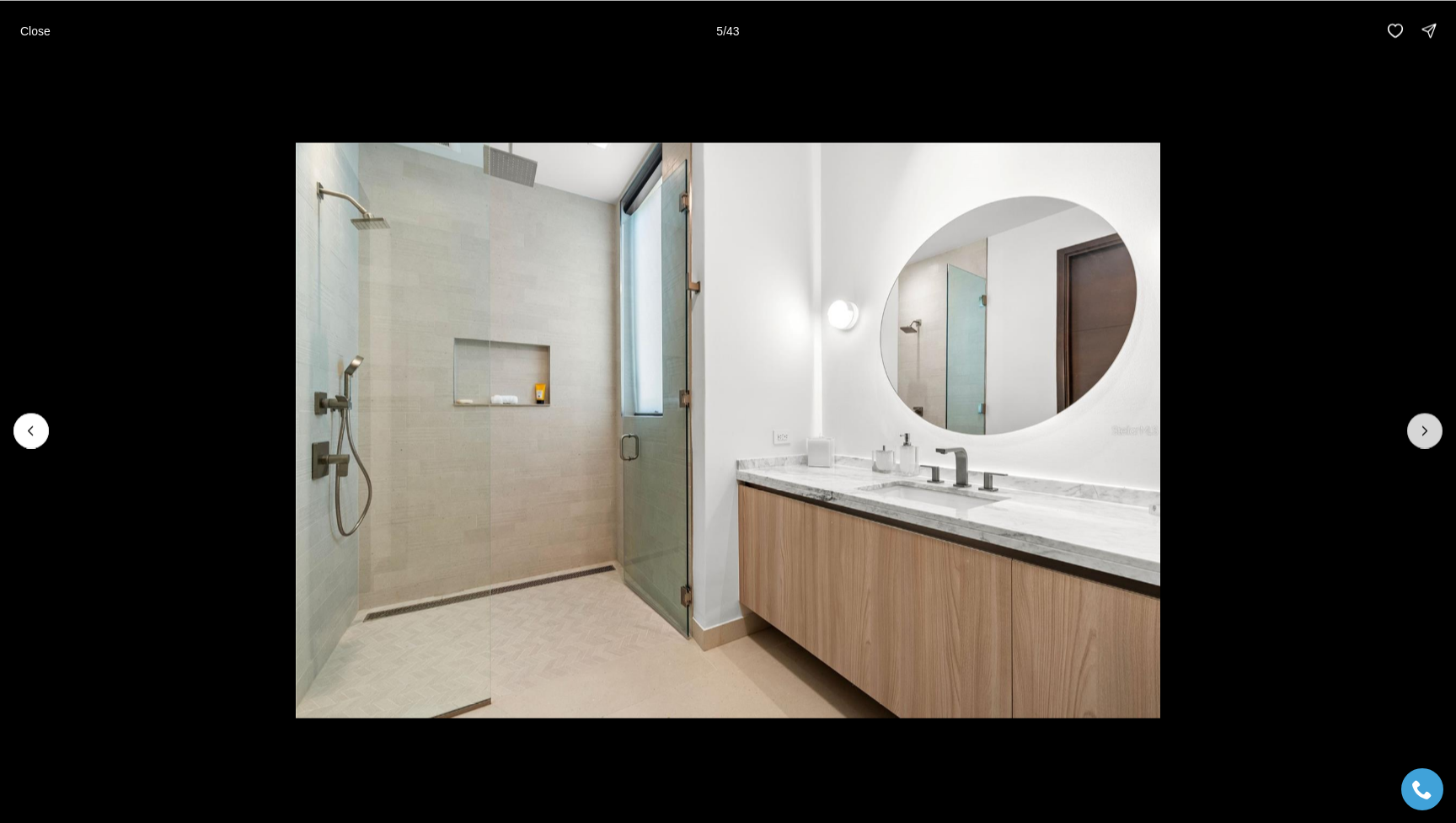
click at [1097, 420] on button "Next slide" at bounding box center [1424, 430] width 36 height 36
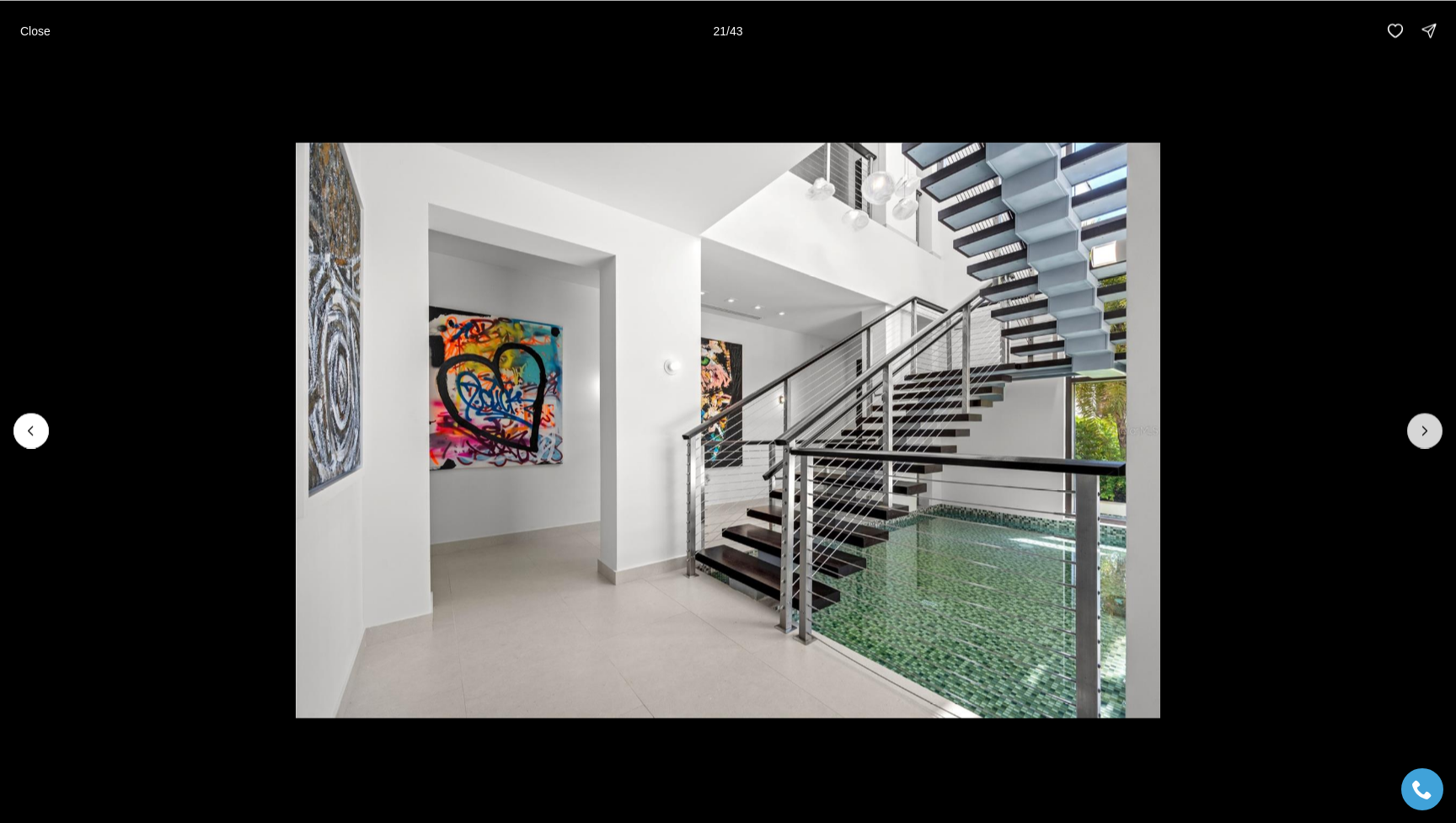
click at [1097, 420] on button "Next slide" at bounding box center [1424, 430] width 36 height 36
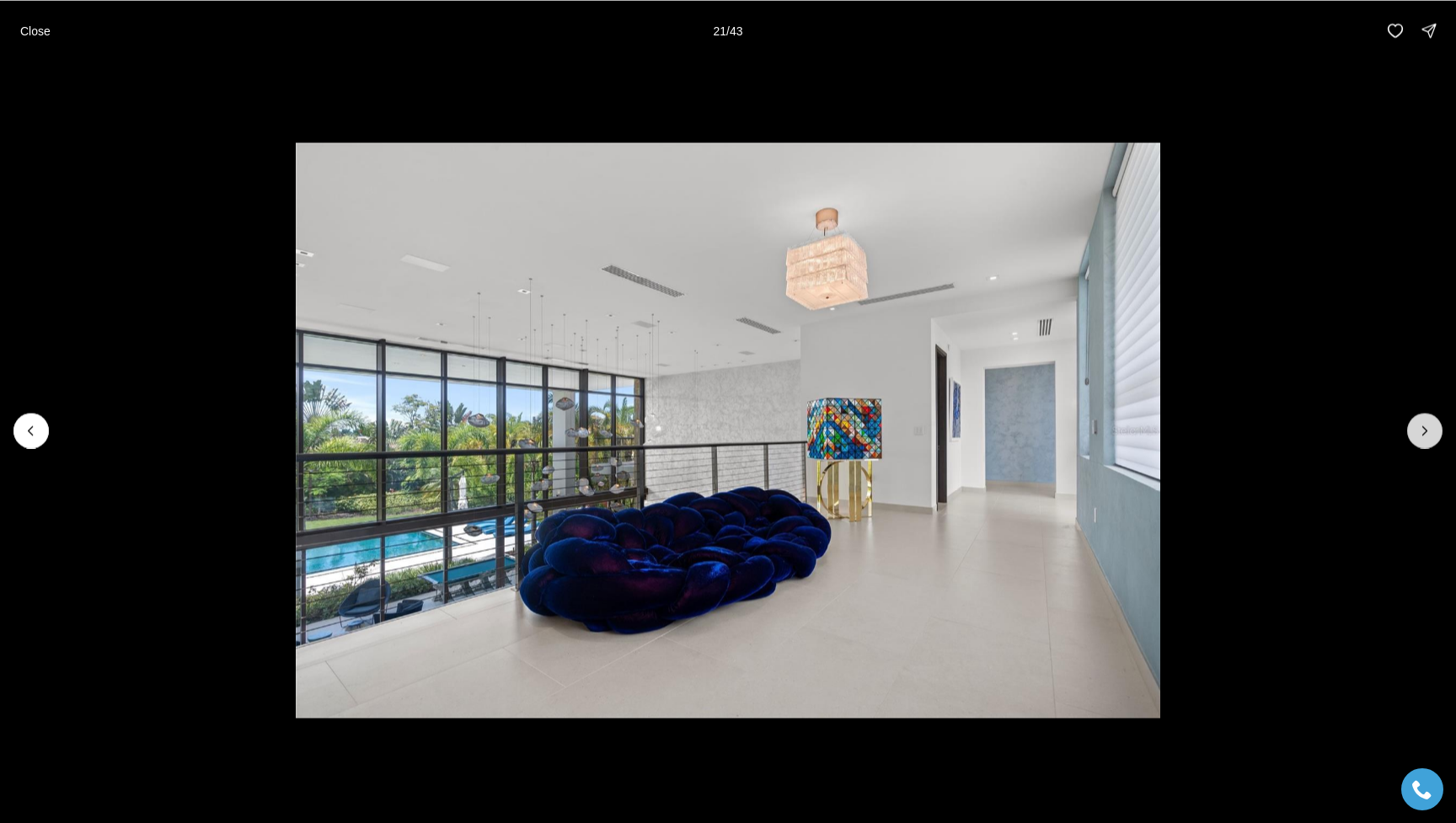
click at [1097, 420] on button "Next slide" at bounding box center [1424, 430] width 36 height 36
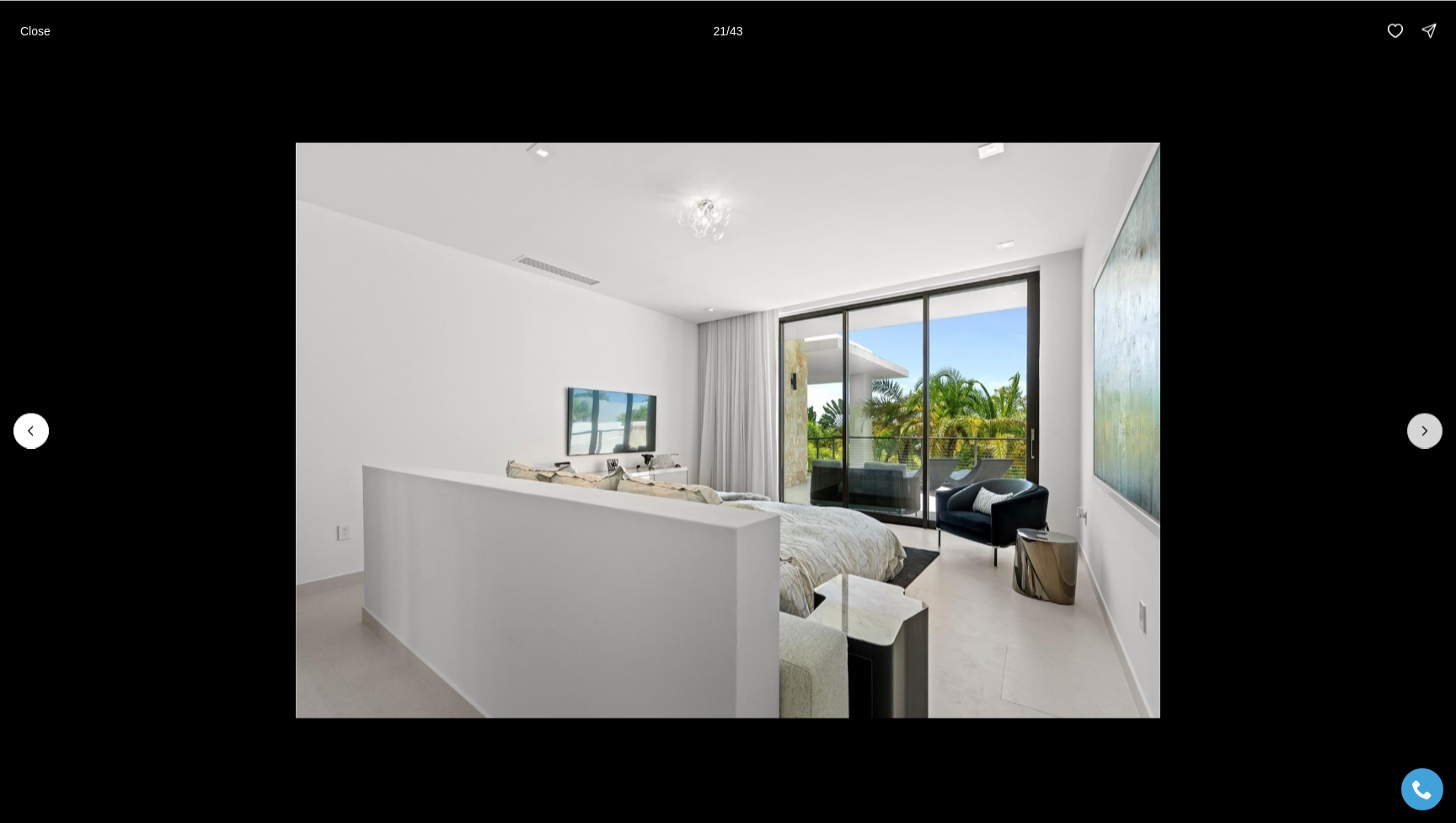
click at [1097, 420] on button "Next slide" at bounding box center [1424, 430] width 36 height 36
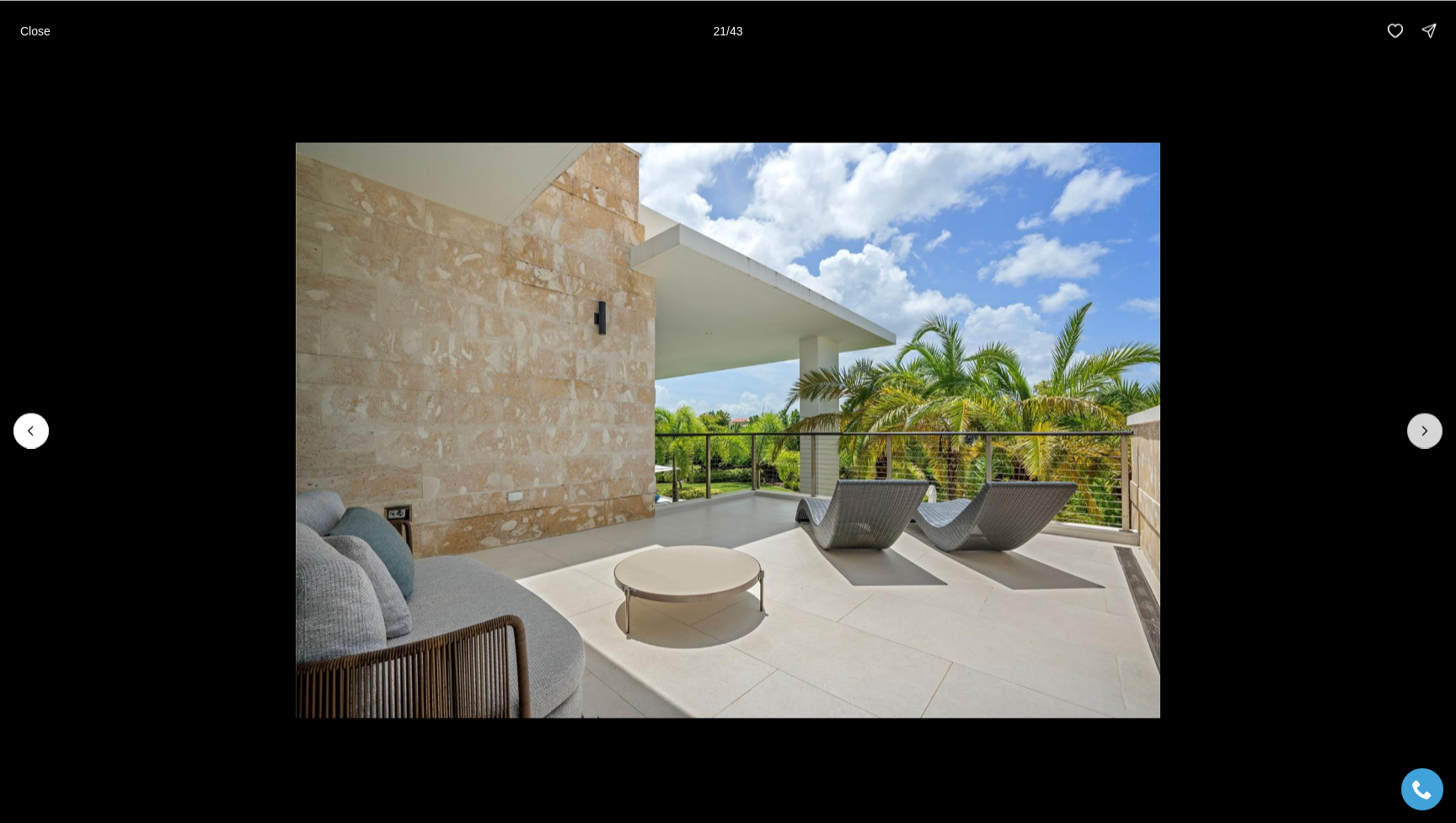
click at [1097, 420] on button "Next slide" at bounding box center [1424, 430] width 36 height 36
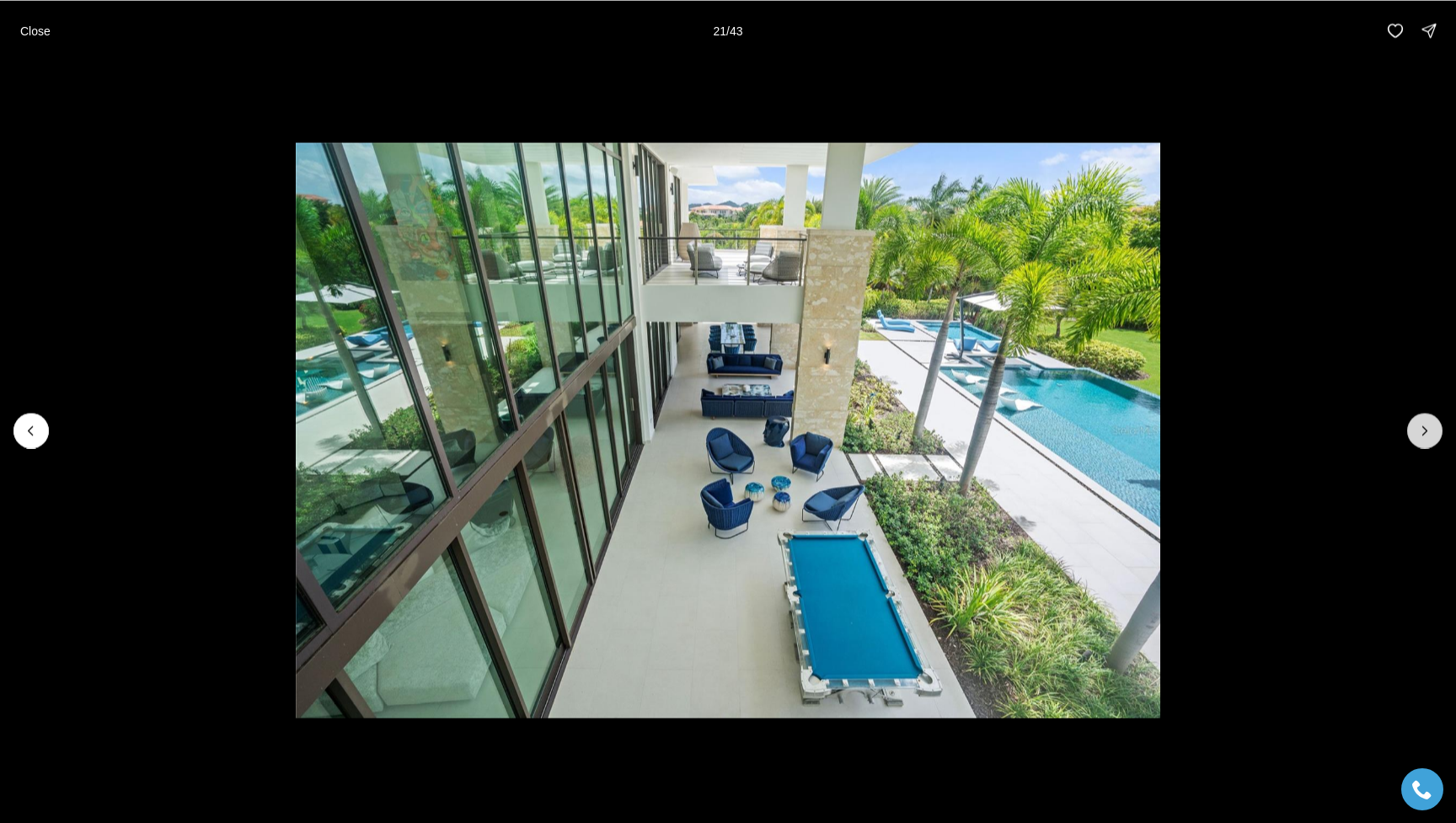
click at [1097, 420] on button "Next slide" at bounding box center [1424, 430] width 36 height 36
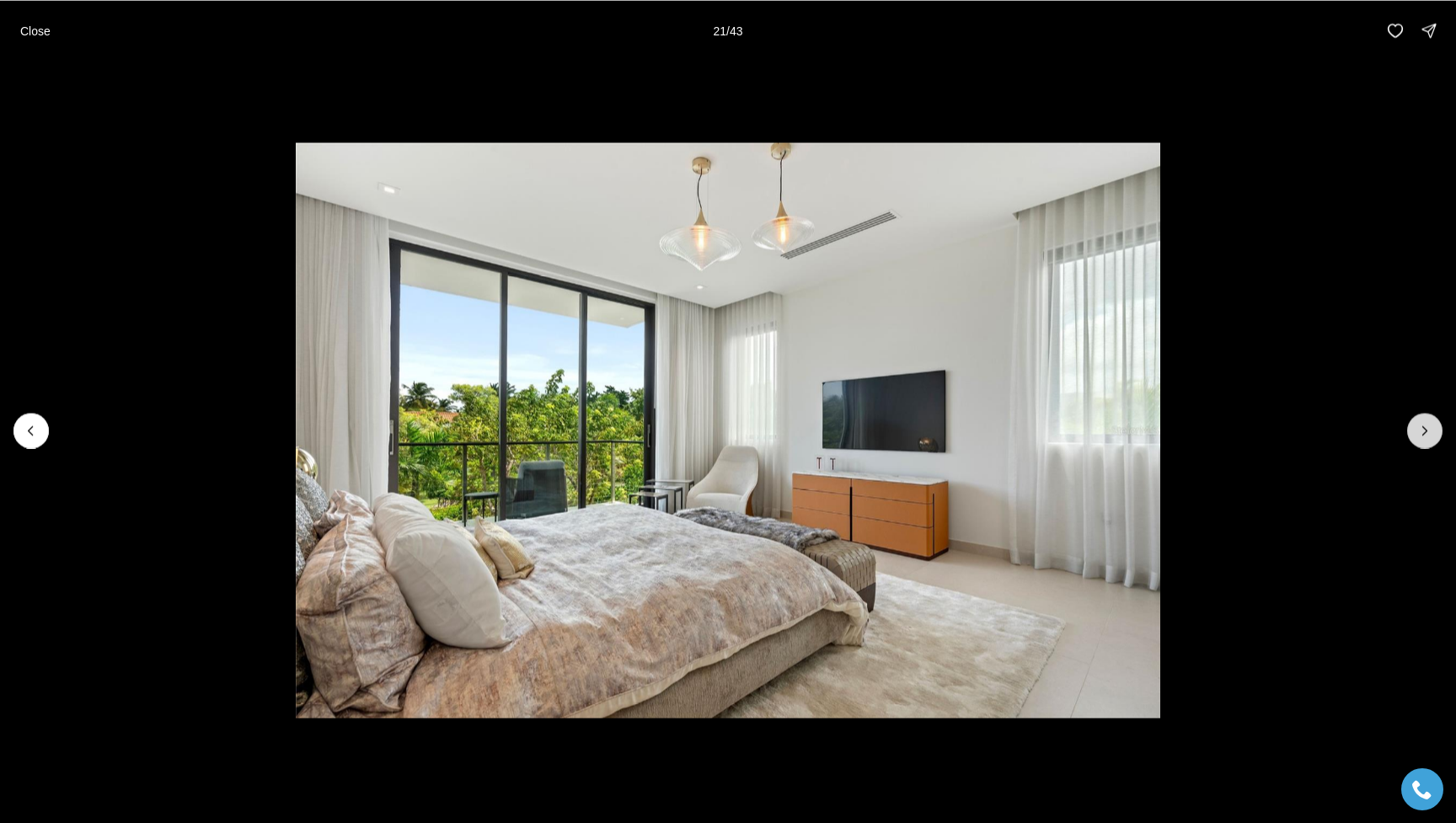
click at [1097, 420] on button "Next slide" at bounding box center [1424, 430] width 36 height 36
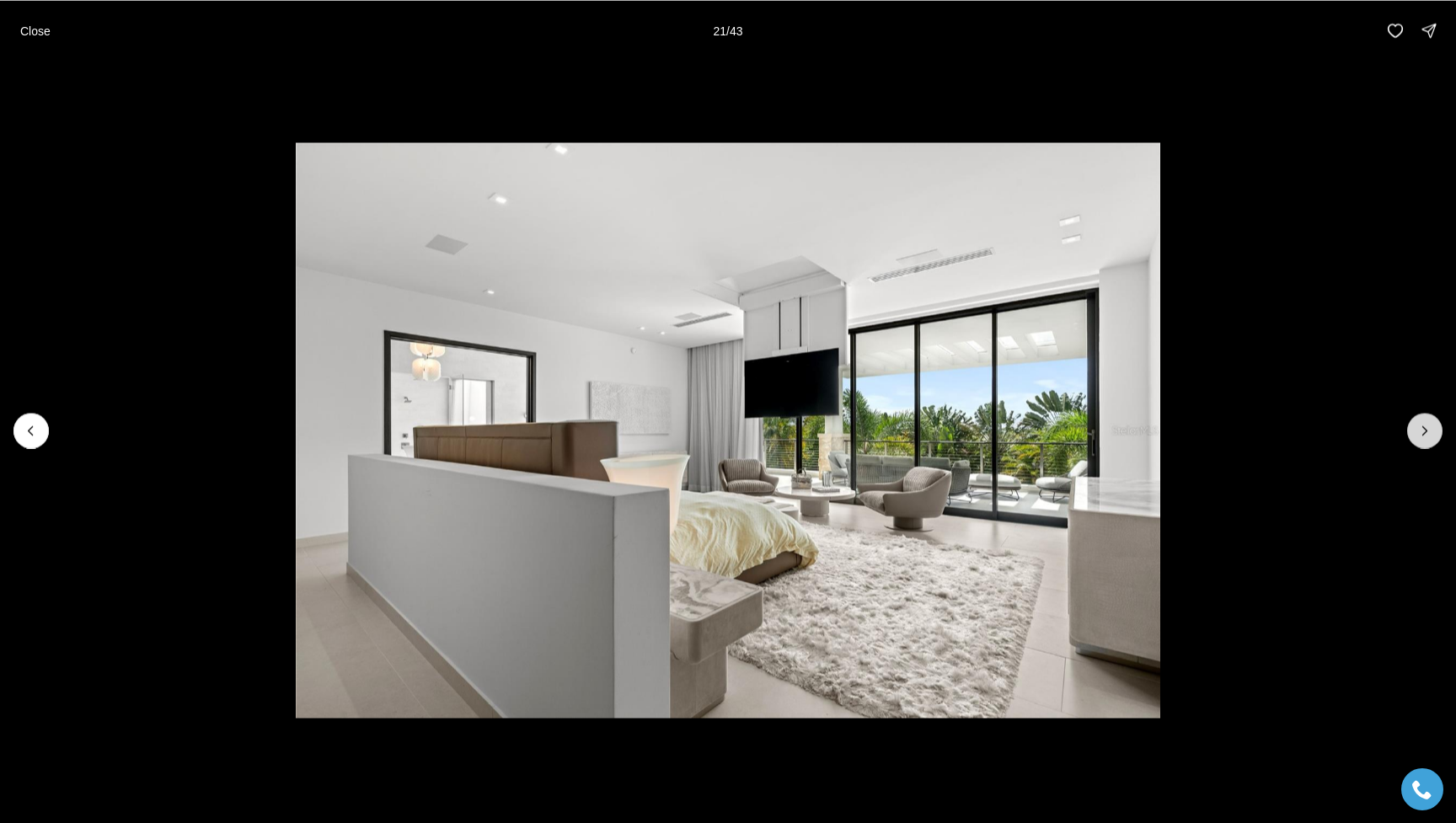
click at [1097, 420] on button "Next slide" at bounding box center [1424, 430] width 36 height 36
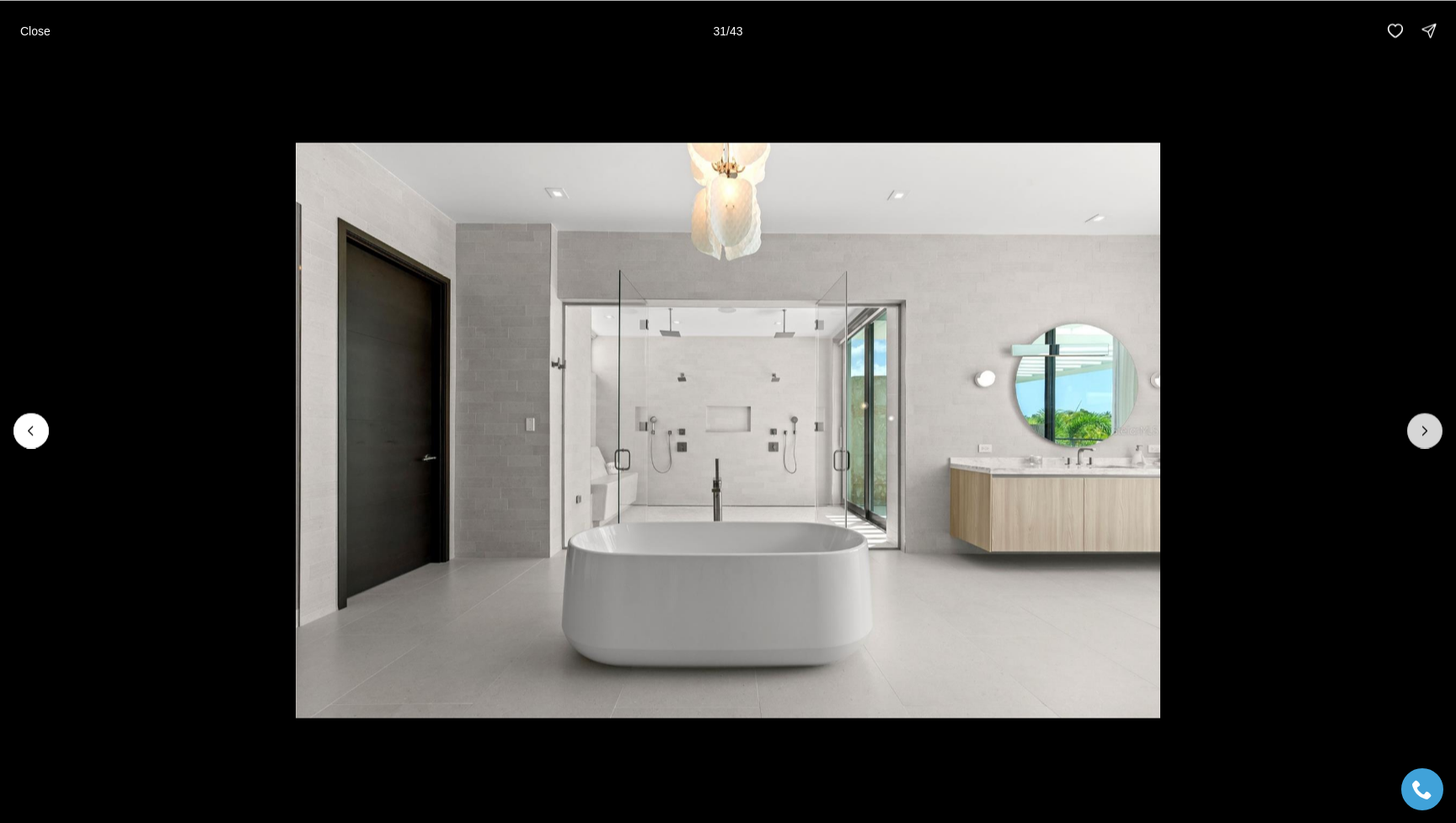
click at [1097, 420] on button "Next slide" at bounding box center [1424, 430] width 36 height 36
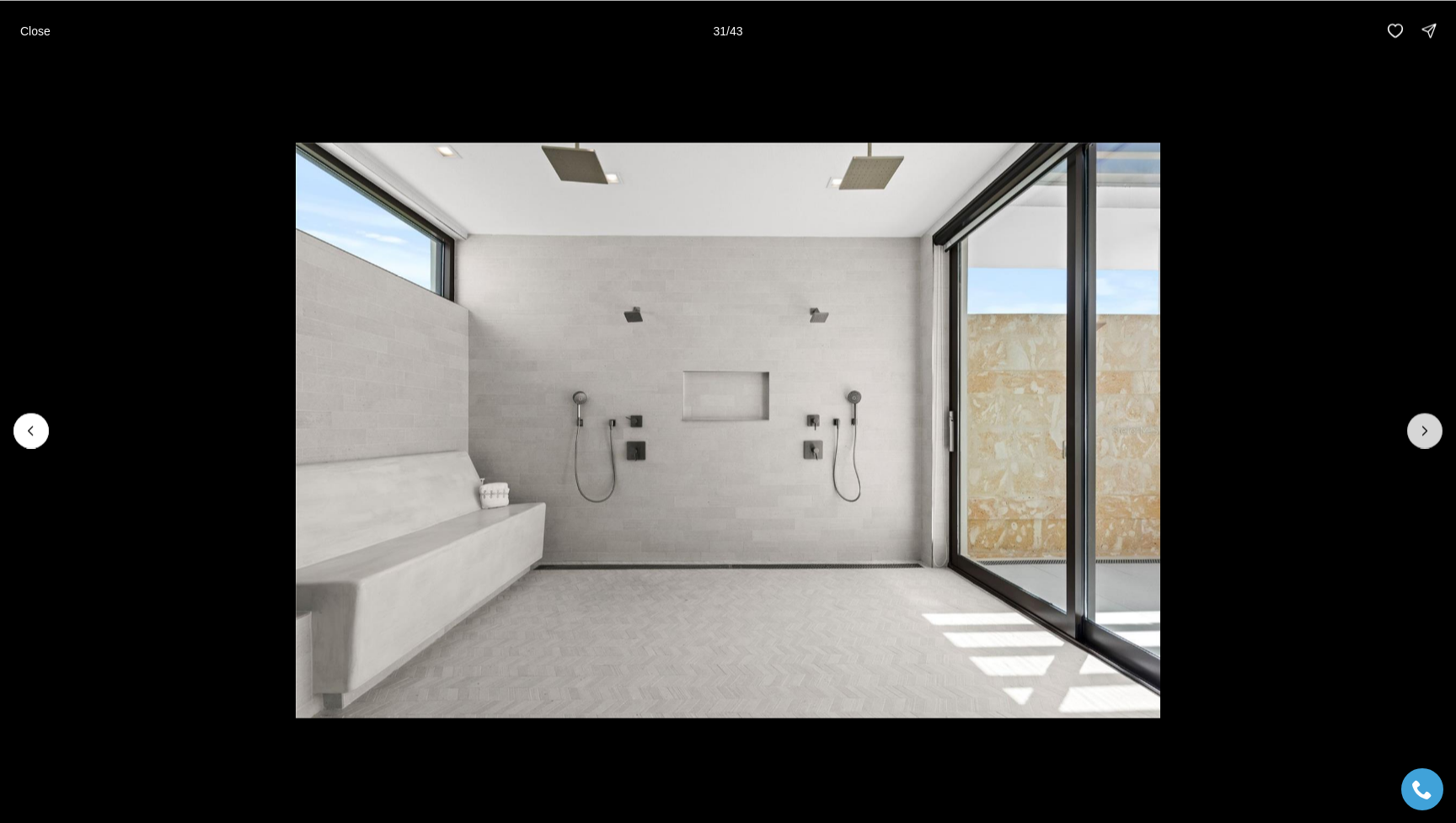
click at [1097, 420] on button "Next slide" at bounding box center [1424, 430] width 36 height 36
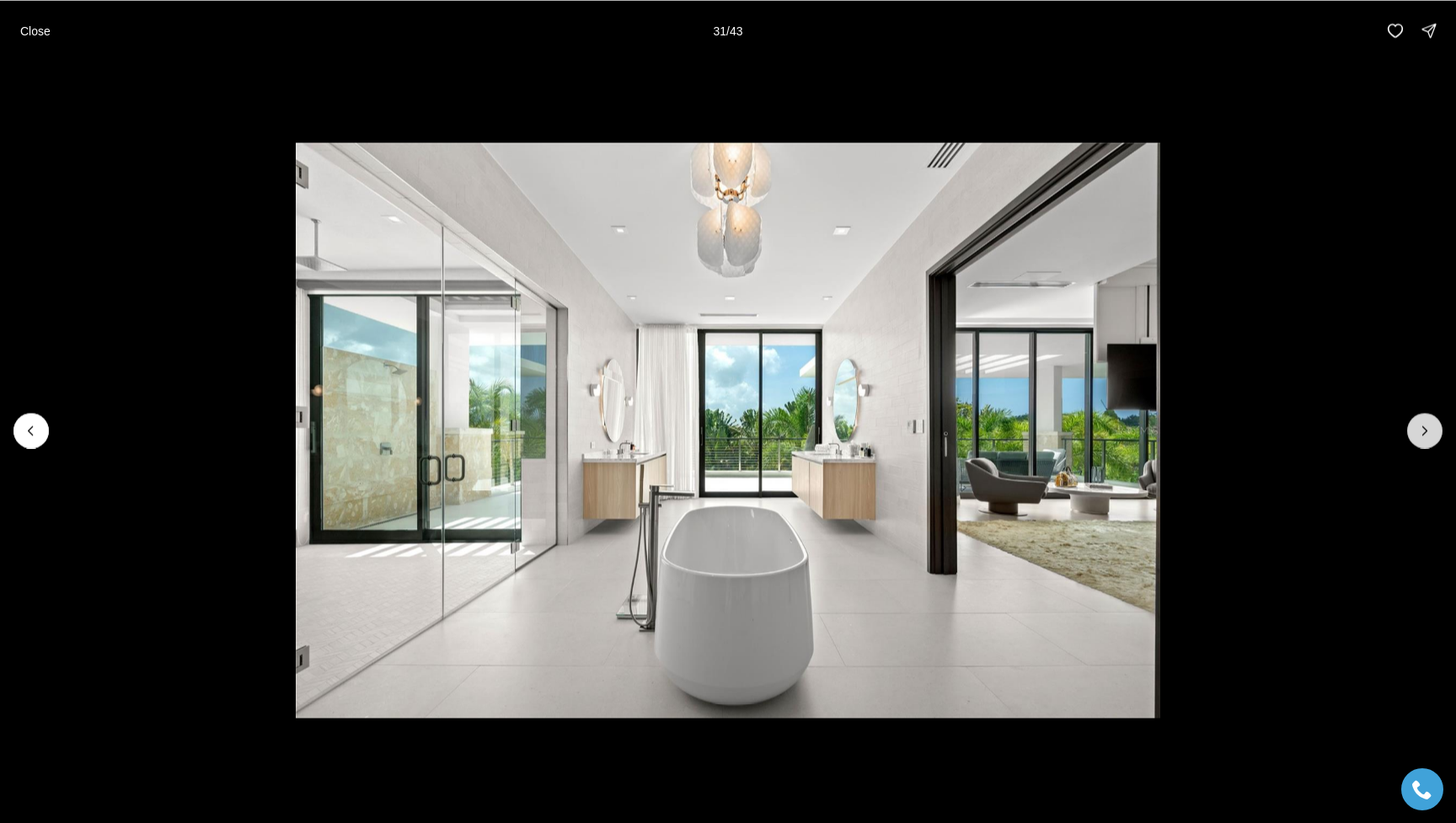
click at [1097, 420] on button "Next slide" at bounding box center [1424, 430] width 36 height 36
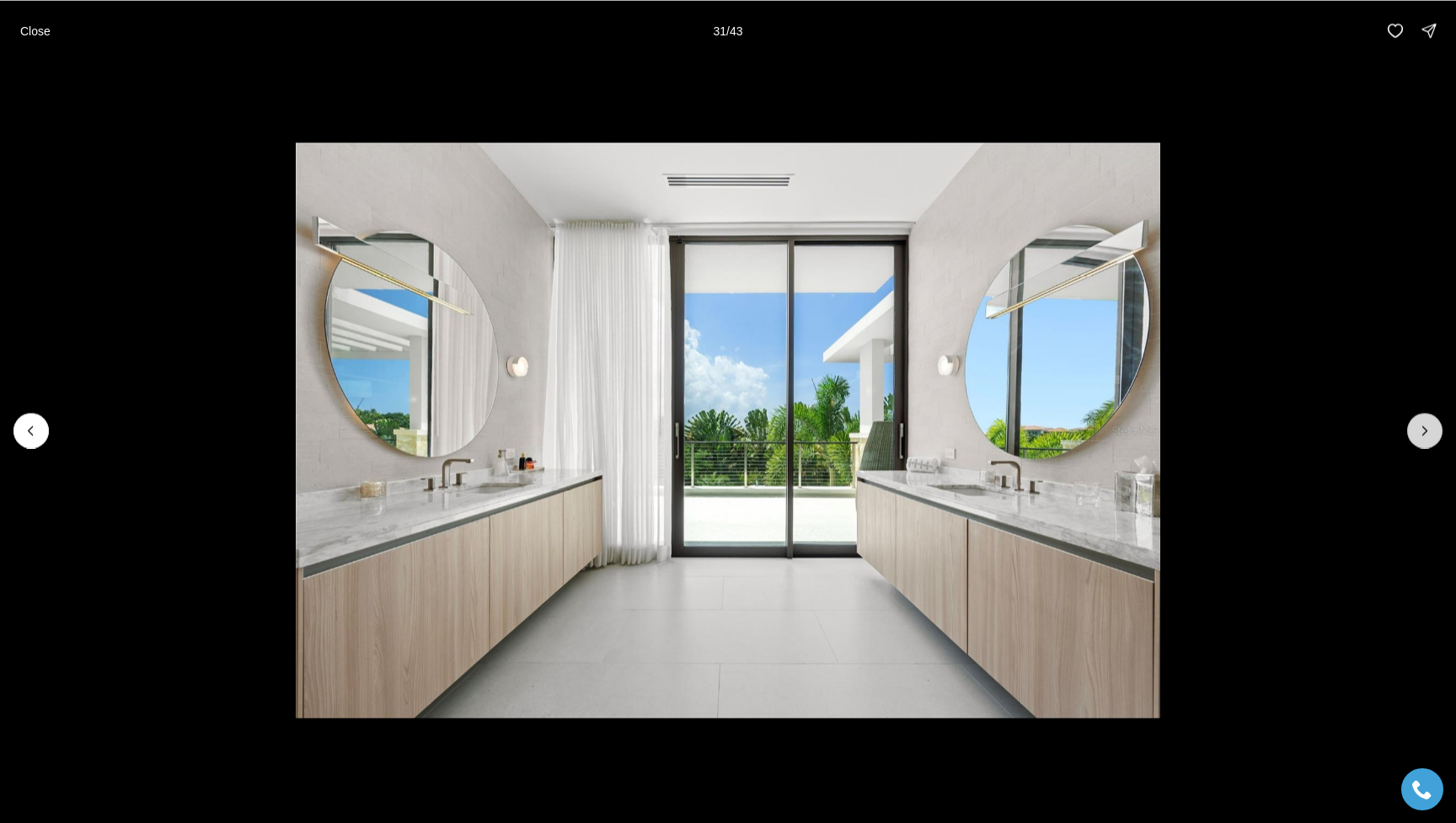
click at [1097, 420] on button "Next slide" at bounding box center [1424, 430] width 36 height 36
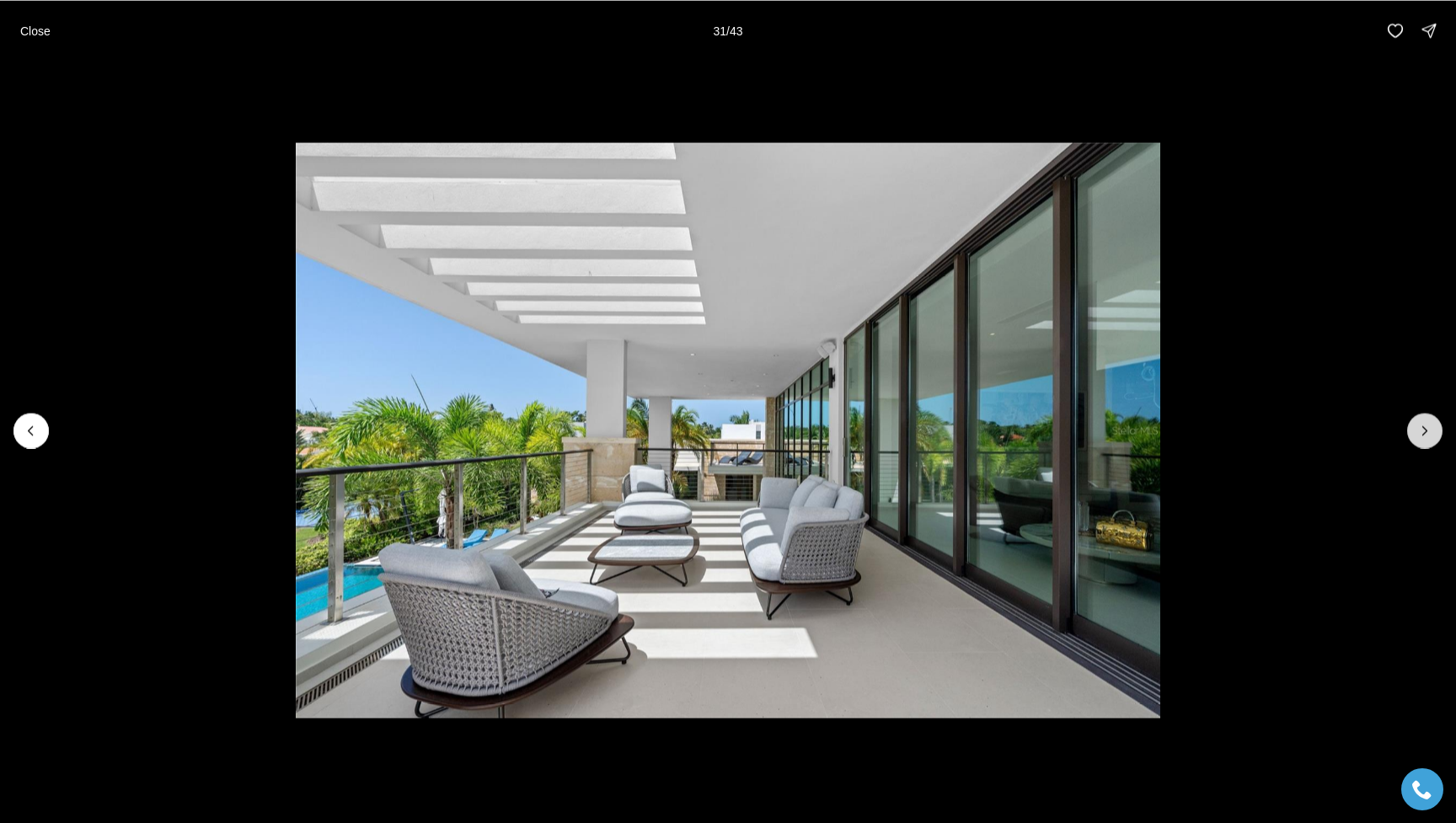
click at [1097, 420] on button "Next slide" at bounding box center [1424, 430] width 36 height 36
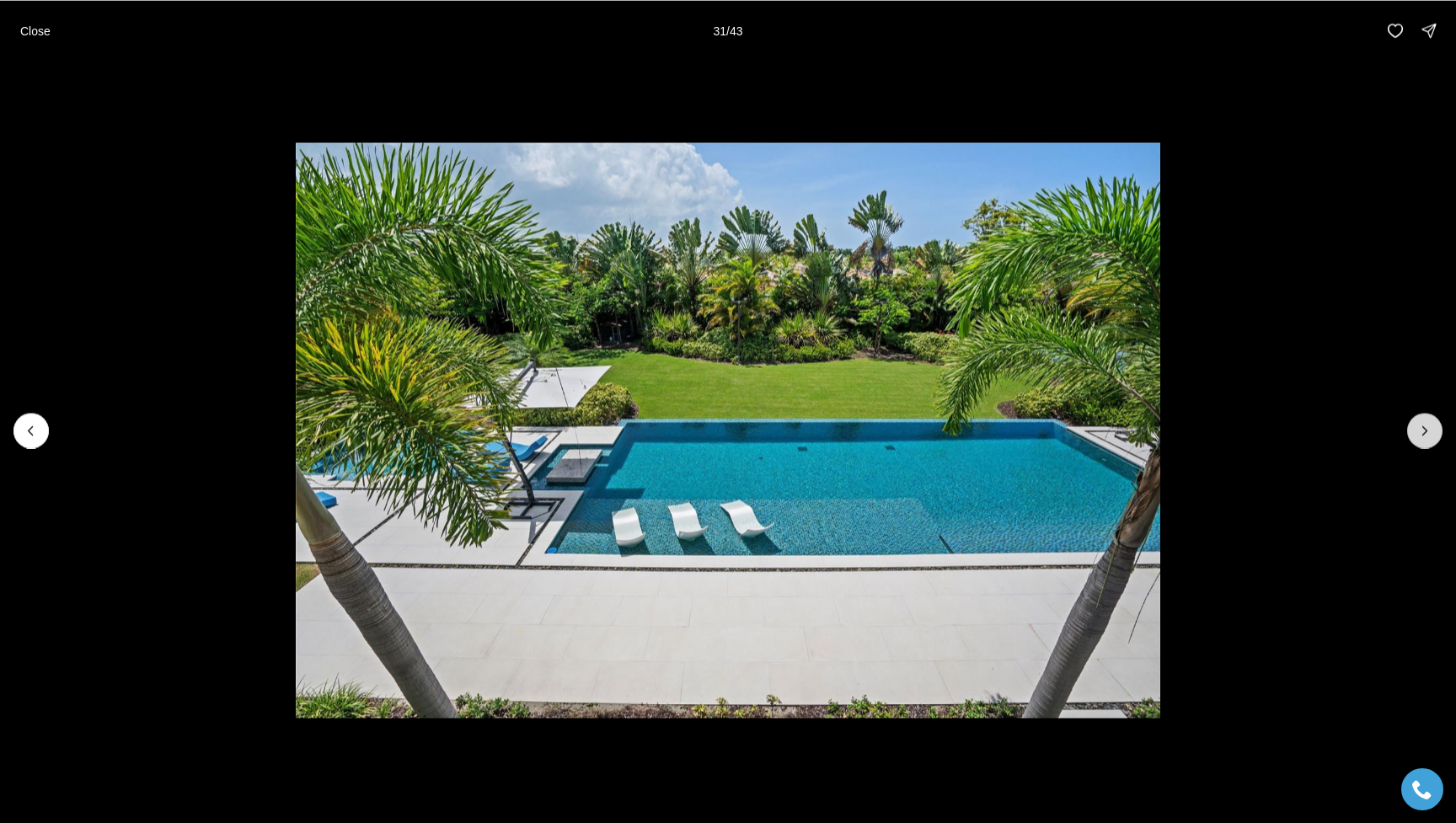
click at [1097, 420] on button "Next slide" at bounding box center [1424, 430] width 36 height 36
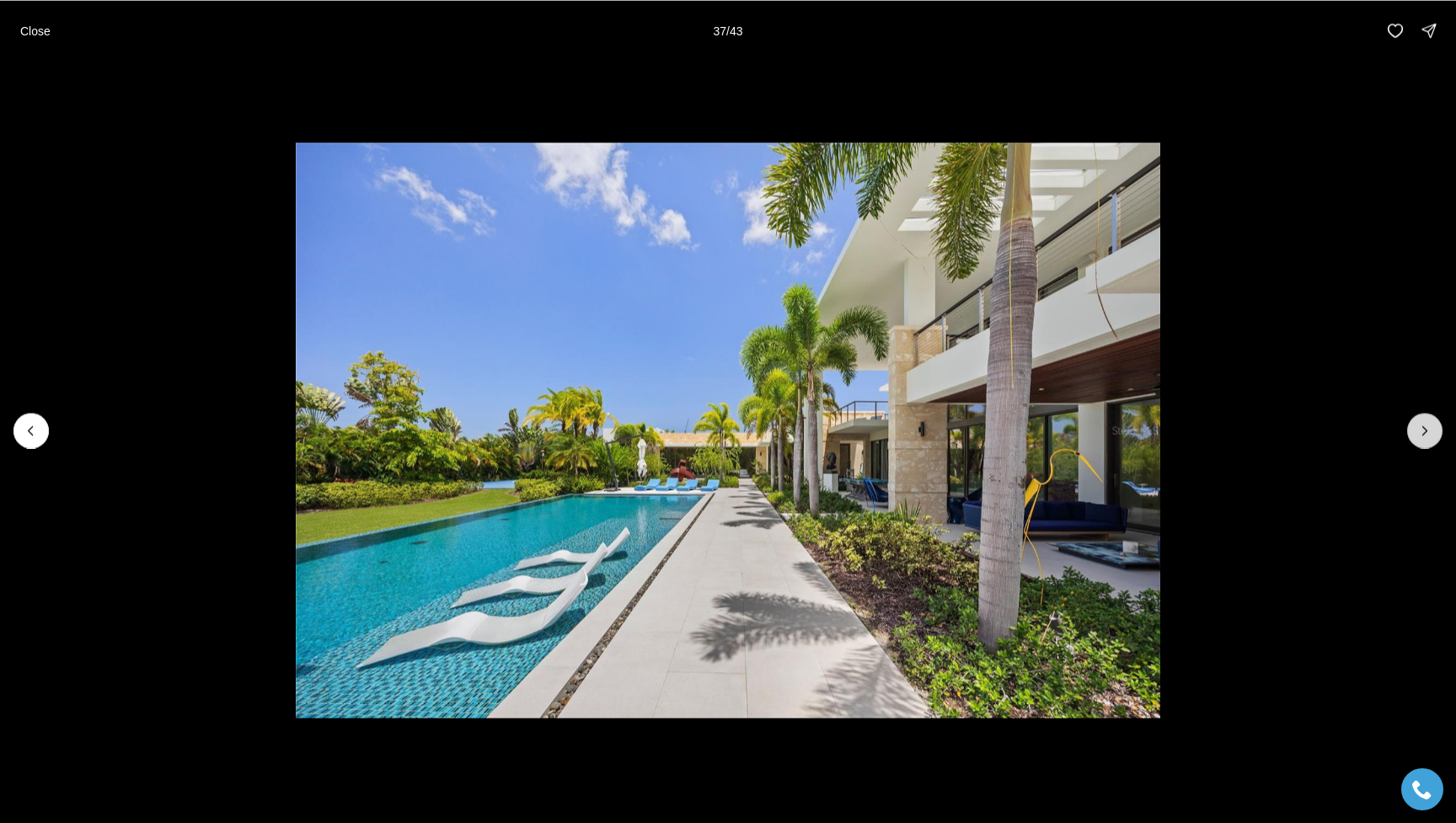
click at [1097, 420] on button "Next slide" at bounding box center [1424, 430] width 36 height 36
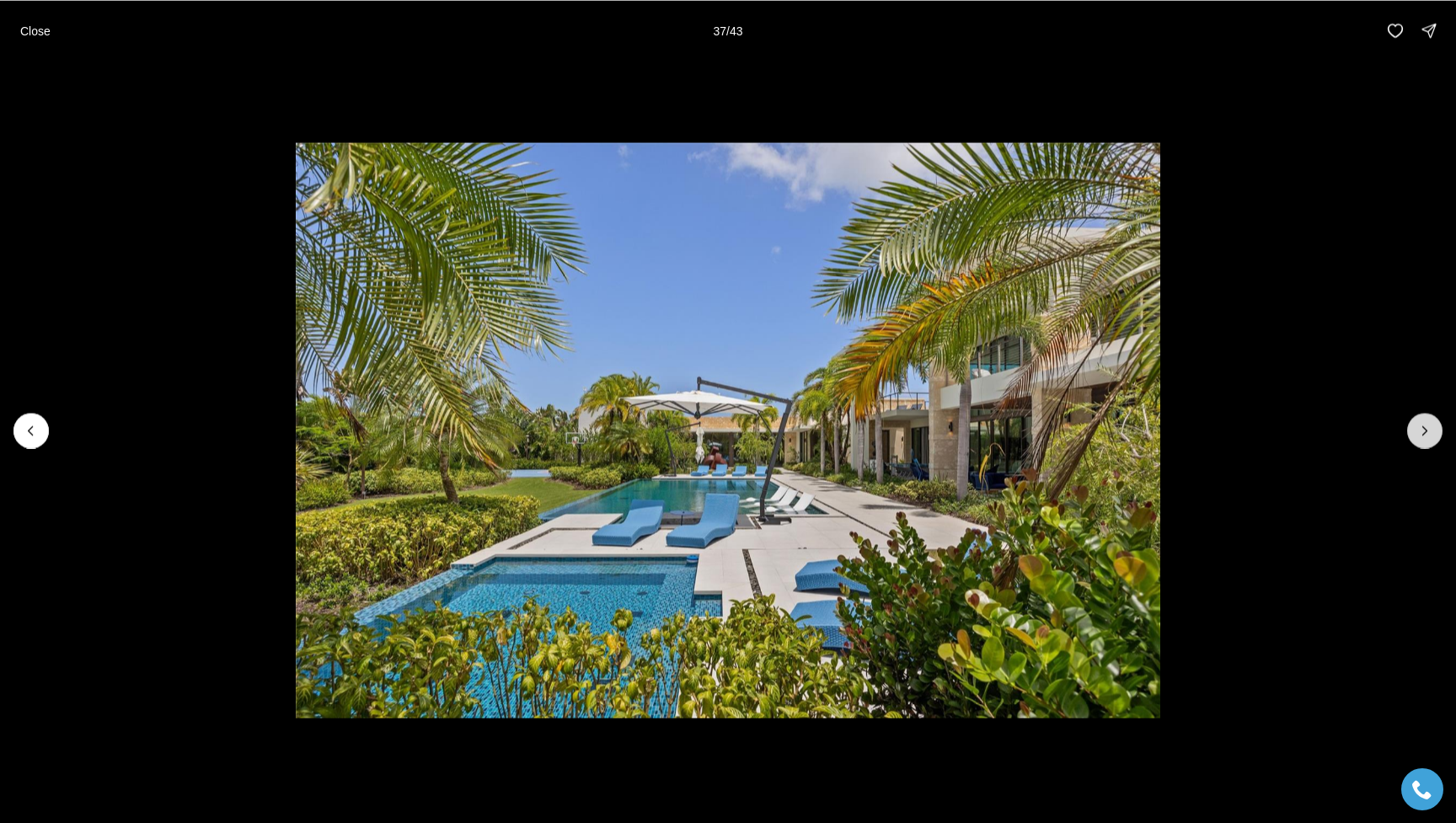
click at [1097, 420] on button "Next slide" at bounding box center [1424, 430] width 36 height 36
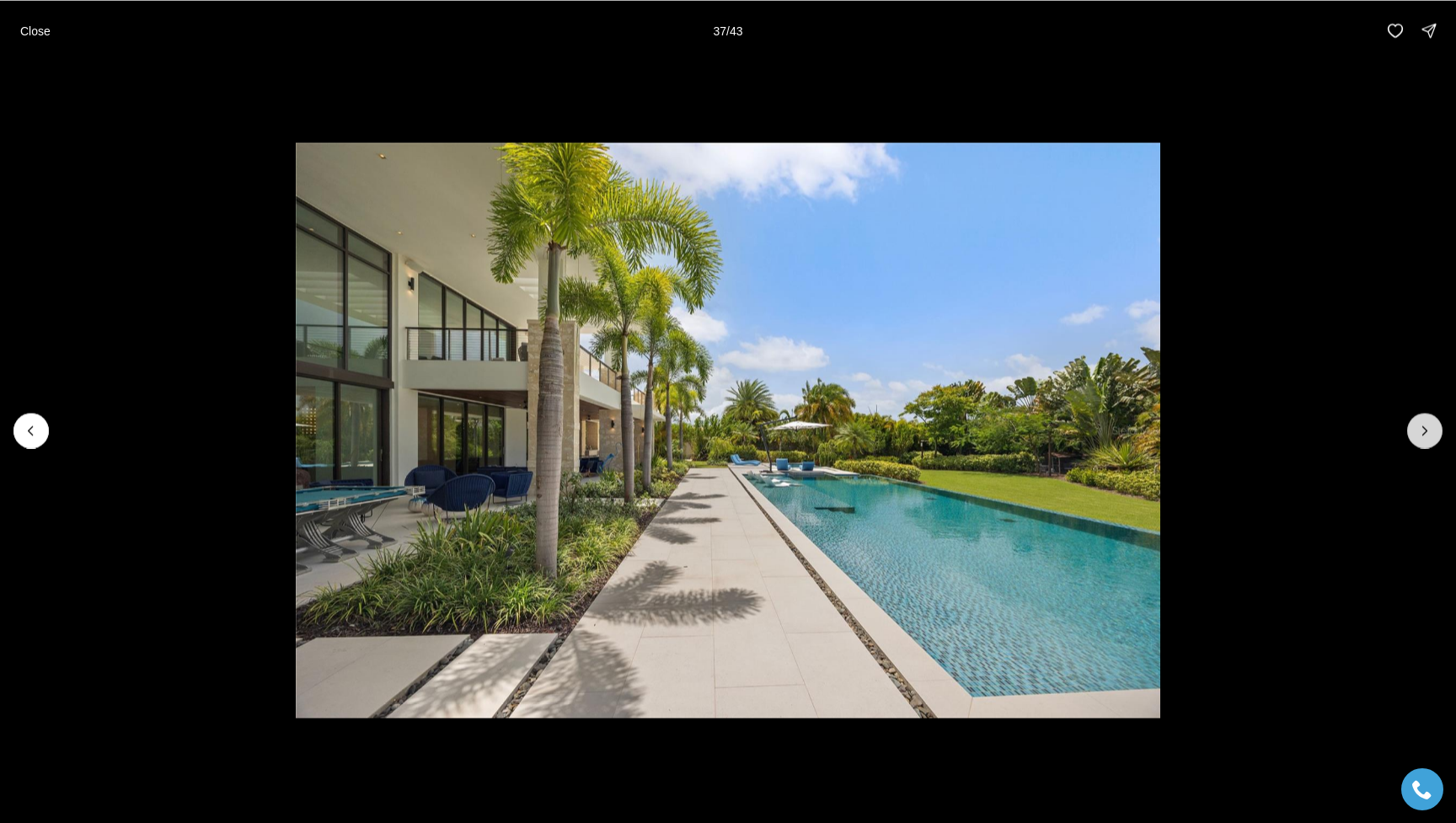
click at [1097, 420] on button "Next slide" at bounding box center [1424, 430] width 36 height 36
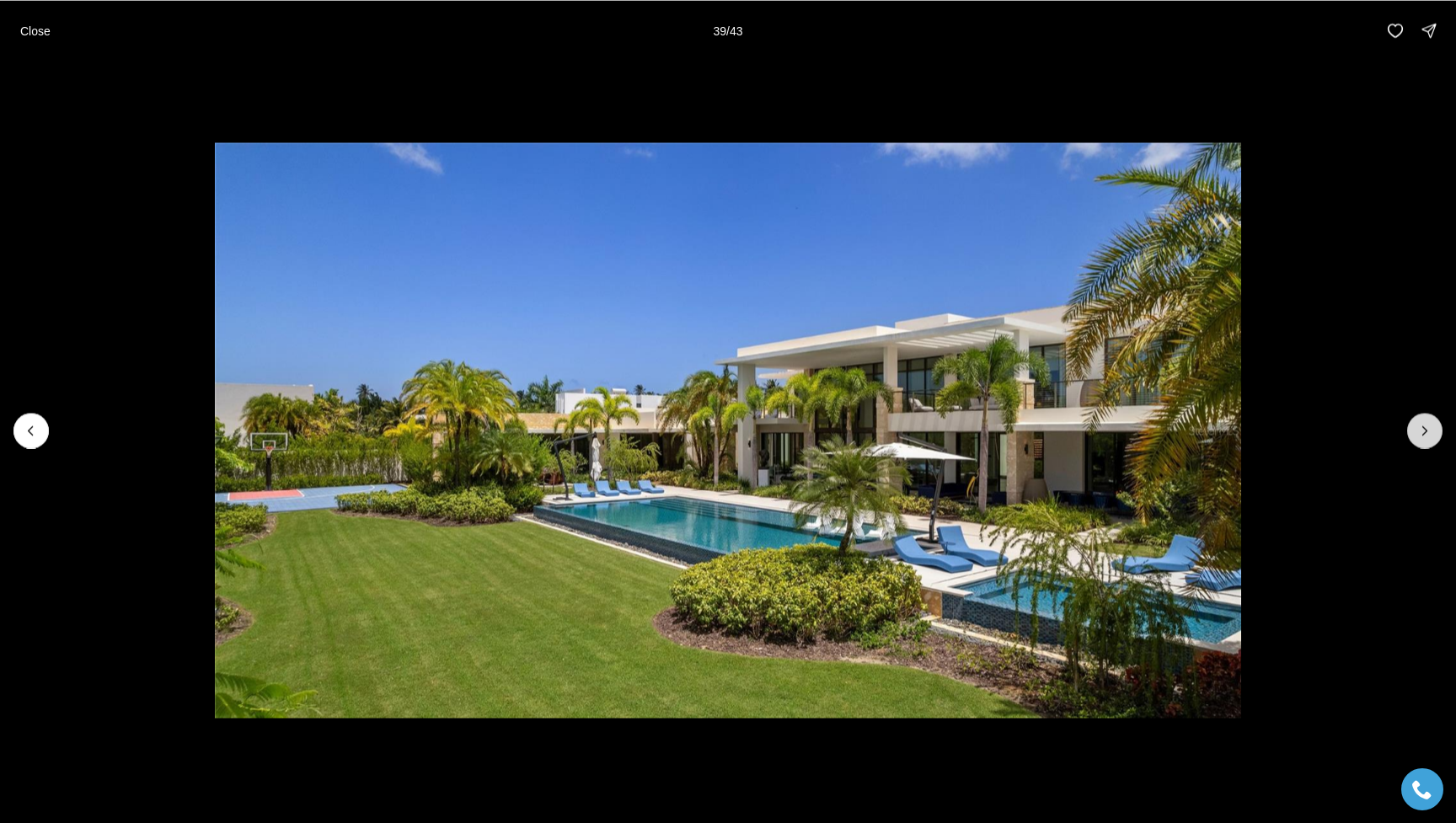
click at [1097, 420] on button "Next slide" at bounding box center [1424, 430] width 36 height 36
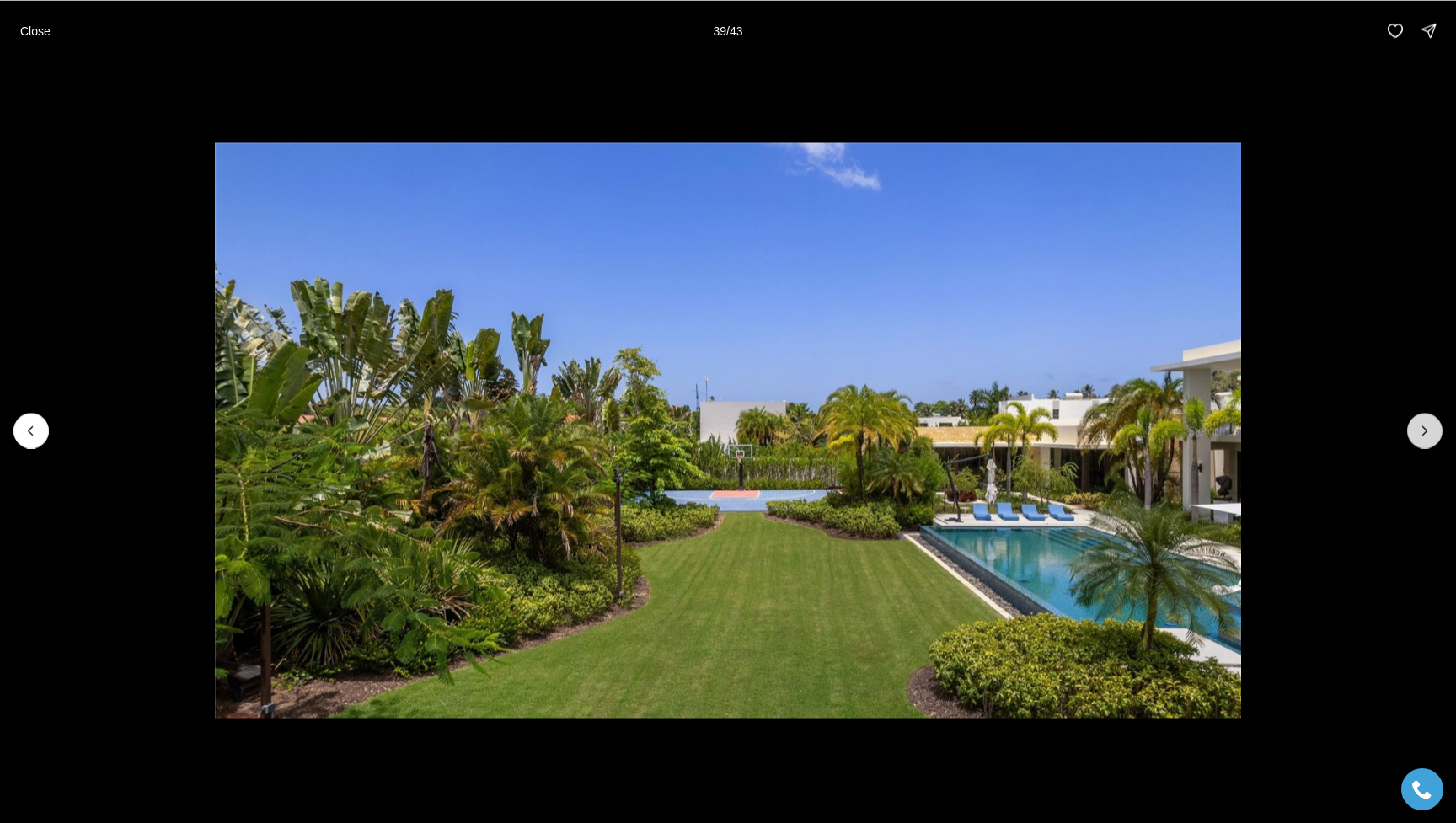
click at [1097, 420] on button "Next slide" at bounding box center [1424, 430] width 36 height 36
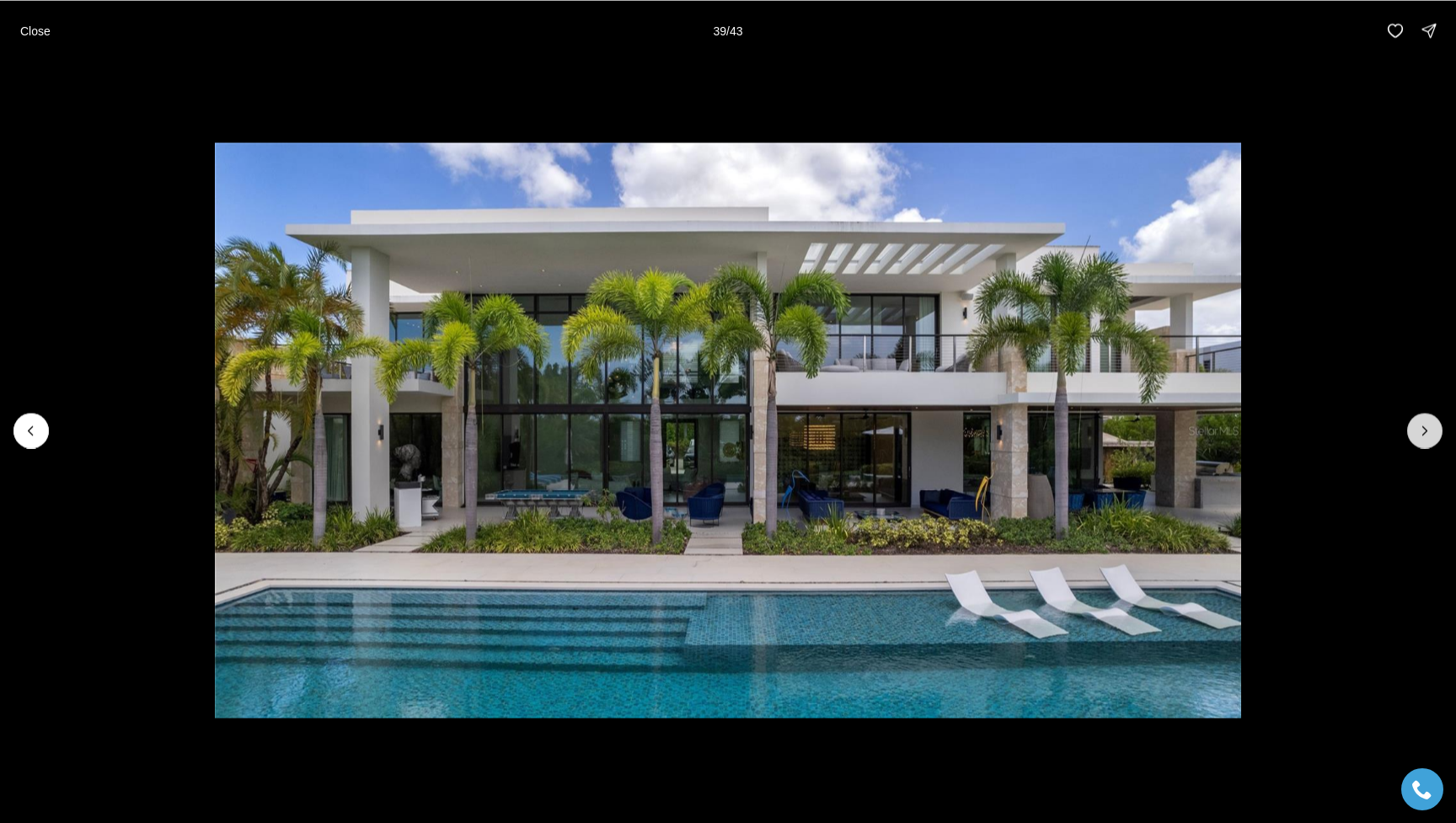
click at [1097, 420] on button "Next slide" at bounding box center [1424, 430] width 36 height 36
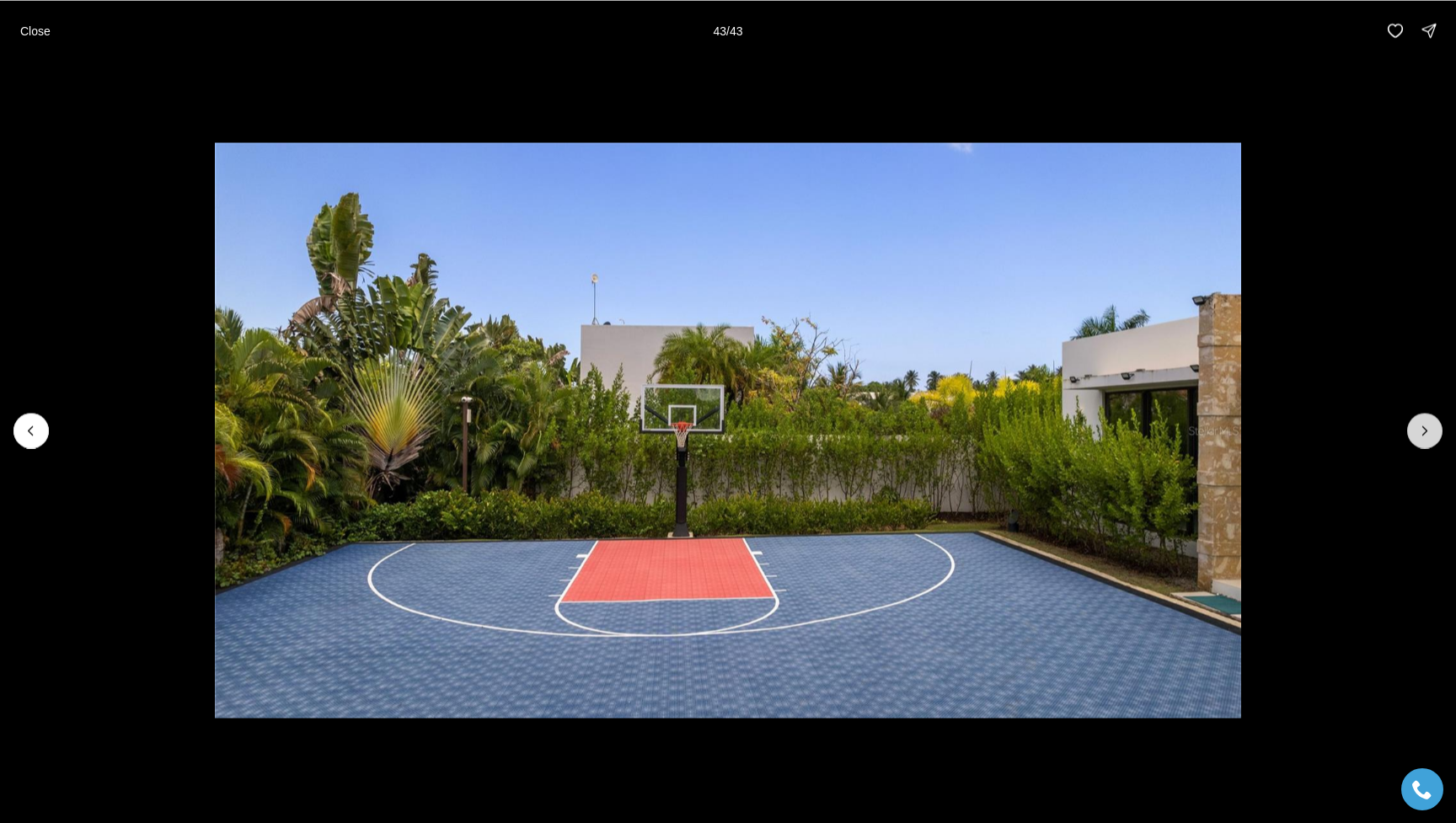
click at [1097, 420] on div at bounding box center [1424, 430] width 36 height 36
click at [1097, 429] on div at bounding box center [1424, 430] width 36 height 36
click at [38, 32] on p "Close" at bounding box center [35, 30] width 30 height 14
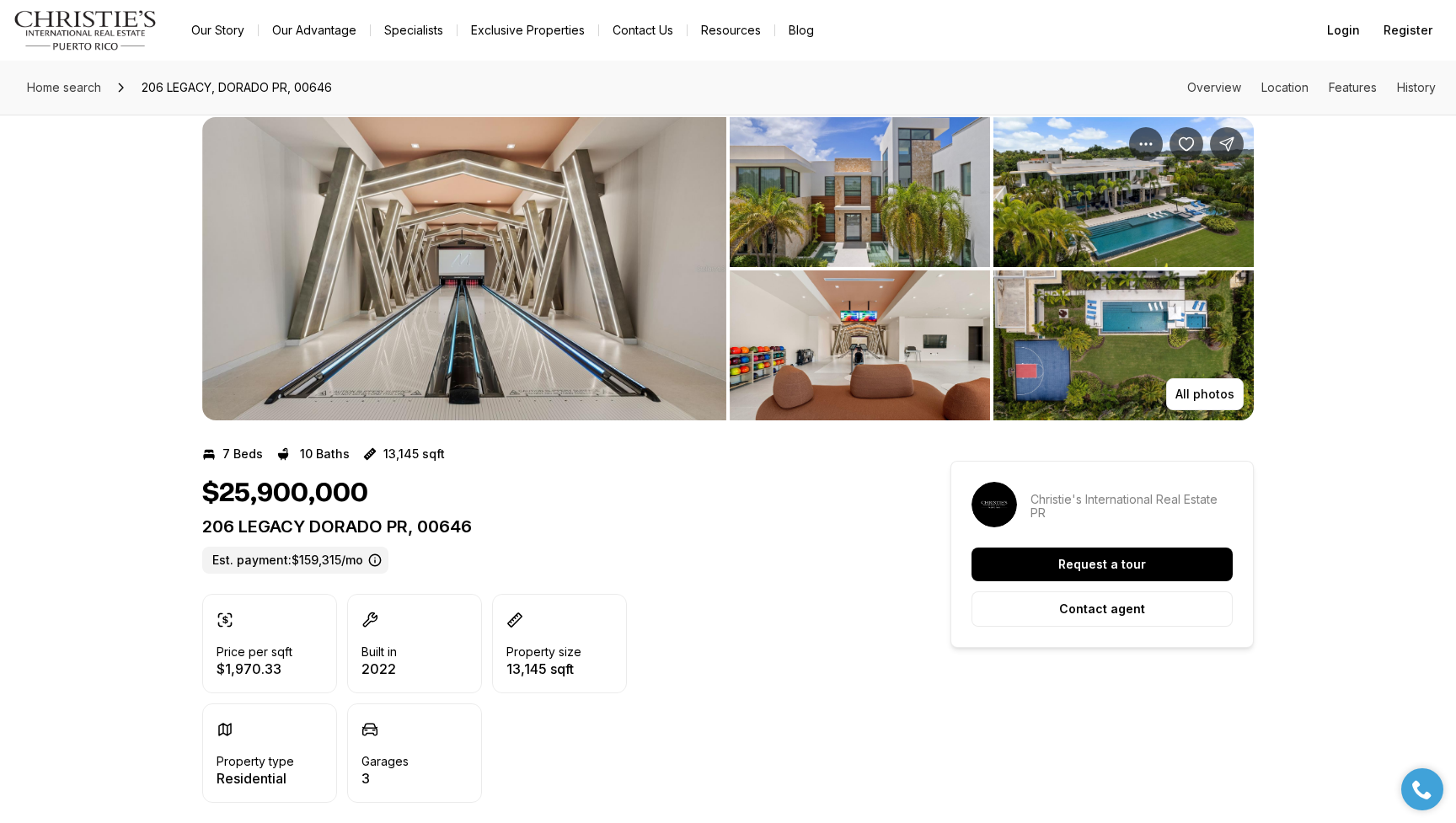
scroll to position [31, 0]
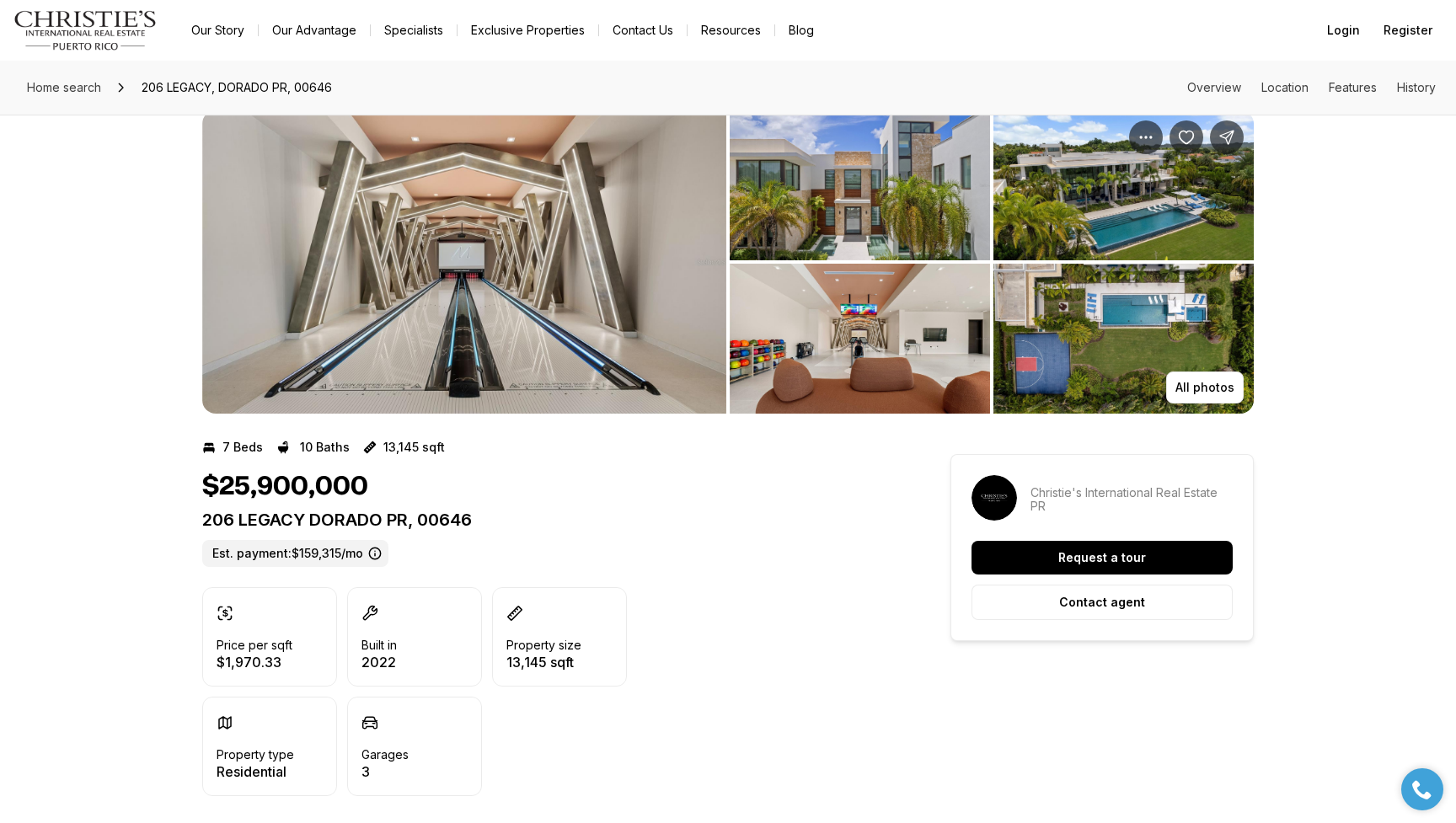
click at [1097, 227] on img "View image gallery" at bounding box center [1123, 186] width 260 height 150
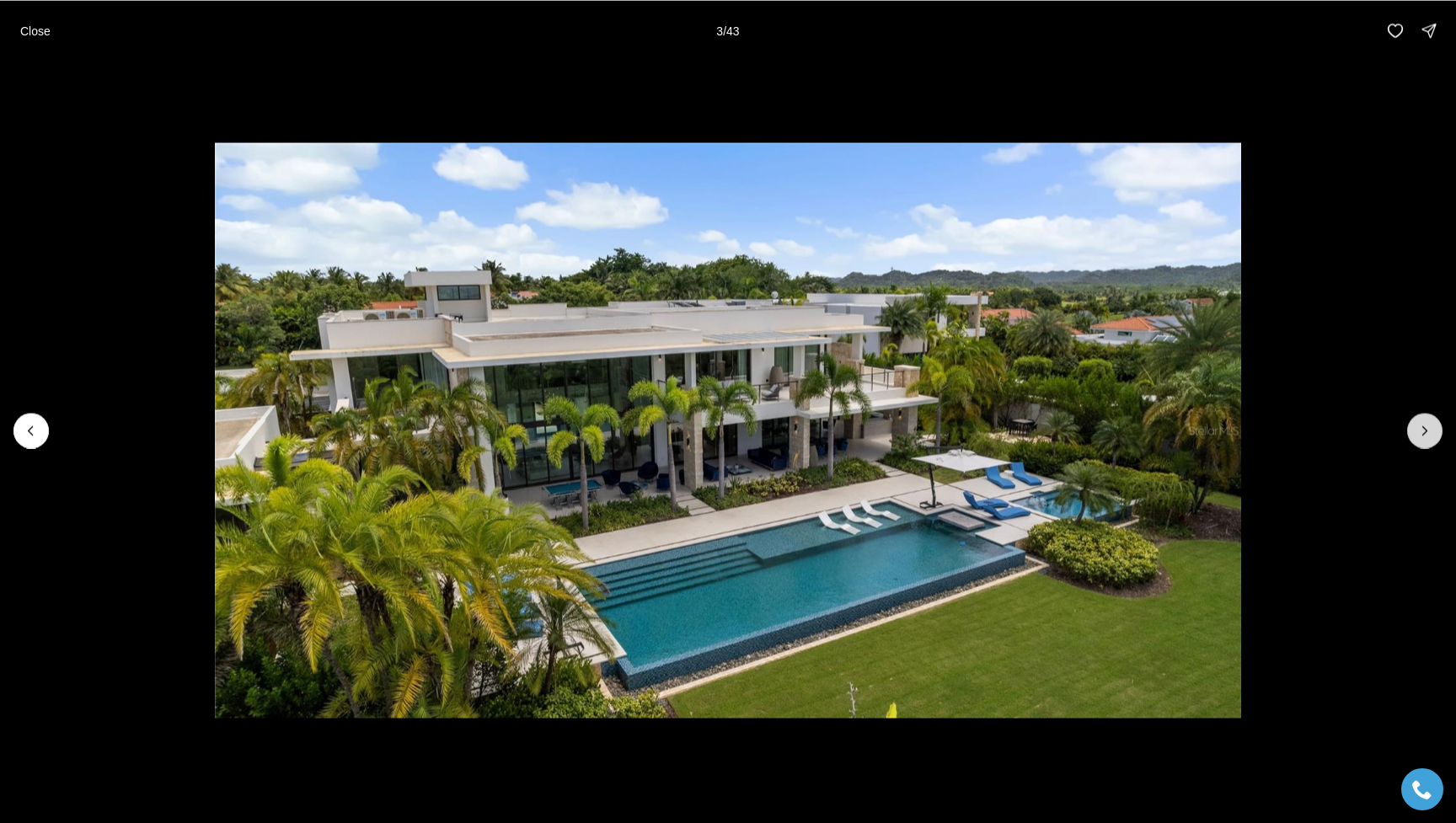
click at [1097, 429] on icon "Next slide" at bounding box center [1424, 430] width 16 height 16
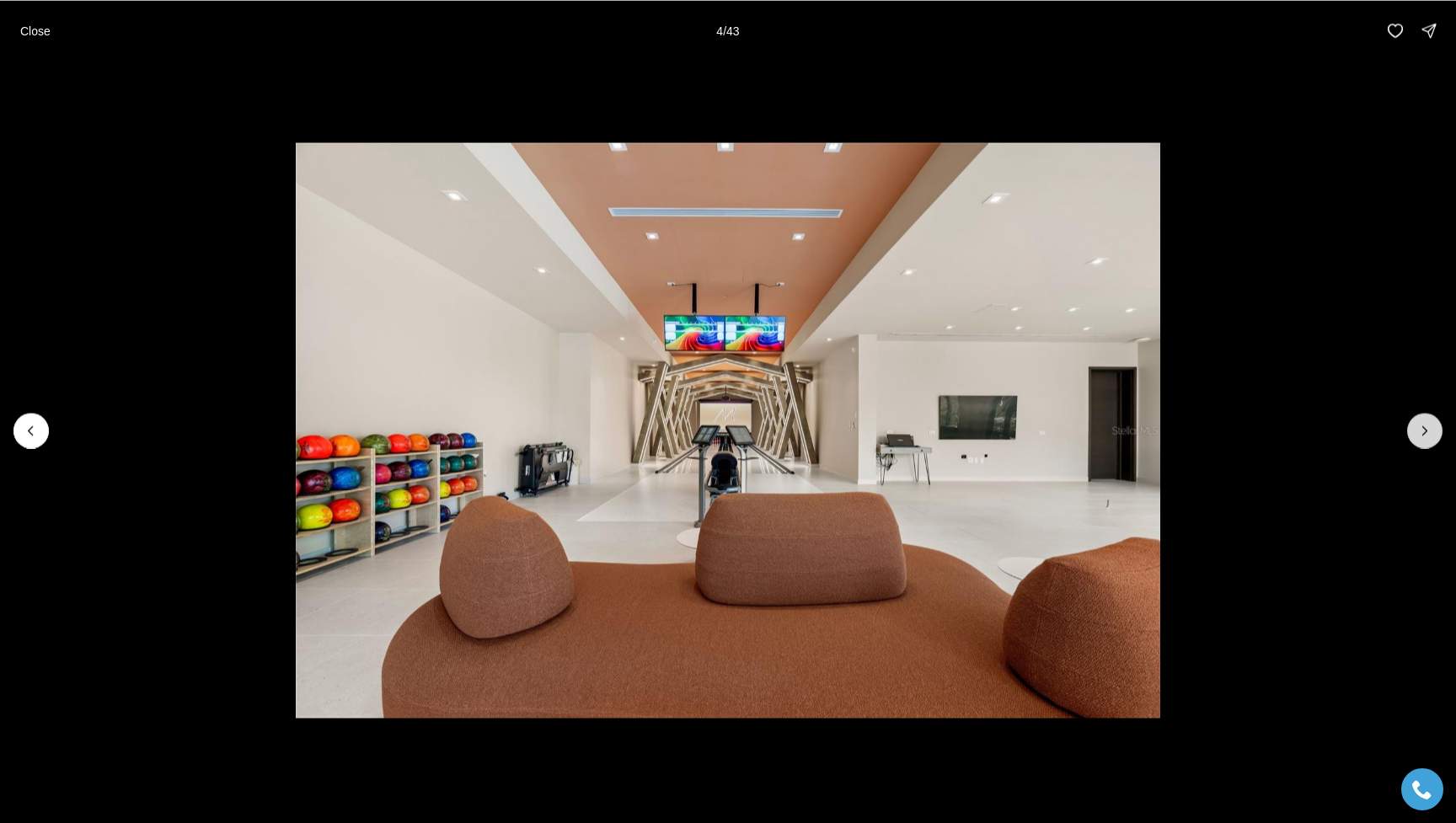
click at [1097, 429] on icon "Next slide" at bounding box center [1424, 430] width 16 height 16
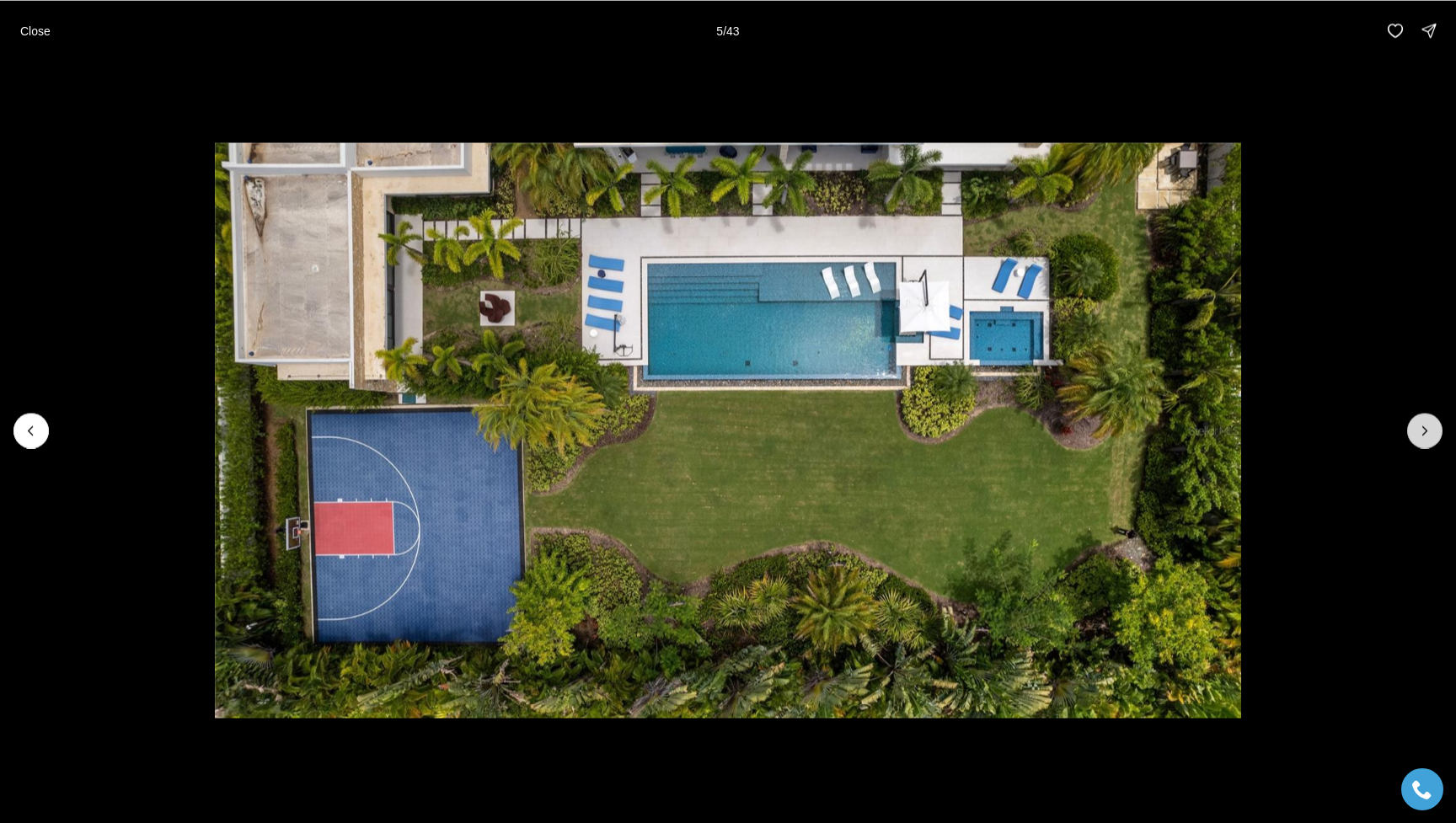
click at [1097, 429] on icon "Next slide" at bounding box center [1424, 430] width 16 height 16
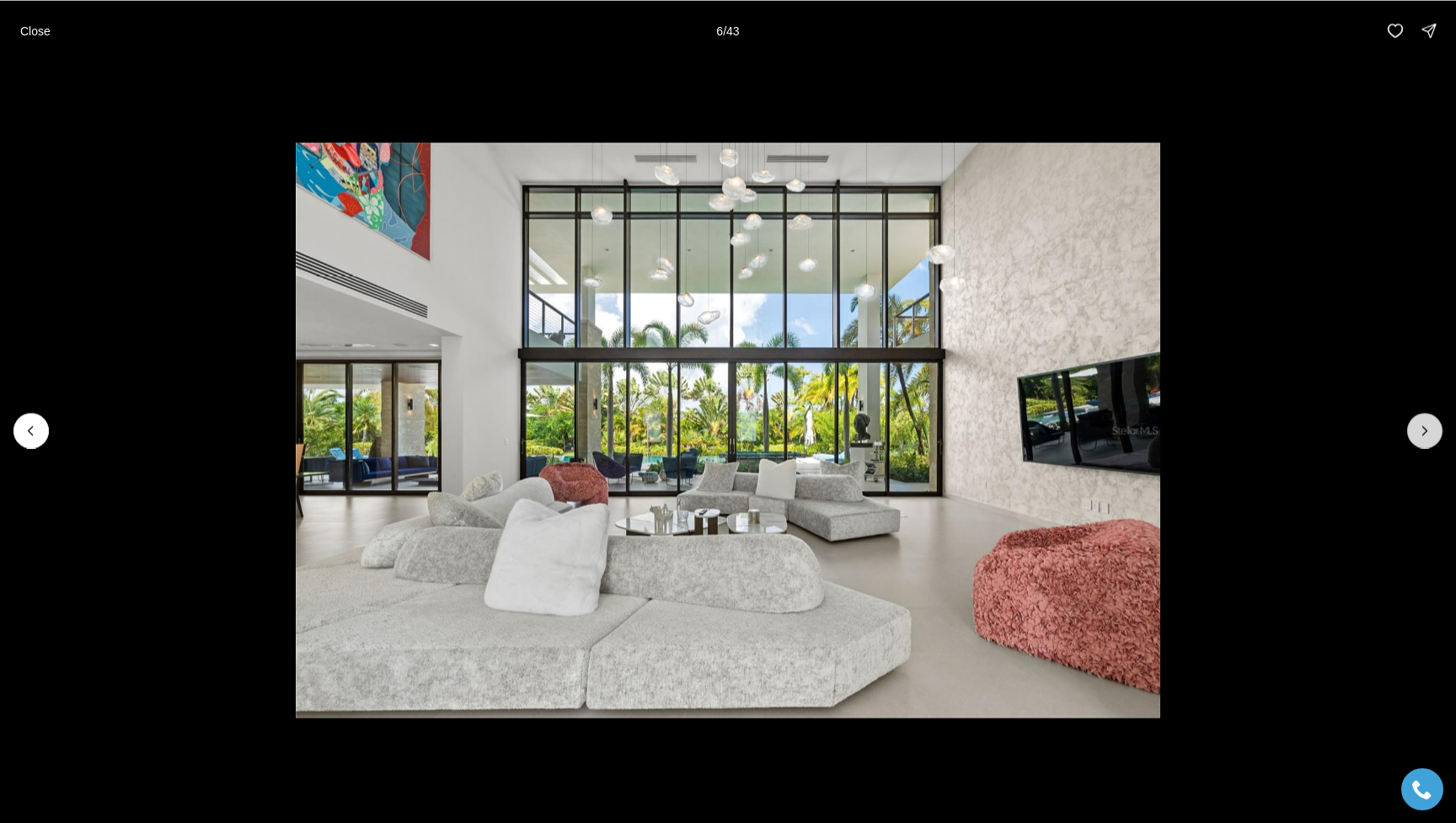
click at [1097, 429] on icon "Next slide" at bounding box center [1424, 430] width 16 height 16
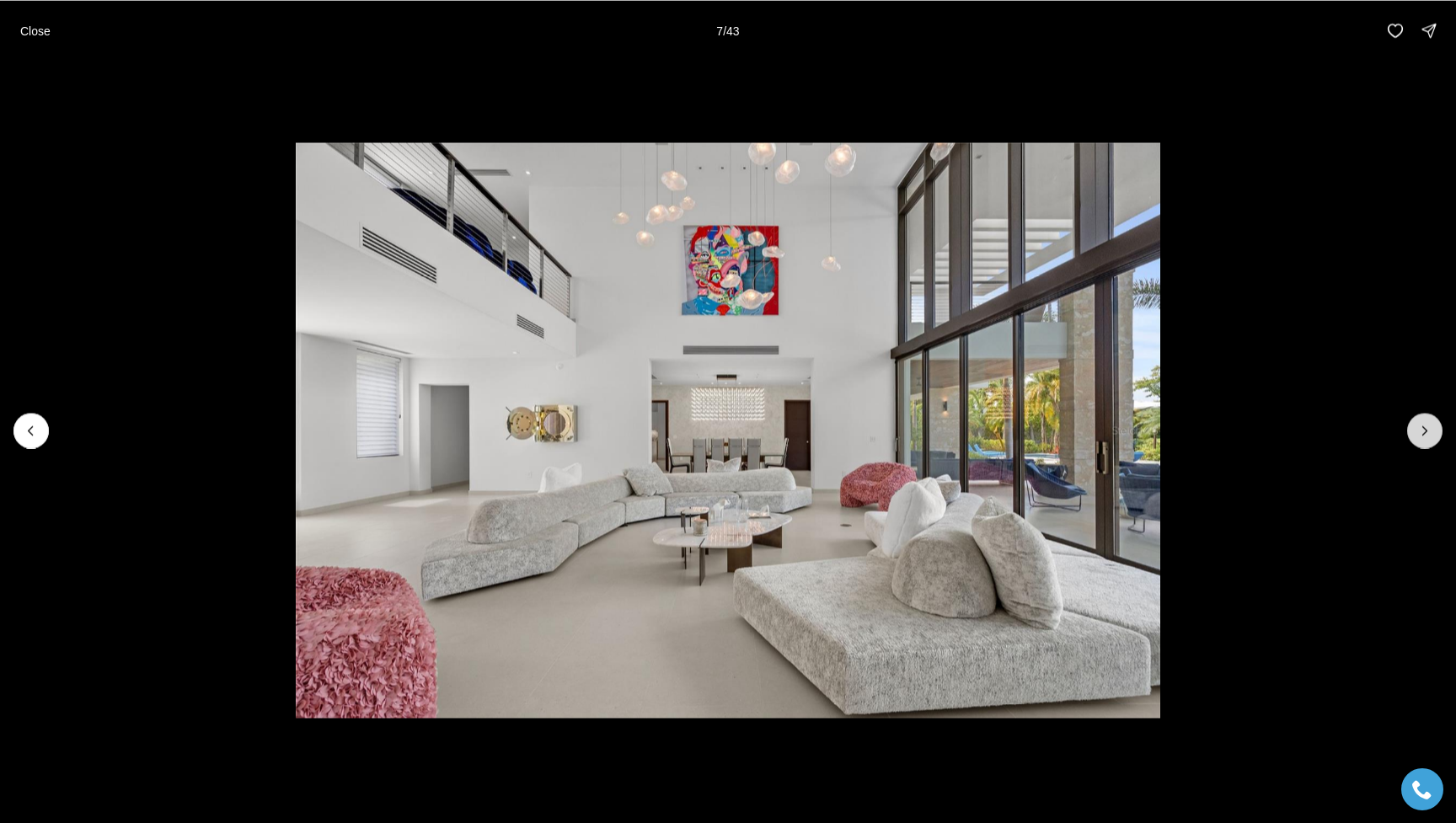
click at [1097, 429] on icon "Next slide" at bounding box center [1424, 430] width 16 height 16
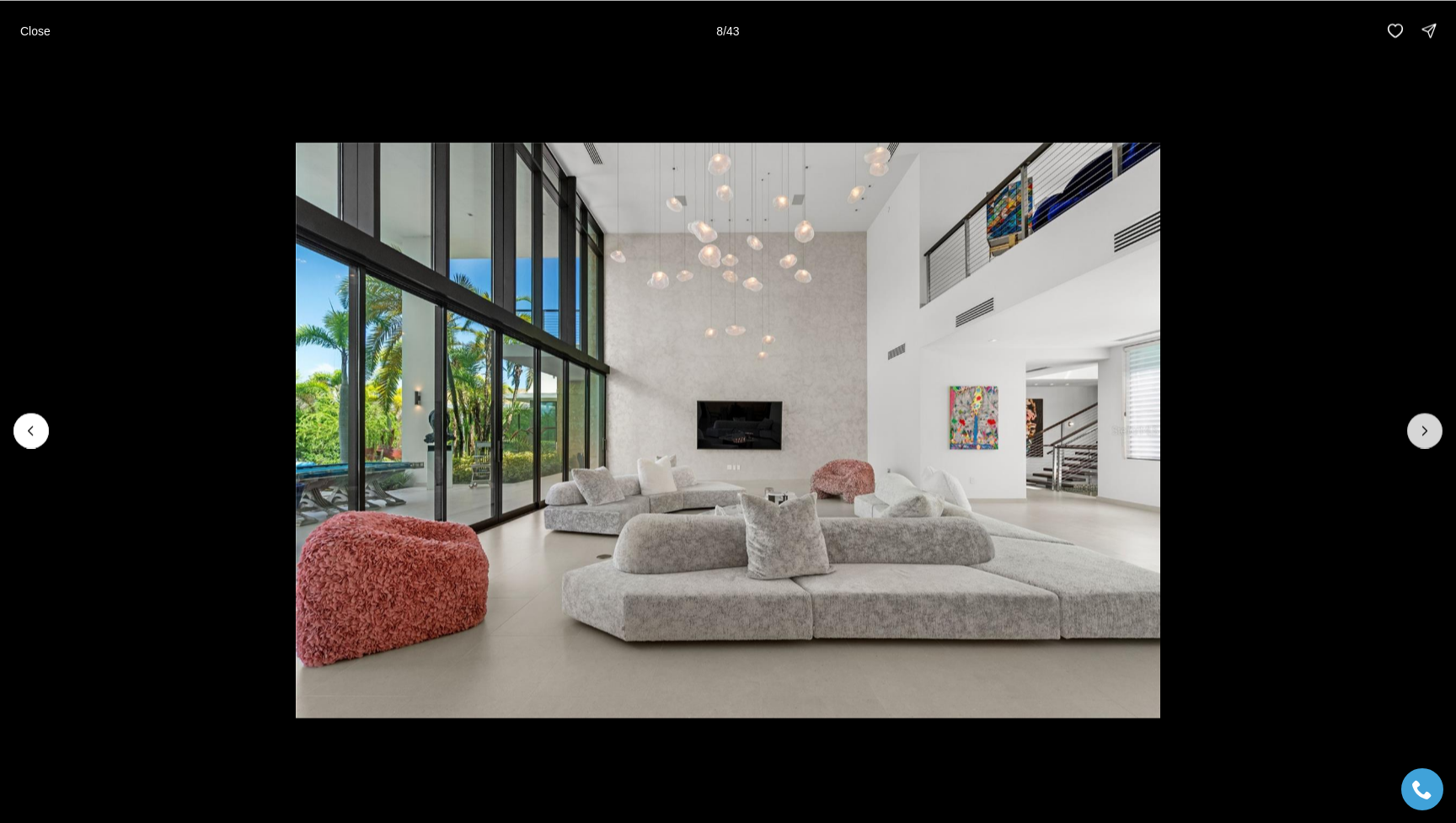
click at [1097, 429] on icon "Next slide" at bounding box center [1424, 430] width 16 height 16
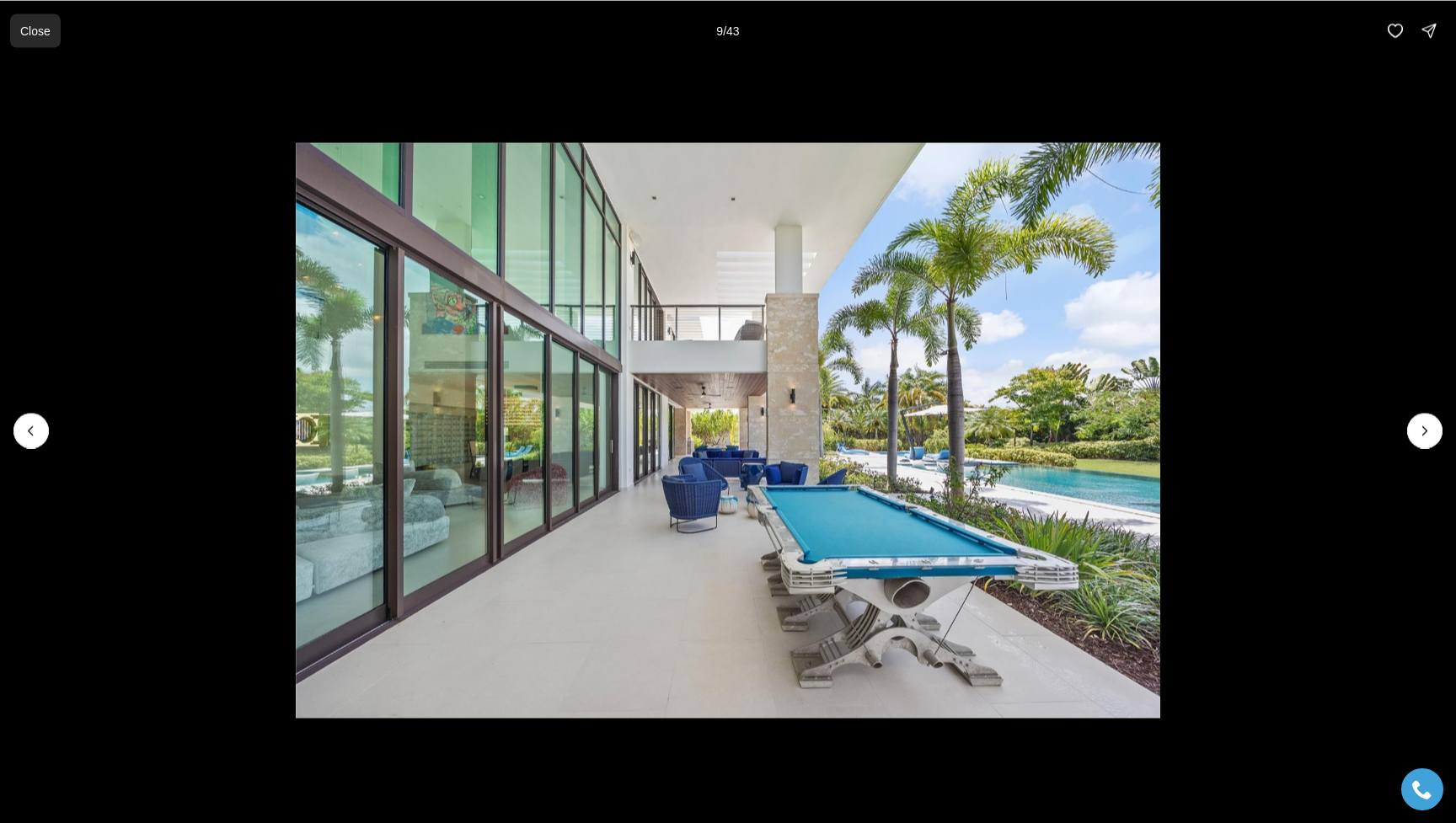
click at [35, 32] on p "Close" at bounding box center [35, 30] width 30 height 14
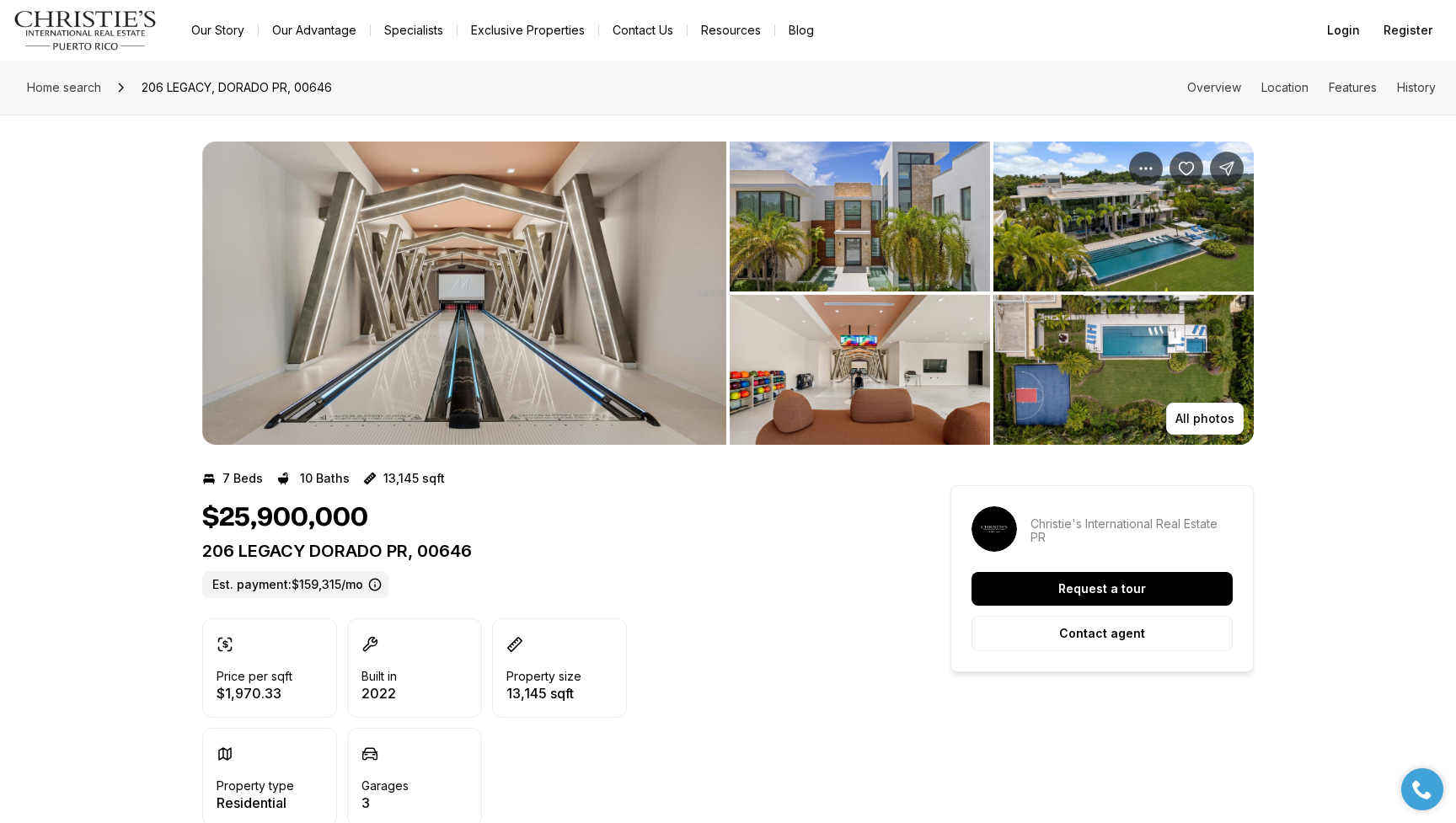
scroll to position [0, 0]
click at [223, 27] on link "Our Story" at bounding box center [217, 30] width 80 height 24
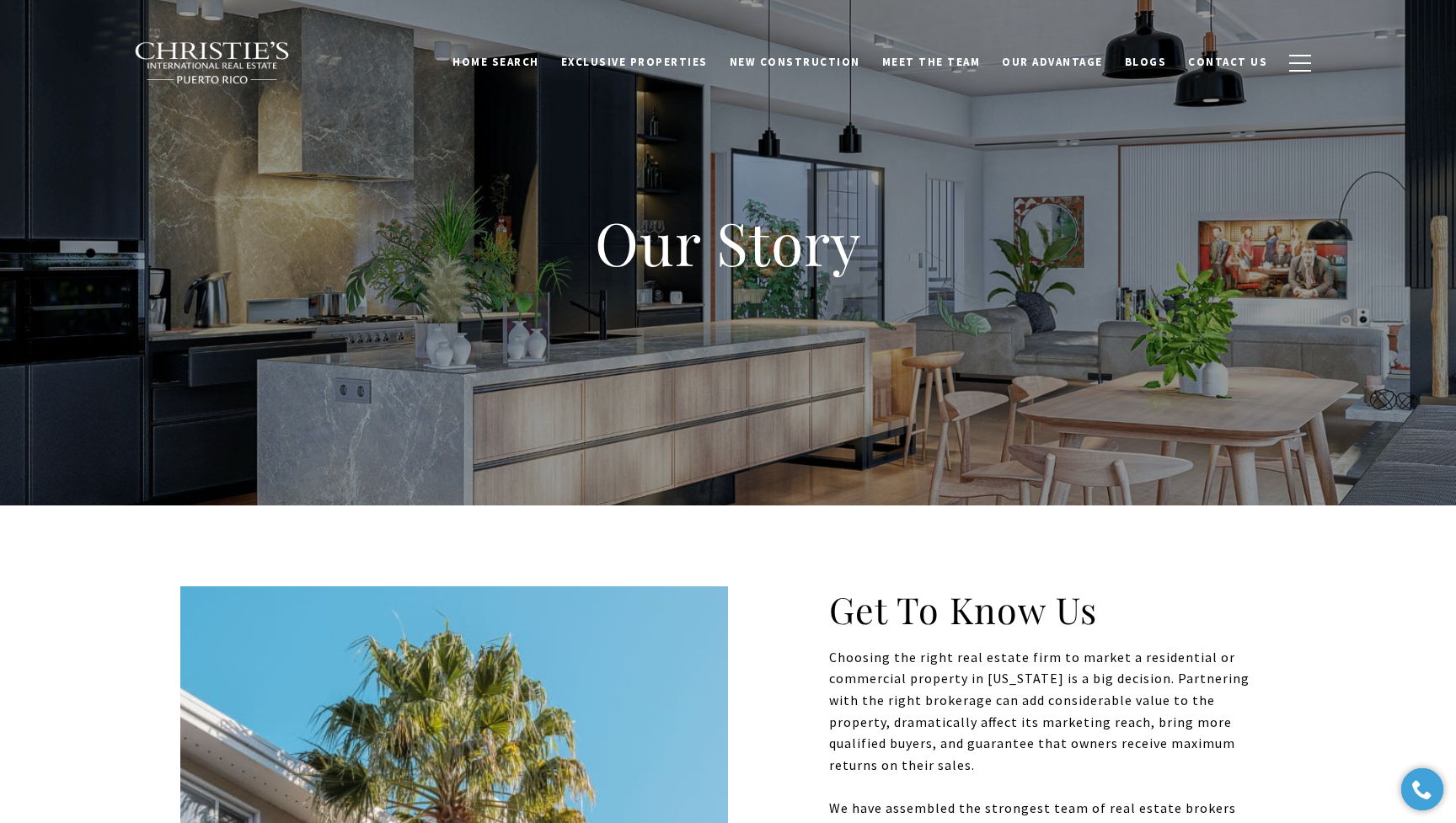
click at [239, 38] on div "Home Search [GEOGRAPHIC_DATA] [GEOGRAPHIC_DATA] Coastal [GEOGRAPHIC_DATA][PERSO…" at bounding box center [728, 62] width 1188 height 61
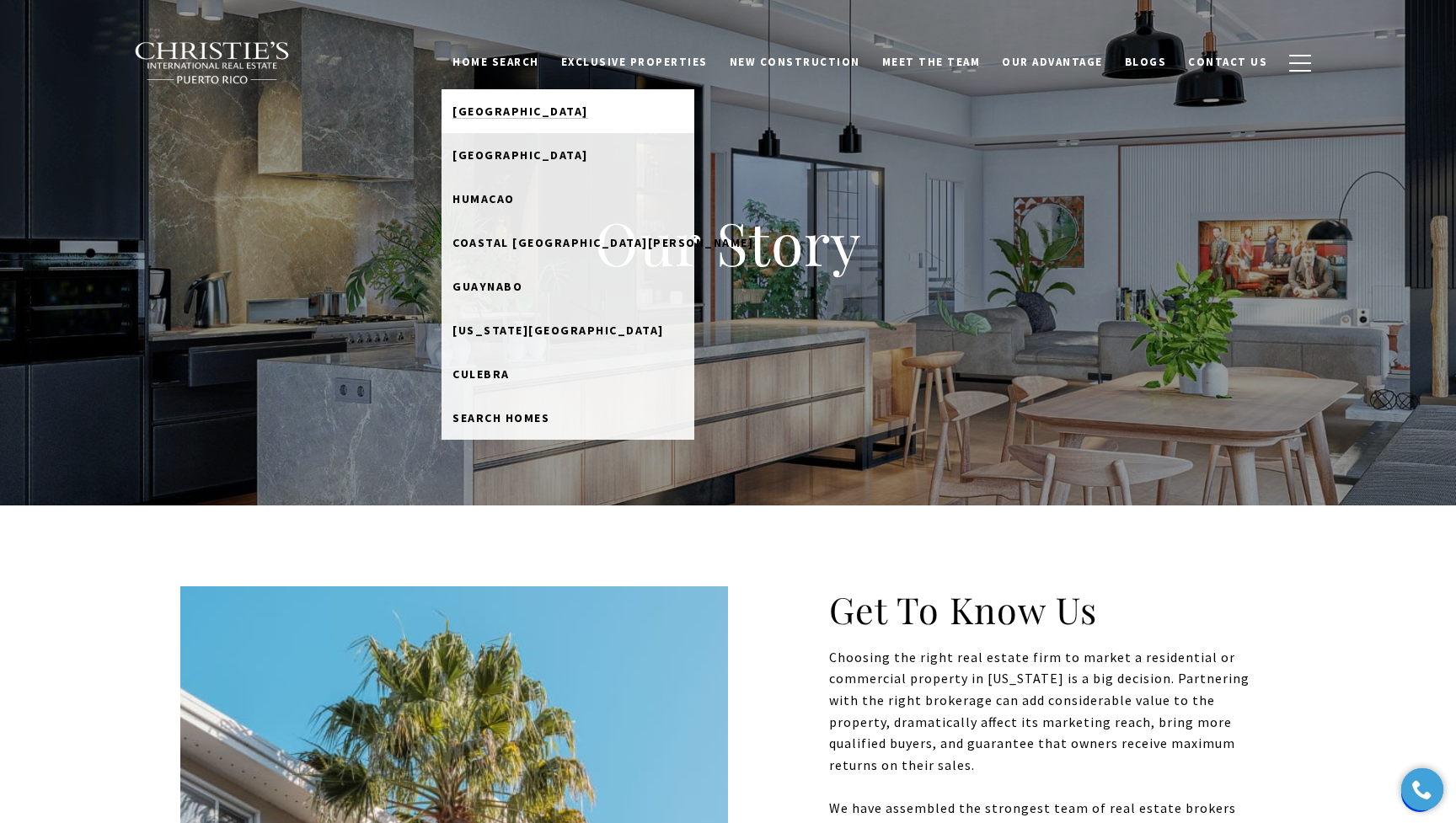
click at [522, 111] on span "[GEOGRAPHIC_DATA]" at bounding box center [520, 111] width 135 height 16
